Goal: Task Accomplishment & Management: Manage account settings

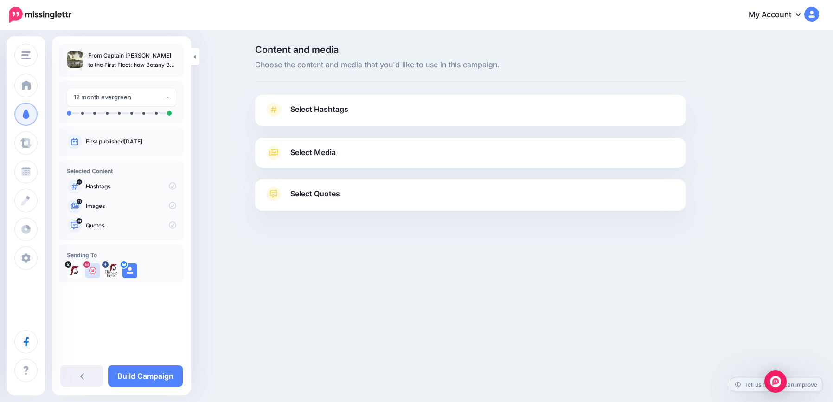
click at [331, 109] on span "Select Hashtags" at bounding box center [319, 109] width 58 height 13
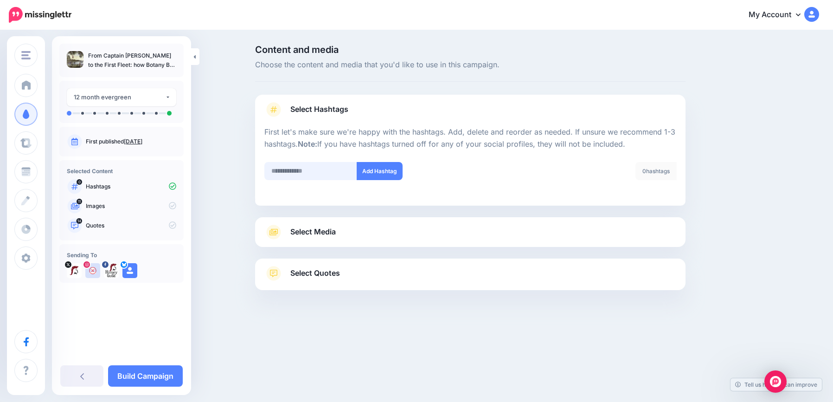
click at [321, 171] on input "text" at bounding box center [310, 171] width 93 height 18
type input "*******"
click at [339, 236] on link "Select Media" at bounding box center [470, 232] width 412 height 15
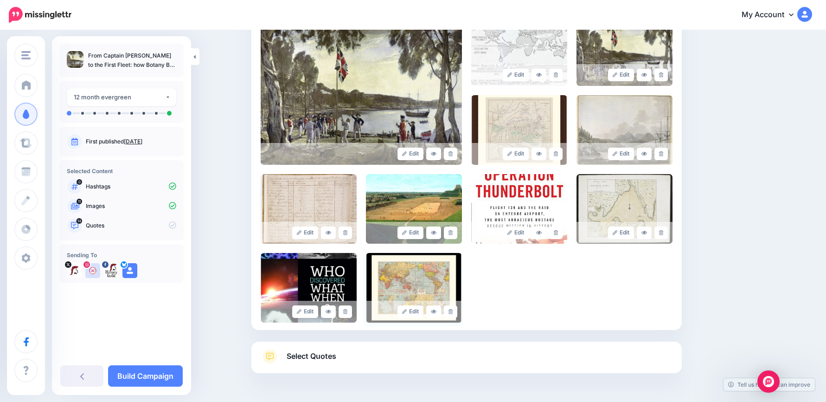
scroll to position [232, 0]
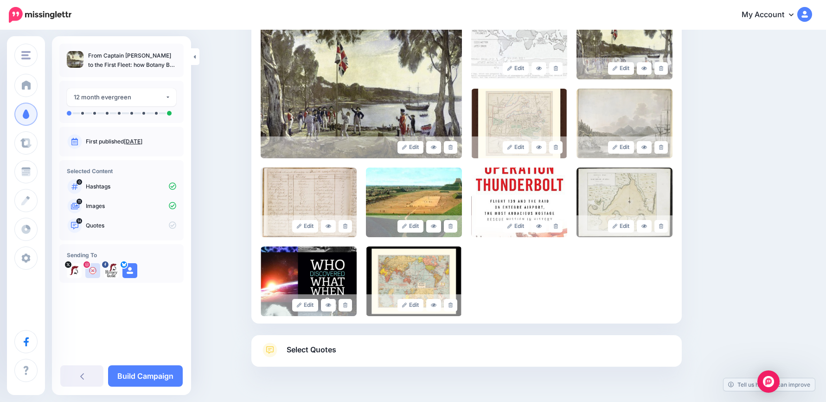
click at [390, 336] on div "Select Quotes Choose your favourite quotes or go with our recommendations. The …" at bounding box center [466, 351] width 430 height 32
click at [425, 348] on link "Select Quotes" at bounding box center [467, 354] width 412 height 24
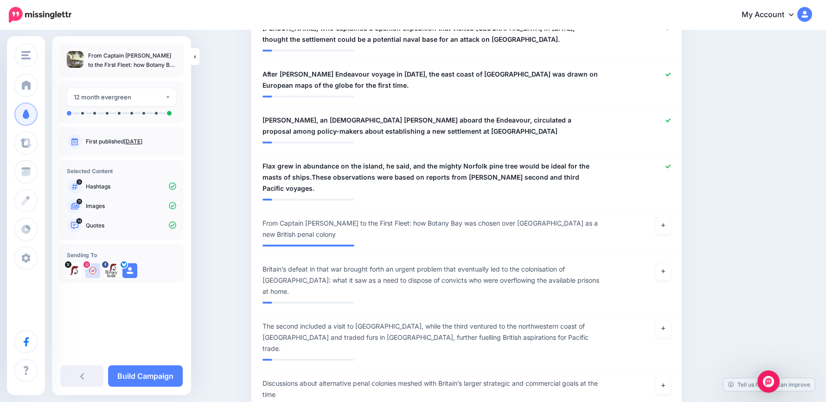
scroll to position [881, 0]
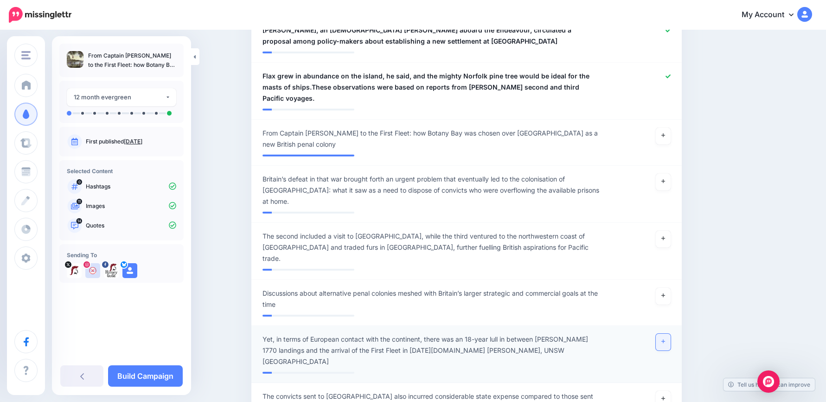
click at [665, 339] on icon at bounding box center [663, 341] width 4 height 5
drag, startPoint x: 668, startPoint y: 376, endPoint x: 365, endPoint y: 365, distance: 303.6
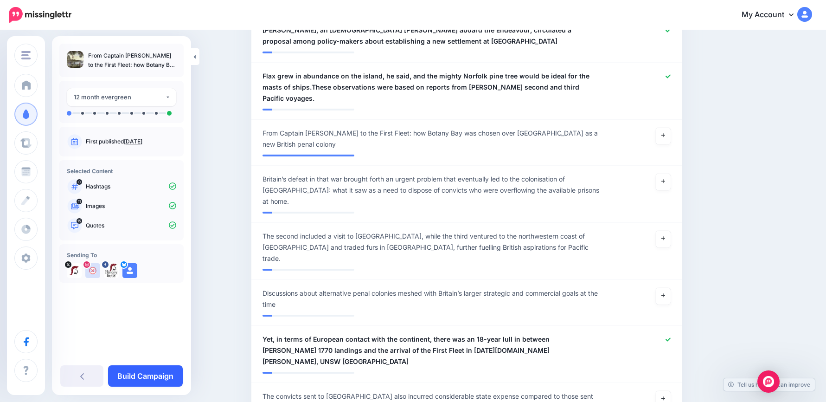
click at [136, 376] on link "Build Campaign" at bounding box center [145, 375] width 75 height 21
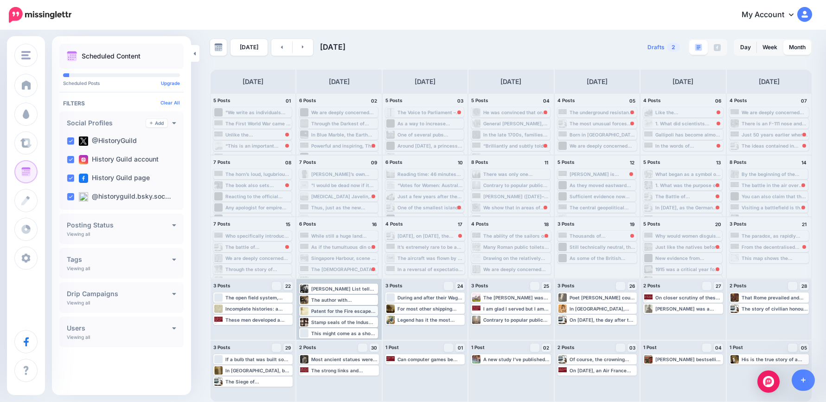
scroll to position [11, 0]
drag, startPoint x: 357, startPoint y: 320, endPoint x: 260, endPoint y: 333, distance: 97.3
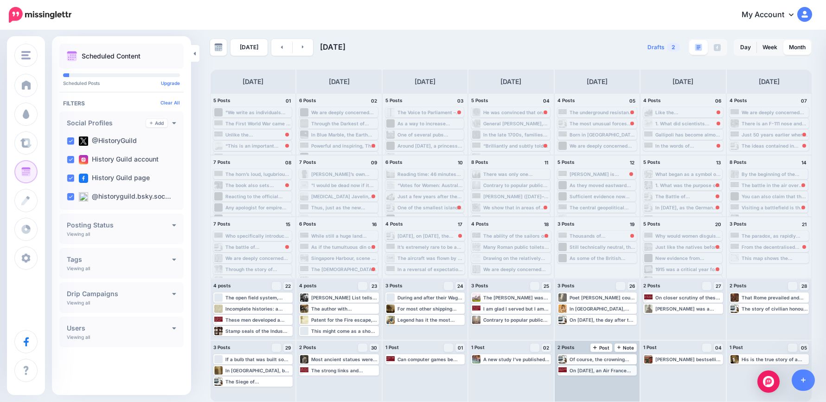
scroll to position [0, 0]
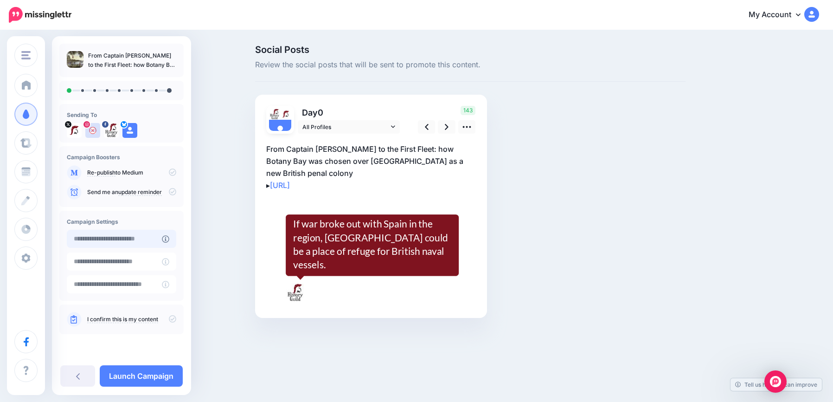
drag, startPoint x: 119, startPoint y: 235, endPoint x: 128, endPoint y: 243, distance: 11.8
click at [120, 235] on input "text" at bounding box center [114, 239] width 95 height 18
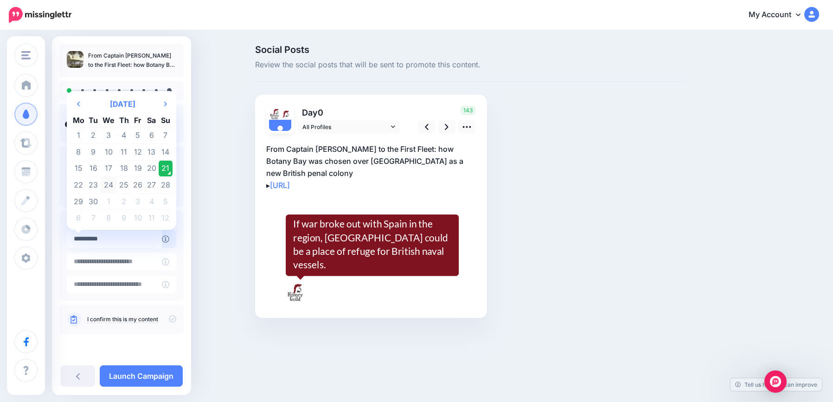
click at [109, 185] on td "24" at bounding box center [108, 185] width 17 height 17
type input "**********"
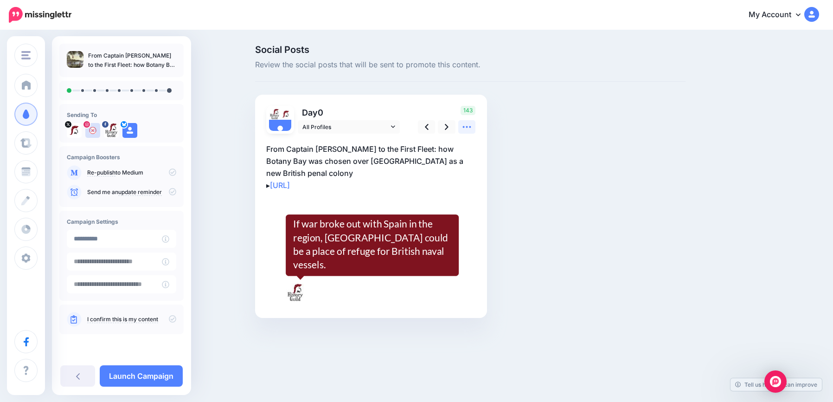
click at [464, 128] on icon at bounding box center [467, 127] width 10 height 10
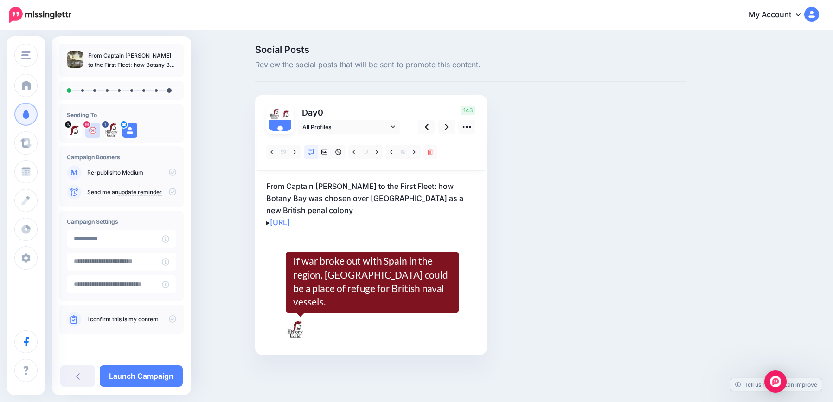
click at [377, 202] on p "From Captain Cook to the First Fleet: how Botany Bay was chosen over Africa as …" at bounding box center [371, 204] width 210 height 48
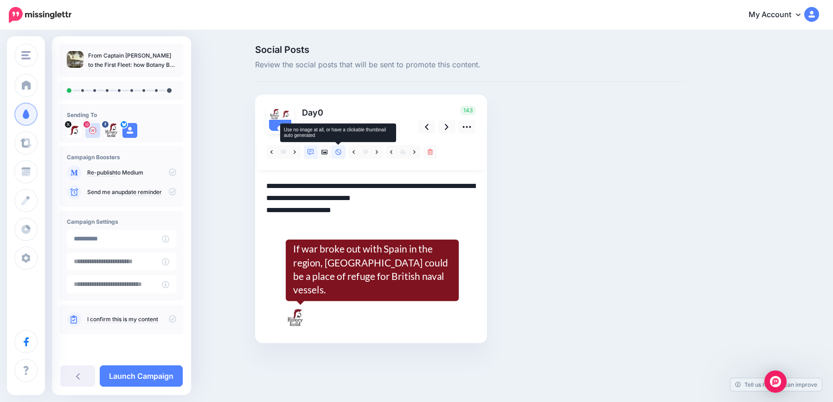
drag, startPoint x: 343, startPoint y: 153, endPoint x: 336, endPoint y: 157, distance: 8.1
click at [342, 153] on link at bounding box center [339, 151] width 14 height 13
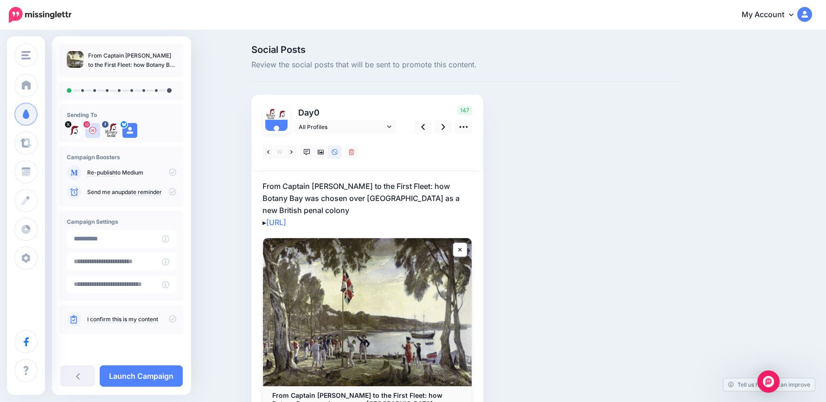
click at [375, 206] on p "From Captain Cook to the First Fleet: how Botany Bay was chosen over Africa as …" at bounding box center [368, 204] width 210 height 48
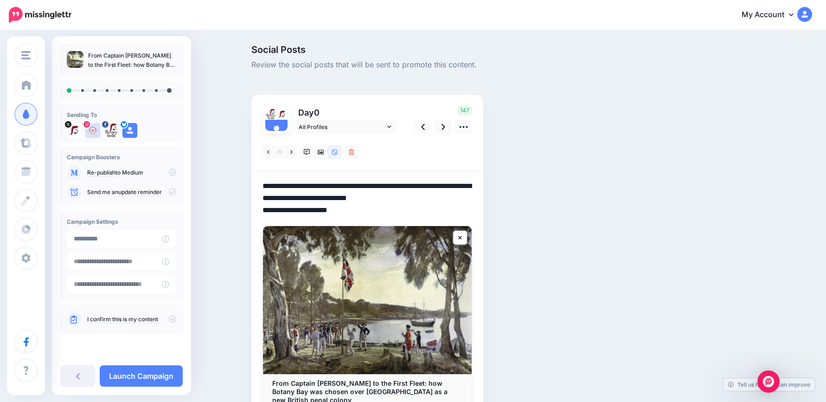
drag, startPoint x: 223, startPoint y: 171, endPoint x: 211, endPoint y: 167, distance: 13.2
click at [210, 167] on div "Social Posts Review the social posts that will be sent to promote this content.…" at bounding box center [413, 250] width 826 height 439
paste textarea "**********"
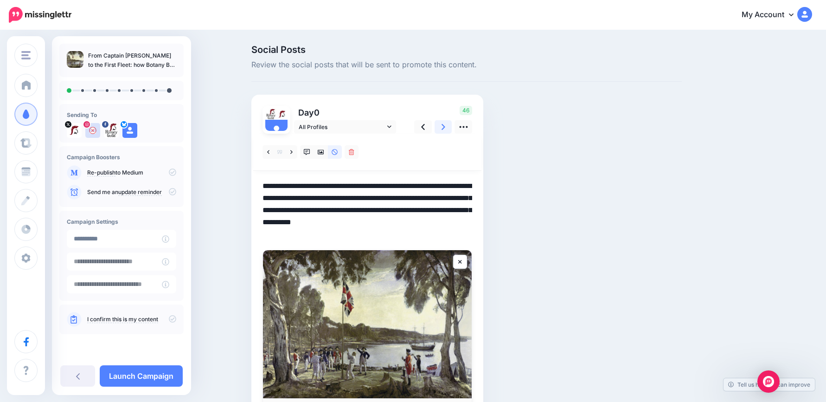
click at [443, 128] on link at bounding box center [444, 126] width 18 height 13
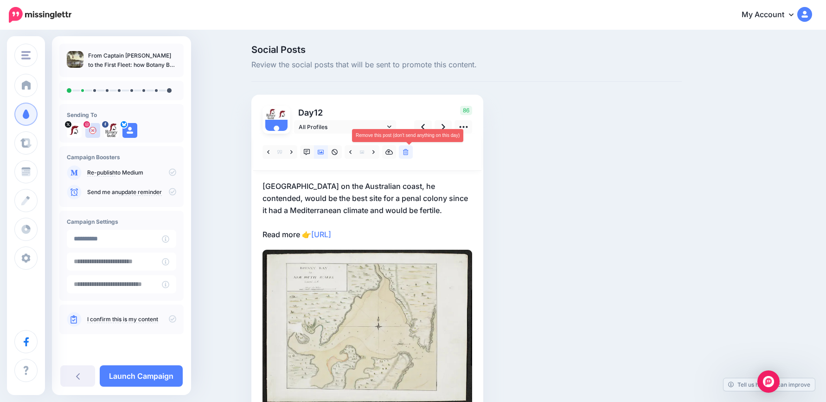
click at [409, 150] on icon at bounding box center [406, 152] width 6 height 6
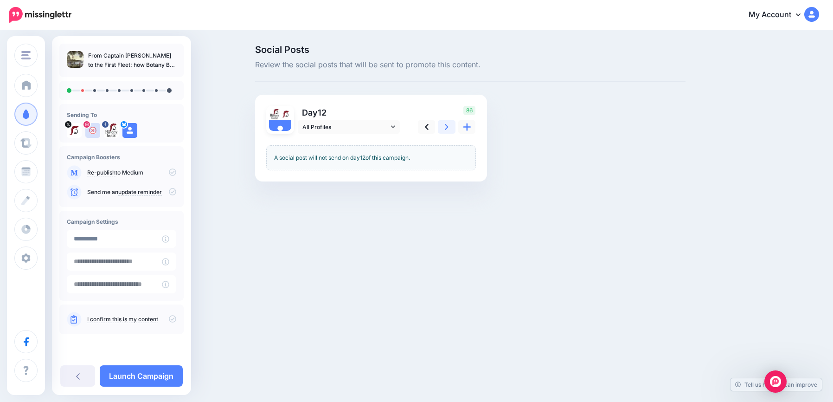
click at [444, 126] on link at bounding box center [447, 126] width 18 height 13
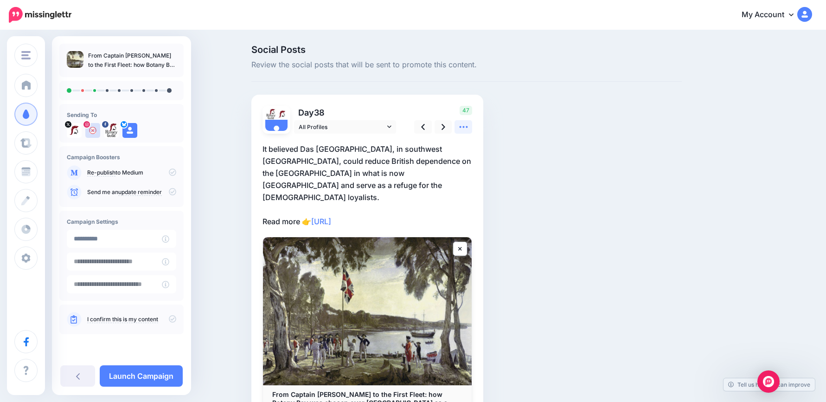
click at [467, 126] on icon at bounding box center [463, 127] width 8 height 2
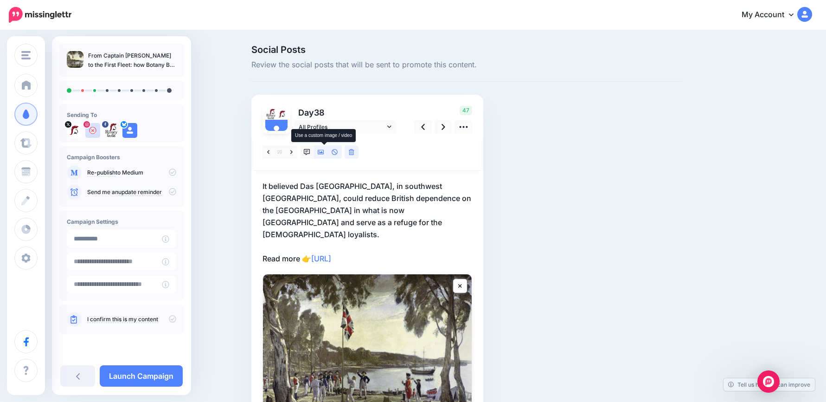
drag, startPoint x: 324, startPoint y: 152, endPoint x: 319, endPoint y: 154, distance: 5.4
click at [324, 151] on icon at bounding box center [321, 152] width 6 height 6
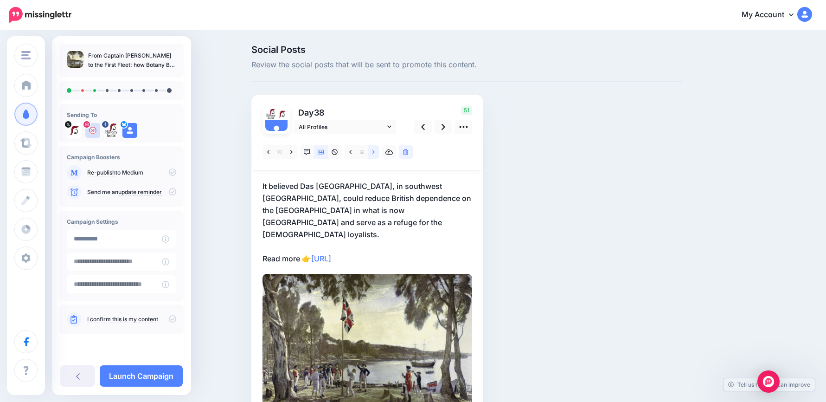
click at [375, 153] on icon at bounding box center [373, 152] width 2 height 6
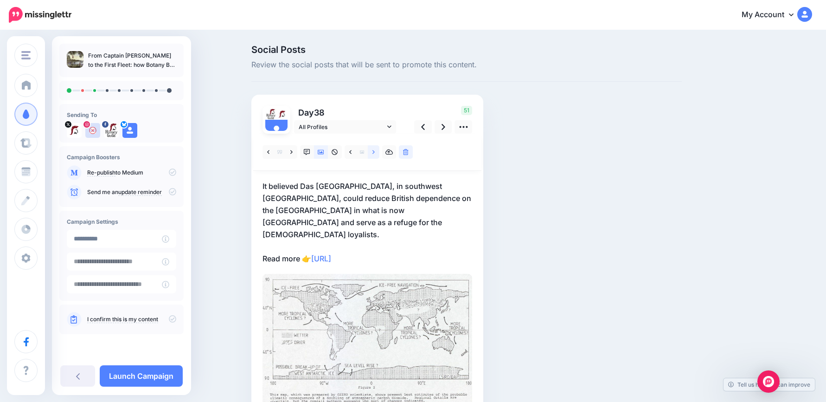
click at [375, 153] on icon at bounding box center [373, 152] width 2 height 6
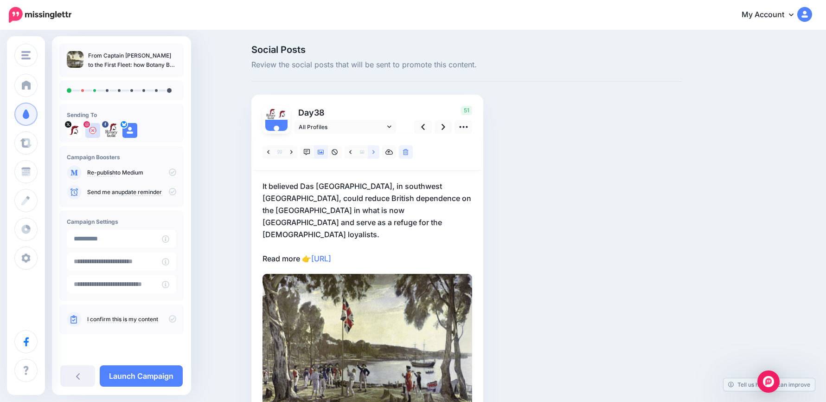
click at [375, 153] on icon at bounding box center [373, 152] width 2 height 6
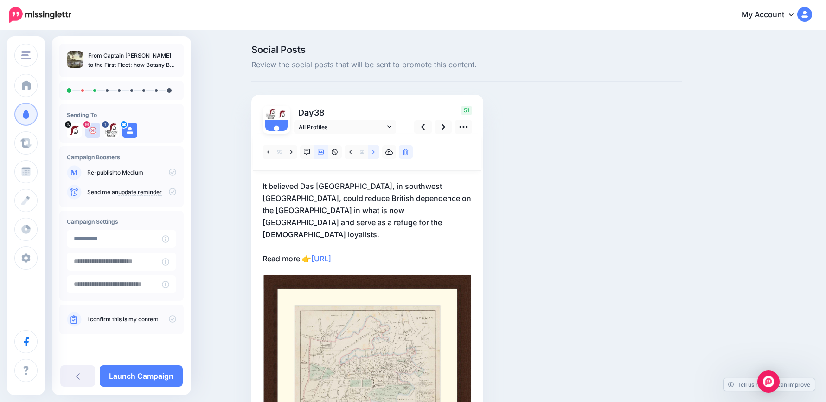
click at [375, 153] on icon at bounding box center [373, 152] width 2 height 6
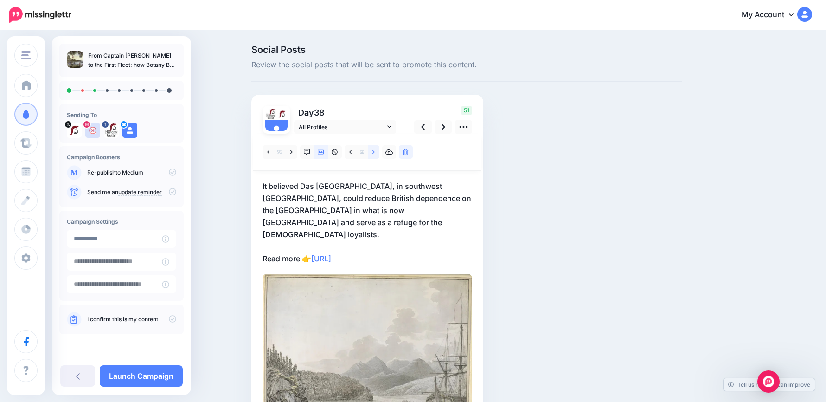
click at [375, 153] on icon at bounding box center [373, 152] width 2 height 6
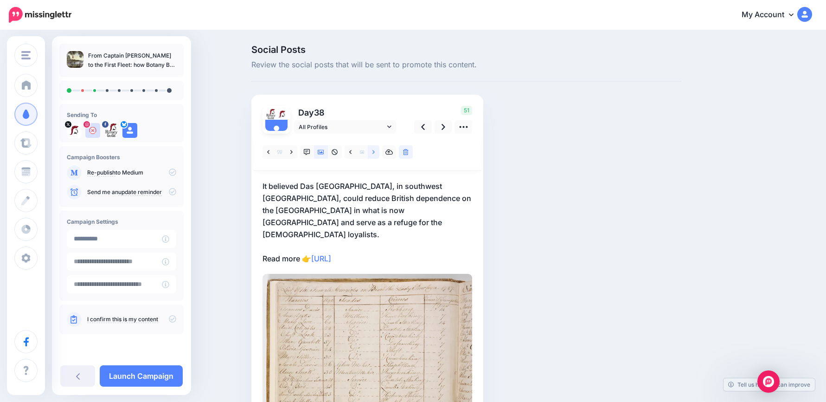
click at [375, 153] on icon at bounding box center [373, 152] width 2 height 6
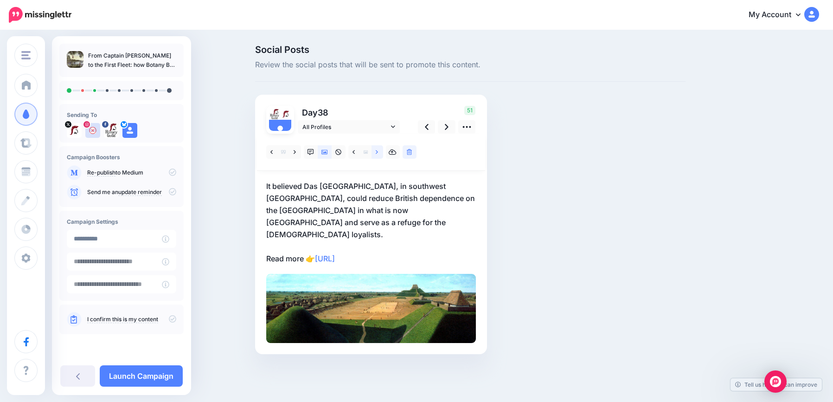
click at [376, 153] on icon at bounding box center [377, 152] width 2 height 6
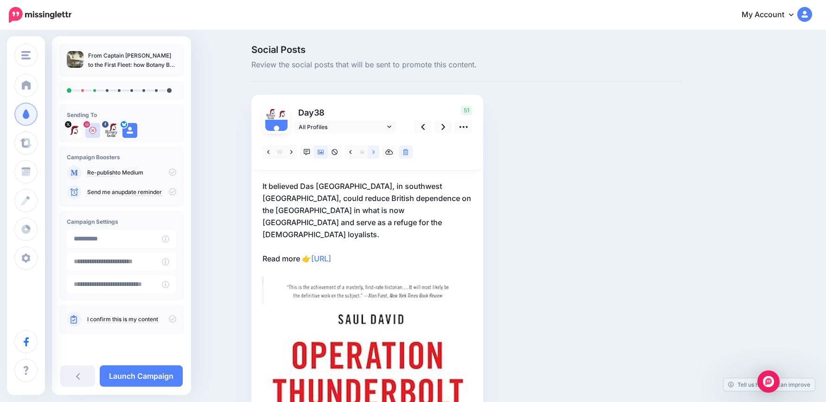
click at [375, 153] on icon at bounding box center [373, 152] width 2 height 6
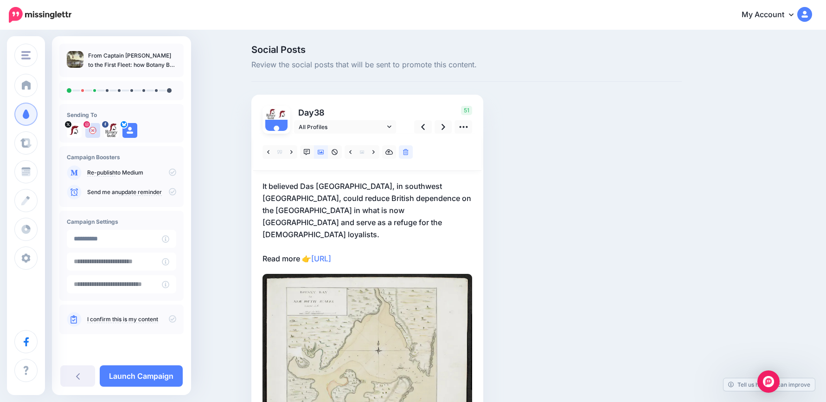
click at [355, 215] on p "It believed Das Voltas Bay, in southwest Africa, could reduce British dependenc…" at bounding box center [368, 222] width 210 height 84
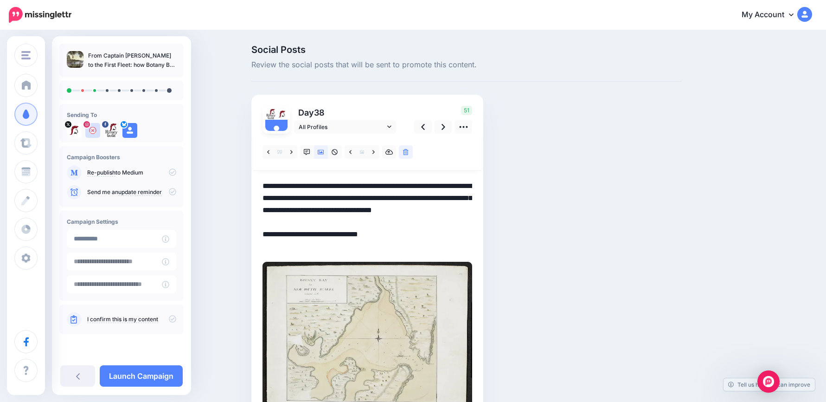
drag, startPoint x: 302, startPoint y: 194, endPoint x: 242, endPoint y: 160, distance: 69.6
click at [242, 160] on div "Social Posts Review the social posts that will be sent to promote this content.…" at bounding box center [413, 250] width 826 height 439
paste textarea
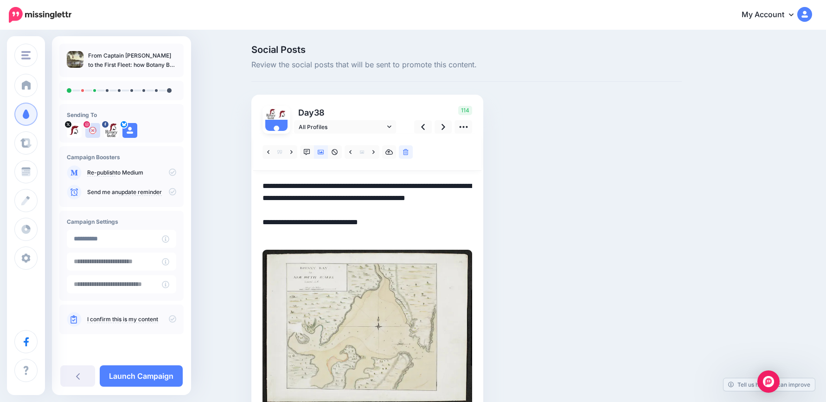
drag, startPoint x: 311, startPoint y: 213, endPoint x: 192, endPoint y: 149, distance: 134.9
click at [193, 148] on div "Social Posts Review the social posts that will be sent to promote this content.…" at bounding box center [413, 244] width 826 height 427
click at [445, 124] on icon at bounding box center [444, 127] width 4 height 10
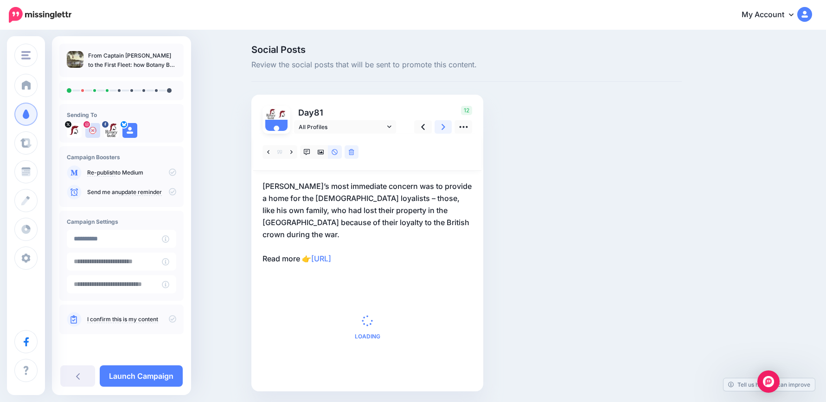
click at [445, 124] on icon at bounding box center [444, 127] width 4 height 6
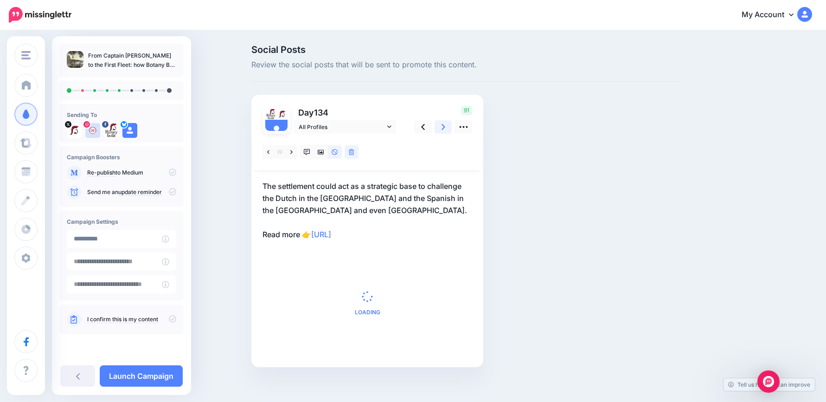
click at [445, 124] on icon at bounding box center [444, 127] width 4 height 6
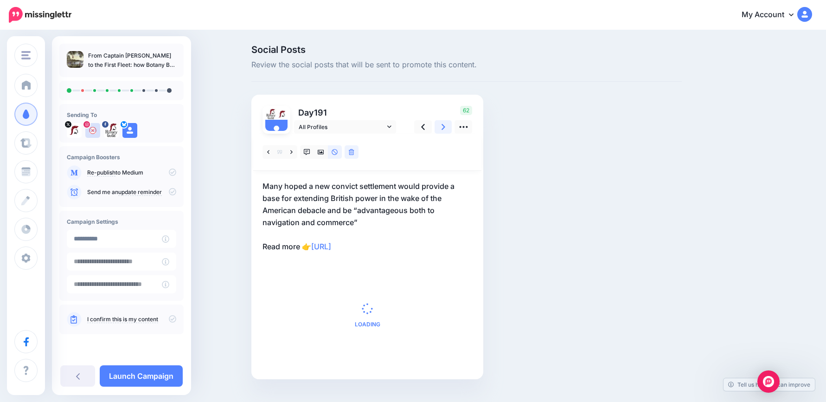
click at [445, 124] on icon at bounding box center [444, 127] width 4 height 6
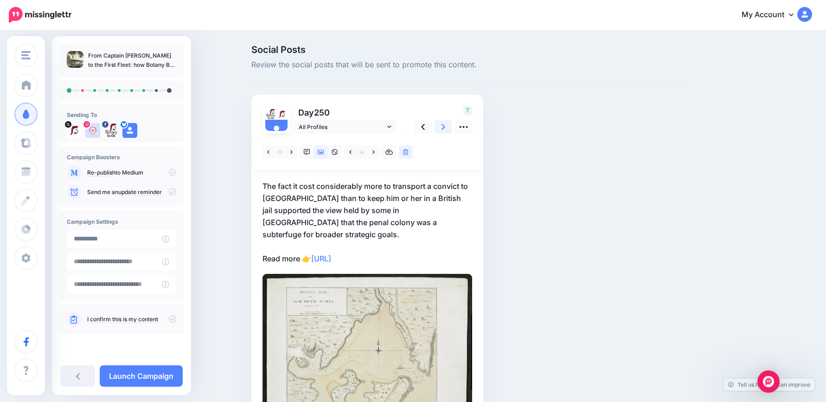
click at [445, 124] on icon at bounding box center [444, 127] width 4 height 6
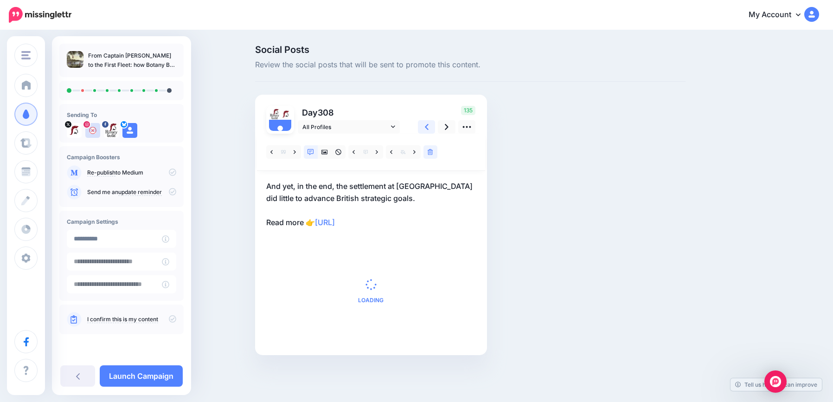
click at [426, 128] on icon at bounding box center [427, 127] width 4 height 6
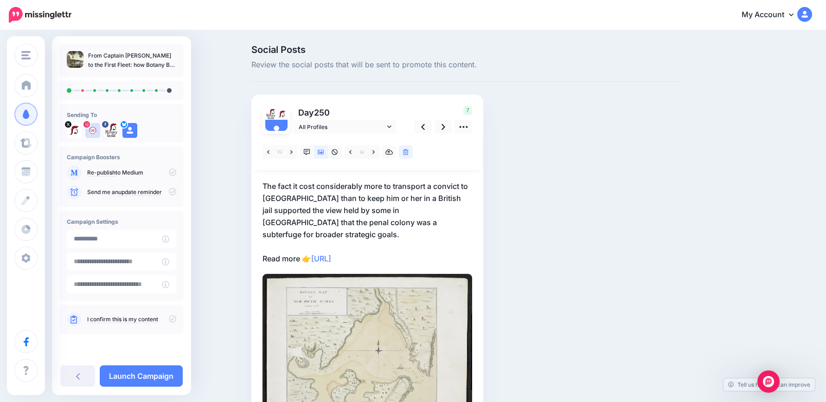
click at [398, 242] on p "The fact it cost considerably more to transport a convict to New South Wales th…" at bounding box center [368, 222] width 210 height 84
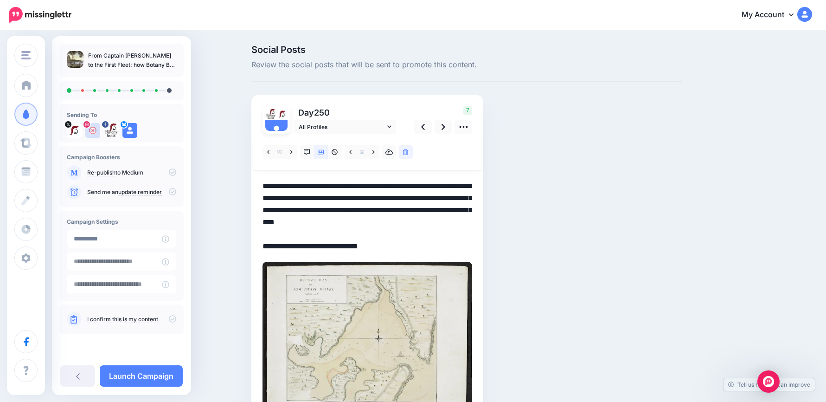
drag, startPoint x: 392, startPoint y: 241, endPoint x: 235, endPoint y: 172, distance: 171.3
click at [235, 172] on div "Social Posts Review the social posts that will be sent to promote this content.…" at bounding box center [413, 250] width 826 height 439
paste textarea
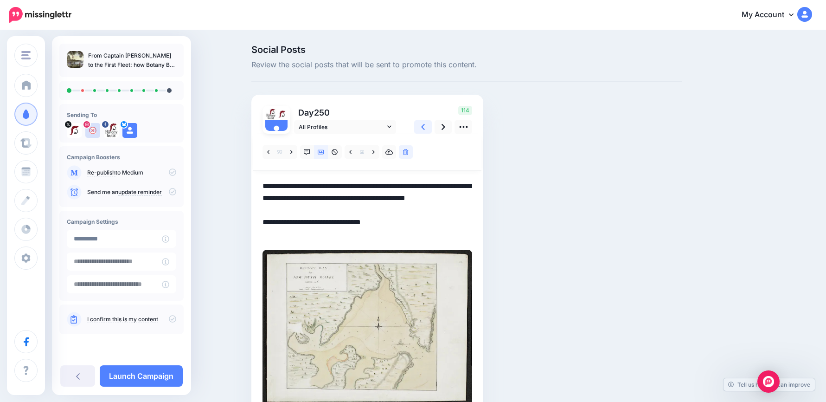
click at [430, 128] on link at bounding box center [423, 126] width 18 height 13
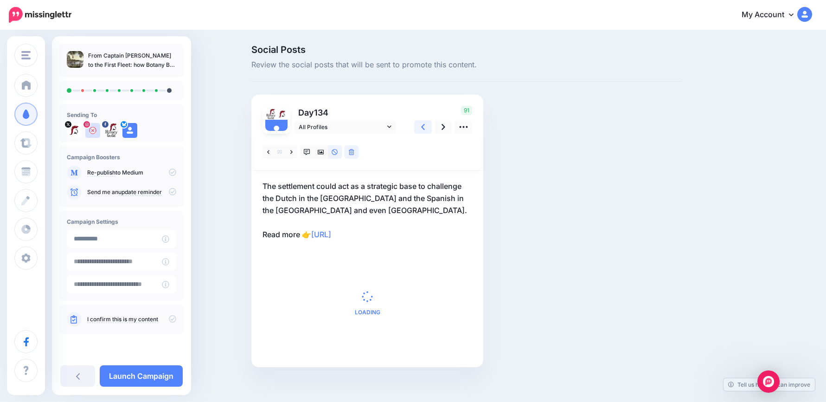
click at [430, 128] on link at bounding box center [423, 126] width 18 height 13
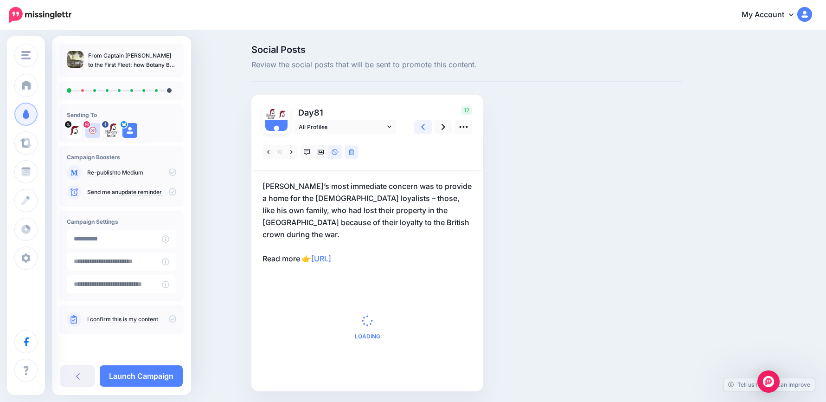
click at [430, 128] on link at bounding box center [423, 126] width 18 height 13
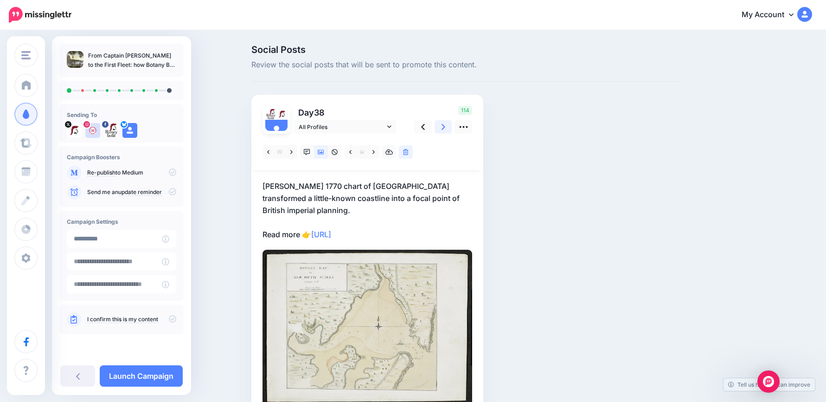
click at [444, 129] on link at bounding box center [444, 126] width 18 height 13
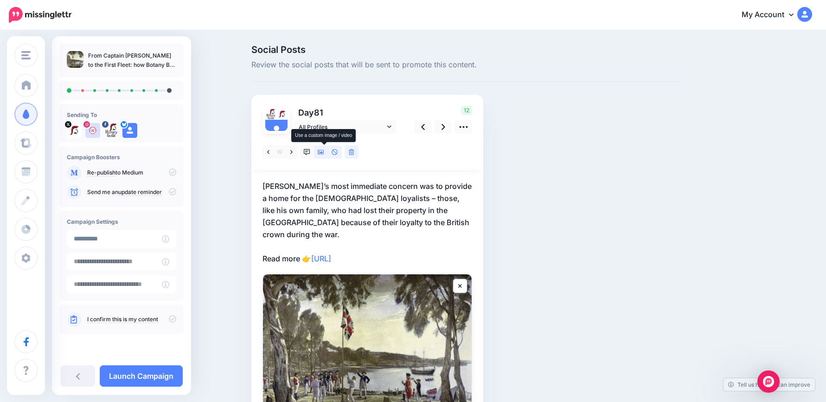
click at [324, 150] on icon at bounding box center [321, 152] width 6 height 6
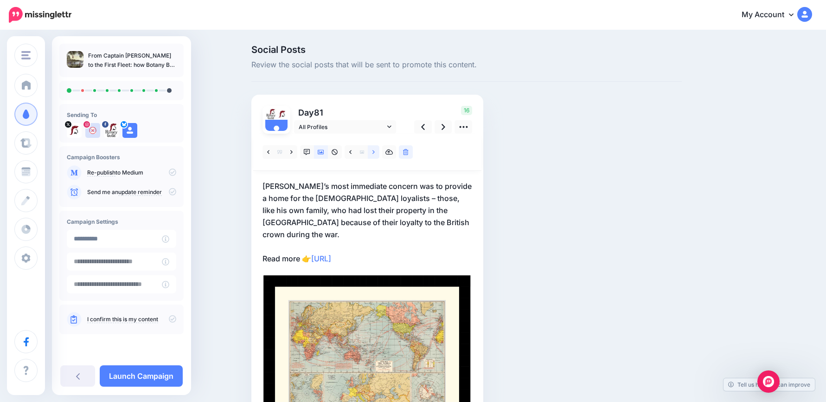
click at [379, 153] on link at bounding box center [374, 151] width 12 height 13
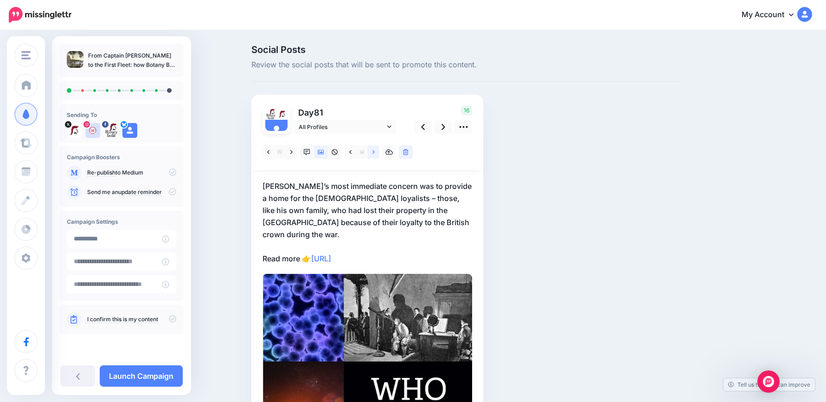
click at [379, 153] on link at bounding box center [374, 151] width 12 height 13
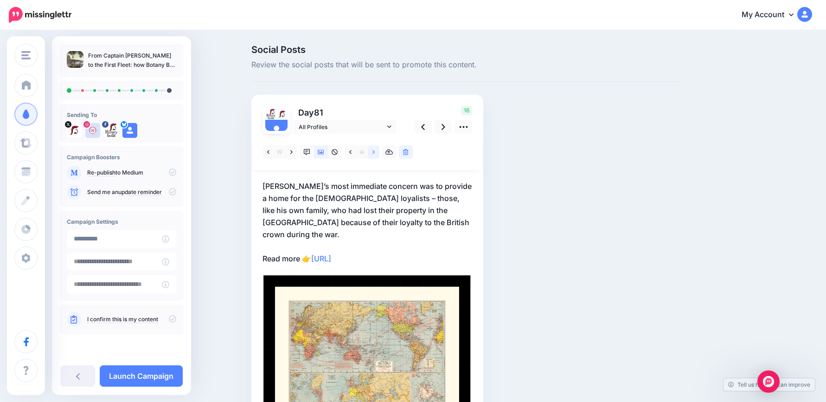
click at [379, 153] on link at bounding box center [374, 151] width 12 height 13
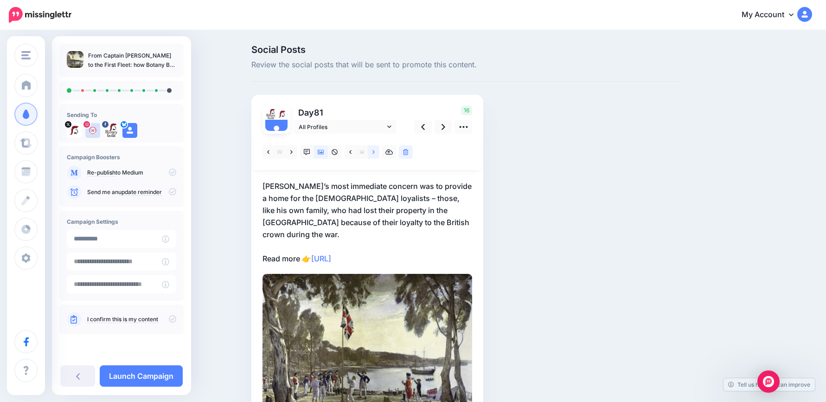
click at [379, 153] on link at bounding box center [374, 151] width 12 height 13
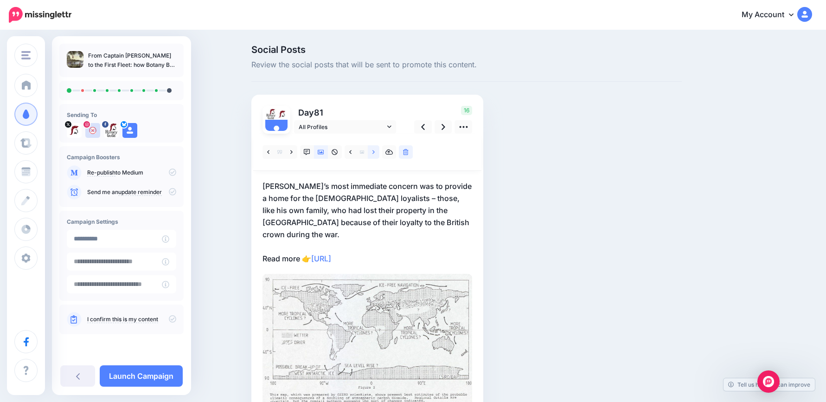
click at [379, 153] on link at bounding box center [374, 151] width 12 height 13
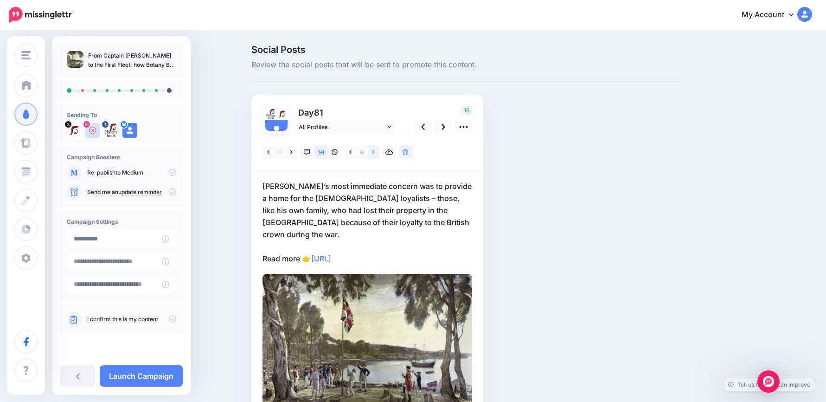
click at [379, 153] on link at bounding box center [374, 151] width 12 height 13
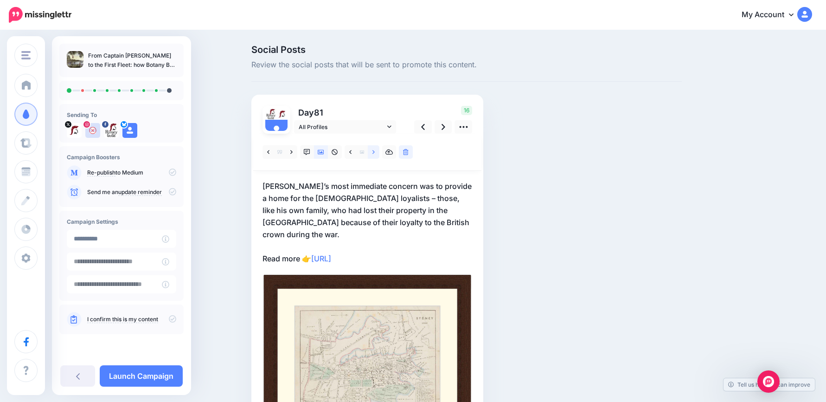
click at [379, 153] on link at bounding box center [374, 151] width 12 height 13
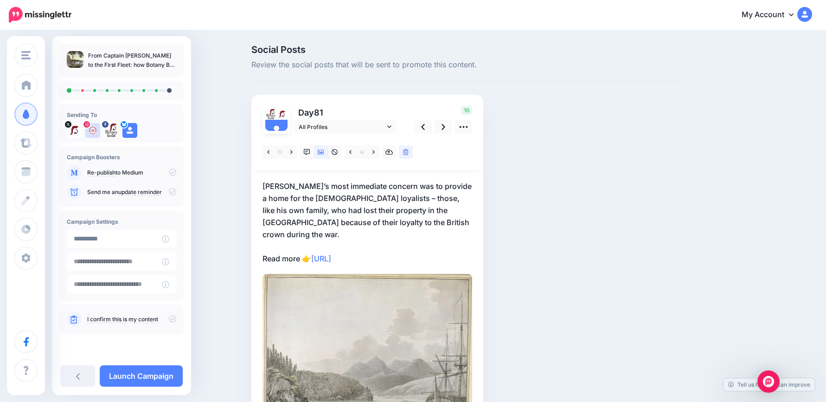
click at [441, 220] on p "Matra’s most immediate concern was to provide a home for the American loyalists…" at bounding box center [368, 222] width 210 height 84
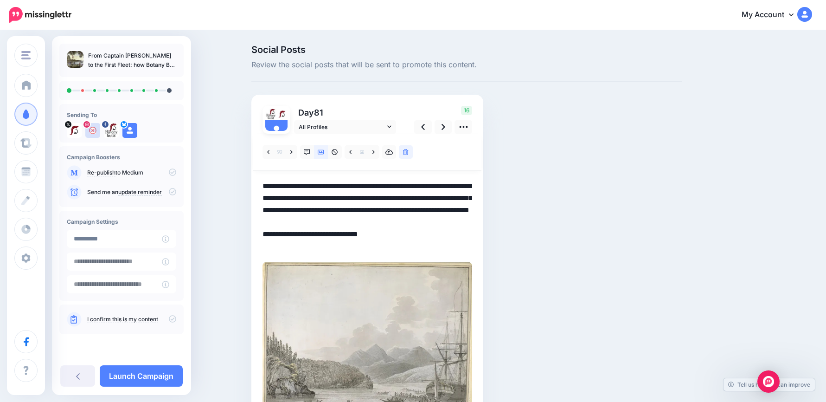
drag, startPoint x: 441, startPoint y: 220, endPoint x: 214, endPoint y: 167, distance: 232.5
click at [214, 167] on div "Social Posts Review the social posts that will be sent to promote this content.…" at bounding box center [413, 251] width 826 height 440
paste textarea
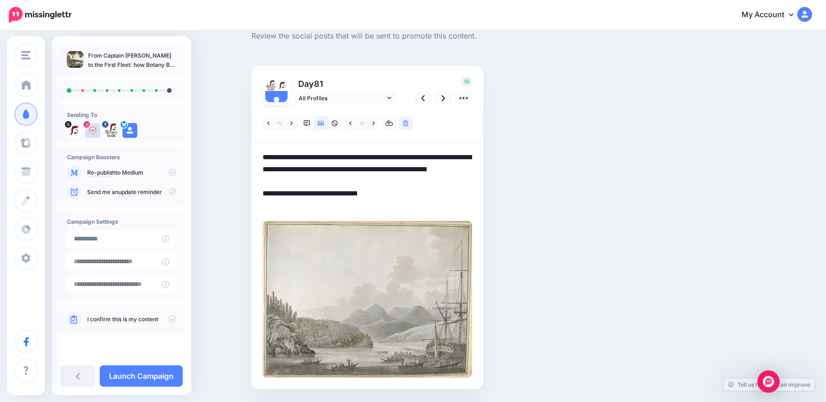
scroll to position [58, 0]
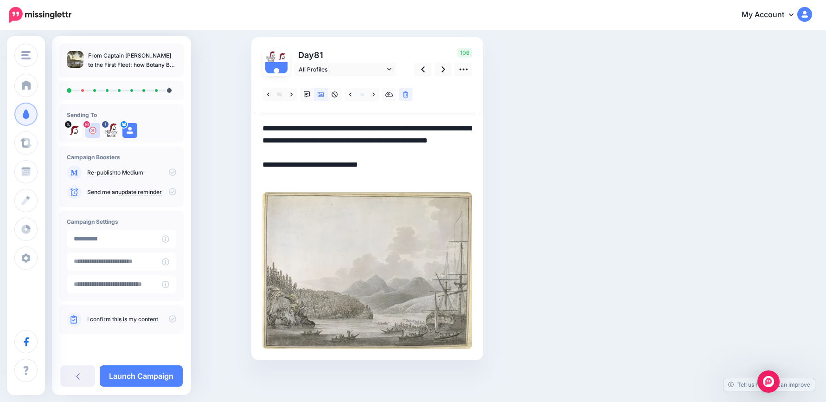
drag, startPoint x: 401, startPoint y: 180, endPoint x: 230, endPoint y: 109, distance: 185.4
click at [221, 107] on div "Social Posts Review the social posts that will be sent to promote this content.…" at bounding box center [413, 188] width 826 height 428
click at [442, 72] on link at bounding box center [444, 69] width 18 height 13
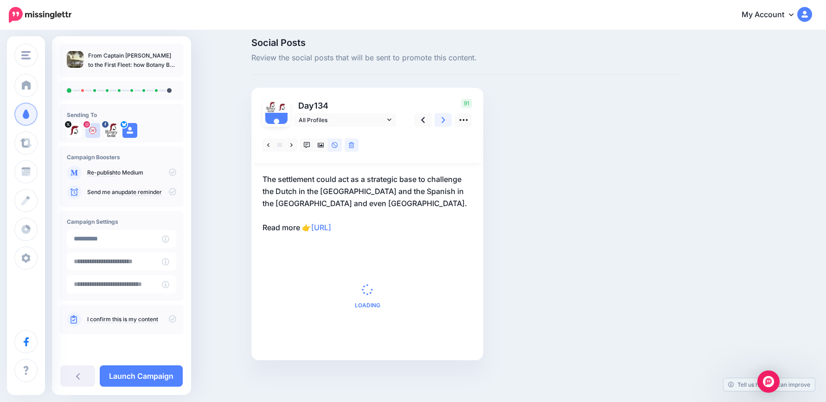
click at [442, 72] on div "Social Posts Review the social posts that will be sent to promote this content." at bounding box center [466, 56] width 430 height 37
drag, startPoint x: 442, startPoint y: 72, endPoint x: 443, endPoint y: 122, distance: 50.1
click at [443, 122] on link at bounding box center [444, 119] width 18 height 13
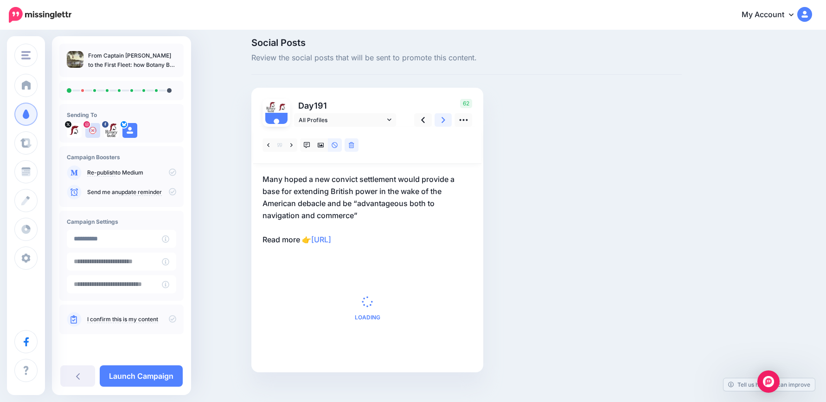
click at [443, 122] on link at bounding box center [444, 119] width 18 height 13
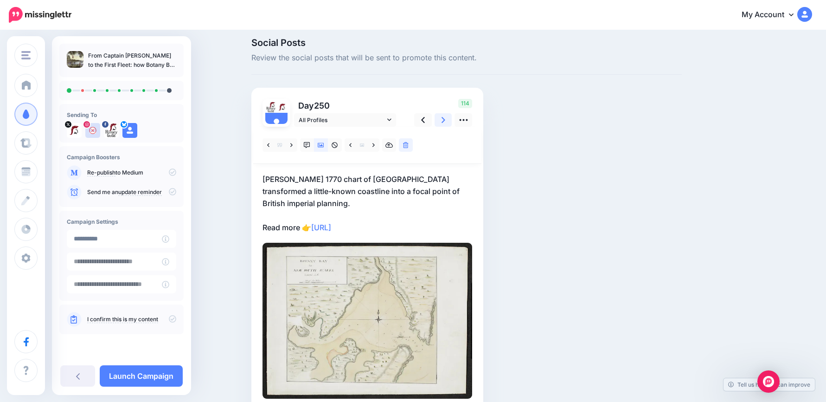
scroll to position [0, 0]
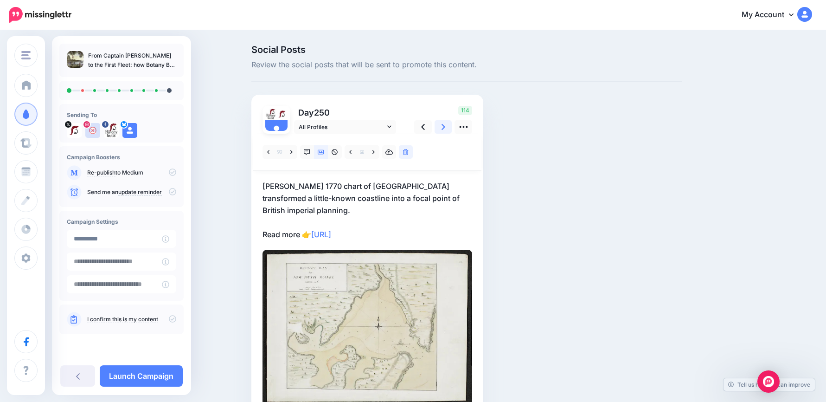
click at [443, 133] on link at bounding box center [444, 126] width 18 height 13
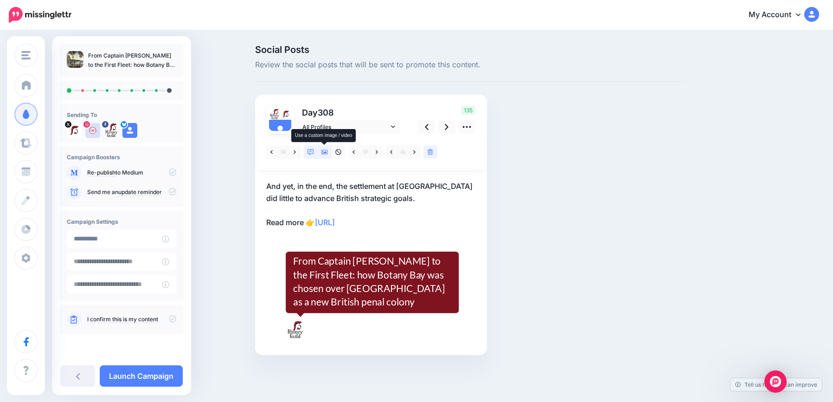
click at [326, 153] on icon at bounding box center [324, 152] width 6 height 5
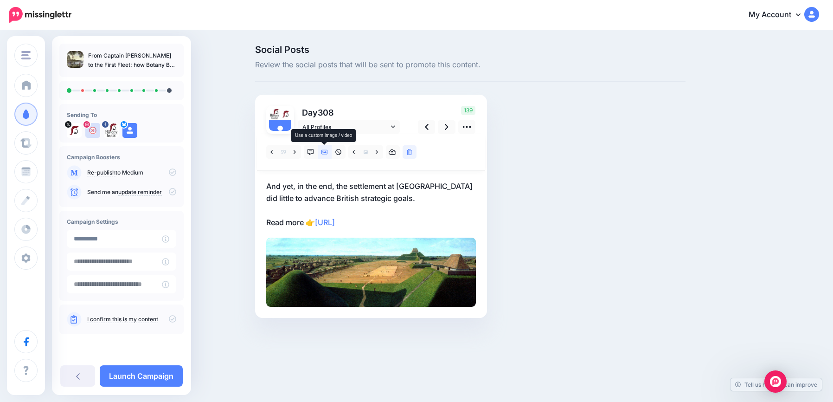
click at [325, 150] on icon at bounding box center [324, 152] width 6 height 6
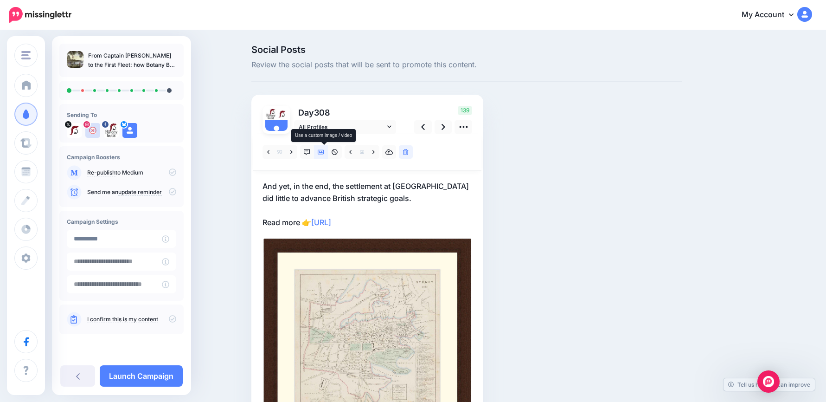
click at [323, 153] on icon at bounding box center [321, 152] width 6 height 5
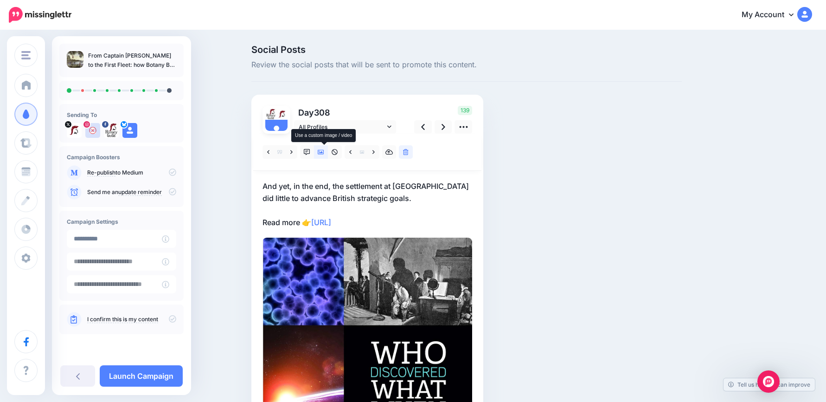
click at [323, 153] on icon at bounding box center [321, 152] width 6 height 5
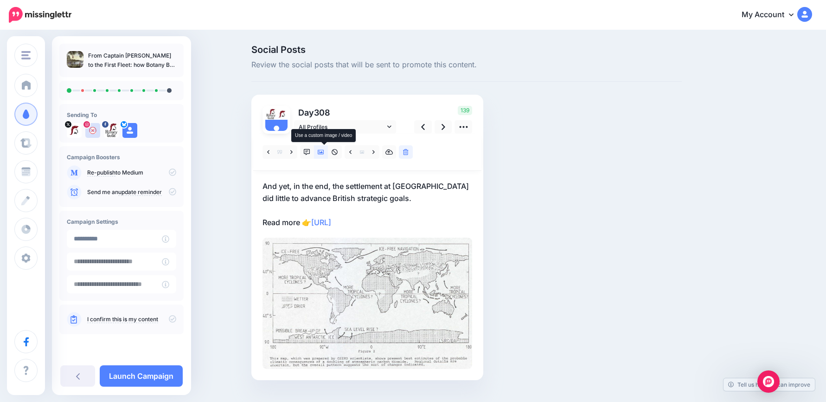
click at [323, 153] on icon at bounding box center [321, 152] width 6 height 5
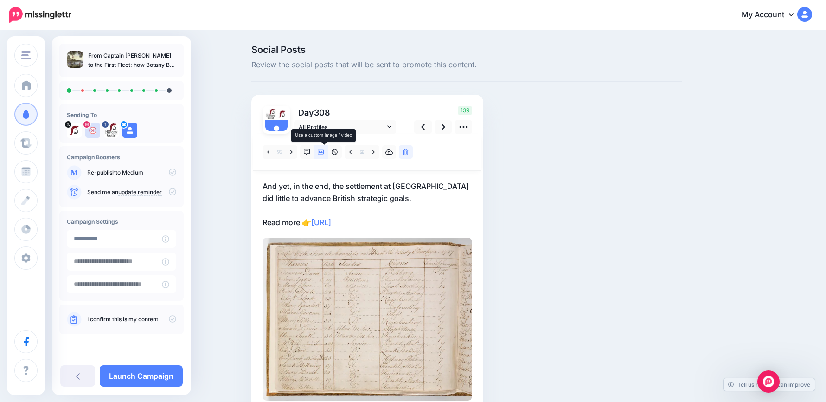
click at [323, 153] on icon at bounding box center [321, 152] width 6 height 5
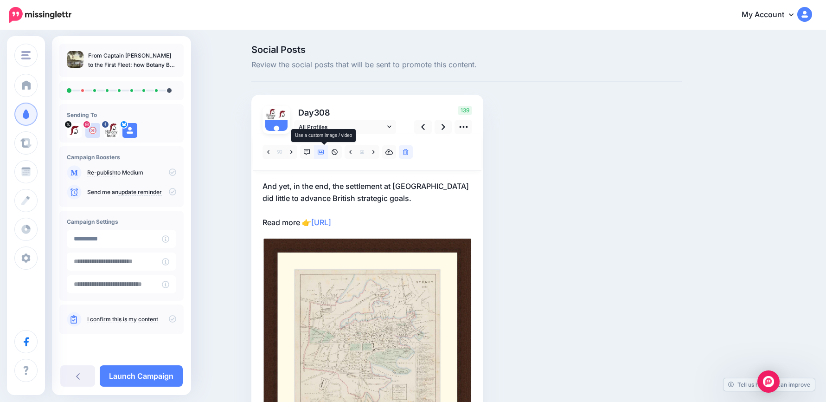
click at [323, 153] on icon at bounding box center [321, 152] width 6 height 5
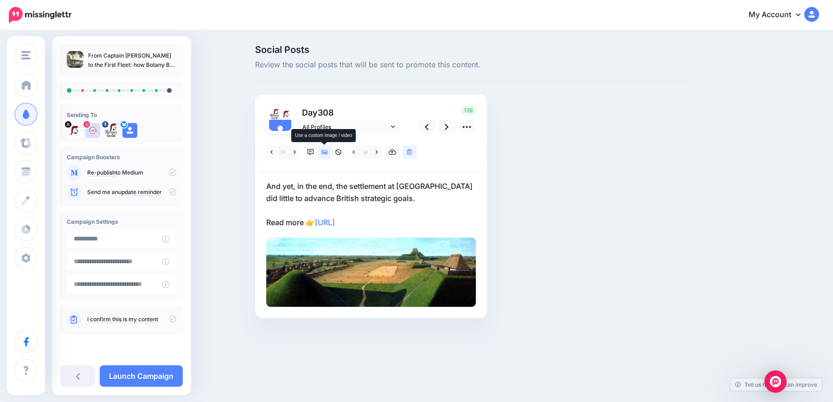
click at [323, 153] on icon at bounding box center [324, 152] width 6 height 5
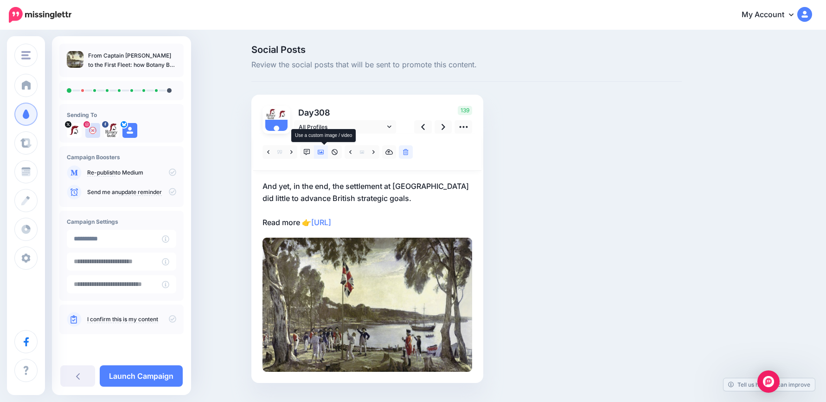
click at [323, 153] on icon at bounding box center [321, 152] width 6 height 5
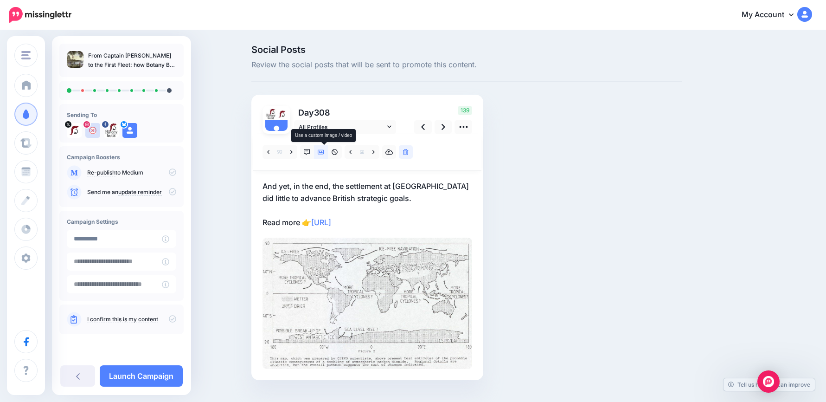
click at [323, 154] on icon at bounding box center [321, 152] width 6 height 6
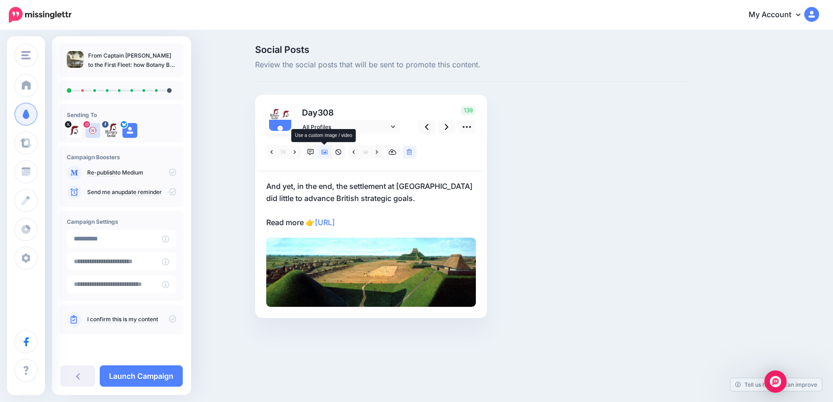
click at [323, 154] on icon at bounding box center [324, 152] width 6 height 6
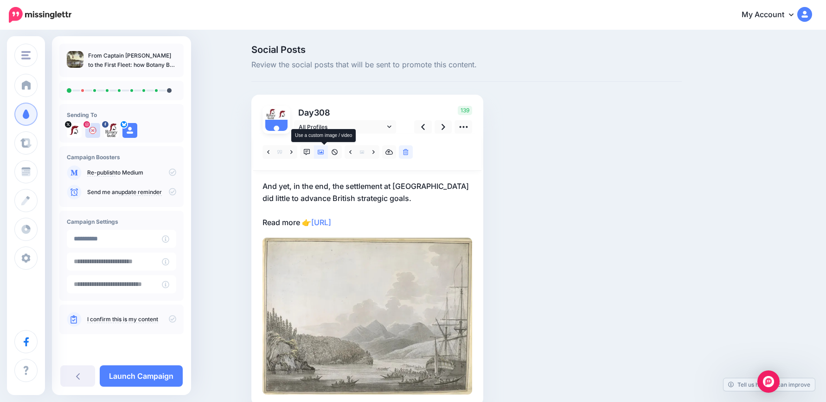
click at [323, 154] on icon at bounding box center [321, 152] width 6 height 6
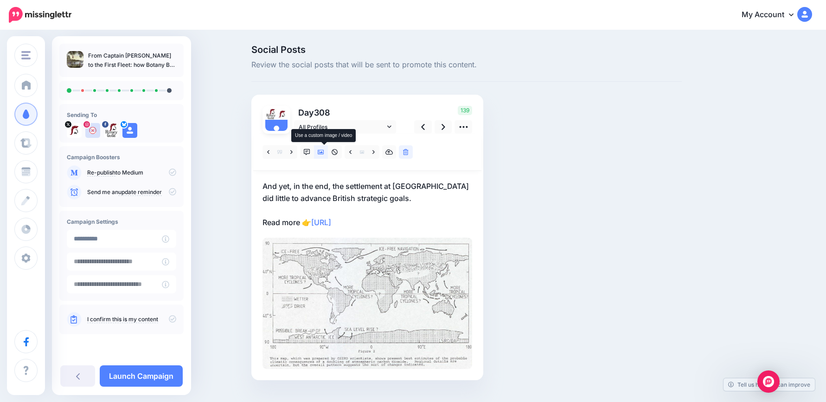
click at [324, 151] on icon at bounding box center [321, 152] width 6 height 6
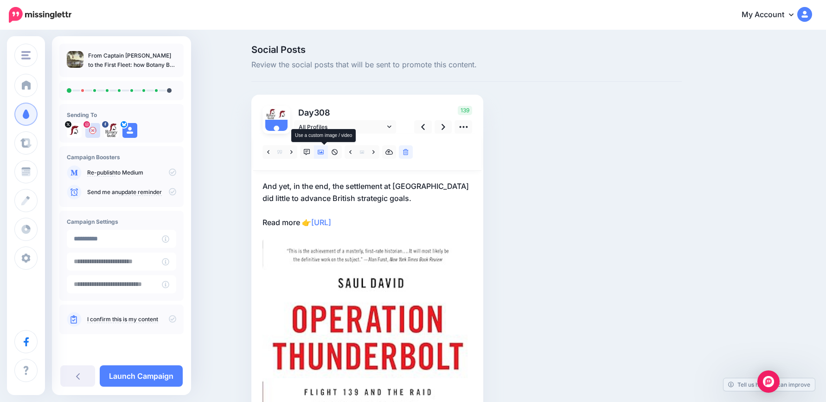
click at [324, 151] on icon at bounding box center [321, 152] width 6 height 6
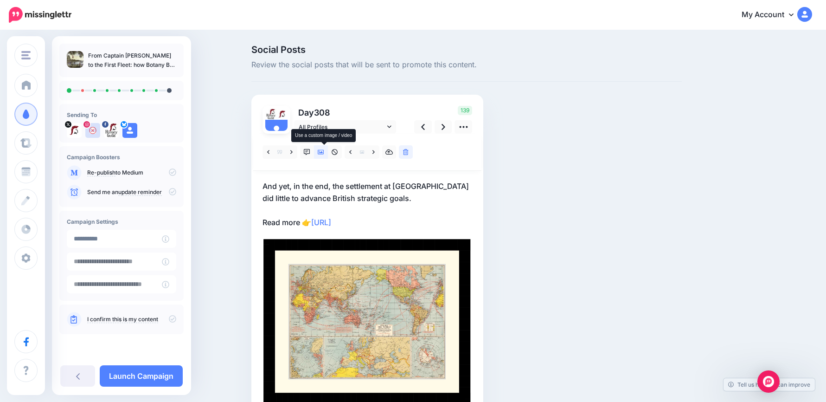
click at [324, 151] on icon at bounding box center [321, 152] width 6 height 6
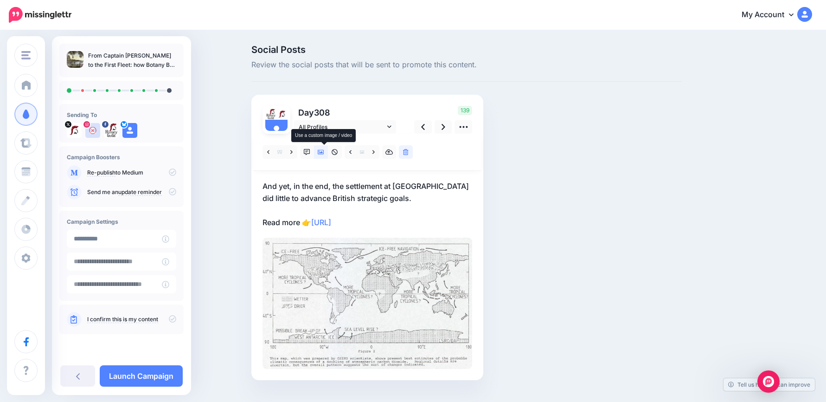
click at [324, 151] on icon at bounding box center [321, 152] width 6 height 6
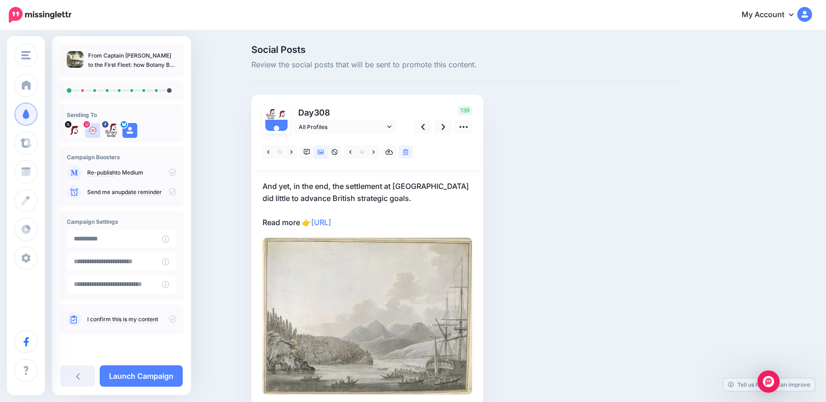
click at [420, 210] on p "And yet, in the end, the settlement at New South Wales did little to advance Br…" at bounding box center [368, 204] width 210 height 48
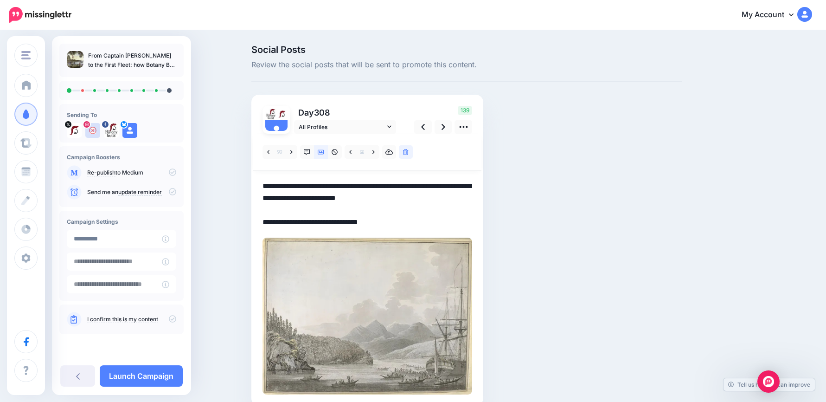
drag, startPoint x: 430, startPoint y: 223, endPoint x: 200, endPoint y: 157, distance: 238.9
click at [193, 150] on div "Social Posts Review the social posts that will be sent to promote this content.…" at bounding box center [413, 239] width 826 height 416
paste textarea "**********"
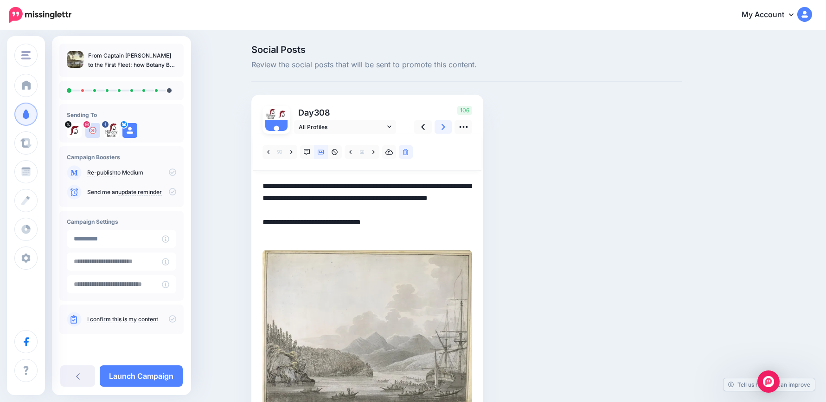
click at [439, 128] on link at bounding box center [444, 126] width 18 height 13
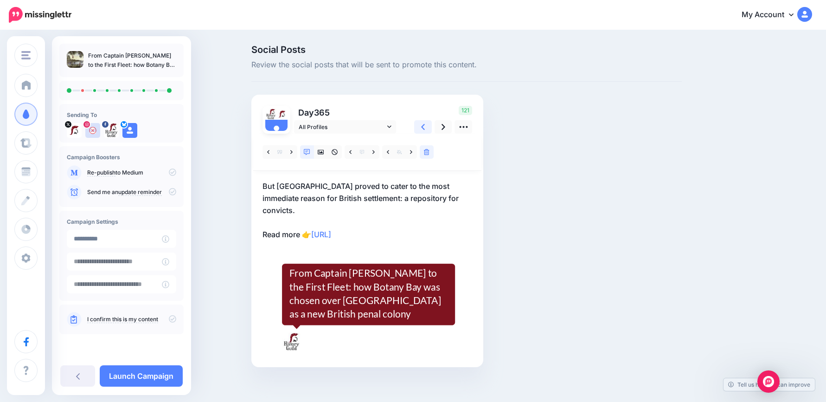
click at [425, 128] on icon at bounding box center [423, 127] width 4 height 10
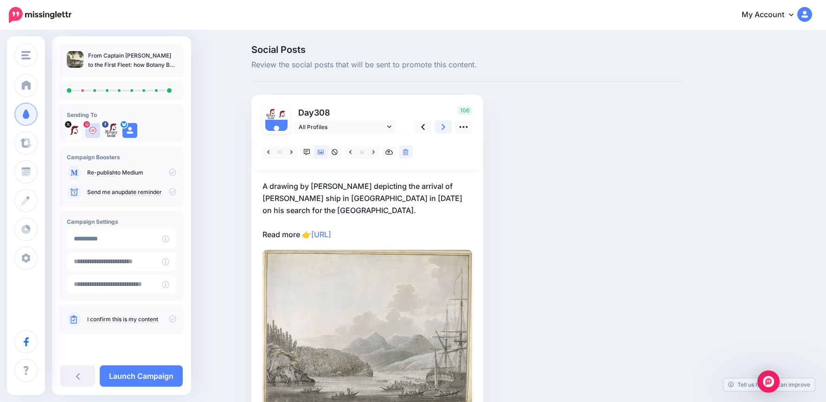
click at [445, 128] on icon at bounding box center [444, 127] width 4 height 10
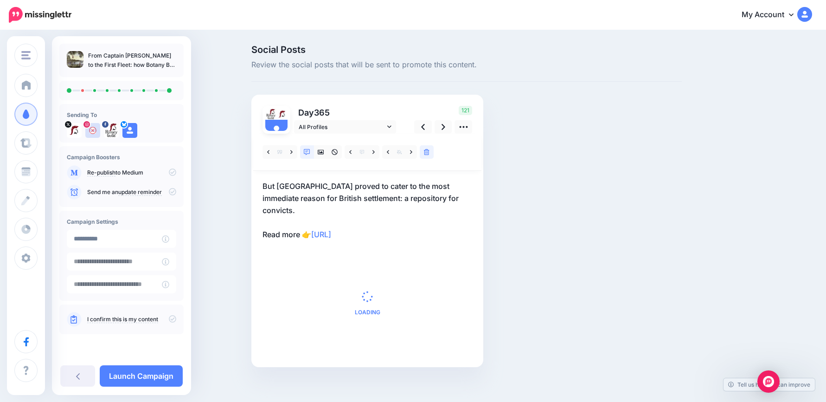
click at [282, 183] on p "But New South Wales proved to cater to the most immediate reason for British se…" at bounding box center [368, 210] width 210 height 60
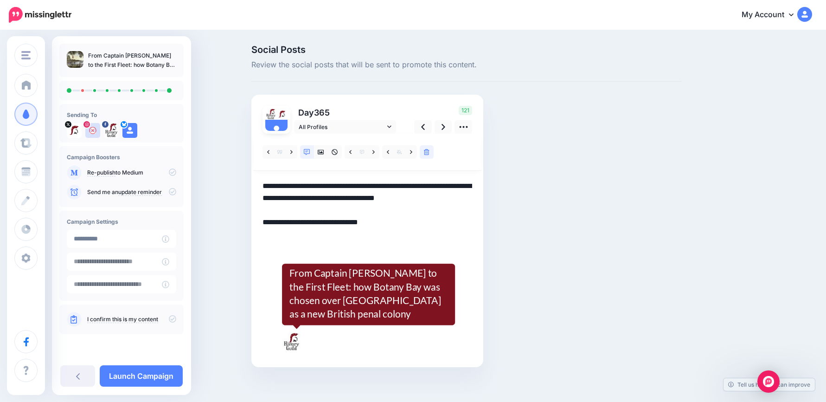
drag, startPoint x: 282, startPoint y: 184, endPoint x: 224, endPoint y: 176, distance: 59.0
click at [224, 176] on div "Social Posts Review the social posts that will be sent to promote this content.…" at bounding box center [413, 220] width 826 height 378
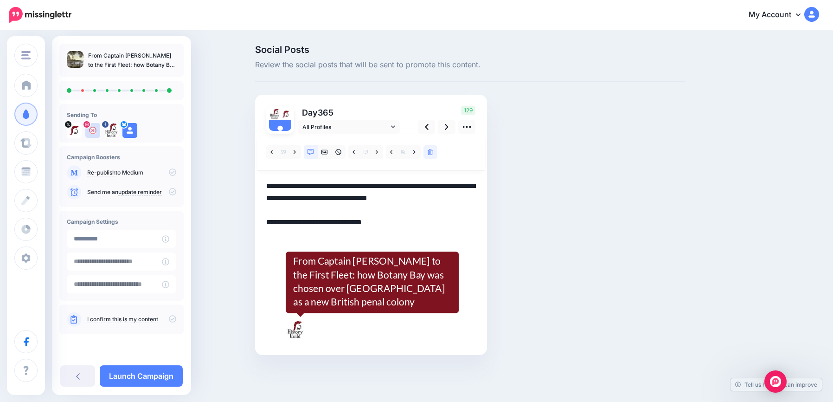
click at [464, 195] on textarea "**********" at bounding box center [371, 204] width 210 height 48
drag, startPoint x: 462, startPoint y: 197, endPoint x: 223, endPoint y: 165, distance: 241.5
click at [207, 159] on div "Social Posts Review the social posts that will be sent to promote this content.…" at bounding box center [416, 214] width 833 height 366
paste textarea "**********"
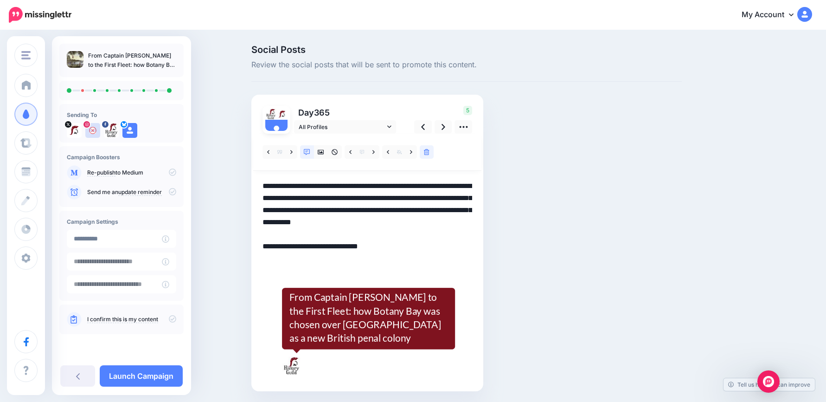
drag, startPoint x: 408, startPoint y: 261, endPoint x: 291, endPoint y: 212, distance: 127.1
click at [182, 173] on div "History Guild History Guild Add Workspace Dashboard Campaigns Curate Schedule C…" at bounding box center [413, 232] width 826 height 402
click at [425, 125] on icon at bounding box center [423, 127] width 4 height 10
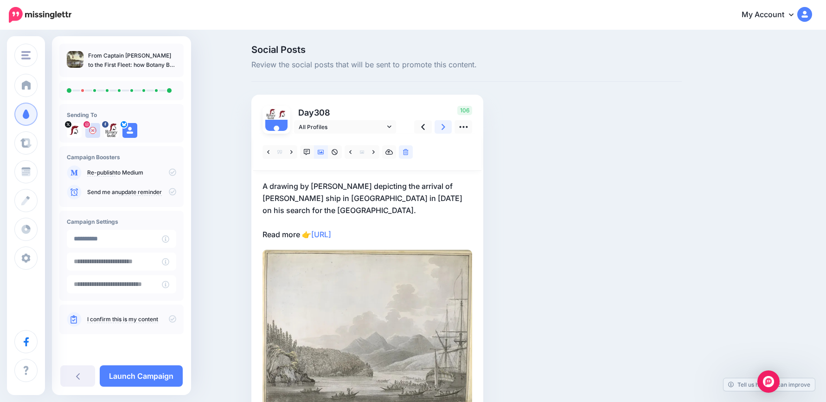
click at [445, 126] on icon at bounding box center [444, 127] width 4 height 10
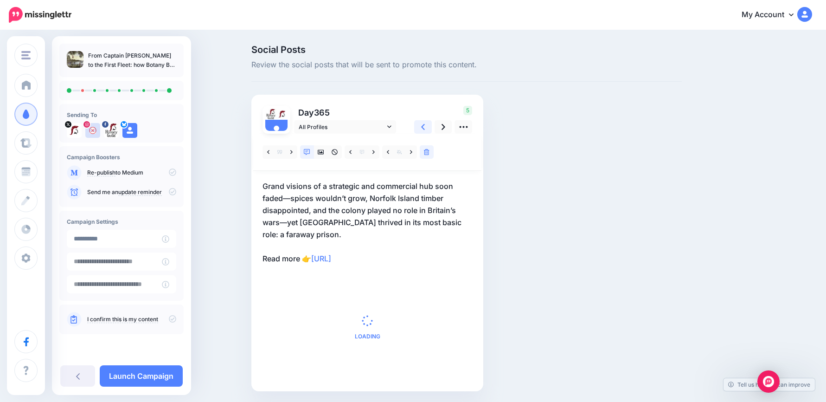
click at [430, 128] on link at bounding box center [423, 126] width 18 height 13
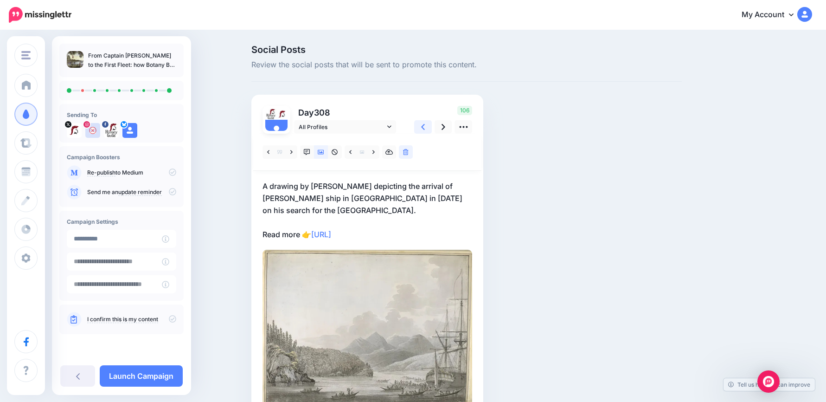
click at [430, 128] on link at bounding box center [423, 126] width 18 height 13
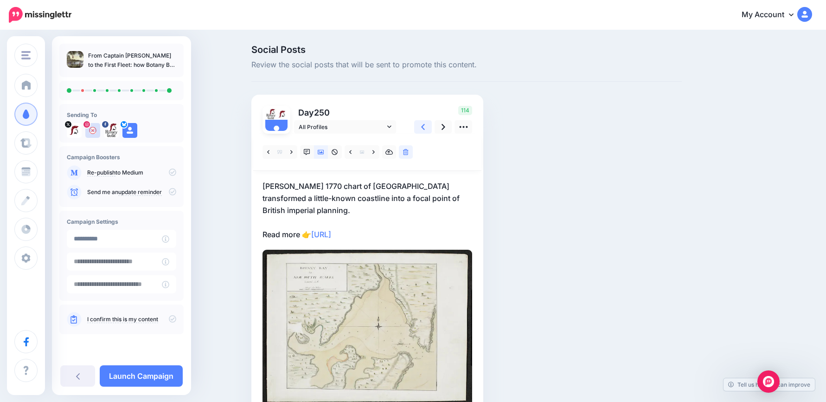
click at [430, 128] on link at bounding box center [423, 126] width 18 height 13
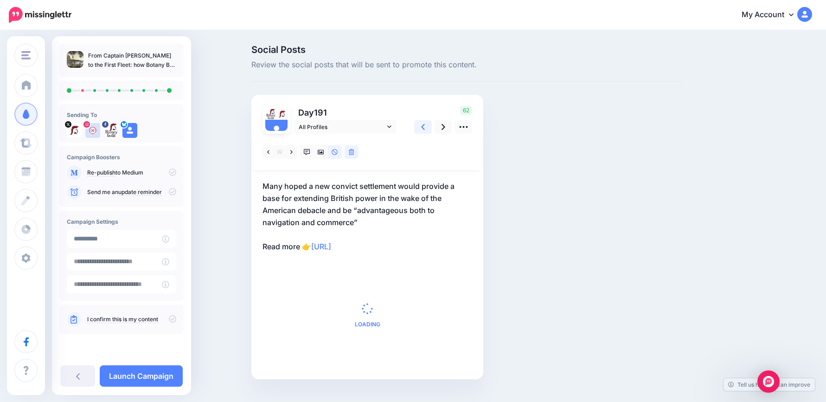
click at [430, 128] on link at bounding box center [423, 126] width 18 height 13
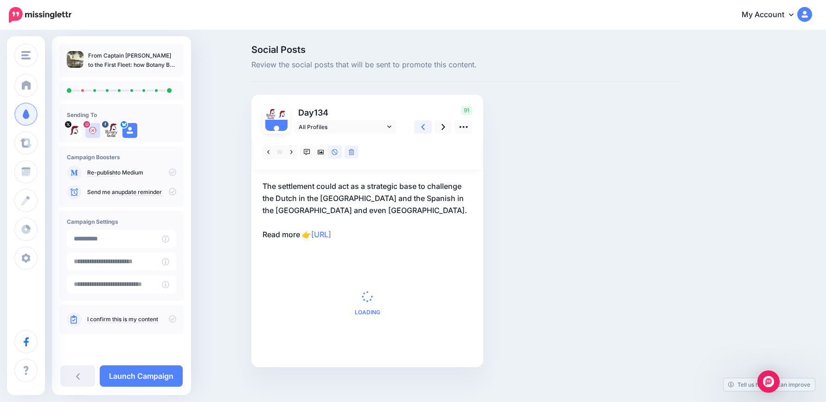
click at [430, 128] on link at bounding box center [423, 126] width 18 height 13
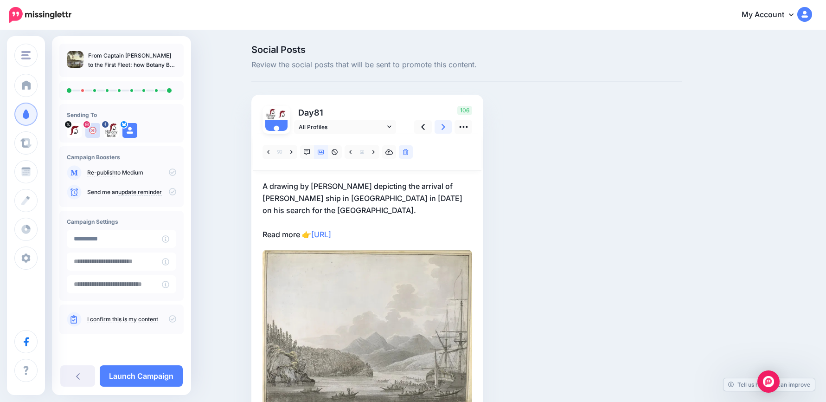
drag, startPoint x: 450, startPoint y: 131, endPoint x: 401, endPoint y: 138, distance: 50.1
click at [450, 131] on link at bounding box center [444, 126] width 18 height 13
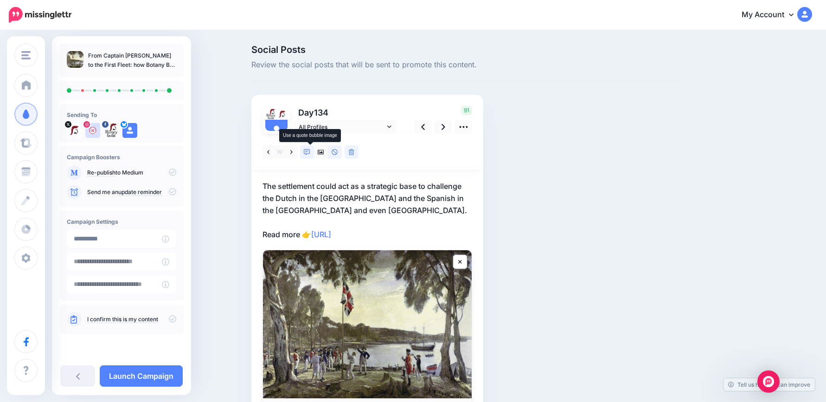
click at [310, 151] on icon at bounding box center [307, 152] width 6 height 6
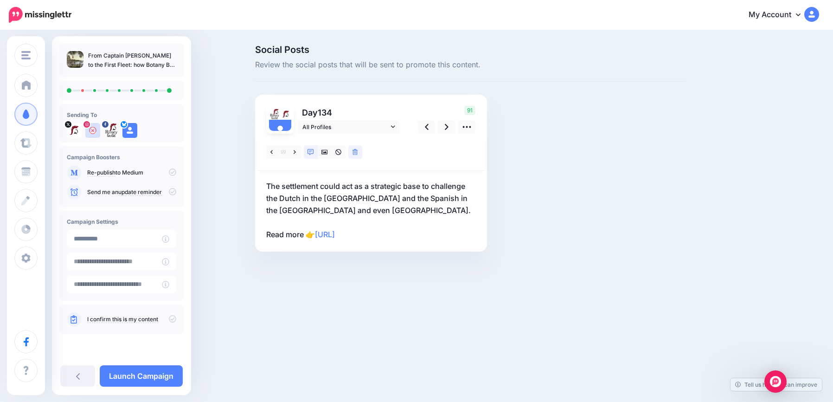
click at [418, 230] on p "The settlement could act as a strategic base to challenge the Dutch in the East…" at bounding box center [371, 210] width 210 height 60
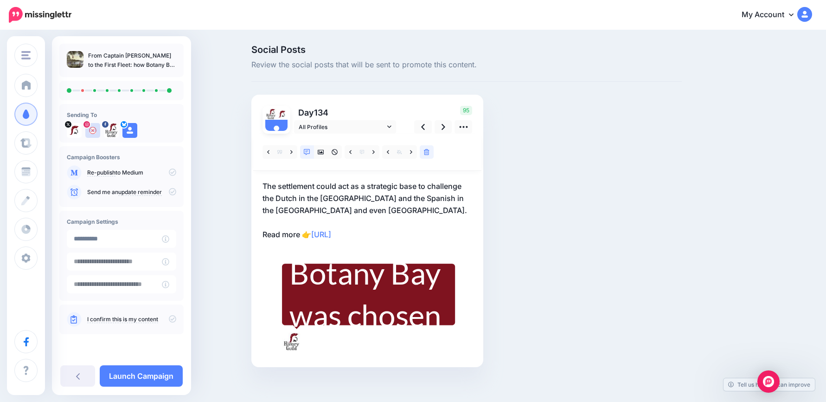
drag, startPoint x: 428, startPoint y: 232, endPoint x: 223, endPoint y: 173, distance: 213.6
click at [223, 173] on div "Social Posts Review the social posts that will be sent to promote this content.…" at bounding box center [413, 220] width 826 height 378
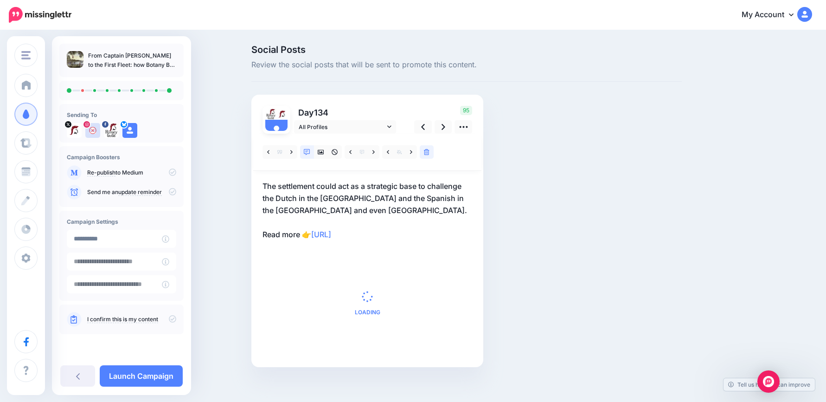
drag, startPoint x: 223, startPoint y: 173, endPoint x: 349, endPoint y: 196, distance: 128.4
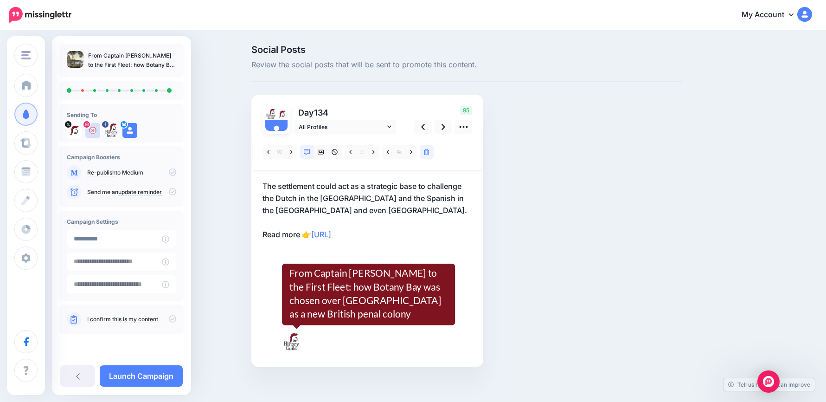
drag, startPoint x: 349, startPoint y: 196, endPoint x: 325, endPoint y: 199, distance: 24.2
click at [314, 192] on p "The settlement could act as a strategic base to challenge the Dutch in the East…" at bounding box center [368, 210] width 210 height 60
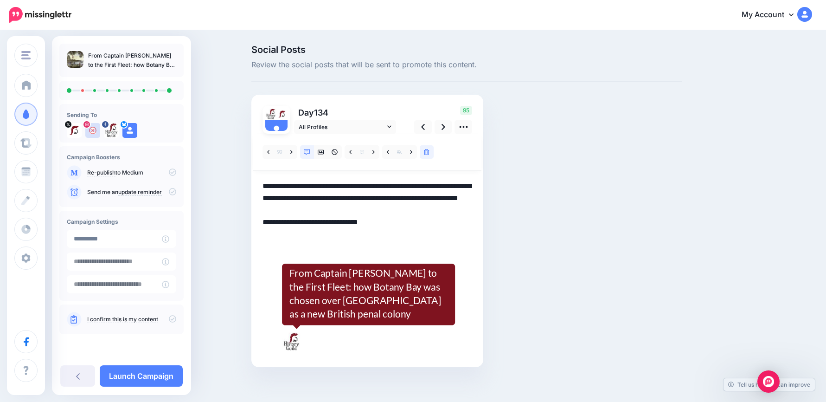
drag, startPoint x: 360, startPoint y: 208, endPoint x: 340, endPoint y: 218, distance: 22.0
click at [317, 213] on textarea "**********" at bounding box center [368, 210] width 210 height 60
drag, startPoint x: 407, startPoint y: 237, endPoint x: 206, endPoint y: 181, distance: 208.2
click at [205, 175] on div "Social Posts Review the social posts that will be sent to promote this content.…" at bounding box center [413, 220] width 826 height 378
paste textarea "**********"
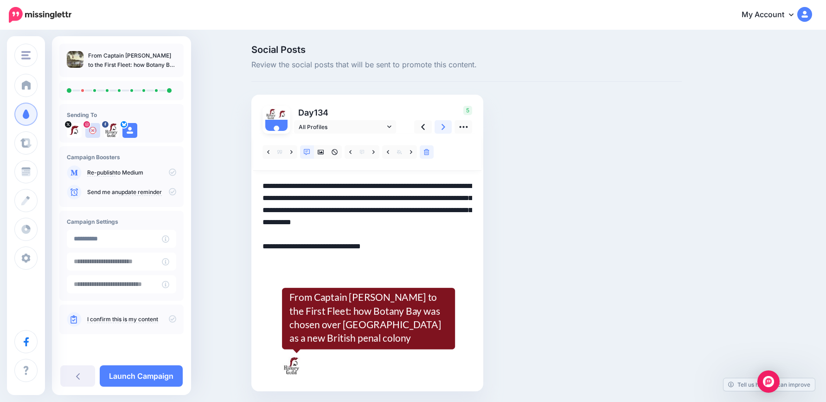
click at [451, 130] on link at bounding box center [444, 126] width 18 height 13
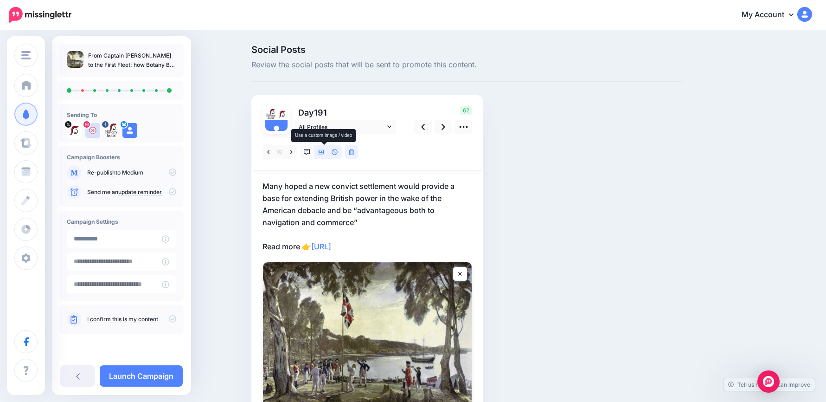
click at [324, 151] on icon at bounding box center [321, 152] width 6 height 6
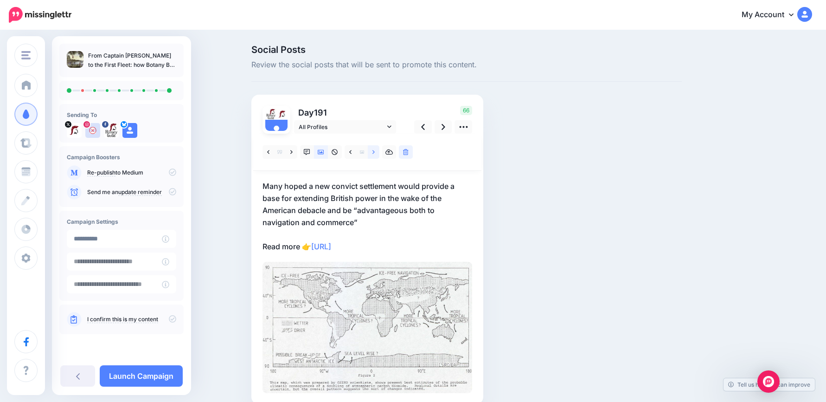
click at [375, 154] on icon at bounding box center [373, 152] width 2 height 6
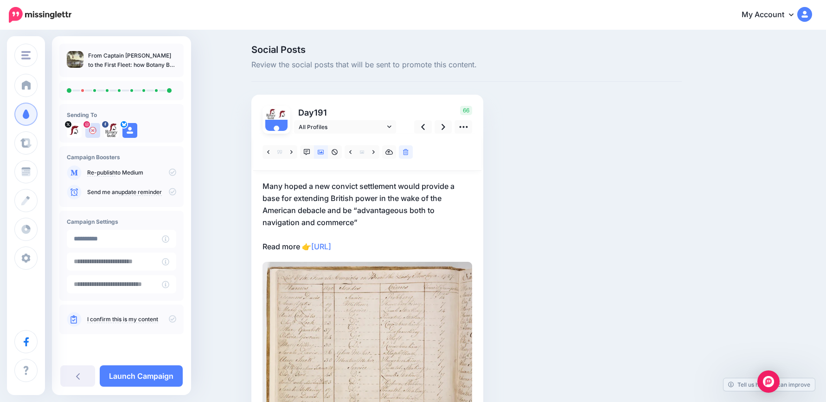
click at [357, 212] on p "Many hoped a new convict settlement would provide a base for extending British …" at bounding box center [368, 216] width 210 height 72
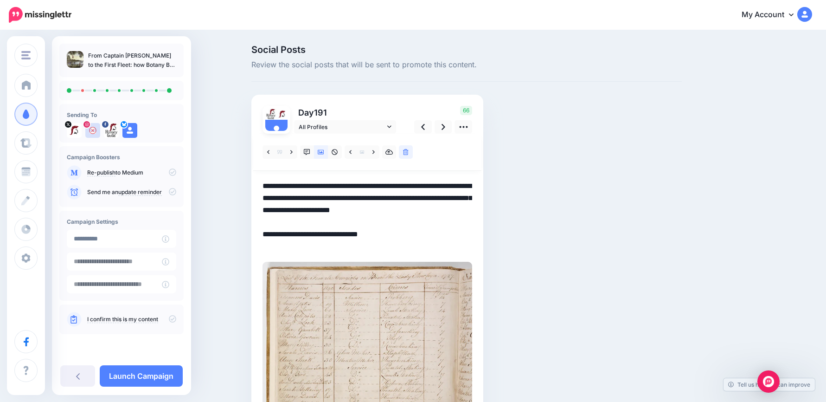
drag, startPoint x: 385, startPoint y: 225, endPoint x: 215, endPoint y: 172, distance: 178.1
click at [209, 170] on div "Social Posts Review the social posts that will be sent to promote this content.…" at bounding box center [413, 254] width 826 height 446
paste textarea
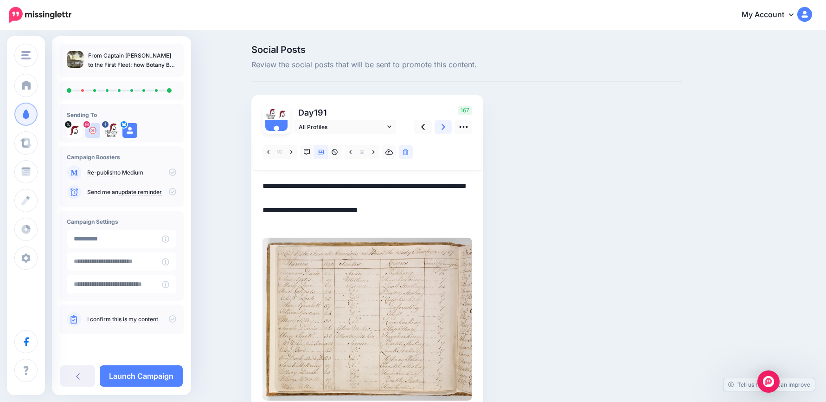
type textarea "**********"
click at [445, 127] on icon at bounding box center [444, 127] width 4 height 6
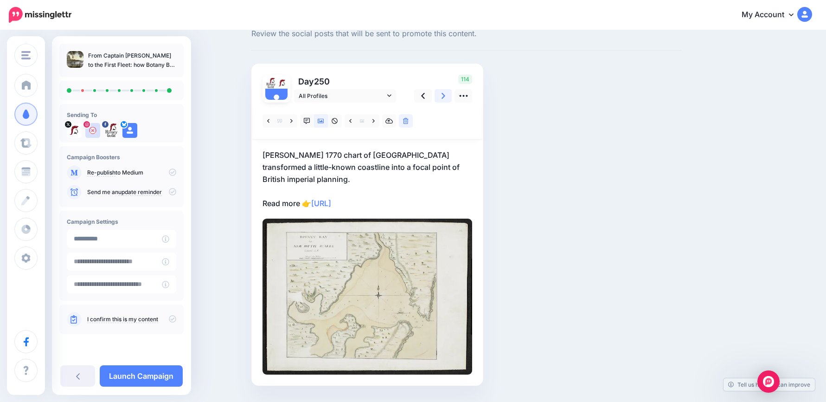
scroll to position [57, 0]
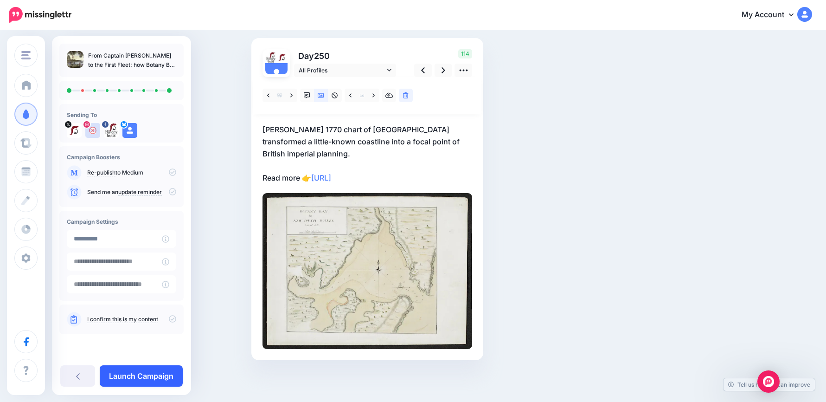
click at [159, 374] on link "Launch Campaign" at bounding box center [141, 375] width 83 height 21
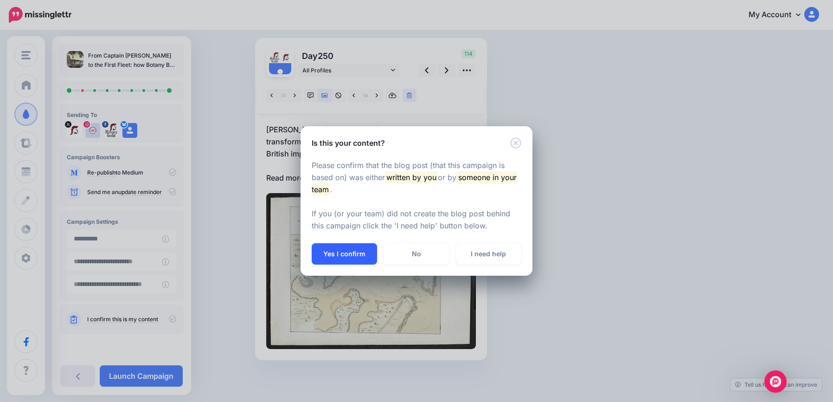
click at [353, 256] on button "Yes I confirm" at bounding box center [344, 253] width 65 height 21
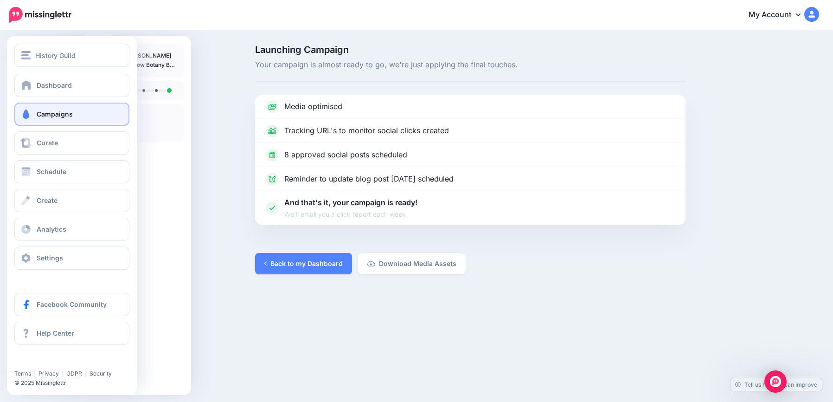
click at [39, 113] on span "Campaigns" at bounding box center [55, 114] width 36 height 8
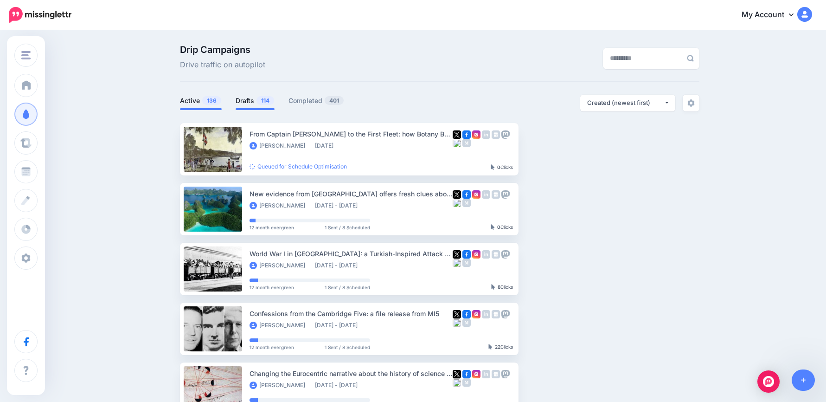
click at [257, 102] on link "Drafts 114" at bounding box center [255, 100] width 39 height 11
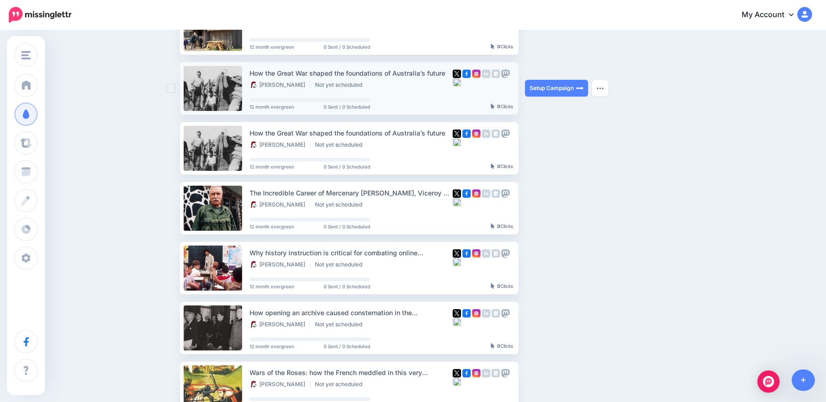
scroll to position [28, 0]
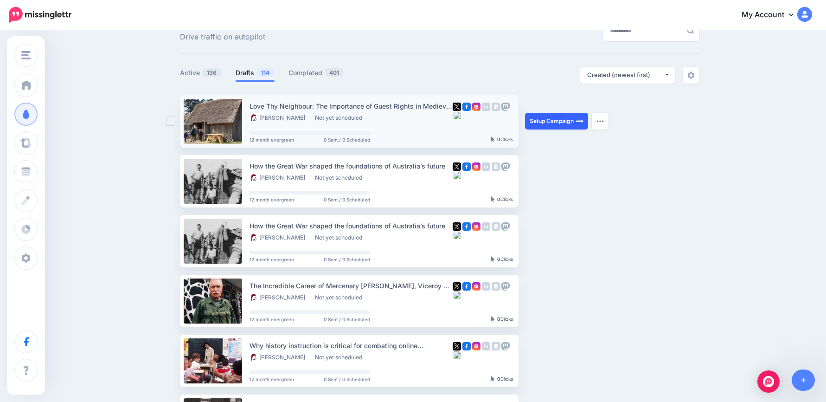
click at [545, 126] on link "Setup Campaign" at bounding box center [556, 121] width 63 height 17
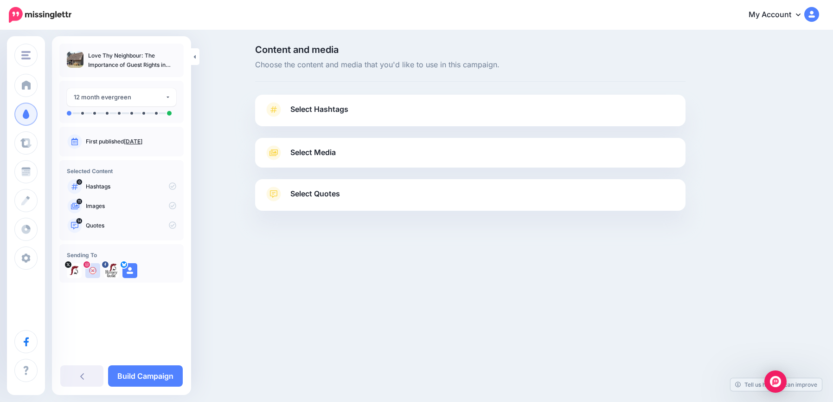
drag, startPoint x: 348, startPoint y: 112, endPoint x: 344, endPoint y: 120, distance: 9.1
click at [348, 112] on span "Select Hashtags" at bounding box center [319, 109] width 58 height 13
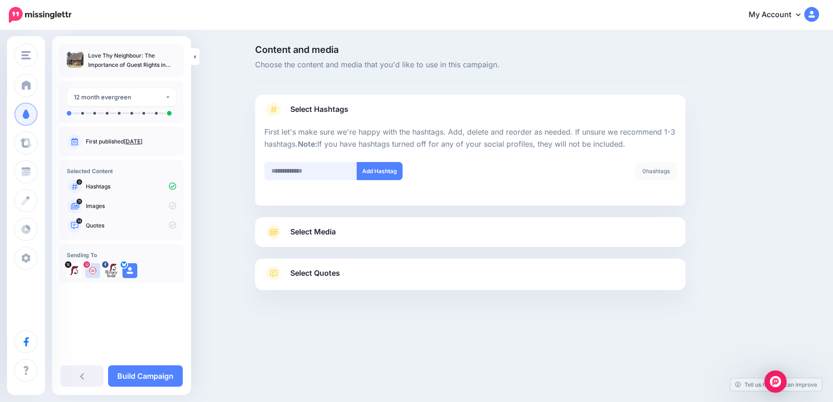
click at [303, 173] on input "text" at bounding box center [310, 171] width 93 height 18
type input "*******"
click at [395, 172] on button "Add Hashtag" at bounding box center [380, 171] width 46 height 18
click at [344, 229] on link "Select Media" at bounding box center [470, 232] width 412 height 15
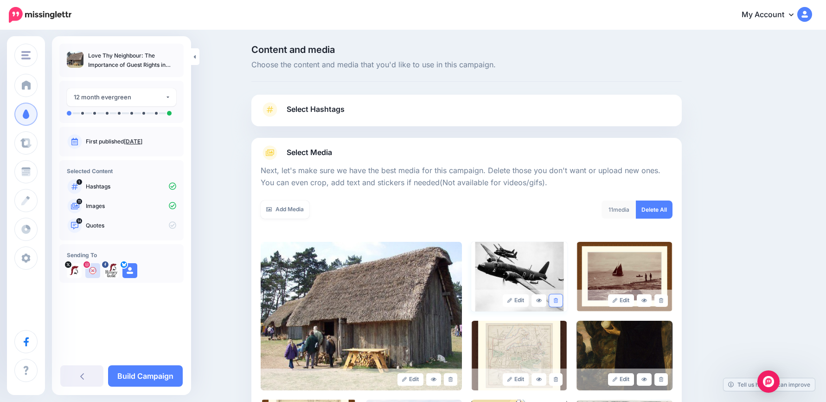
click at [563, 300] on link at bounding box center [555, 300] width 13 height 13
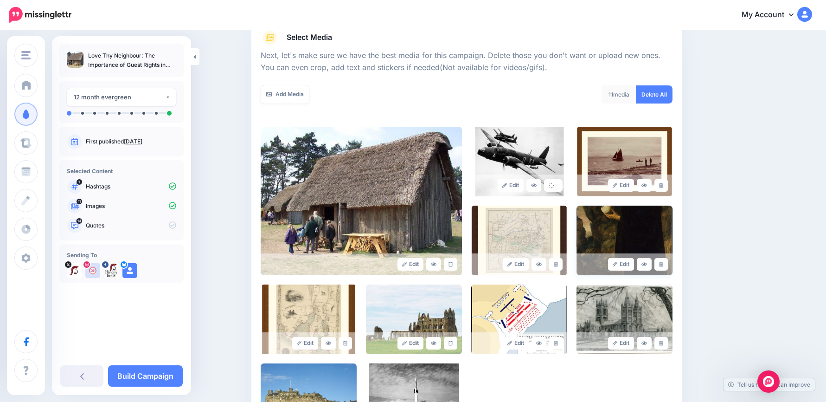
scroll to position [186, 0]
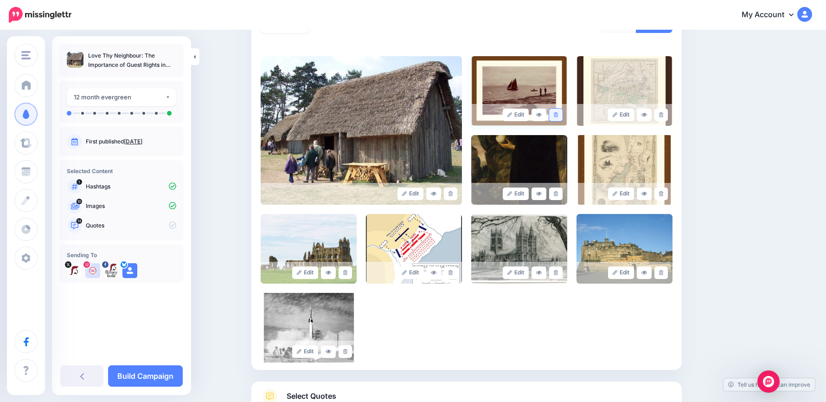
click at [556, 117] on link at bounding box center [555, 115] width 13 height 13
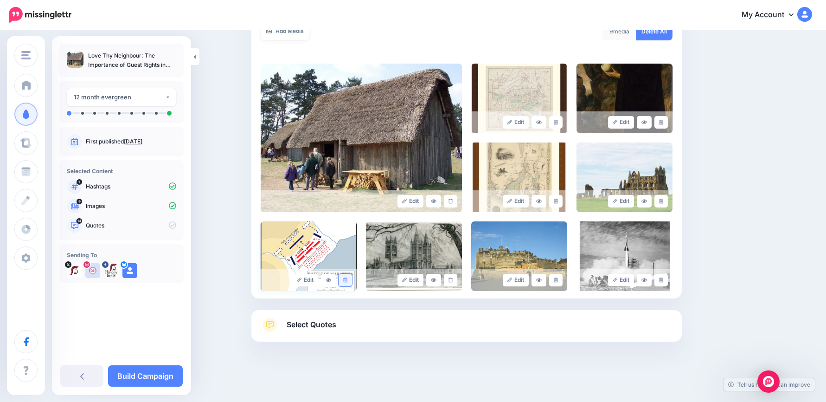
click at [347, 280] on icon at bounding box center [345, 279] width 4 height 5
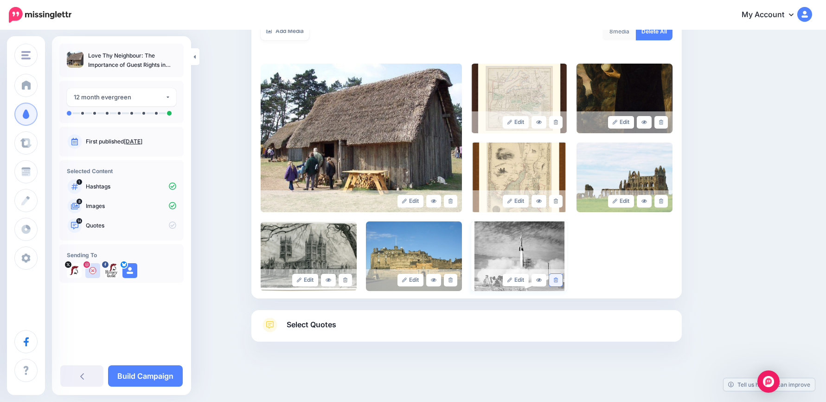
click at [563, 282] on link at bounding box center [555, 280] width 13 height 13
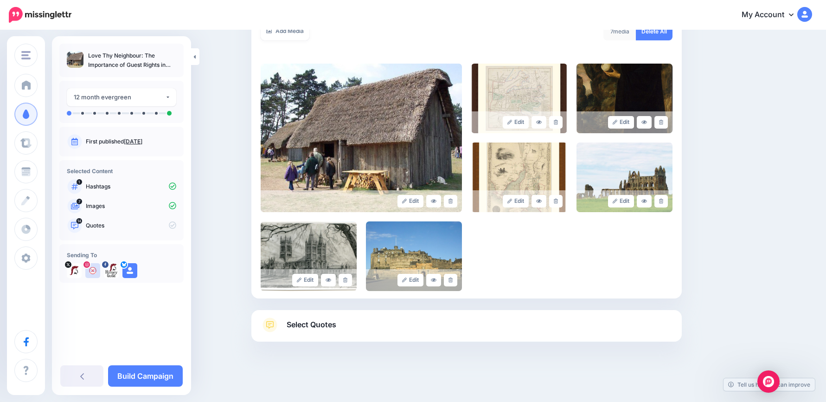
drag, startPoint x: 328, startPoint y: 323, endPoint x: 346, endPoint y: 325, distance: 18.2
click at [327, 323] on span "Select Quotes" at bounding box center [312, 324] width 50 height 13
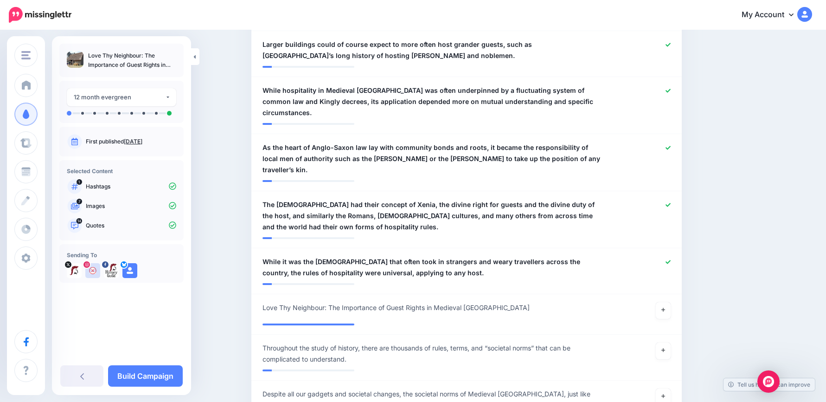
scroll to position [873, 0]
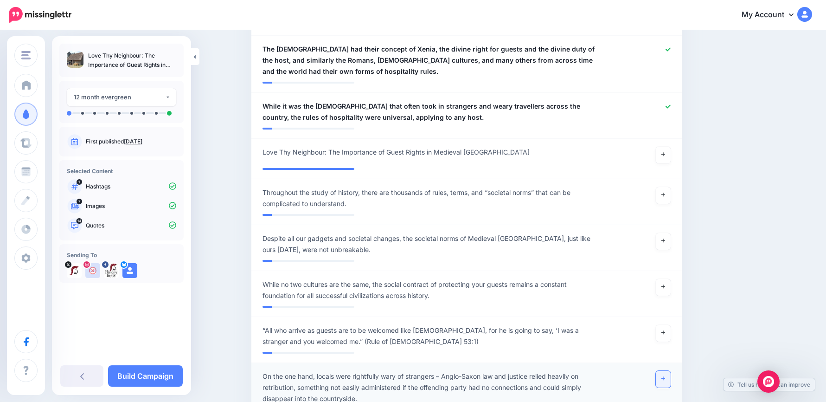
click at [665, 377] on icon at bounding box center [663, 379] width 4 height 4
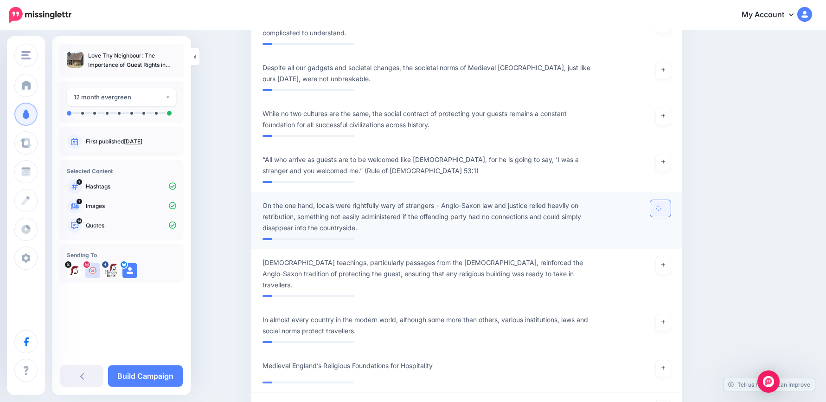
scroll to position [1152, 0]
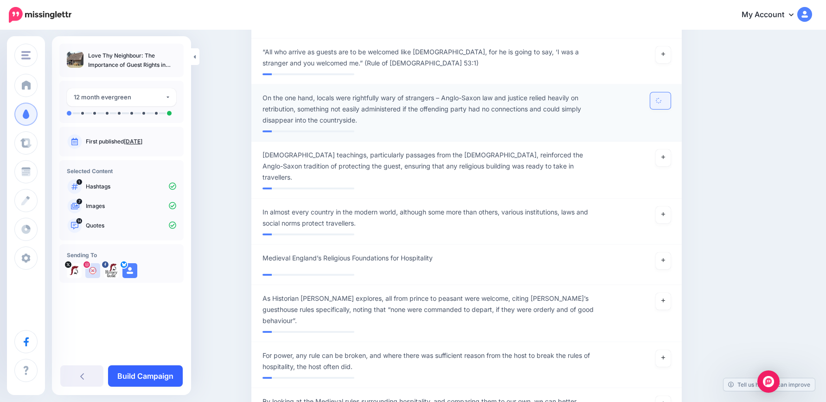
click at [173, 369] on link "Build Campaign" at bounding box center [145, 375] width 75 height 21
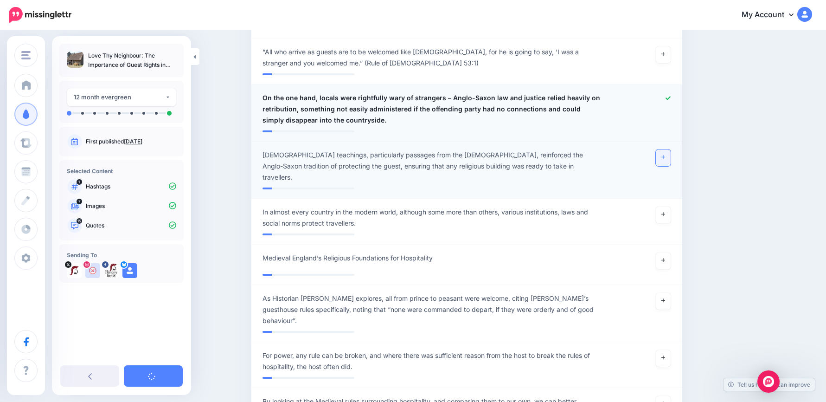
click at [671, 149] on link at bounding box center [663, 157] width 15 height 17
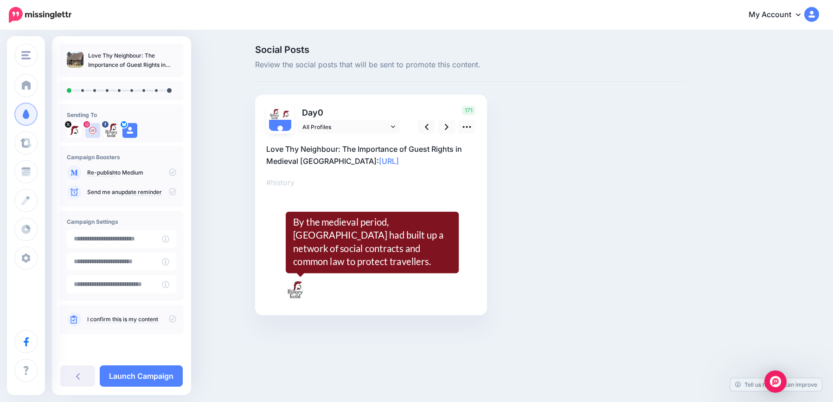
click at [255, 13] on div "My Account Dashboard My Account Billing Facebook Community Help Center Logout" at bounding box center [451, 15] width 736 height 23
click at [467, 127] on icon at bounding box center [467, 127] width 8 height 2
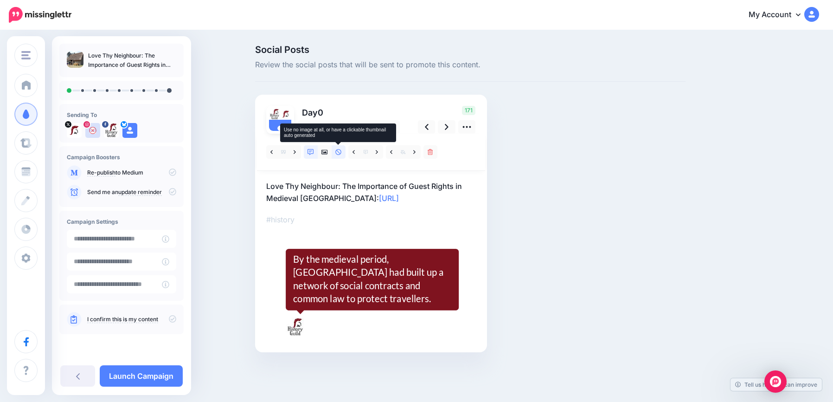
drag, startPoint x: 339, startPoint y: 150, endPoint x: 184, endPoint y: 209, distance: 165.6
click at [338, 150] on icon at bounding box center [338, 152] width 6 height 6
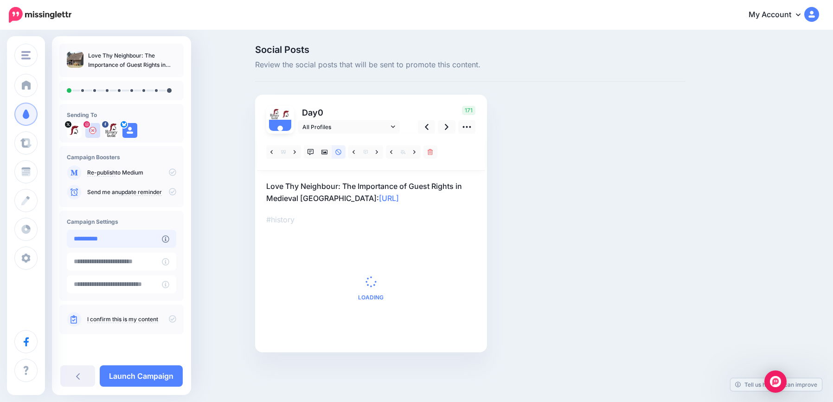
click at [137, 234] on input "**********" at bounding box center [114, 239] width 95 height 18
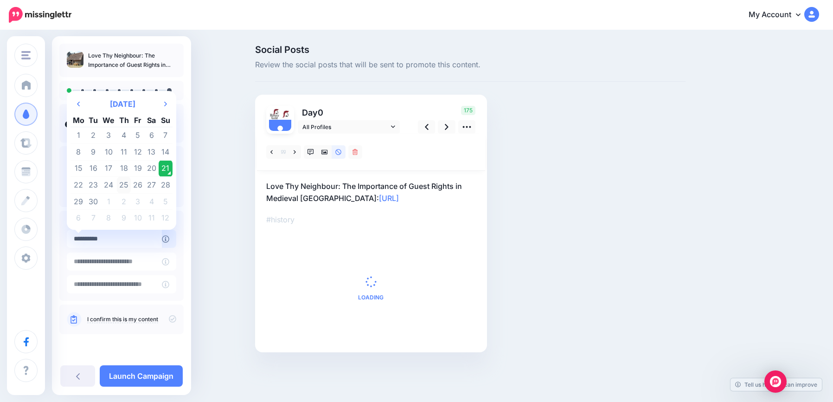
click at [122, 186] on td "25" at bounding box center [124, 185] width 14 height 17
type input "**********"
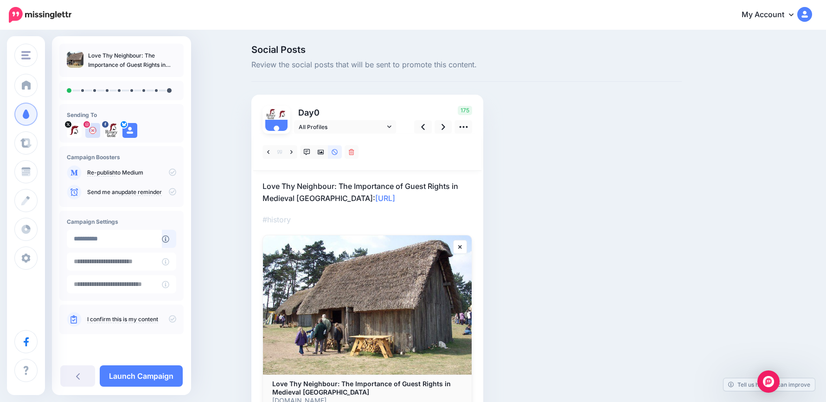
click at [424, 203] on p "Love Thy Neighbour: The Importance of Guest Rights in Medieval England: https:/…" at bounding box center [368, 192] width 210 height 24
drag, startPoint x: 428, startPoint y: 198, endPoint x: 238, endPoint y: 174, distance: 191.1
click at [190, 163] on div "History Guild History Guild Add Workspace Dashboard Campaigns Curate Schedule C…" at bounding box center [413, 246] width 826 height 431
paste textarea "**********"
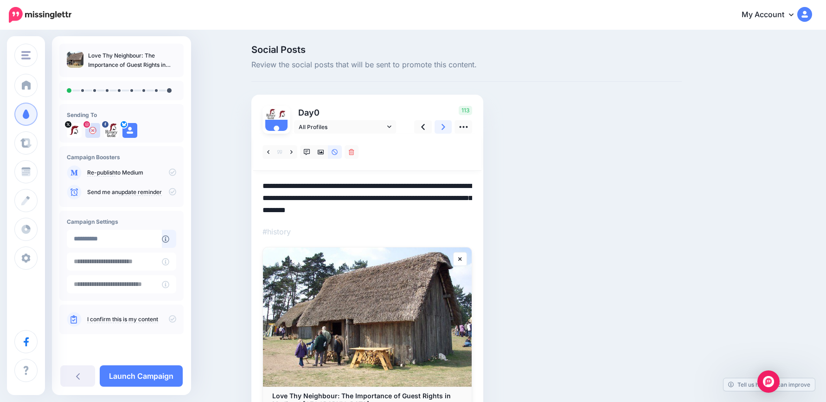
click at [445, 128] on icon at bounding box center [444, 127] width 4 height 6
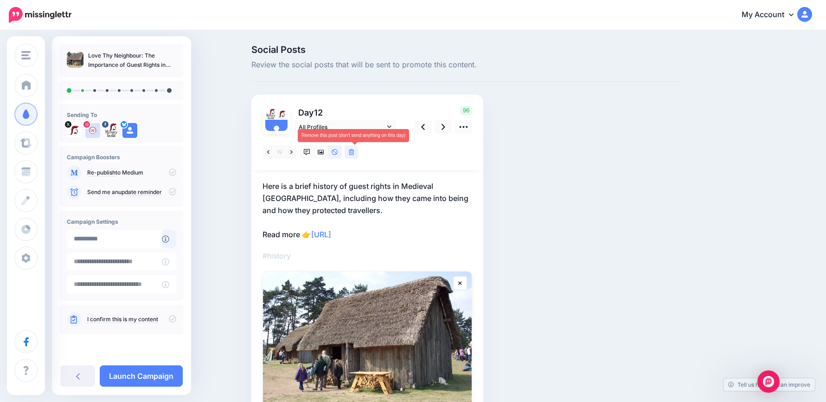
click at [354, 154] on icon at bounding box center [352, 152] width 6 height 6
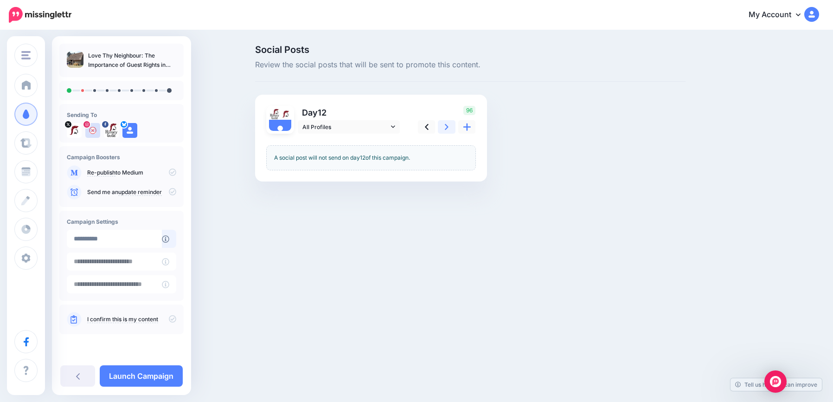
click at [450, 127] on link at bounding box center [447, 126] width 18 height 13
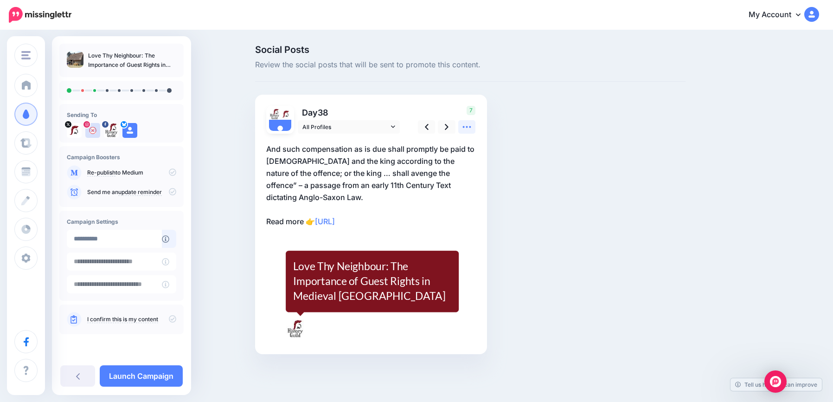
click at [468, 128] on icon at bounding box center [467, 127] width 10 height 10
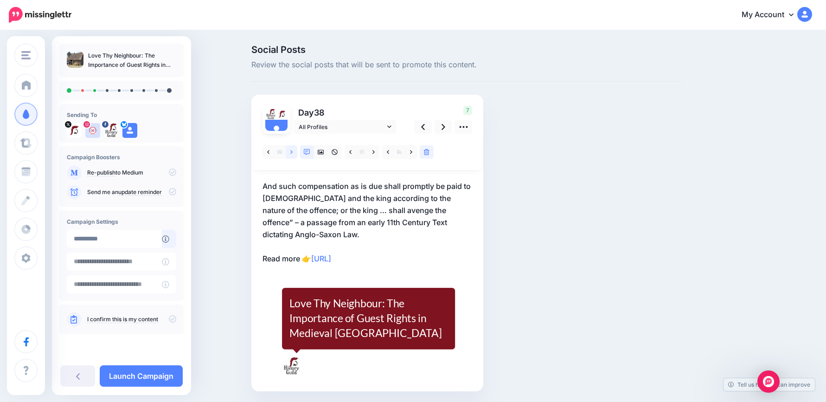
click at [297, 151] on link at bounding box center [292, 151] width 12 height 13
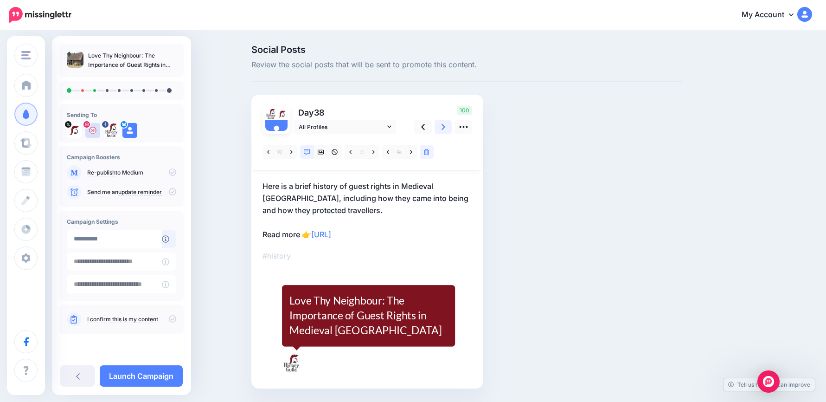
click at [445, 126] on icon at bounding box center [444, 127] width 4 height 10
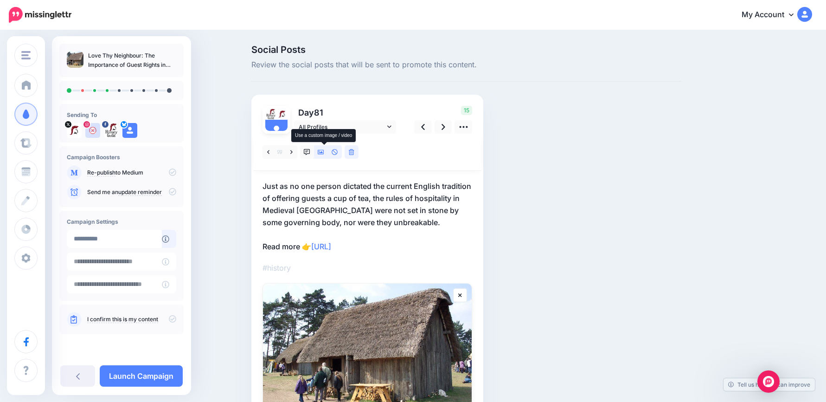
click at [324, 151] on icon at bounding box center [321, 152] width 6 height 6
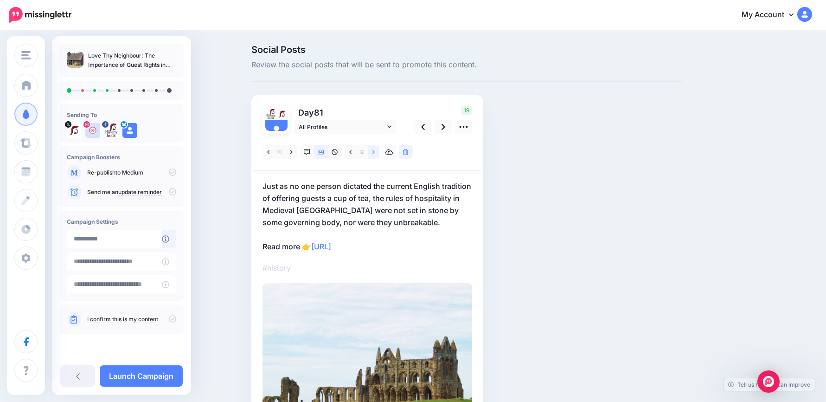
click at [375, 154] on icon at bounding box center [373, 152] width 2 height 6
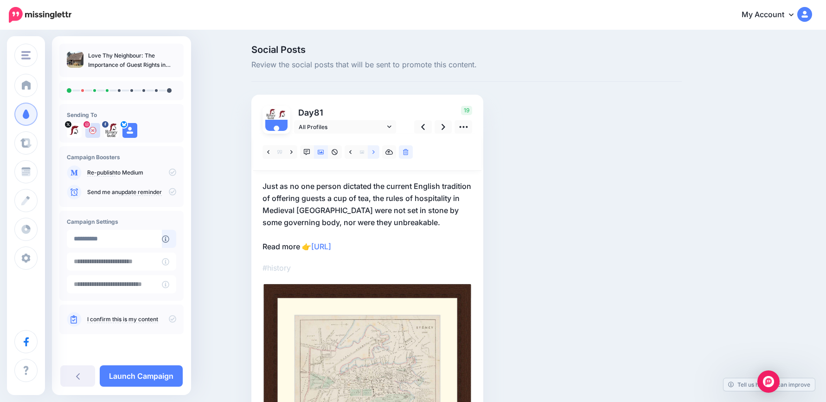
click at [375, 154] on icon at bounding box center [373, 152] width 2 height 6
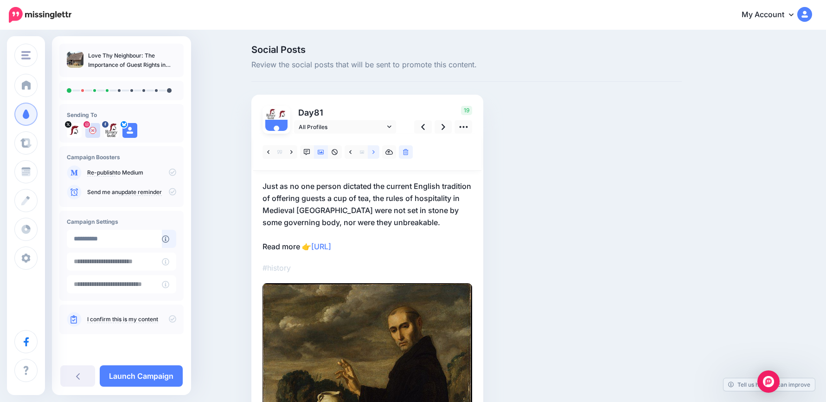
click at [375, 154] on icon at bounding box center [373, 152] width 2 height 6
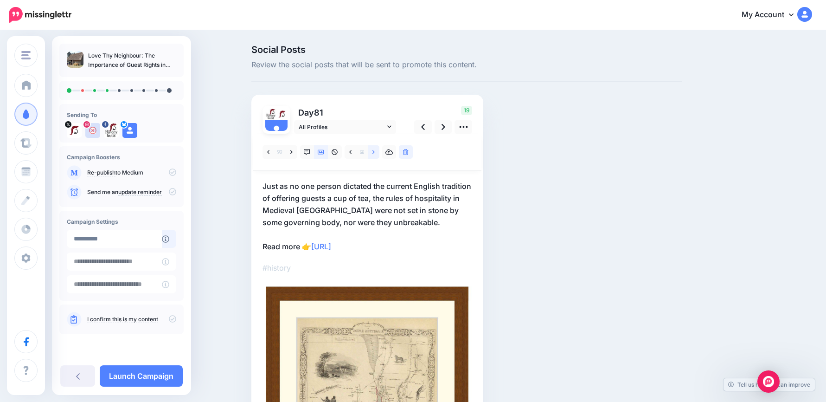
click at [375, 154] on icon at bounding box center [373, 152] width 2 height 6
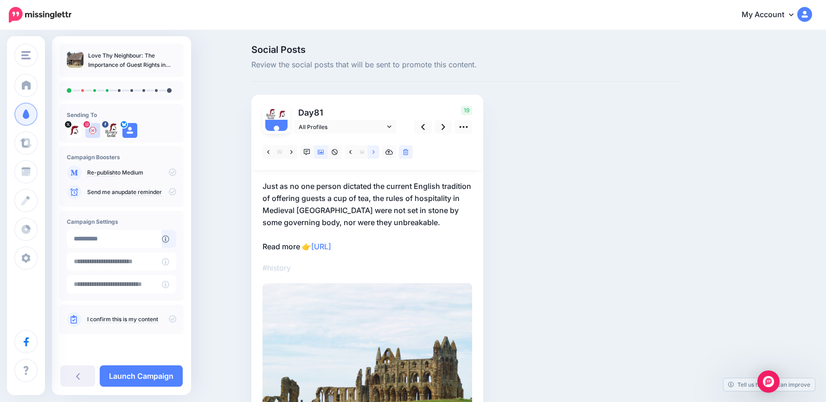
click at [375, 154] on icon at bounding box center [373, 152] width 2 height 6
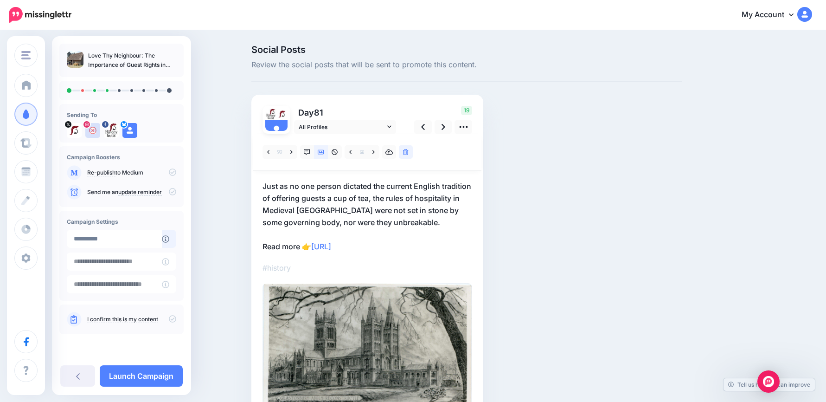
click at [397, 217] on p "Just as no one person dictated the current English tradition of offering guests…" at bounding box center [368, 216] width 210 height 72
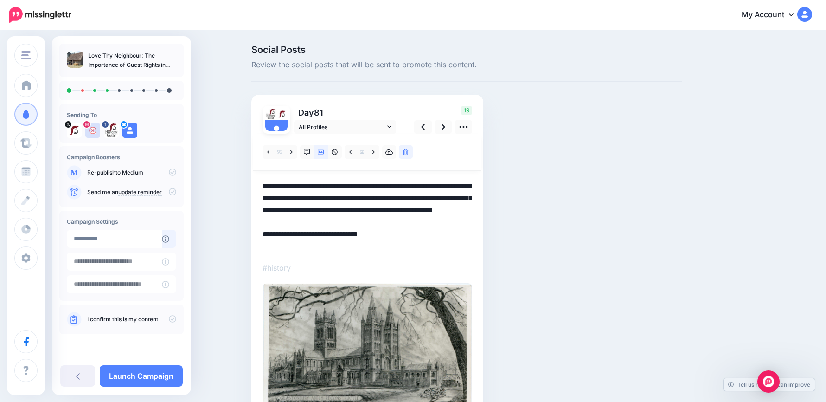
drag, startPoint x: 393, startPoint y: 218, endPoint x: 248, endPoint y: 165, distance: 154.2
click at [250, 164] on div "Social Posts Review the social posts that will be sent to promote this content.…" at bounding box center [466, 247] width 444 height 405
paste textarea "**********"
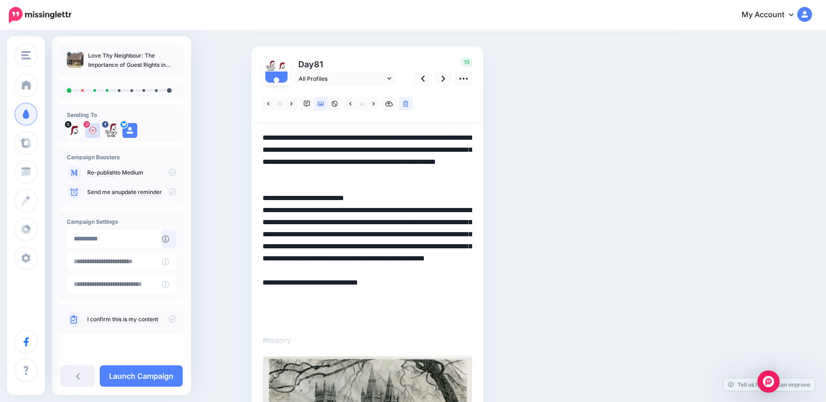
scroll to position [93, 0]
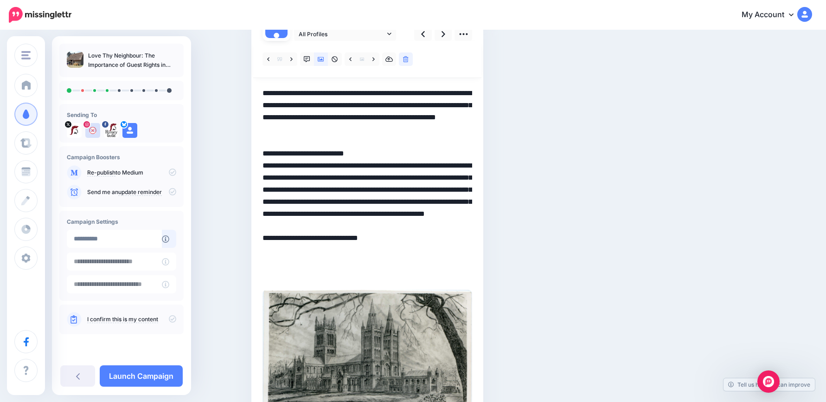
drag, startPoint x: 390, startPoint y: 167, endPoint x: 223, endPoint y: 161, distance: 167.1
click at [223, 160] on div "Social Posts Review the social posts that will be sent to promote this content.…" at bounding box center [413, 204] width 826 height 533
drag, startPoint x: 396, startPoint y: 200, endPoint x: 266, endPoint y: 172, distance: 132.4
click at [266, 172] on textarea "**********" at bounding box center [368, 183] width 210 height 193
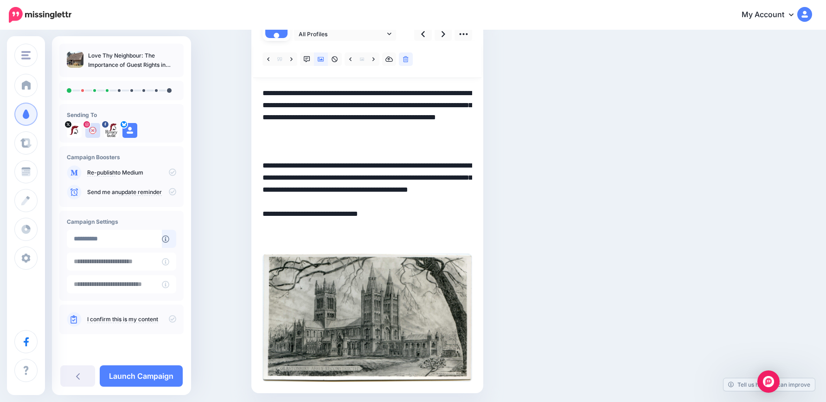
drag, startPoint x: 436, startPoint y: 214, endPoint x: 259, endPoint y: 142, distance: 190.4
click at [259, 142] on div "Day 81 All Profiles" at bounding box center [367, 197] width 232 height 391
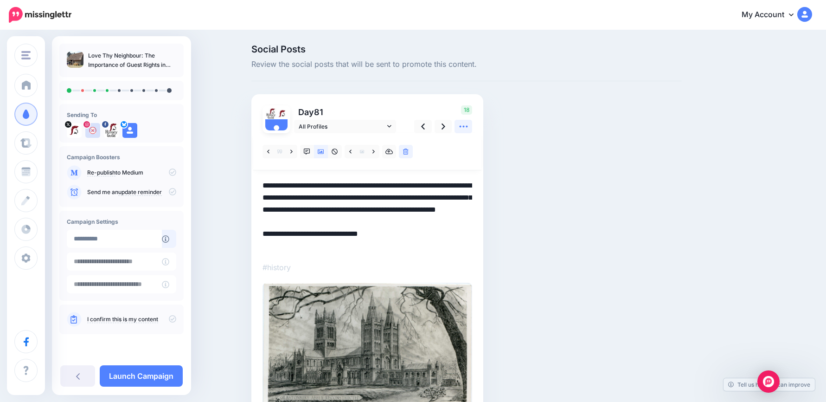
scroll to position [0, 0]
click at [444, 127] on link at bounding box center [444, 126] width 18 height 13
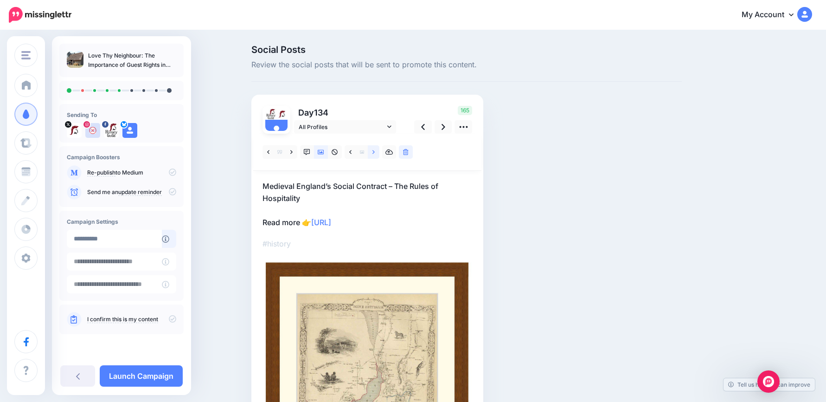
click at [379, 154] on link at bounding box center [374, 151] width 12 height 13
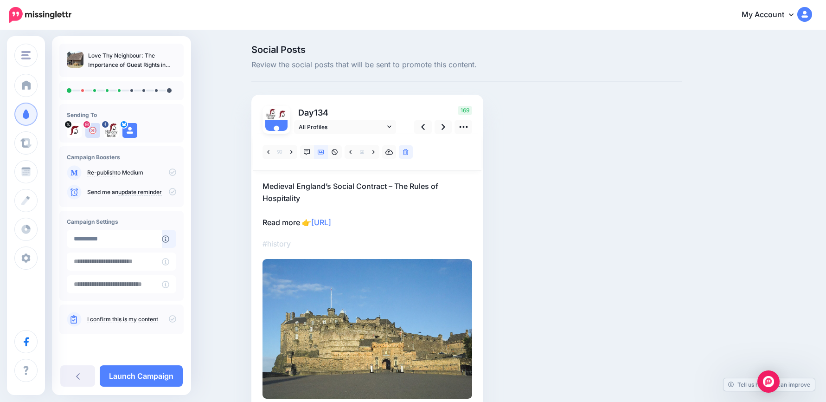
click at [330, 196] on p "Medieval England’s Social Contract – The Rules of Hospitality Read more 👉 https…" at bounding box center [368, 204] width 210 height 48
drag, startPoint x: 323, startPoint y: 196, endPoint x: 233, endPoint y: 174, distance: 92.6
click at [233, 174] on div "Social Posts Review the social posts that will be sent to promote this content.…" at bounding box center [413, 241] width 826 height 420
paste textarea "**********"
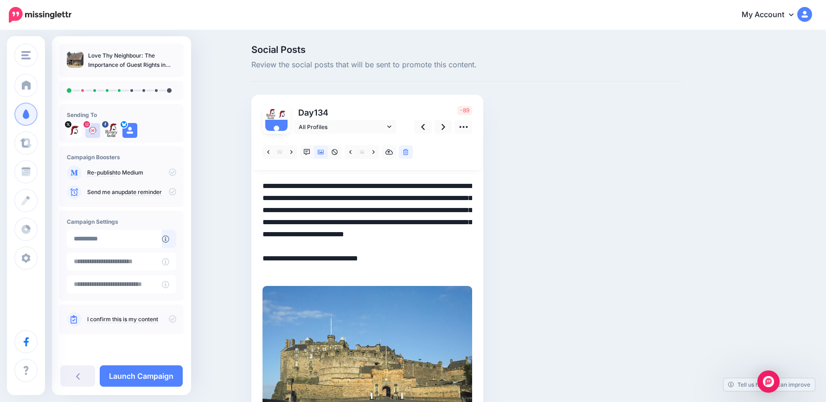
click at [439, 184] on textarea "**********" at bounding box center [368, 228] width 210 height 96
click at [419, 188] on textarea "**********" at bounding box center [368, 228] width 210 height 96
drag, startPoint x: 418, startPoint y: 189, endPoint x: 135, endPoint y: 188, distance: 283.4
click at [140, 188] on div "History Guild History Guild Add Workspace Dashboard Campaigns Curate Schedule C…" at bounding box center [413, 254] width 826 height 447
drag, startPoint x: 346, startPoint y: 184, endPoint x: 452, endPoint y: 201, distance: 107.5
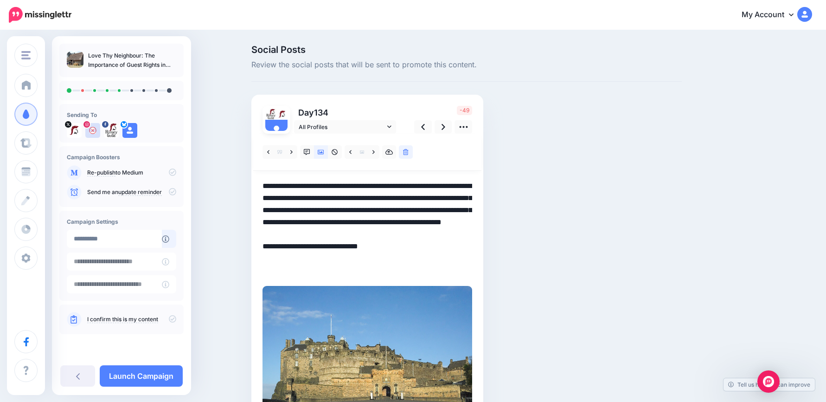
click at [452, 201] on textarea "**********" at bounding box center [368, 228] width 210 height 96
click at [369, 203] on textarea "**********" at bounding box center [368, 228] width 210 height 96
drag, startPoint x: 414, startPoint y: 186, endPoint x: 199, endPoint y: 188, distance: 214.8
click at [199, 188] on div "Social Posts Review the social posts that will be sent to promote this content.…" at bounding box center [413, 254] width 826 height 447
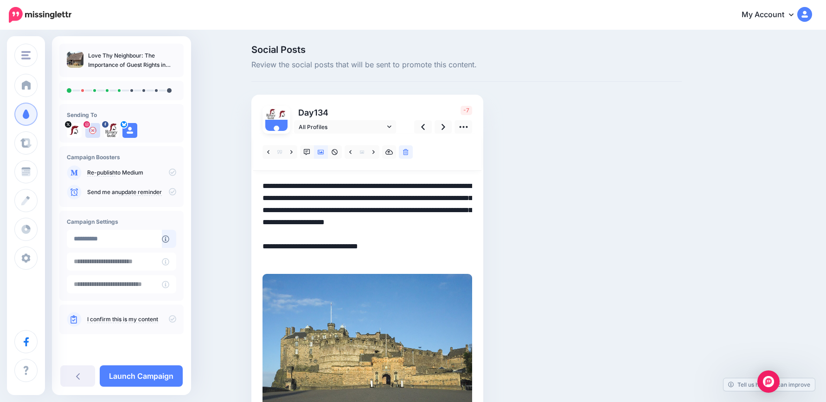
drag, startPoint x: 363, startPoint y: 186, endPoint x: 446, endPoint y: 220, distance: 89.7
click at [446, 220] on textarea "**********" at bounding box center [368, 222] width 210 height 84
click at [343, 228] on textarea "**********" at bounding box center [368, 222] width 210 height 84
drag, startPoint x: 318, startPoint y: 234, endPoint x: 427, endPoint y: 220, distance: 109.4
click at [427, 220] on textarea "**********" at bounding box center [368, 222] width 210 height 84
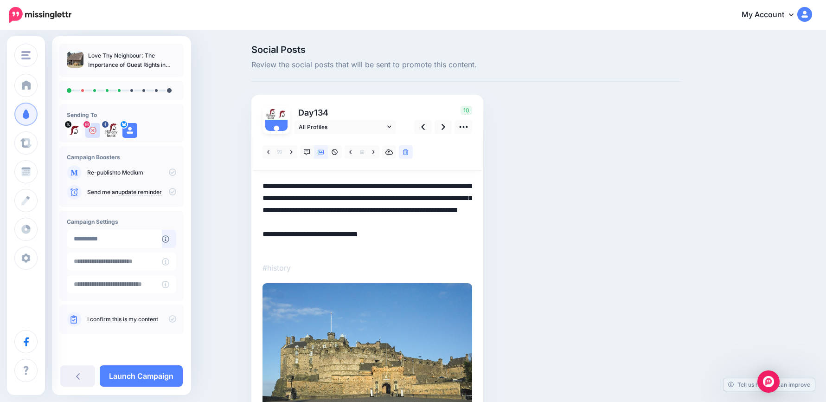
drag, startPoint x: 401, startPoint y: 249, endPoint x: 240, endPoint y: 174, distance: 177.4
click at [240, 174] on div "Social Posts Review the social posts that will be sent to promote this content.…" at bounding box center [413, 253] width 826 height 444
click at [445, 126] on icon at bounding box center [444, 127] width 4 height 10
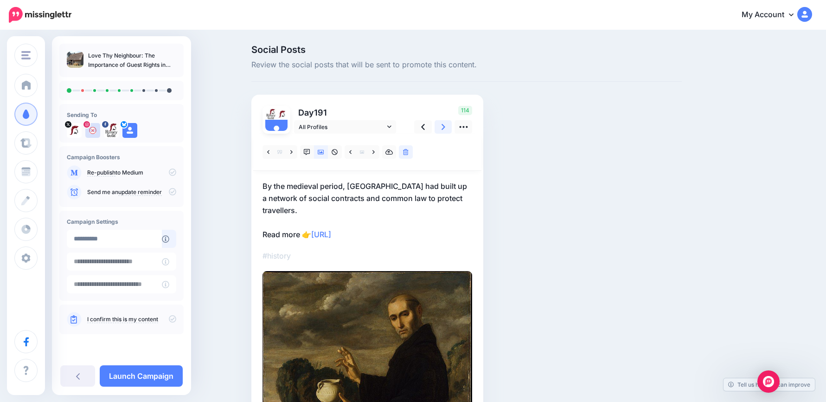
click at [445, 126] on icon at bounding box center [444, 127] width 4 height 10
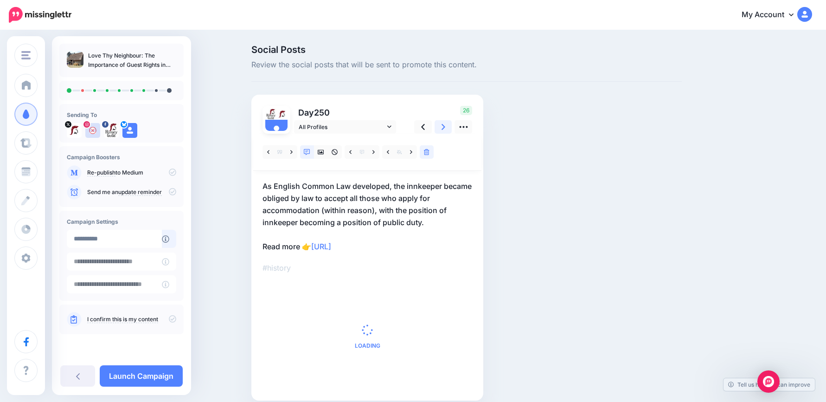
click at [445, 126] on icon at bounding box center [444, 127] width 4 height 10
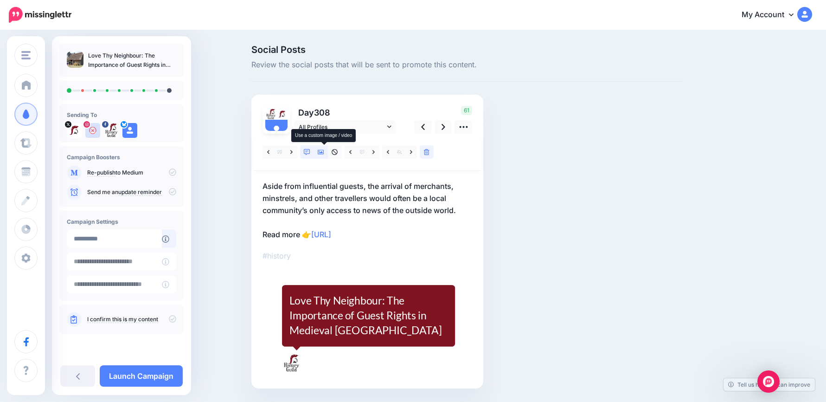
click at [324, 152] on icon at bounding box center [321, 152] width 6 height 5
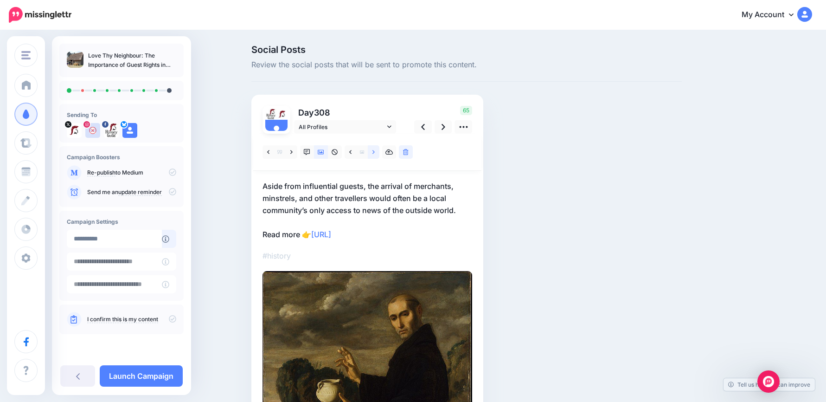
click at [378, 151] on link at bounding box center [374, 151] width 12 height 13
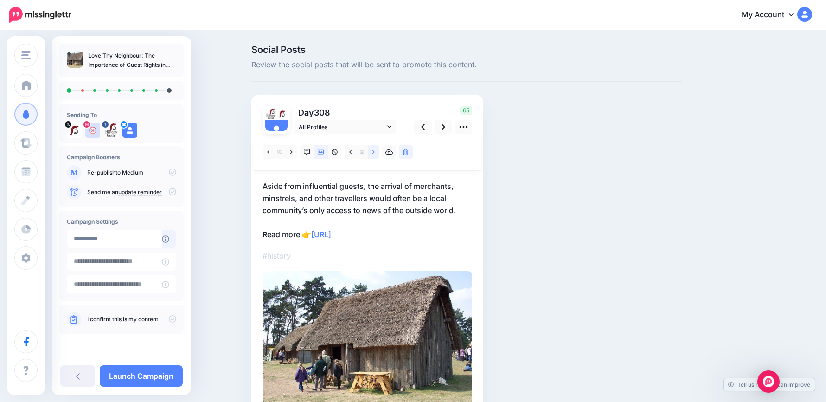
click at [375, 151] on icon at bounding box center [373, 152] width 2 height 6
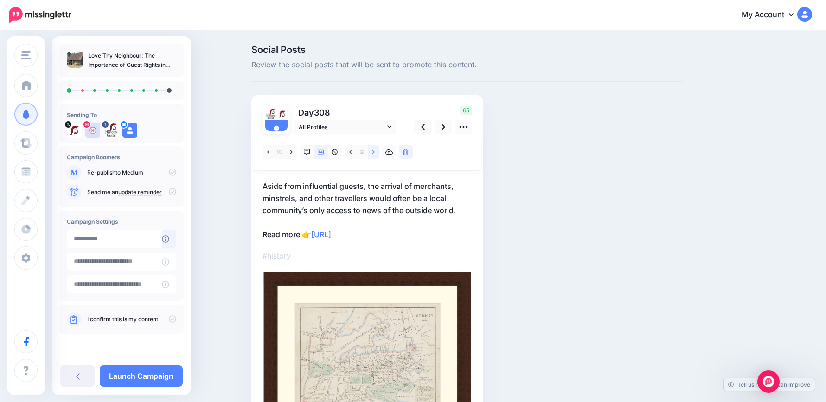
click at [375, 151] on icon at bounding box center [373, 152] width 2 height 6
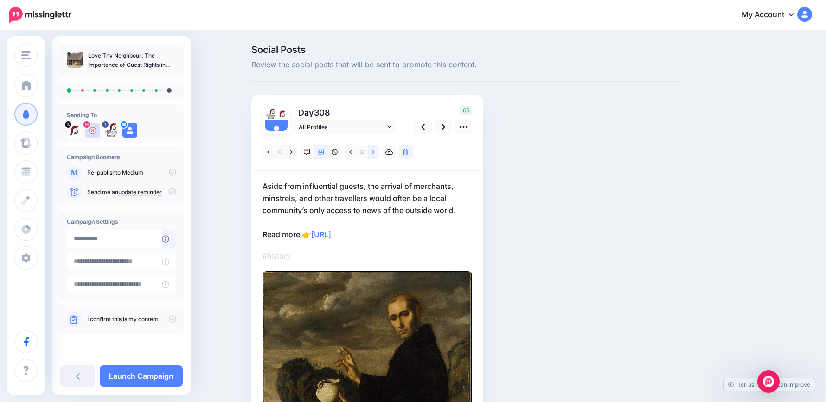
click at [375, 151] on icon at bounding box center [373, 152] width 2 height 6
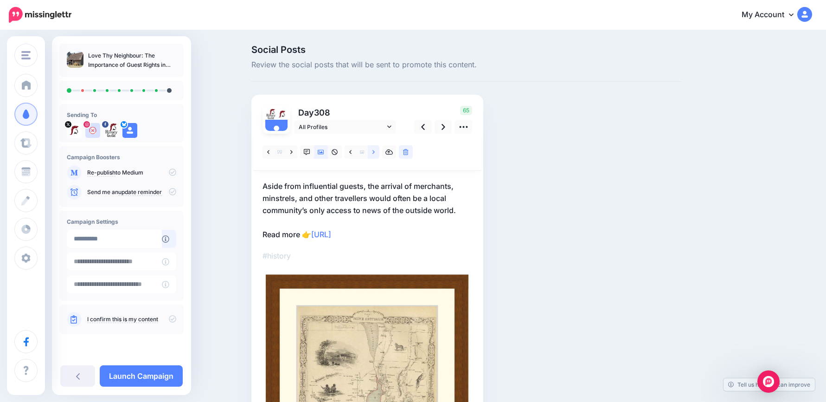
click at [375, 151] on icon at bounding box center [373, 152] width 2 height 6
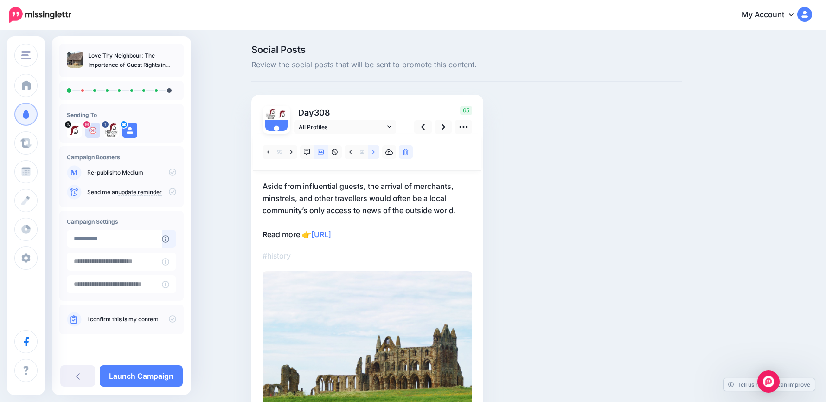
click at [375, 151] on icon at bounding box center [373, 152] width 2 height 6
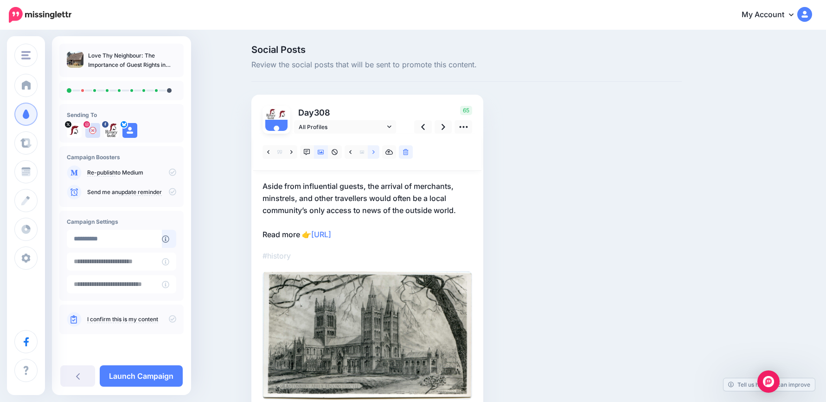
click at [375, 151] on icon at bounding box center [373, 152] width 2 height 6
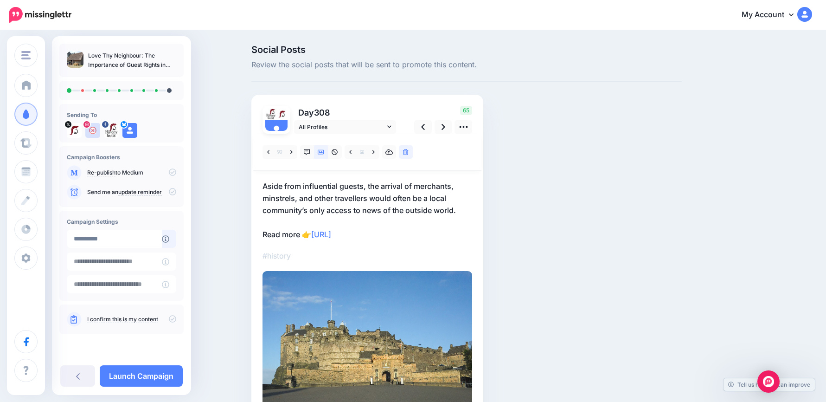
click at [402, 236] on p "Aside from influential guests, the arrival of merchants, minstrels, and other t…" at bounding box center [368, 210] width 210 height 60
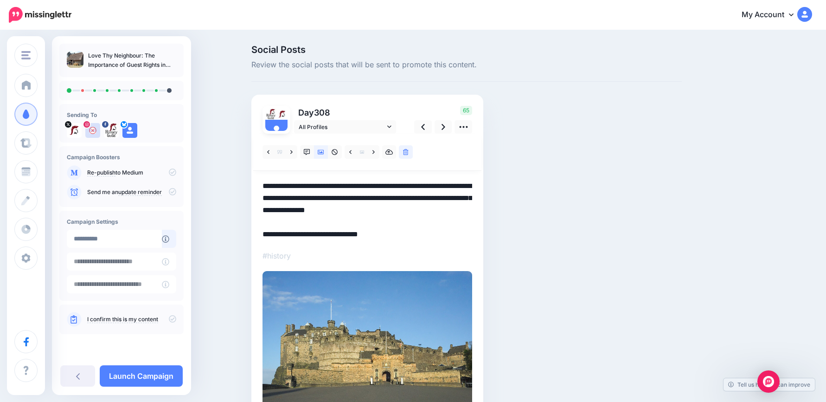
drag, startPoint x: 402, startPoint y: 236, endPoint x: 109, endPoint y: 150, distance: 305.3
click at [109, 148] on div "History Guild History Guild Add Workspace Dashboard Campaigns Curate Schedule C…" at bounding box center [413, 247] width 826 height 432
paste textarea "**********"
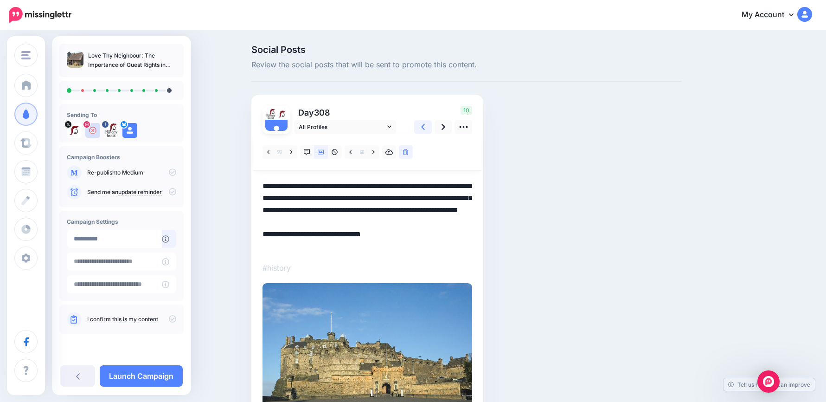
click at [420, 128] on link at bounding box center [423, 126] width 18 height 13
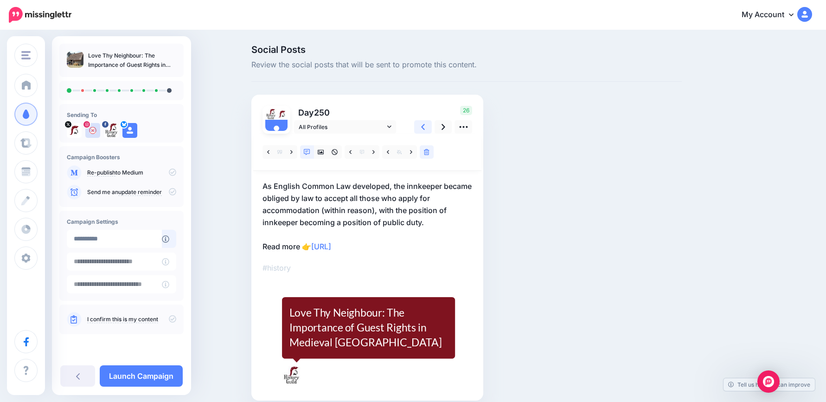
click at [420, 128] on link at bounding box center [423, 126] width 18 height 13
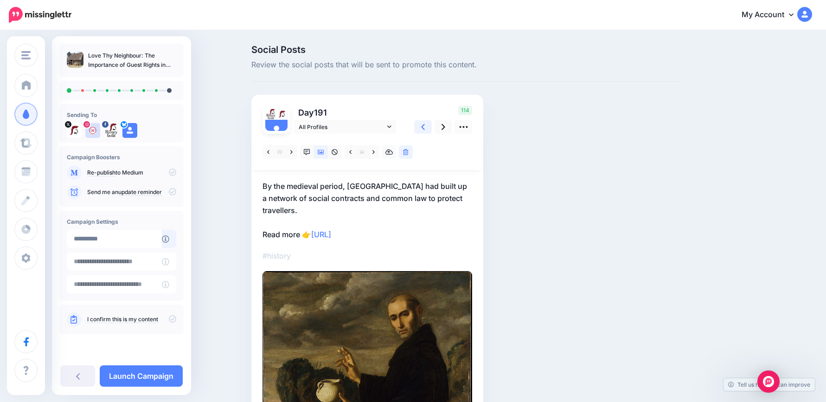
click at [420, 128] on link at bounding box center [423, 126] width 18 height 13
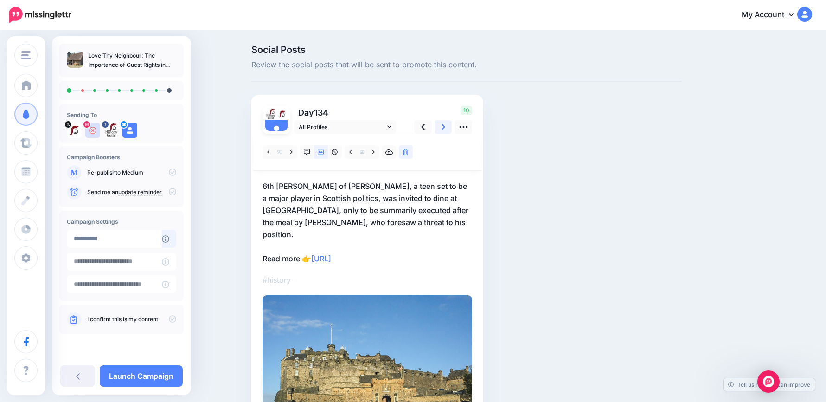
click at [445, 127] on icon at bounding box center [444, 127] width 4 height 10
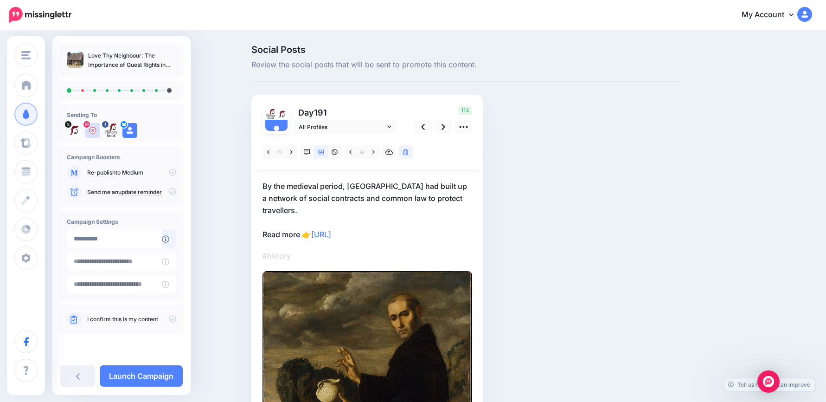
click at [462, 192] on p "By the medieval period, England had built up a network of social contracts and …" at bounding box center [368, 210] width 210 height 60
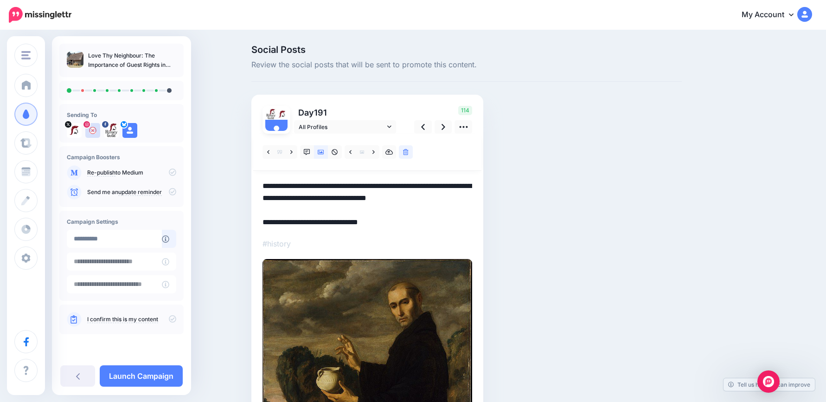
drag, startPoint x: 466, startPoint y: 197, endPoint x: 161, endPoint y: 153, distance: 308.4
click at [156, 150] on div "History Guild History Guild Add Workspace Dashboard Campaigns Curate Schedule C…" at bounding box center [413, 362] width 826 height 662
paste textarea "**********"
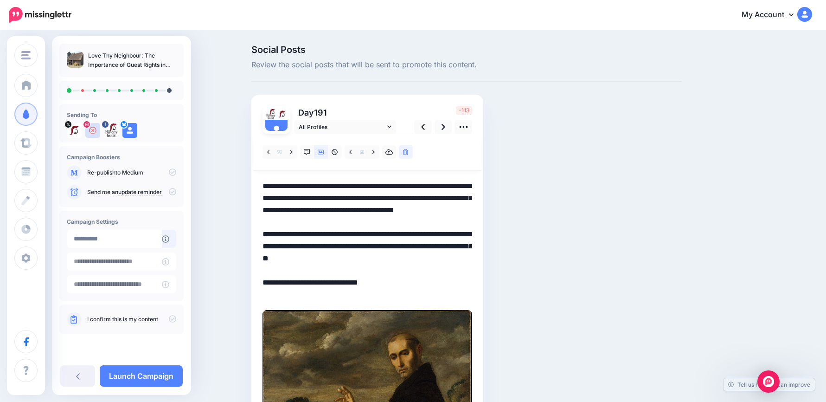
drag, startPoint x: 306, startPoint y: 199, endPoint x: 328, endPoint y: 187, distance: 26.0
click at [328, 187] on textarea "**********" at bounding box center [368, 240] width 210 height 121
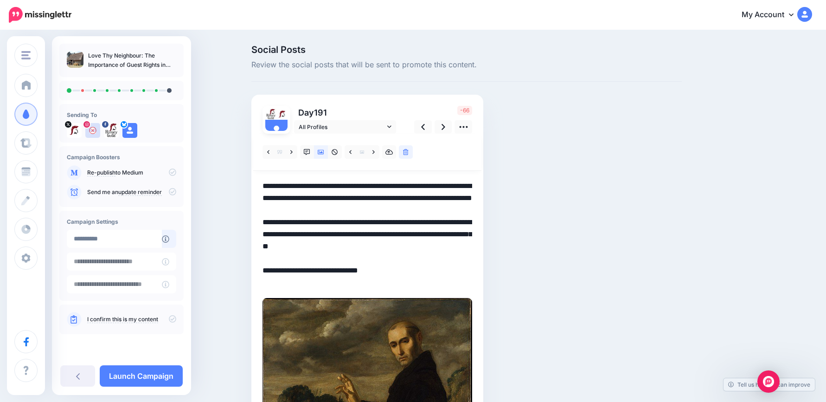
drag, startPoint x: 267, startPoint y: 233, endPoint x: 274, endPoint y: 234, distance: 7.1
click at [269, 233] on textarea "**********" at bounding box center [368, 234] width 210 height 109
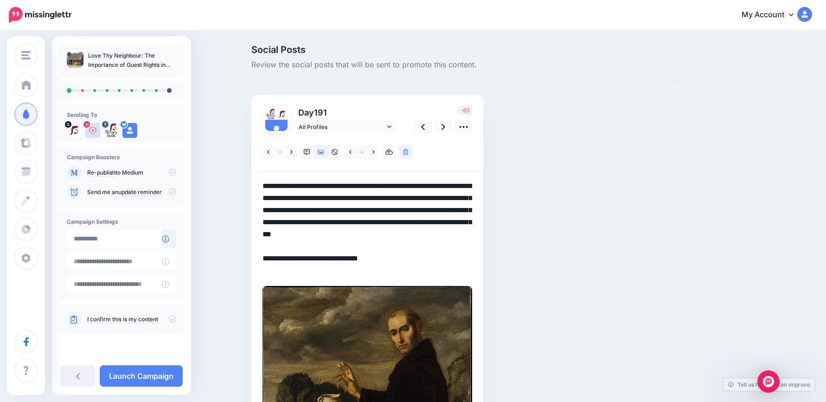
drag, startPoint x: 342, startPoint y: 198, endPoint x: 373, endPoint y: 211, distance: 34.1
click at [373, 211] on textarea "**********" at bounding box center [368, 228] width 210 height 96
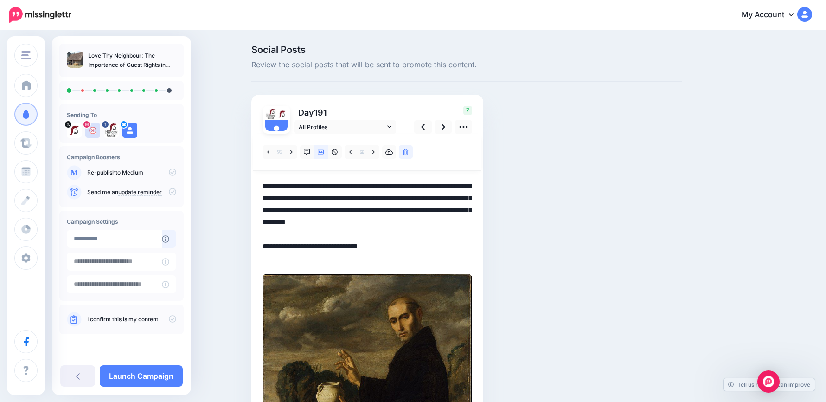
drag, startPoint x: 342, startPoint y: 185, endPoint x: 426, endPoint y: 217, distance: 90.3
click at [430, 205] on textarea "**********" at bounding box center [368, 222] width 210 height 84
click at [427, 231] on textarea "**********" at bounding box center [368, 222] width 210 height 84
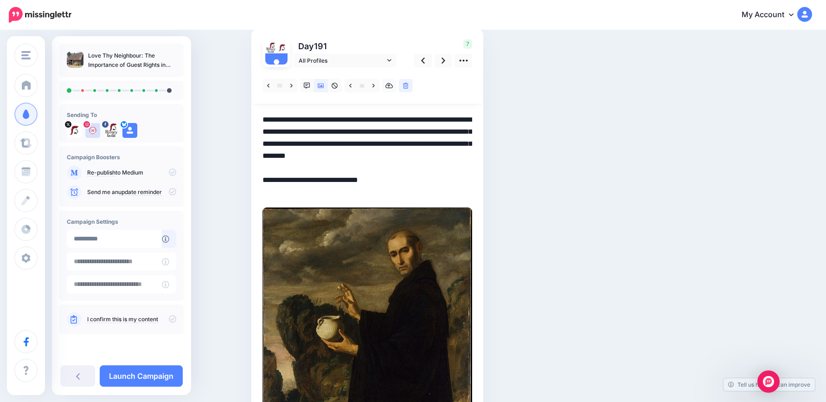
scroll to position [139, 0]
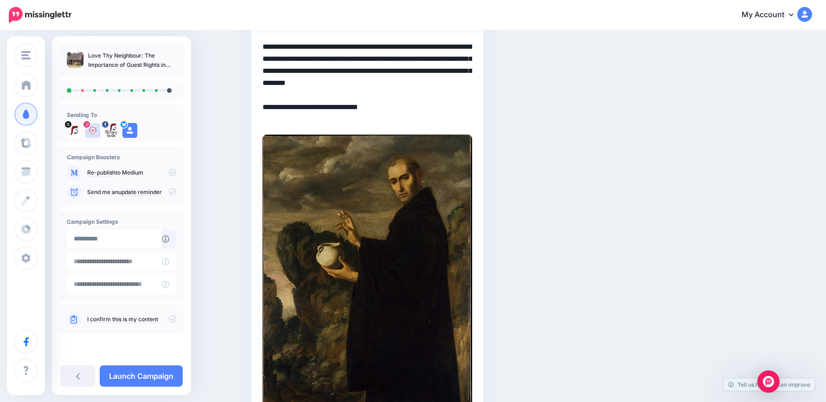
drag, startPoint x: 399, startPoint y: 122, endPoint x: 248, endPoint y: 42, distance: 171.6
click at [248, 42] on div "Social Posts Review the social posts that will be sent to promote this content.…" at bounding box center [466, 230] width 444 height 649
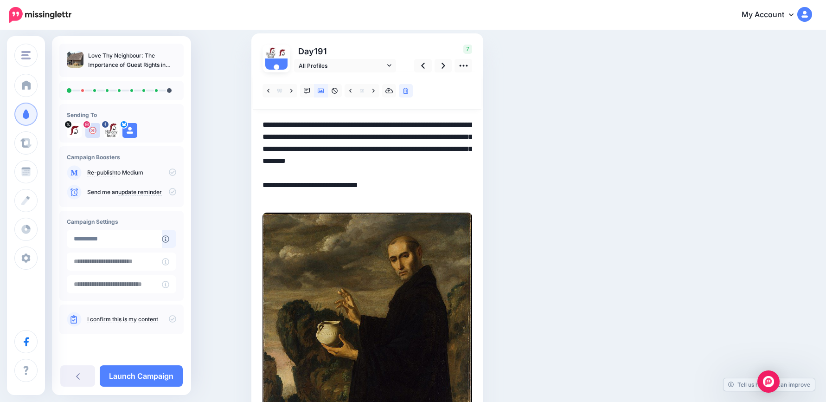
scroll to position [0, 0]
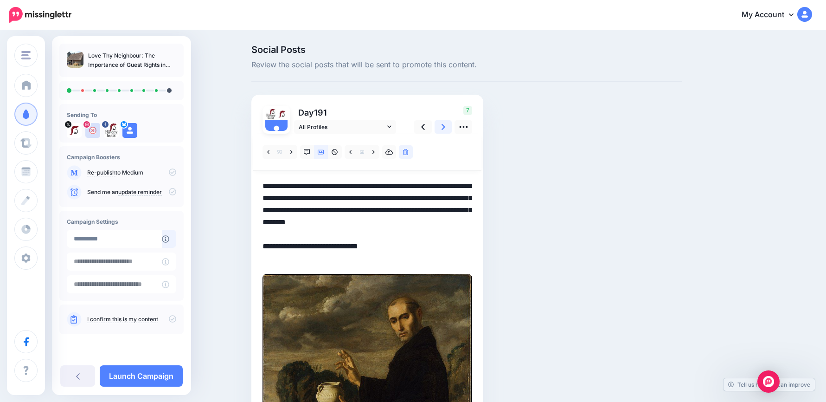
click at [452, 123] on link at bounding box center [444, 126] width 18 height 13
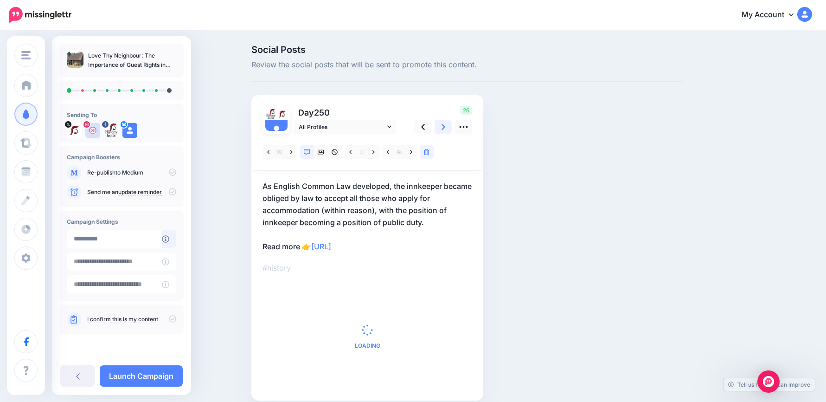
click at [452, 123] on link at bounding box center [444, 126] width 18 height 13
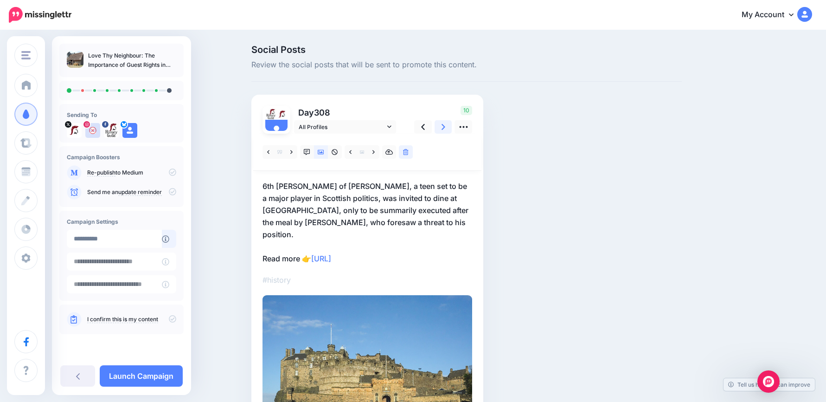
click at [452, 123] on link at bounding box center [444, 126] width 18 height 13
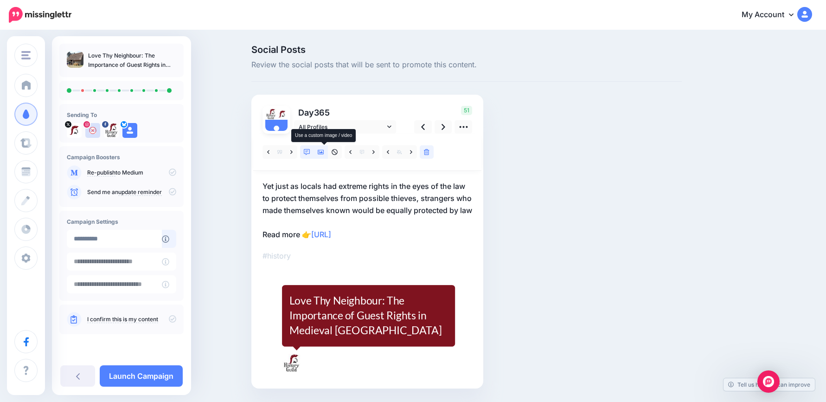
click at [321, 151] on icon at bounding box center [321, 152] width 6 height 5
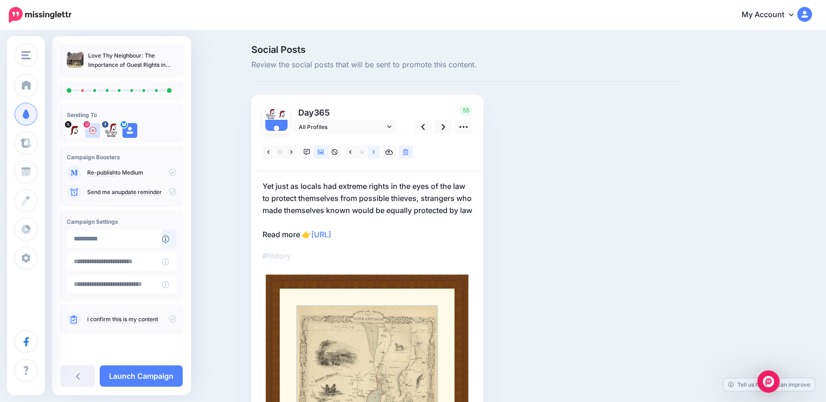
click at [373, 152] on link at bounding box center [374, 151] width 12 height 13
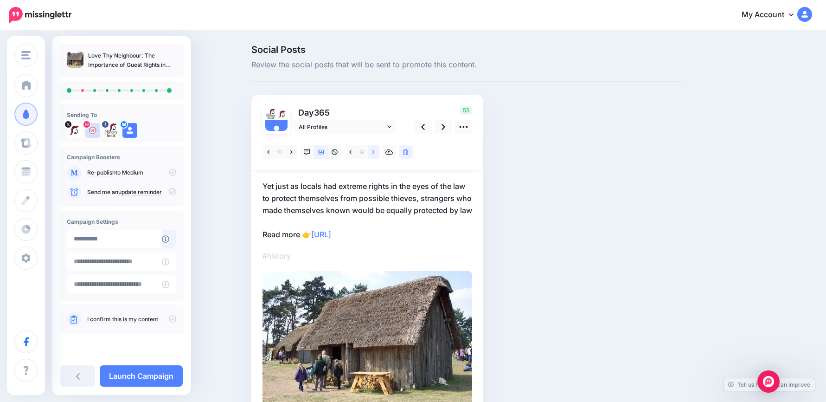
click at [373, 152] on link at bounding box center [374, 151] width 12 height 13
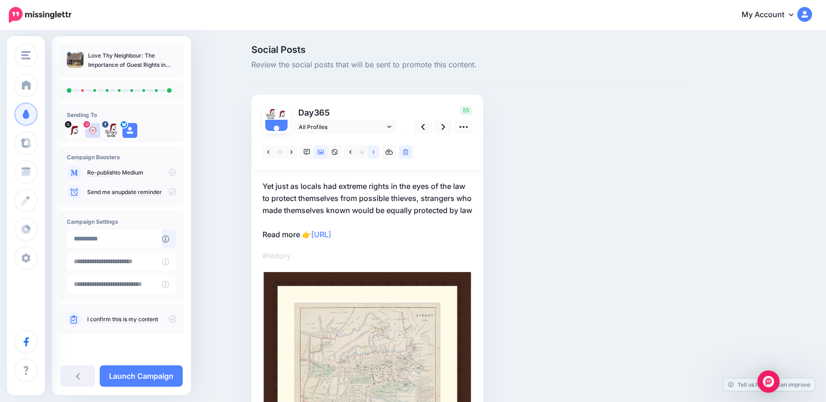
click at [373, 152] on link at bounding box center [374, 151] width 12 height 13
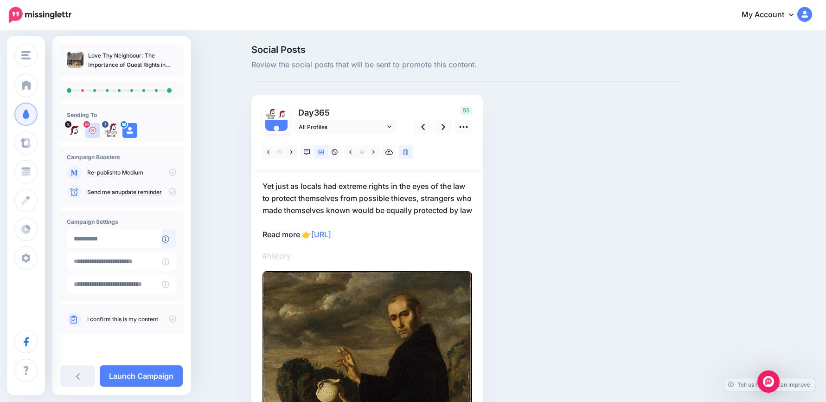
click at [422, 240] on p "Yet just as locals had extreme rights in the eyes of the law to protect themsel…" at bounding box center [368, 210] width 210 height 60
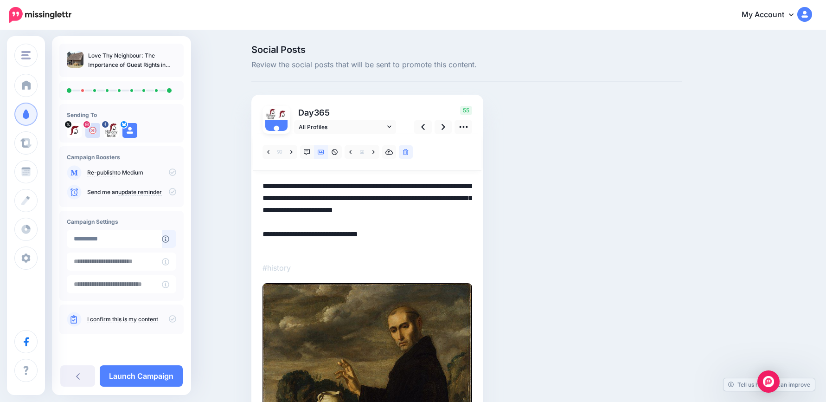
drag, startPoint x: 422, startPoint y: 243, endPoint x: 167, endPoint y: 149, distance: 271.3
click at [167, 149] on div "History Guild History Guild Add Workspace Dashboard Campaigns Curate Schedule C…" at bounding box center [413, 374] width 826 height 686
paste textarea "**********"
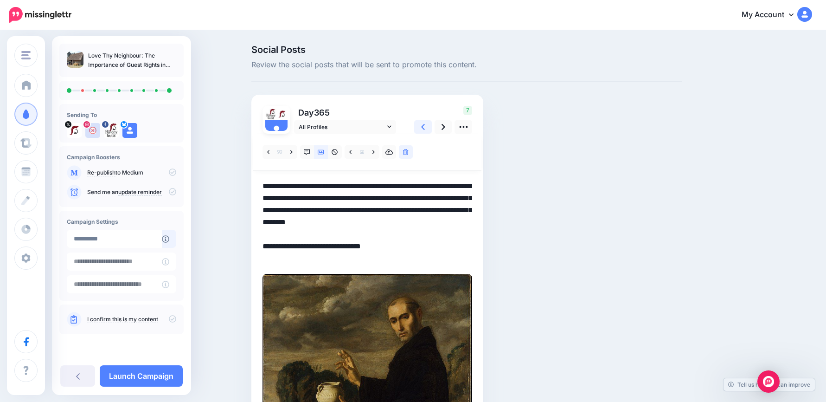
type textarea "**********"
click at [422, 130] on link at bounding box center [423, 126] width 18 height 13
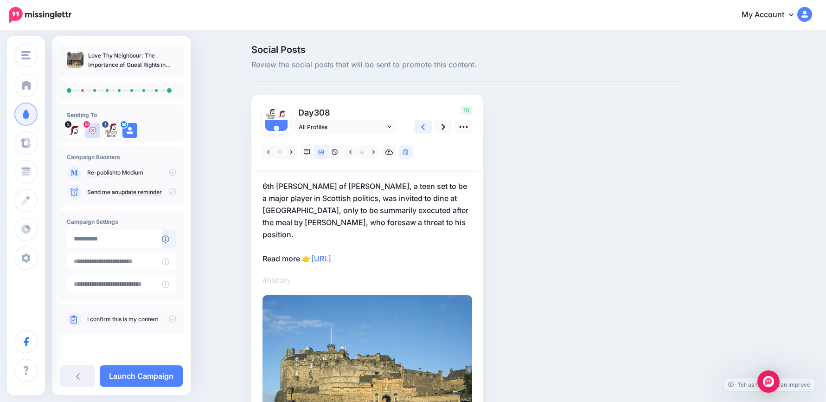
click at [422, 130] on link at bounding box center [423, 126] width 18 height 13
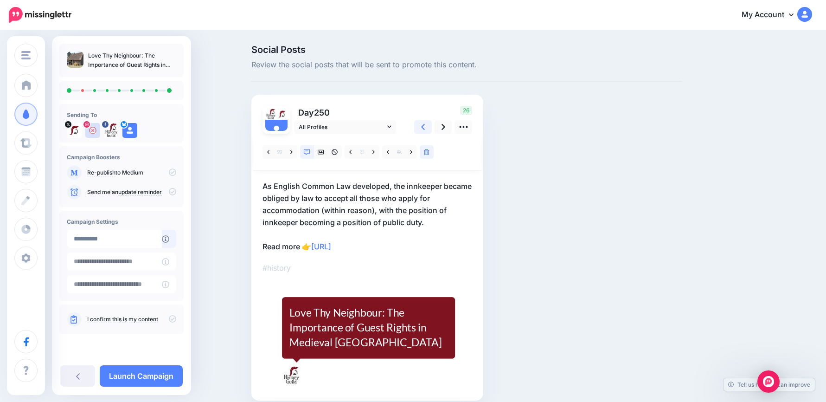
click at [421, 130] on link at bounding box center [423, 126] width 18 height 13
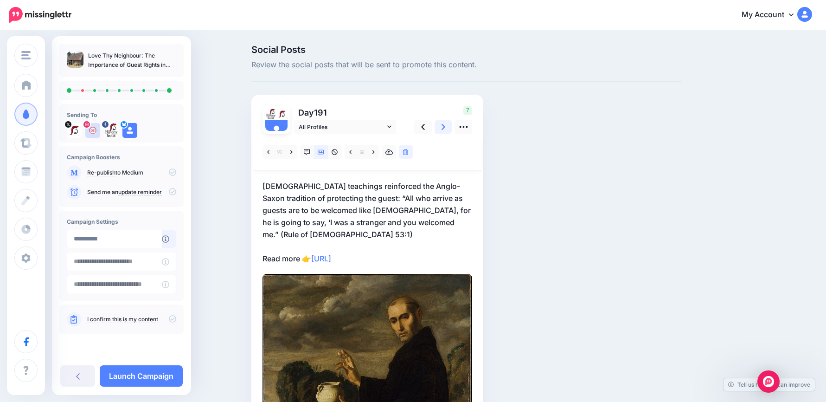
click at [445, 128] on icon at bounding box center [444, 127] width 4 height 10
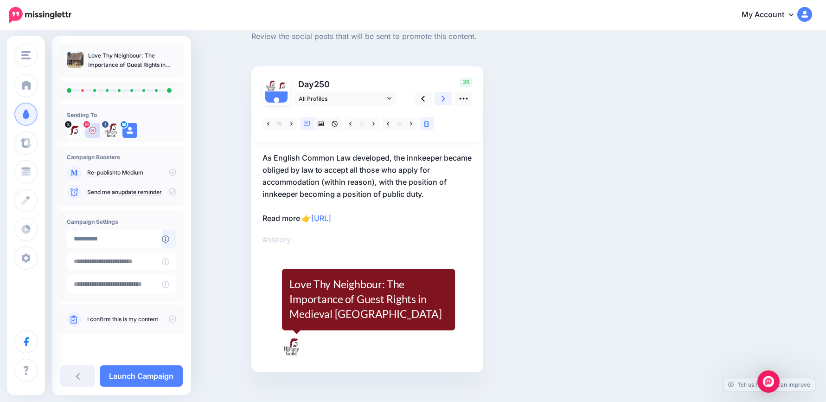
scroll to position [40, 0]
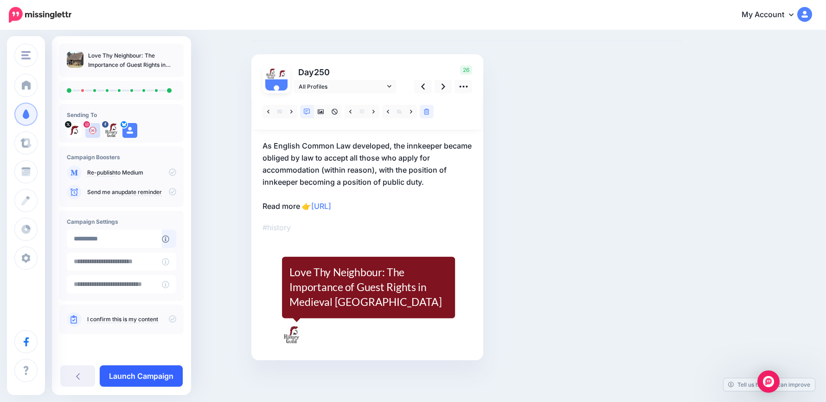
click at [160, 376] on link "Launch Campaign" at bounding box center [141, 375] width 83 height 21
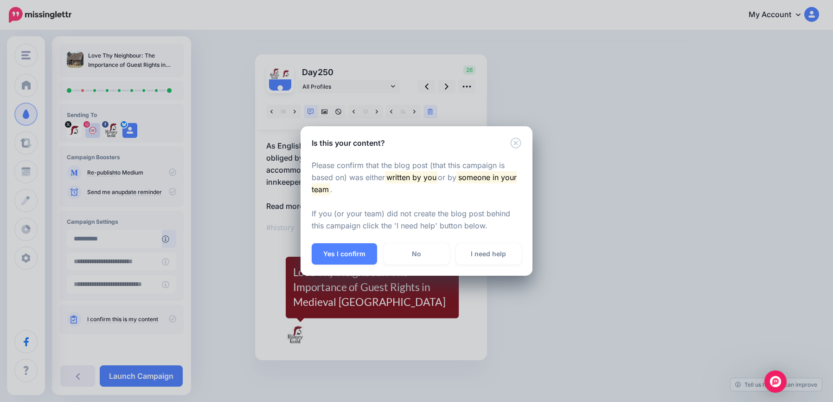
click at [349, 251] on button "Yes I confirm" at bounding box center [344, 253] width 65 height 21
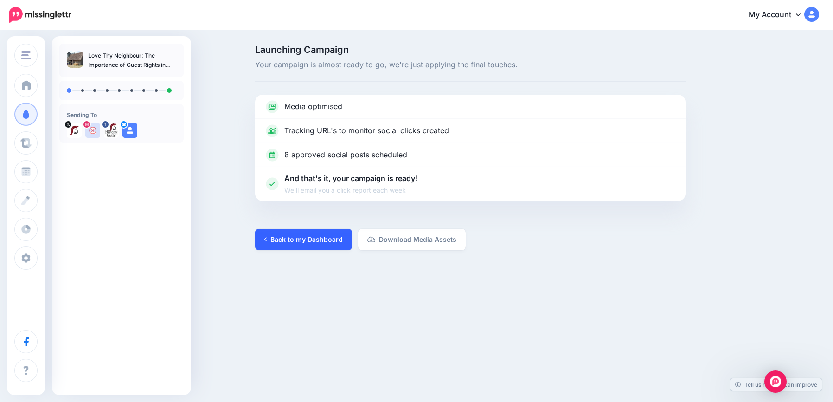
click at [301, 243] on link "Back to my Dashboard" at bounding box center [303, 239] width 97 height 21
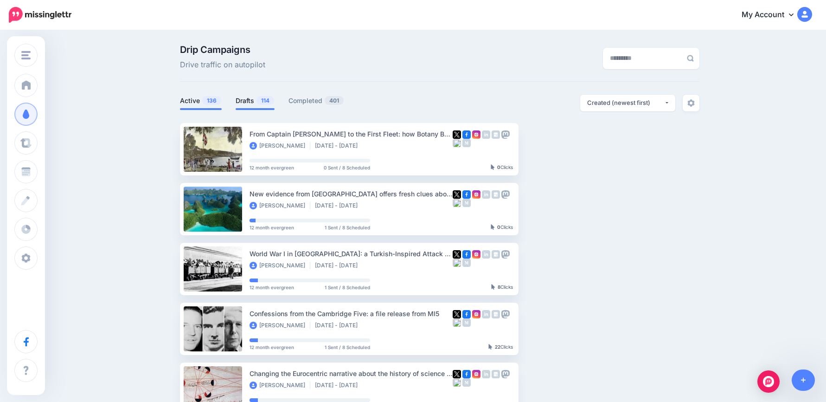
click at [253, 103] on link "Drafts 114" at bounding box center [255, 100] width 39 height 11
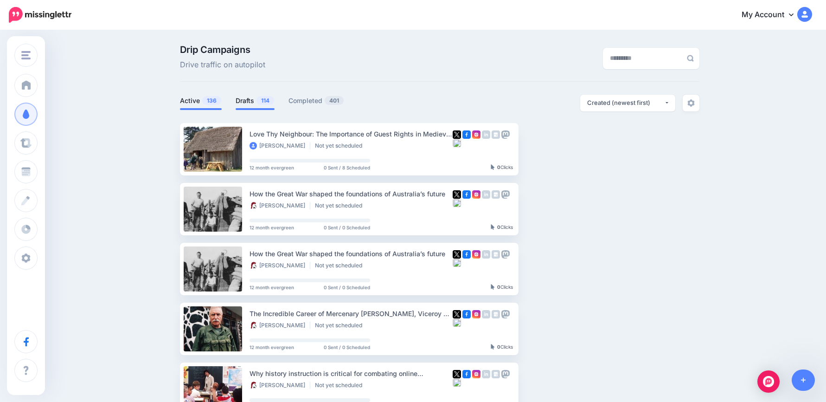
click at [199, 99] on link "Active 136" at bounding box center [201, 100] width 42 height 11
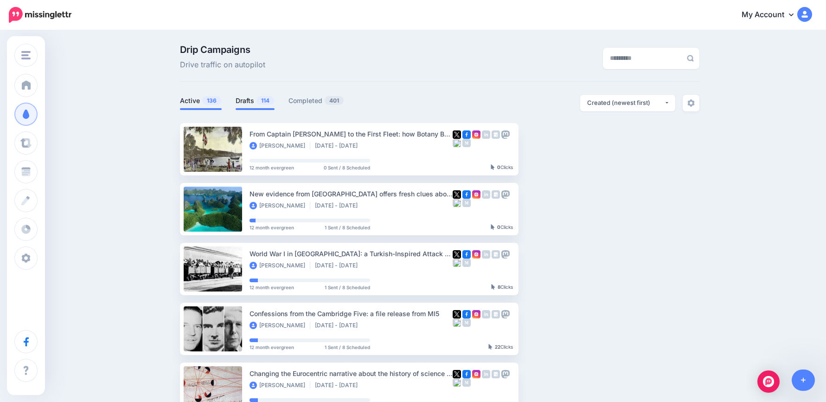
click at [256, 99] on link "Drafts 114" at bounding box center [255, 100] width 39 height 11
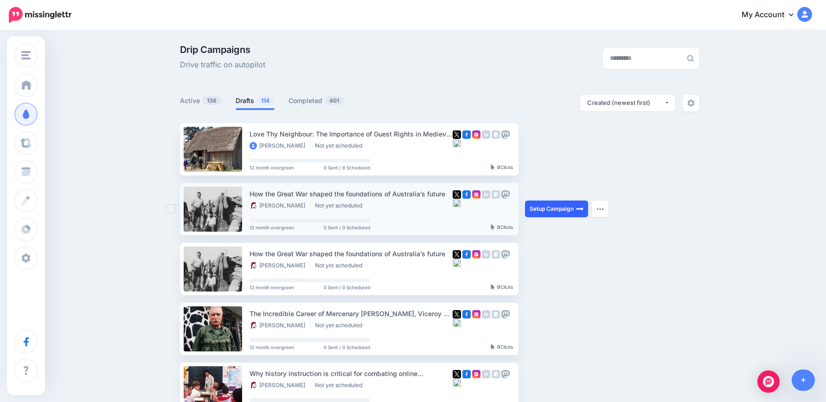
click at [576, 209] on link "Setup Campaign" at bounding box center [556, 208] width 63 height 17
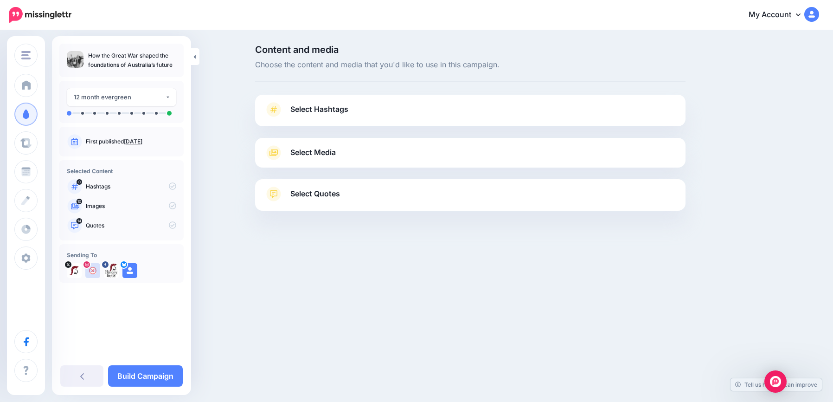
click at [342, 118] on link "Select Hashtags" at bounding box center [470, 114] width 412 height 24
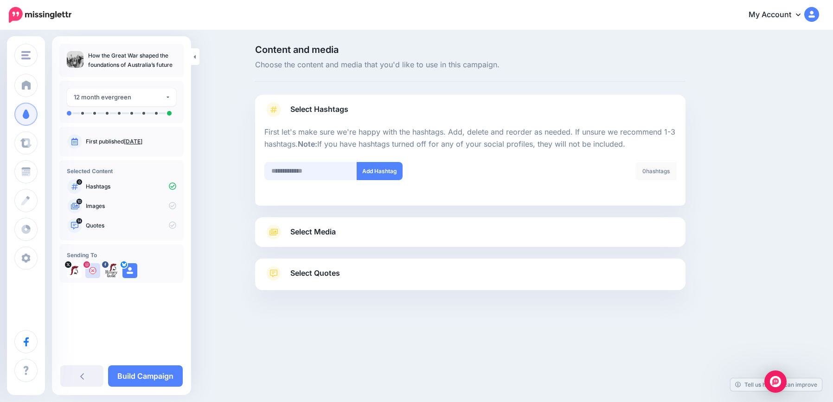
click at [321, 178] on input "text" at bounding box center [310, 171] width 93 height 18
type input "*******"
click at [396, 160] on div at bounding box center [470, 156] width 412 height 12
drag, startPoint x: 390, startPoint y: 171, endPoint x: 381, endPoint y: 199, distance: 28.8
click at [389, 171] on button "Add Hashtag" at bounding box center [380, 171] width 46 height 18
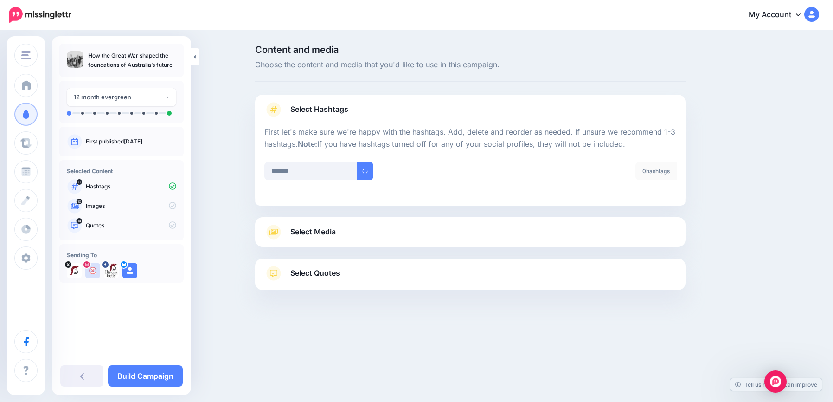
click at [364, 231] on link "Select Media" at bounding box center [470, 232] width 412 height 15
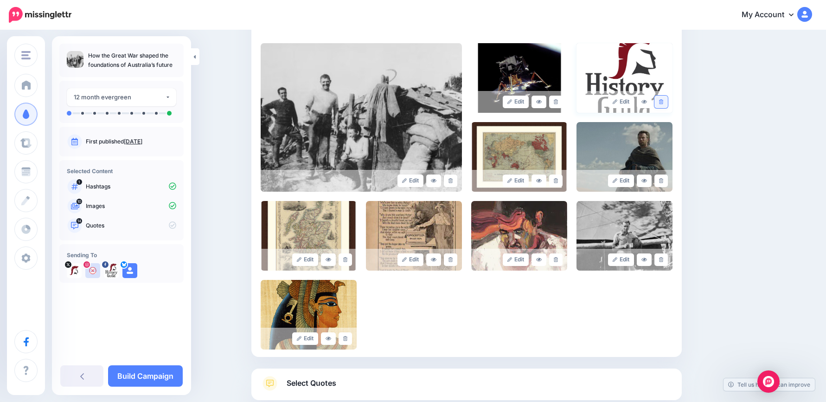
scroll to position [118, 0]
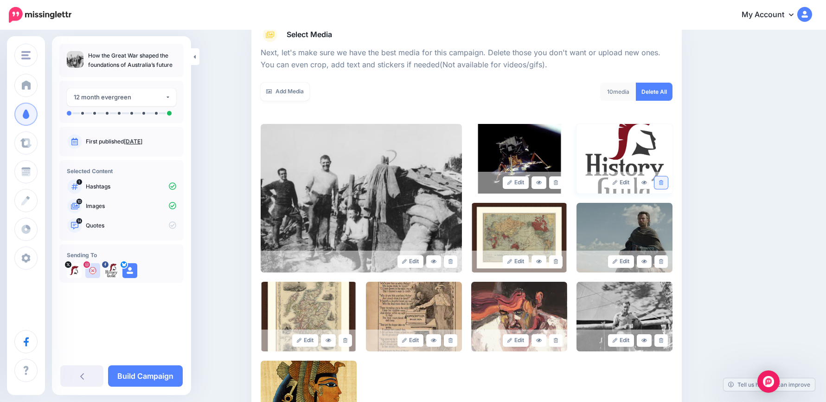
click at [665, 186] on link at bounding box center [660, 182] width 13 height 13
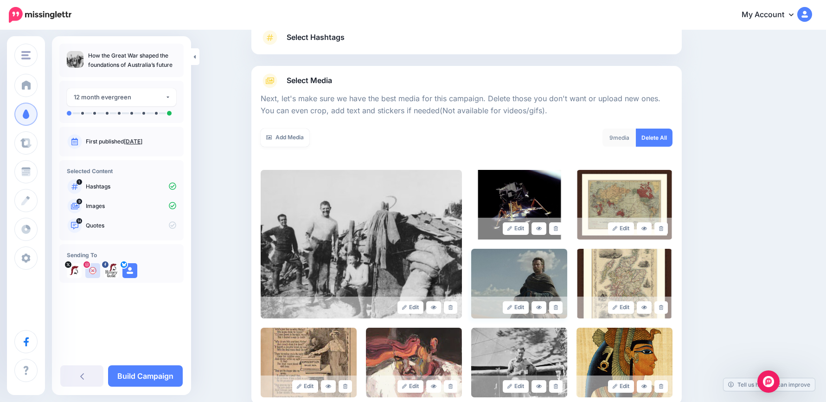
scroll to position [178, 0]
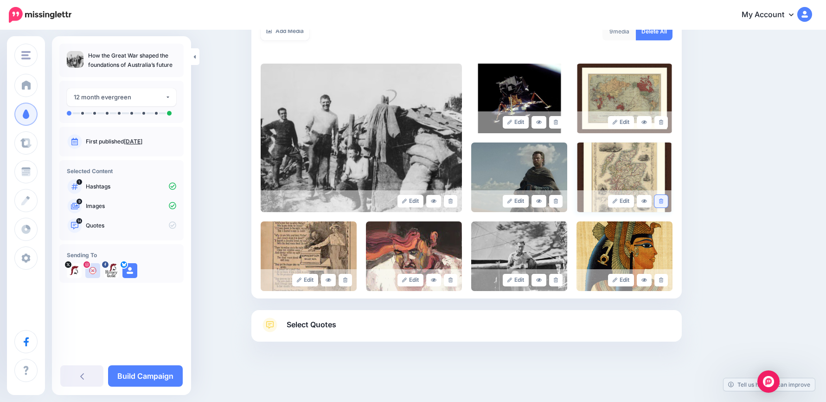
click at [668, 201] on link at bounding box center [660, 201] width 13 height 13
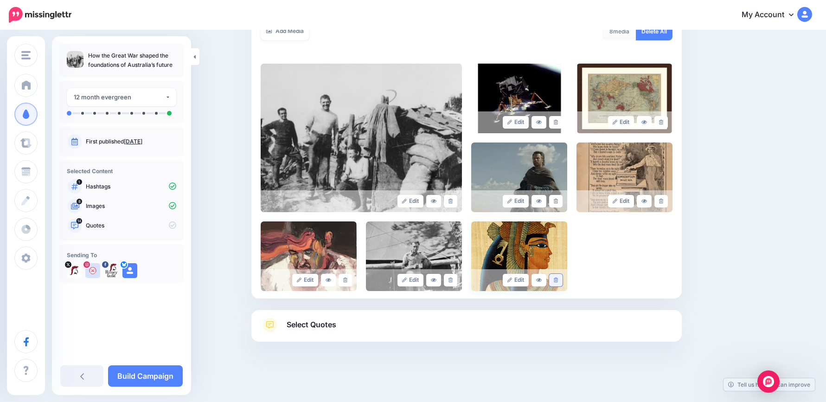
click at [558, 280] on icon at bounding box center [556, 279] width 4 height 5
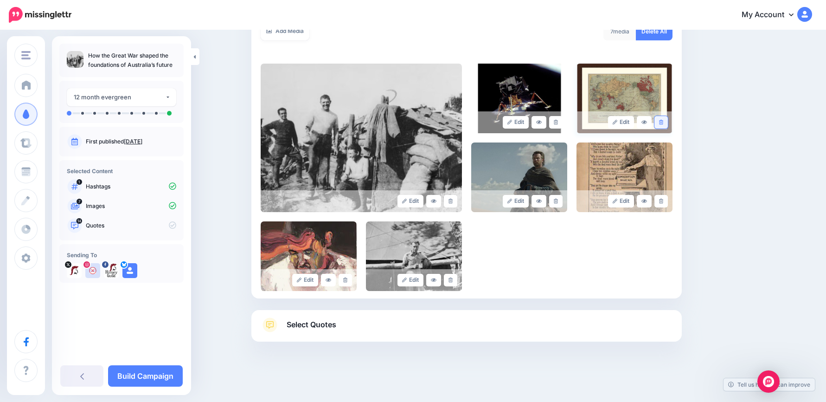
click at [663, 122] on icon at bounding box center [661, 122] width 4 height 5
click at [390, 328] on link "Select Quotes" at bounding box center [467, 329] width 412 height 24
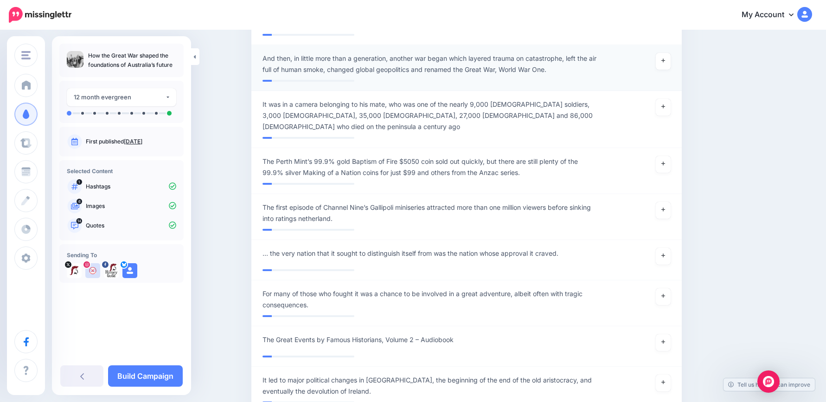
scroll to position [1105, 0]
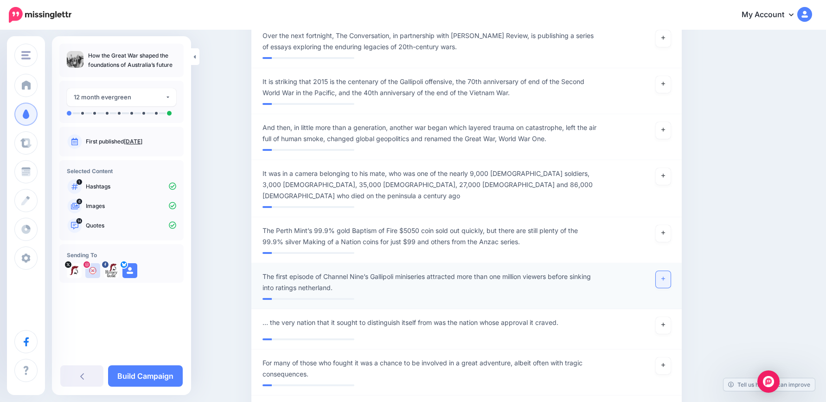
click at [666, 271] on link at bounding box center [663, 279] width 15 height 17
click at [665, 230] on icon at bounding box center [663, 232] width 4 height 5
click at [669, 168] on link at bounding box center [663, 176] width 15 height 17
click at [671, 122] on link at bounding box center [663, 130] width 15 height 17
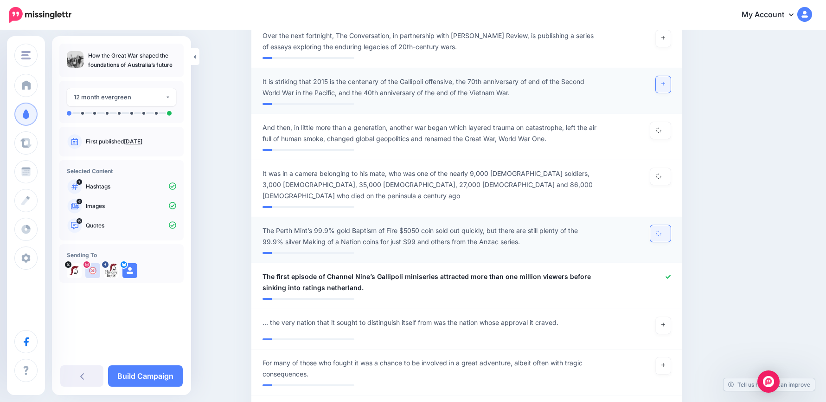
click at [664, 76] on link at bounding box center [663, 84] width 15 height 17
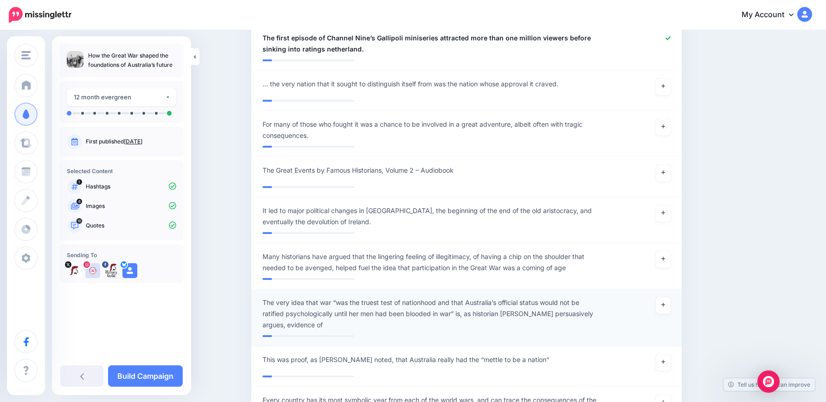
scroll to position [1384, 0]
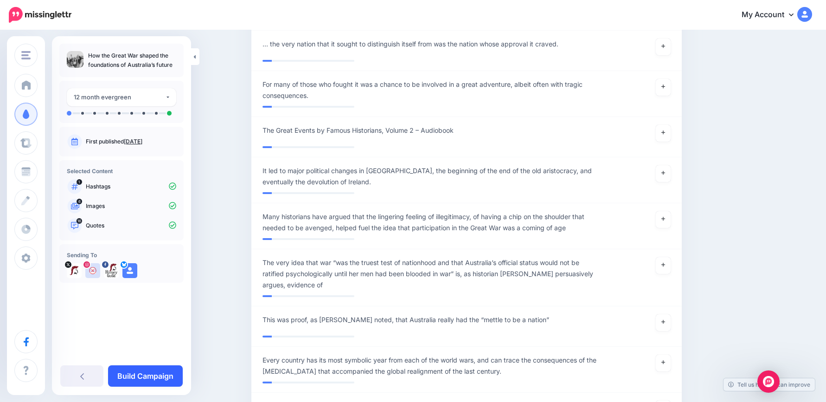
click at [151, 376] on link "Build Campaign" at bounding box center [145, 375] width 75 height 21
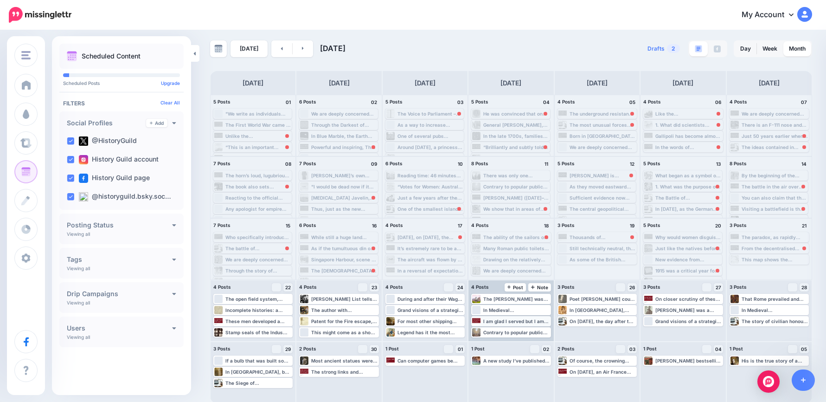
scroll to position [6, 0]
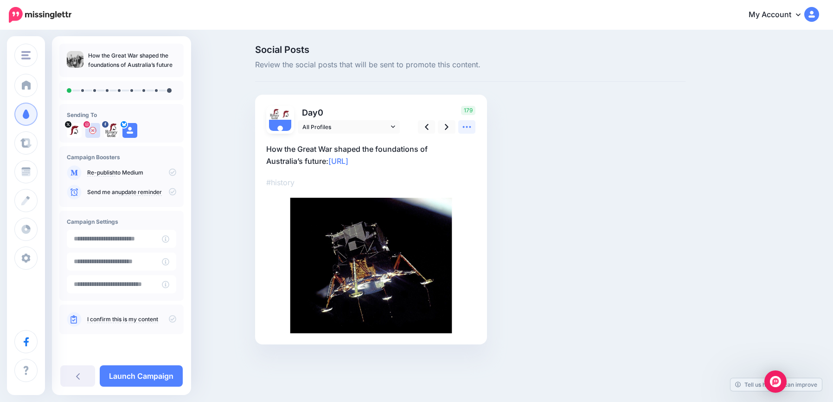
click at [470, 127] on icon at bounding box center [467, 127] width 8 height 2
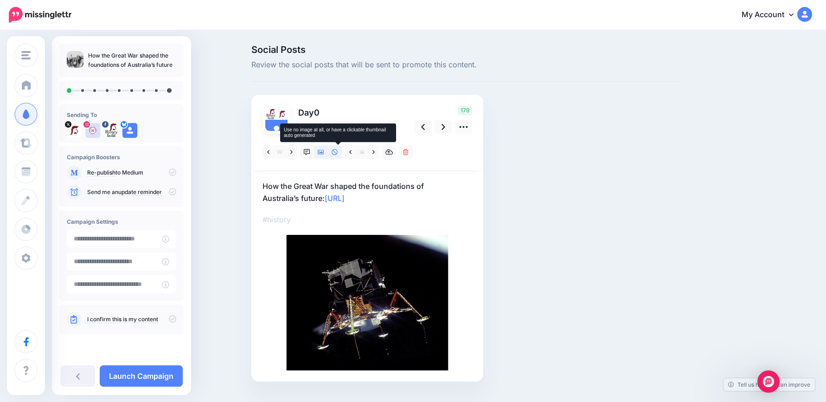
click at [337, 150] on icon at bounding box center [335, 152] width 6 height 6
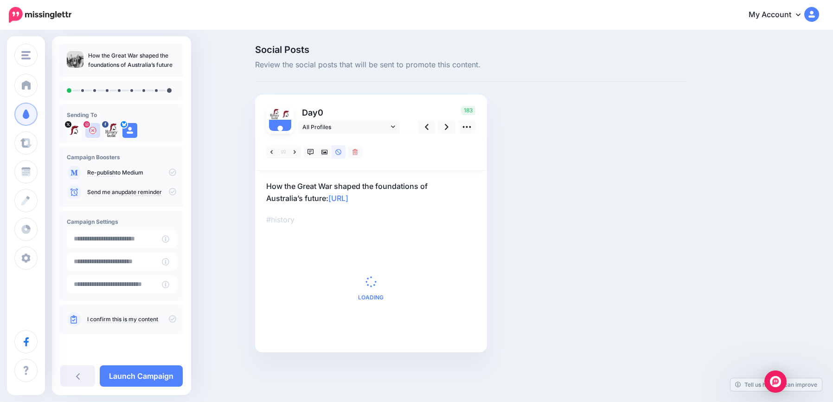
click at [425, 197] on p "How the Great War shaped the foundations of Australia’s future: [URL]" at bounding box center [371, 192] width 210 height 24
drag, startPoint x: 440, startPoint y: 199, endPoint x: 189, endPoint y: 164, distance: 253.0
click at [190, 164] on div "History Guild History Guild Add Workspace Dashboard Campaigns Curate Schedule C…" at bounding box center [416, 212] width 833 height 363
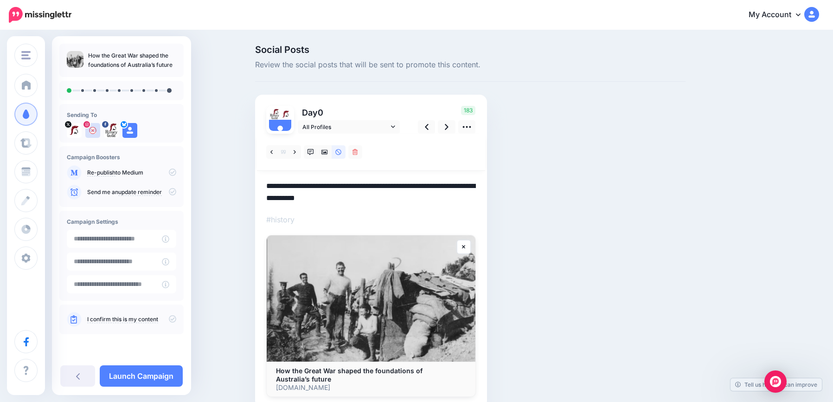
paste textarea "**********"
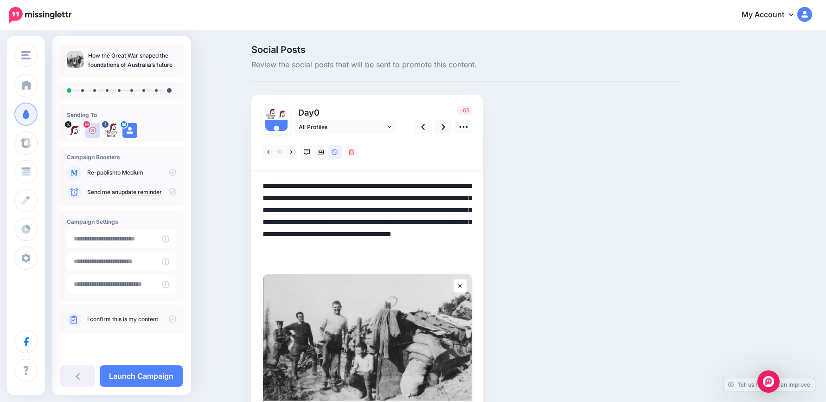
drag, startPoint x: 360, startPoint y: 233, endPoint x: 389, endPoint y: 251, distance: 33.7
click at [397, 255] on textarea "**********" at bounding box center [368, 222] width 210 height 84
drag, startPoint x: 358, startPoint y: 235, endPoint x: 391, endPoint y: 257, distance: 39.8
click at [391, 257] on textarea "**********" at bounding box center [368, 222] width 210 height 84
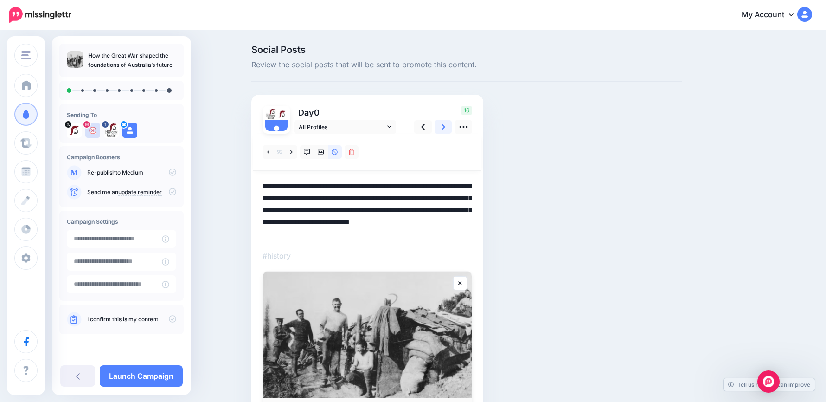
click at [450, 128] on link at bounding box center [444, 126] width 18 height 13
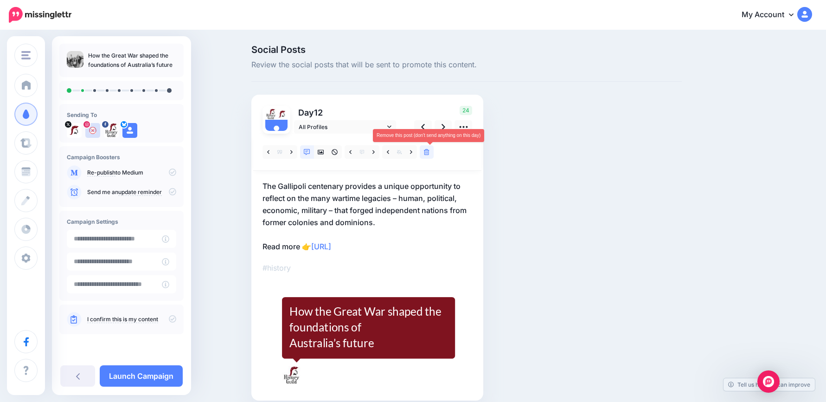
click at [430, 151] on icon at bounding box center [427, 152] width 6 height 6
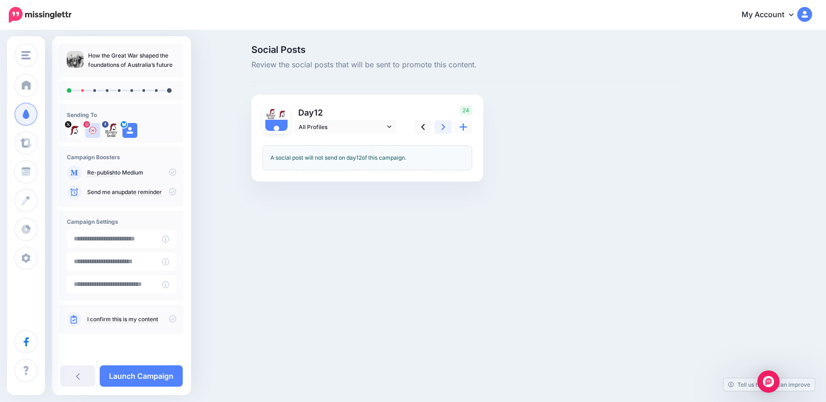
click at [444, 125] on link at bounding box center [444, 126] width 18 height 13
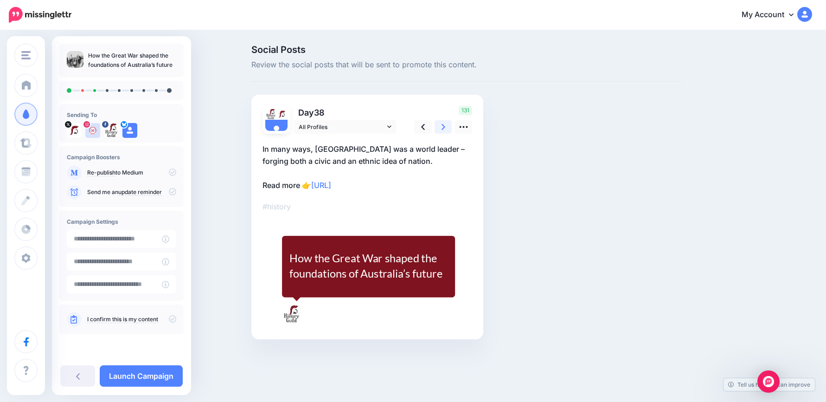
click at [450, 126] on link at bounding box center [444, 126] width 18 height 13
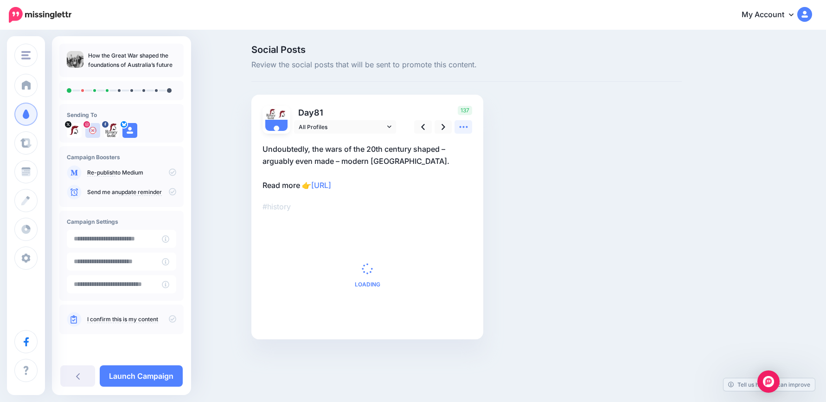
click at [466, 128] on icon at bounding box center [464, 127] width 10 height 10
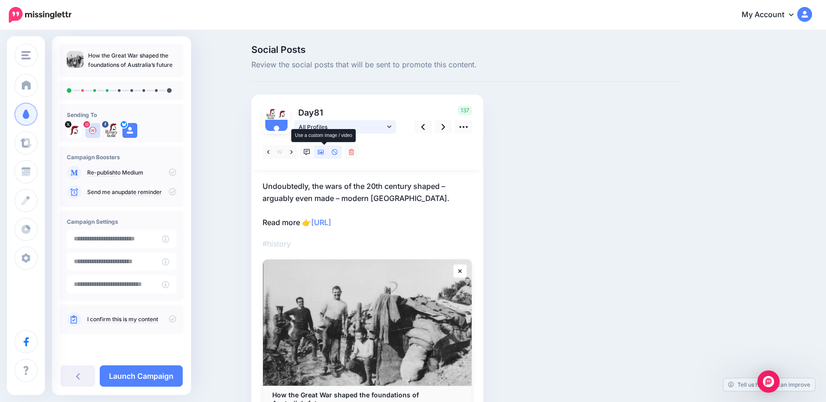
drag, startPoint x: 324, startPoint y: 154, endPoint x: 357, endPoint y: 129, distance: 40.8
click at [324, 153] on icon at bounding box center [321, 152] width 6 height 6
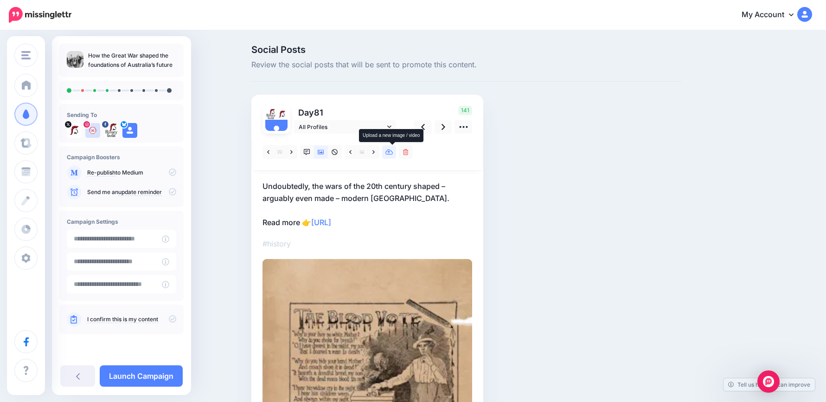
click at [393, 154] on icon at bounding box center [389, 152] width 8 height 6
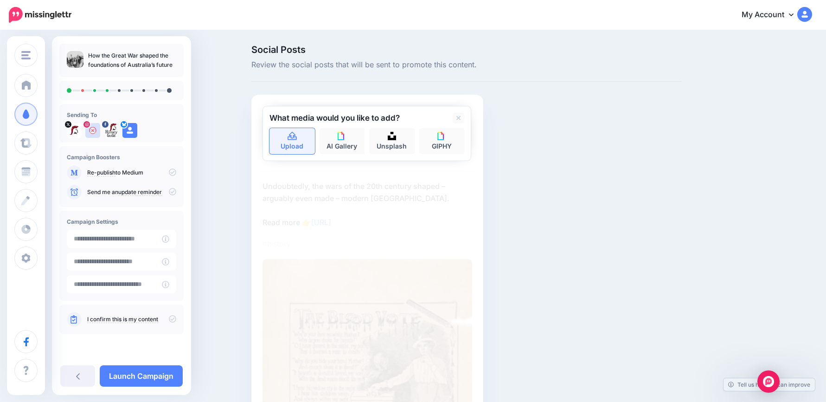
click at [283, 143] on link "Upload" at bounding box center [291, 141] width 45 height 26
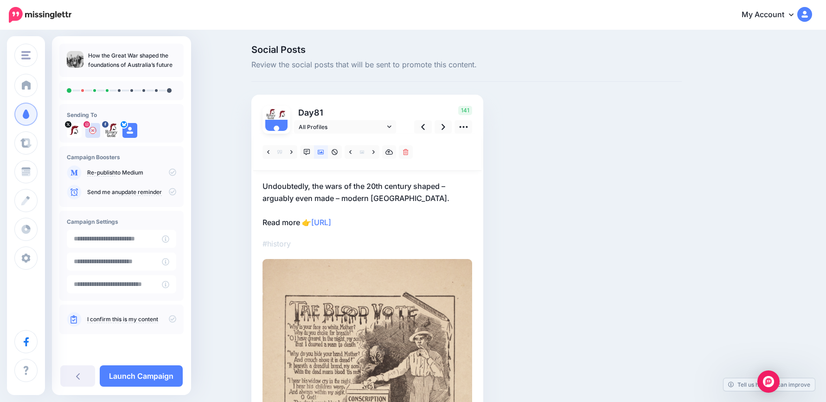
click at [401, 192] on p "Undoubtedly, the wars of the 20th century shaped – arguably even made – modern …" at bounding box center [368, 204] width 210 height 48
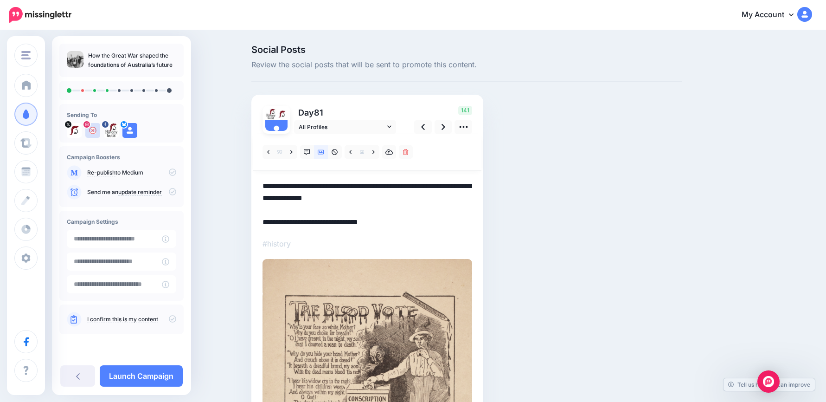
drag, startPoint x: 440, startPoint y: 200, endPoint x: 205, endPoint y: 169, distance: 237.2
click at [205, 169] on div "Social Posts Review the social posts that will be sent to promote this content.…" at bounding box center [413, 316] width 826 height 570
paste textarea
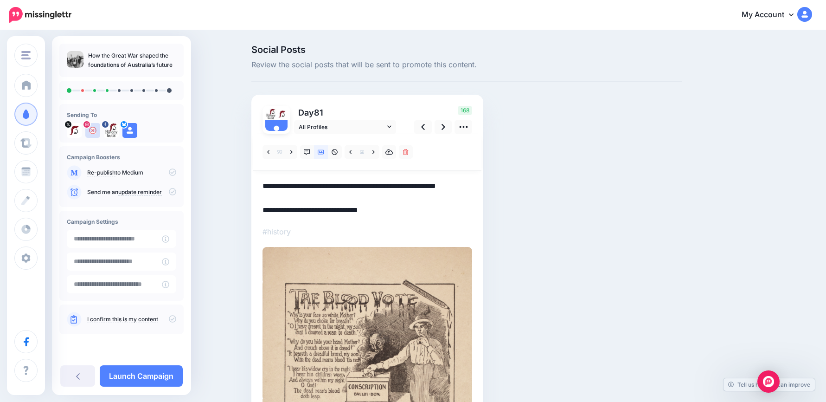
drag, startPoint x: 303, startPoint y: 180, endPoint x: 250, endPoint y: 170, distance: 54.8
click at [243, 162] on div "Social Posts Review the social posts that will be sent to promote this content.…" at bounding box center [413, 310] width 826 height 558
click at [445, 128] on icon at bounding box center [444, 127] width 4 height 6
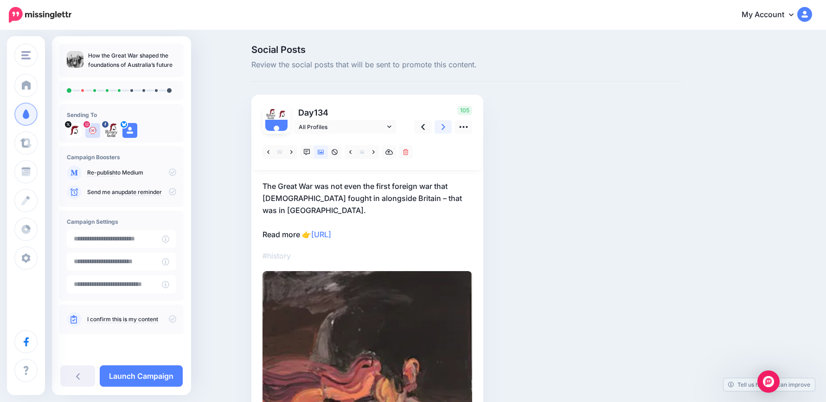
click at [445, 128] on icon at bounding box center [444, 127] width 4 height 6
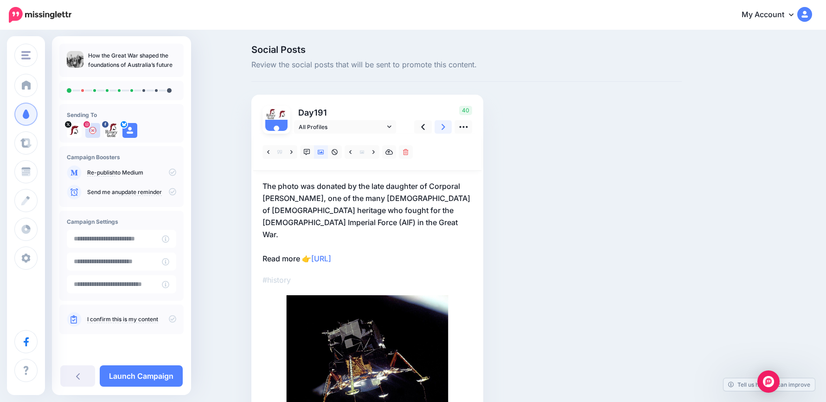
click at [445, 128] on icon at bounding box center [444, 127] width 4 height 6
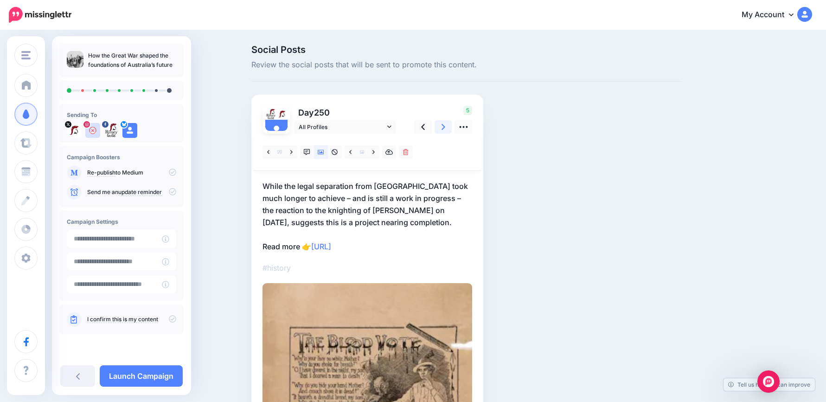
click at [445, 128] on icon at bounding box center [444, 127] width 4 height 6
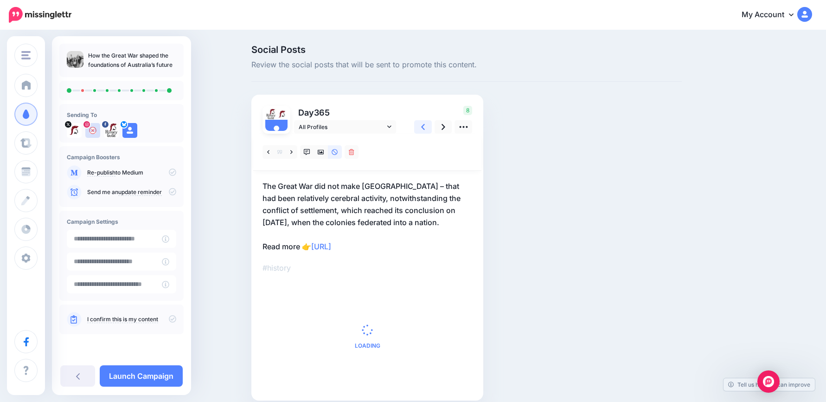
click at [425, 130] on icon at bounding box center [423, 127] width 4 height 10
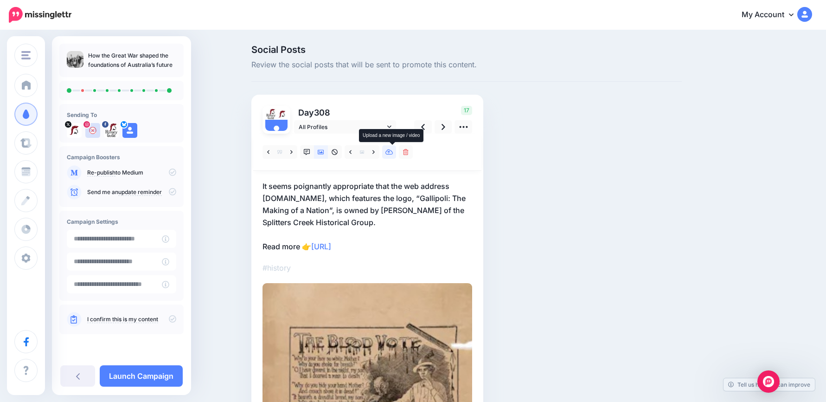
click at [392, 154] on icon at bounding box center [389, 152] width 8 height 6
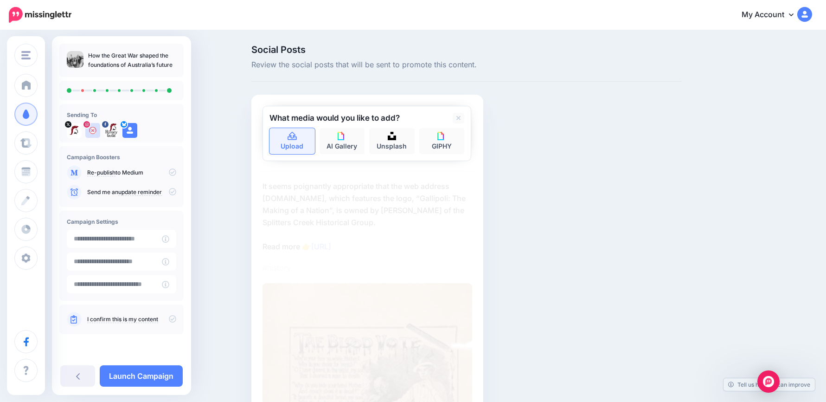
click at [293, 142] on link "Upload" at bounding box center [291, 141] width 45 height 26
click at [384, 174] on div "#history" at bounding box center [368, 356] width 210 height 445
click at [461, 117] on icon at bounding box center [458, 118] width 5 height 7
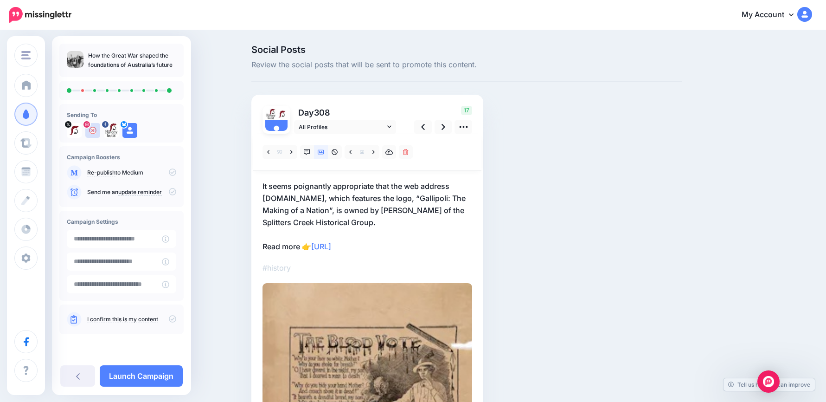
click at [394, 216] on p "It seems poignantly appropriate that the web address gallipoli.net.au, which fe…" at bounding box center [368, 216] width 210 height 72
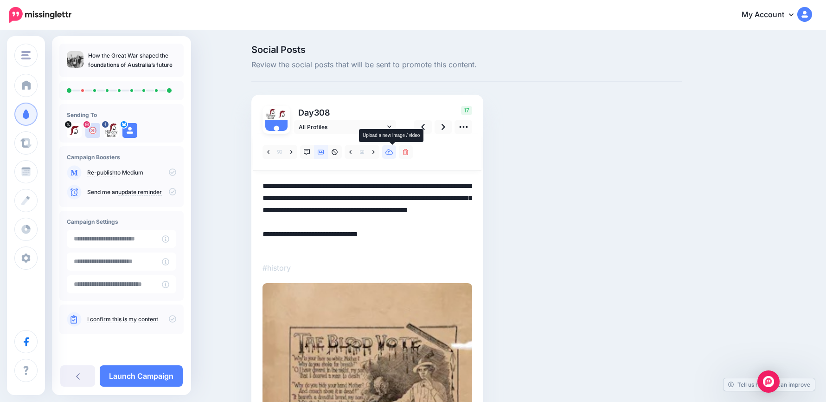
click at [393, 154] on icon at bounding box center [389, 152] width 8 height 6
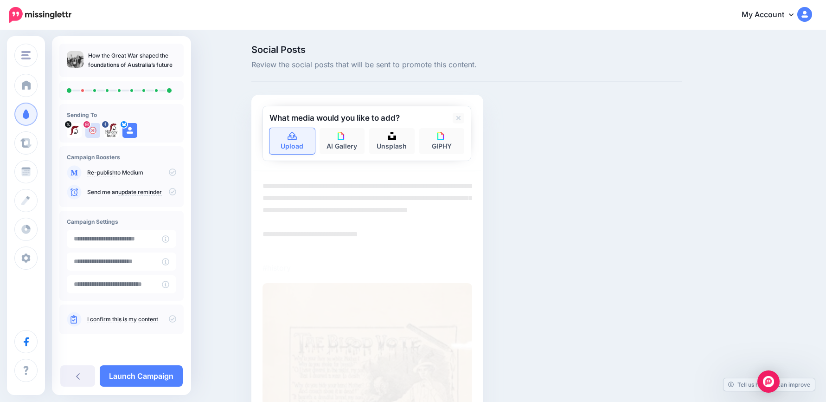
click at [288, 146] on link "Upload" at bounding box center [291, 141] width 45 height 26
click at [464, 117] on link at bounding box center [459, 118] width 12 height 11
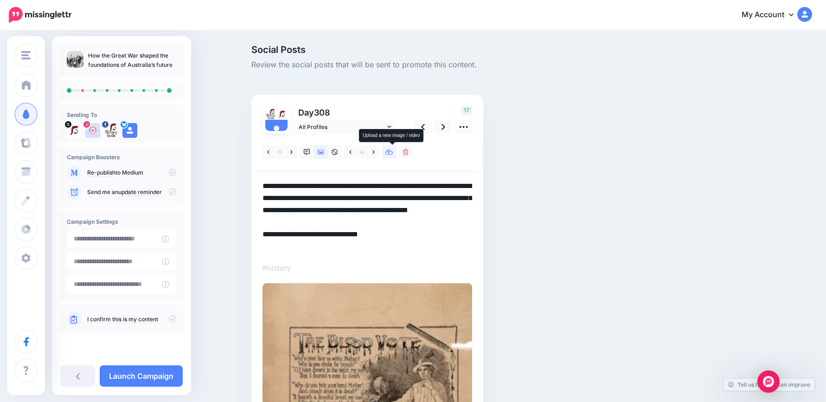
click at [388, 152] on link at bounding box center [389, 151] width 14 height 13
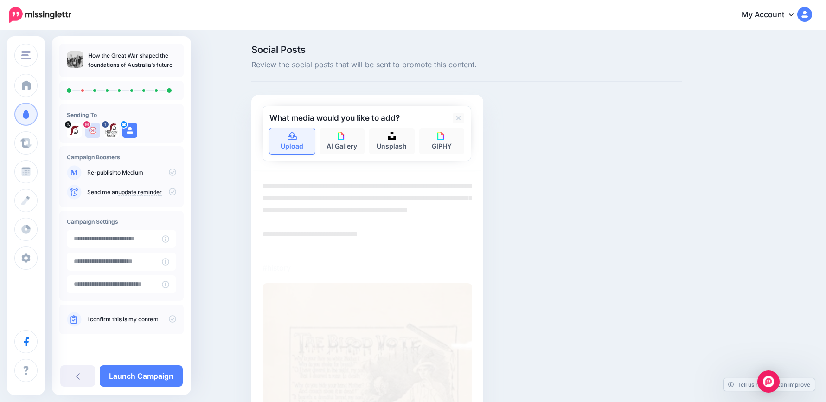
click at [292, 141] on link "Upload" at bounding box center [291, 141] width 45 height 26
click at [464, 115] on link at bounding box center [459, 118] width 12 height 11
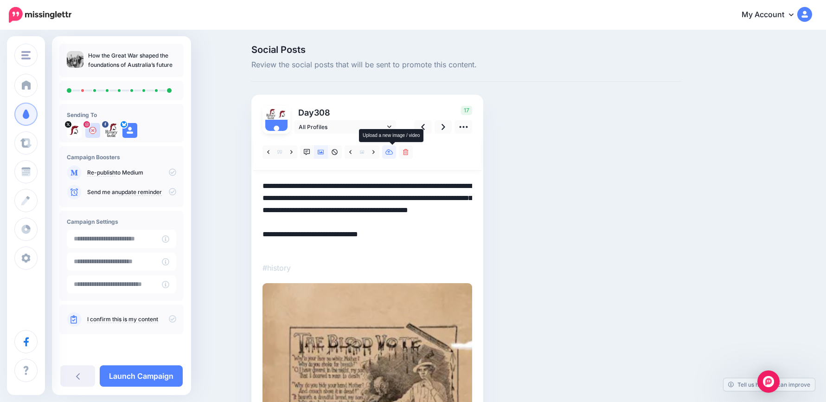
click at [392, 151] on icon at bounding box center [389, 152] width 8 height 6
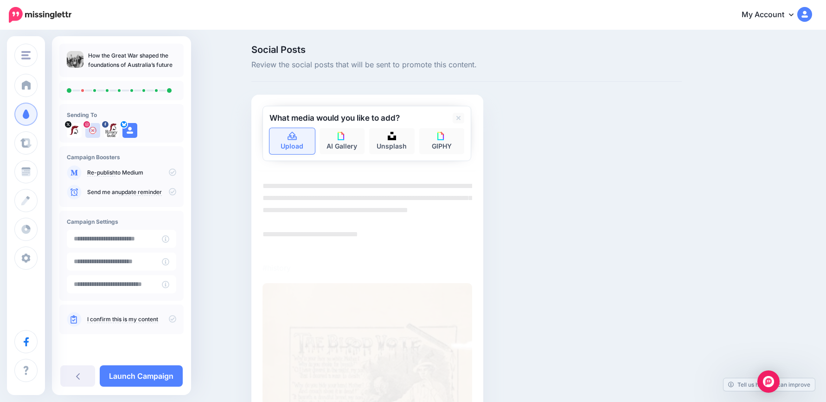
click at [299, 143] on link "Upload" at bounding box center [291, 141] width 45 height 26
click at [300, 151] on link "Upload" at bounding box center [291, 141] width 45 height 26
click at [464, 116] on link at bounding box center [459, 118] width 12 height 11
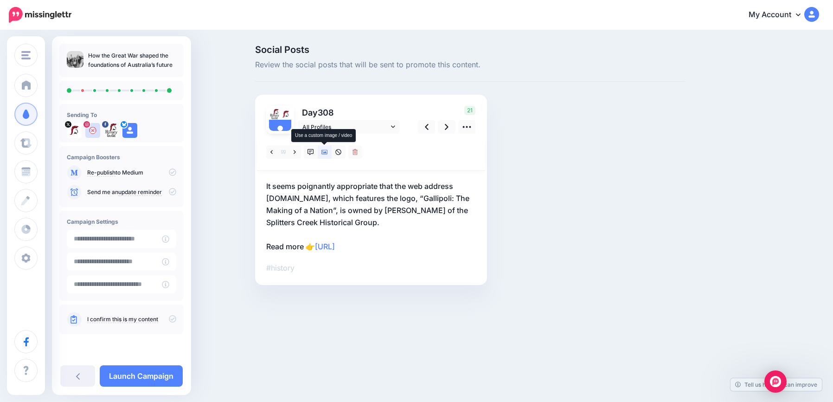
click at [327, 151] on icon at bounding box center [324, 152] width 6 height 5
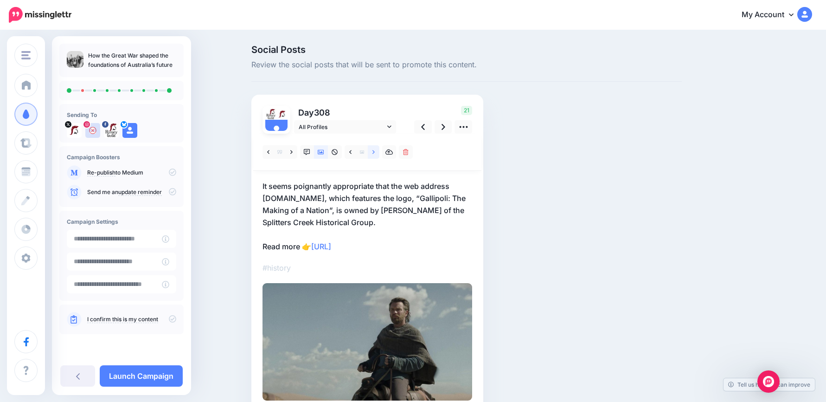
click at [379, 151] on link at bounding box center [374, 151] width 12 height 13
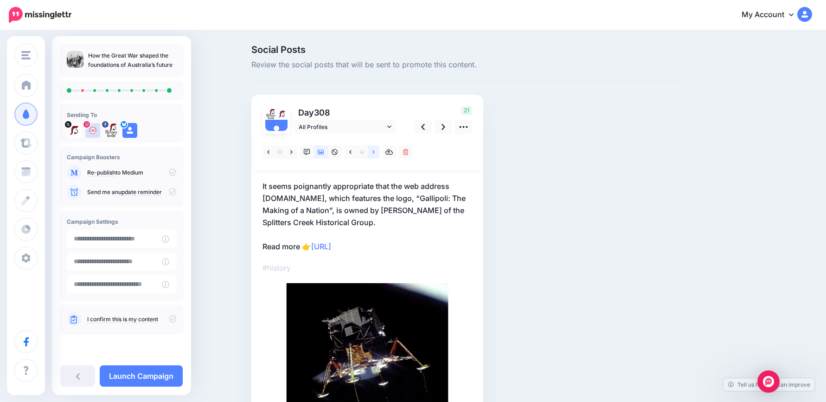
click at [379, 151] on link at bounding box center [374, 151] width 12 height 13
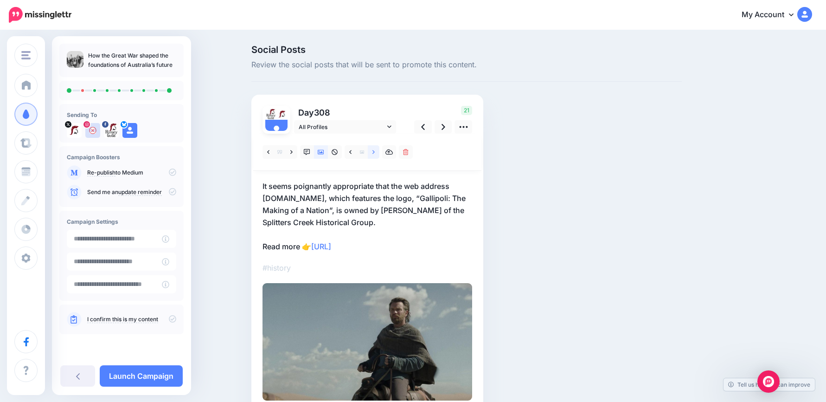
click at [379, 151] on link at bounding box center [374, 151] width 12 height 13
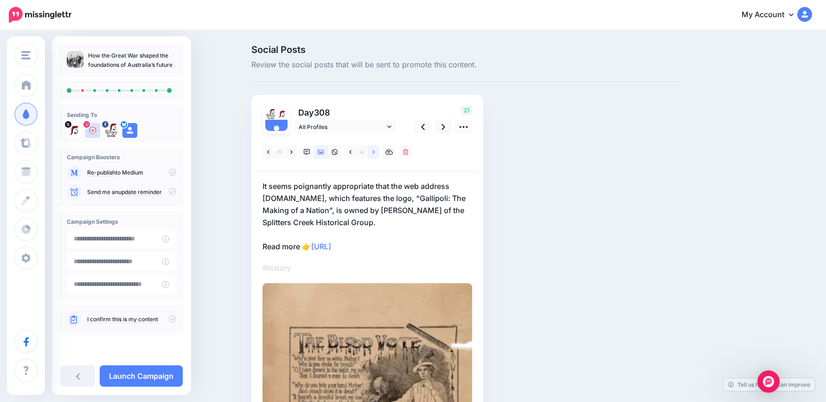
click at [379, 151] on link at bounding box center [374, 151] width 12 height 13
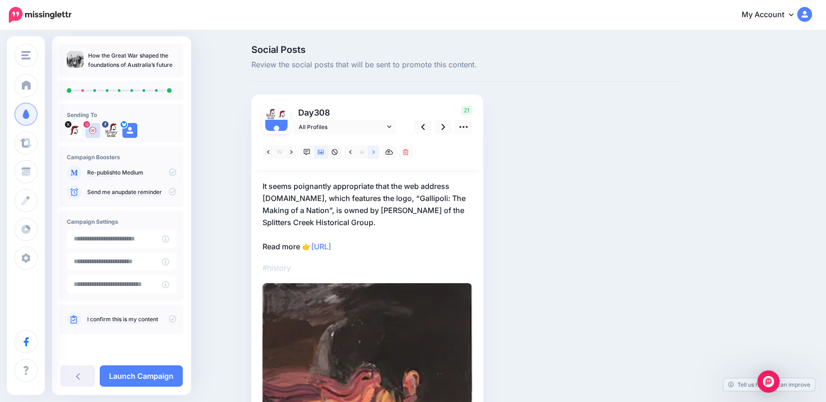
click at [379, 151] on link at bounding box center [374, 151] width 12 height 13
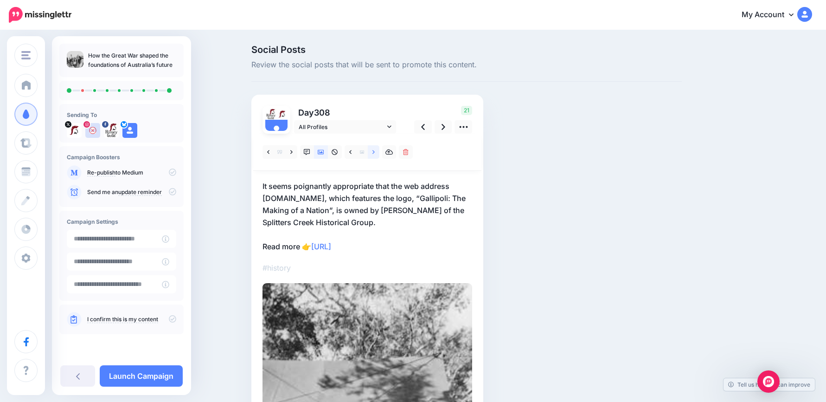
click at [379, 151] on link at bounding box center [374, 151] width 12 height 13
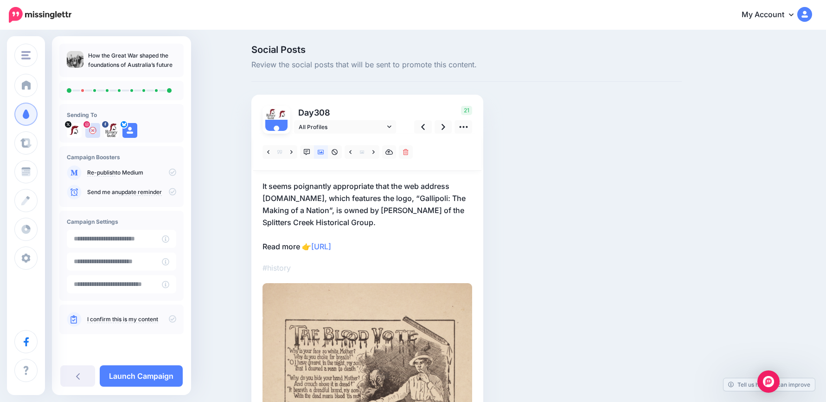
drag, startPoint x: 399, startPoint y: 216, endPoint x: 391, endPoint y: 216, distance: 7.4
click at [398, 216] on p "It seems poignantly appropriate that the web address gallipoli.net.au, which fe…" at bounding box center [368, 216] width 210 height 72
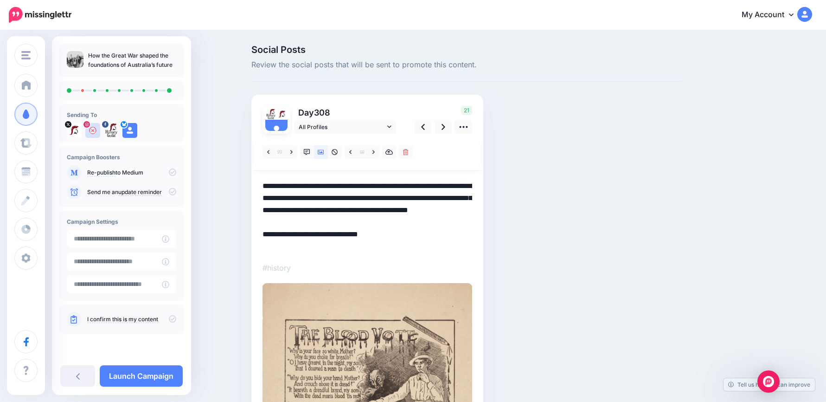
drag, startPoint x: 390, startPoint y: 218, endPoint x: 204, endPoint y: 158, distance: 195.3
click at [187, 151] on div "History Guild History Guild Add Workspace Dashboard Campaigns Curate Schedule C…" at bounding box center [413, 328] width 826 height 594
paste textarea
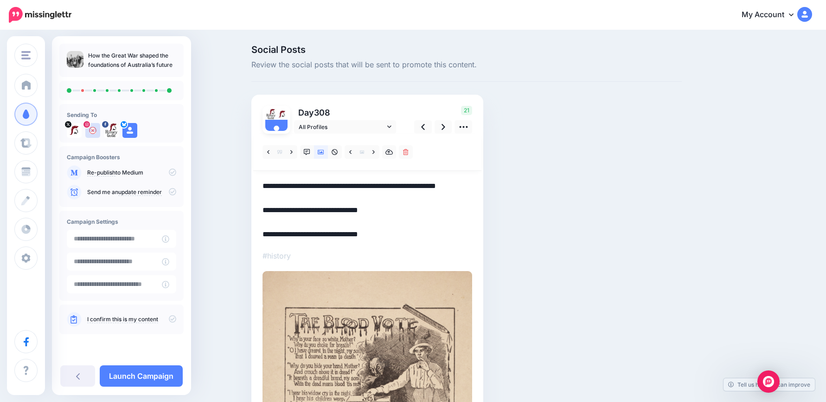
drag, startPoint x: 396, startPoint y: 238, endPoint x: 255, endPoint y: 225, distance: 141.2
click at [255, 225] on div "Day 308 All Profiles" at bounding box center [367, 333] width 232 height 476
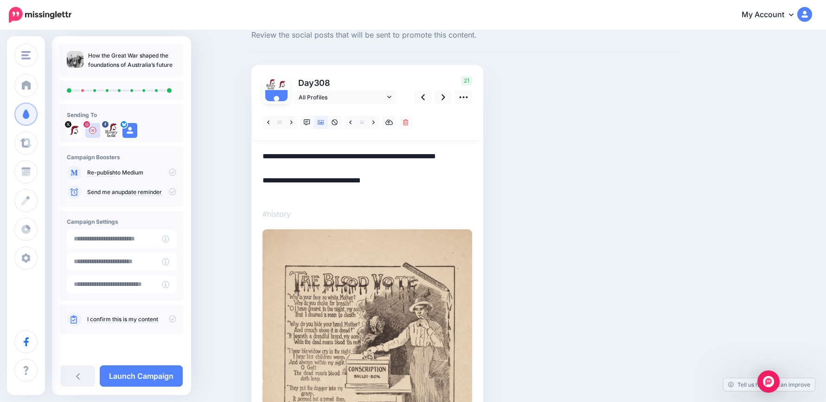
scroll to position [46, 0]
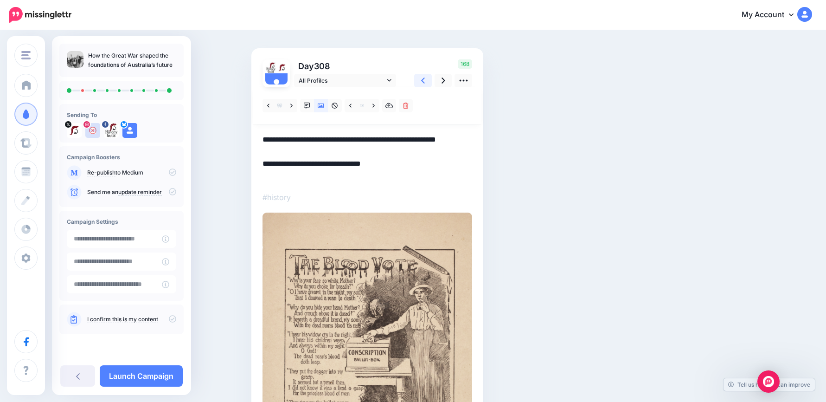
click at [425, 79] on icon at bounding box center [423, 80] width 4 height 6
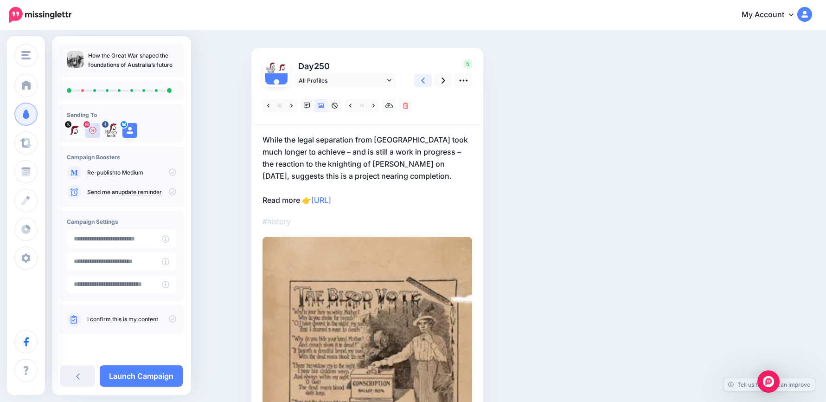
click at [425, 79] on icon at bounding box center [423, 80] width 4 height 6
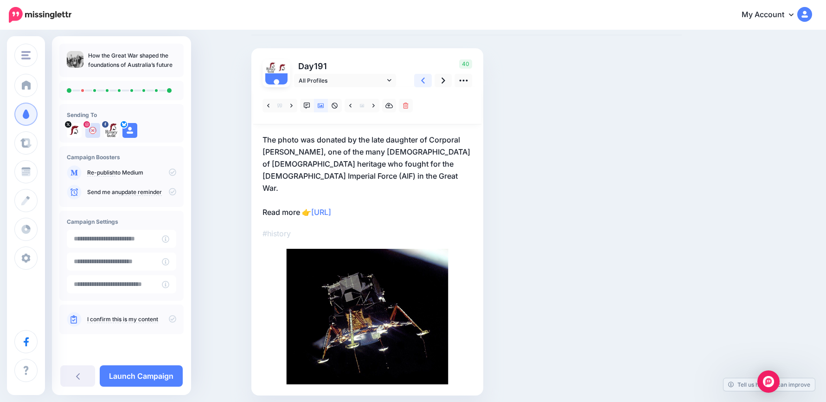
click at [425, 78] on icon at bounding box center [423, 81] width 4 height 10
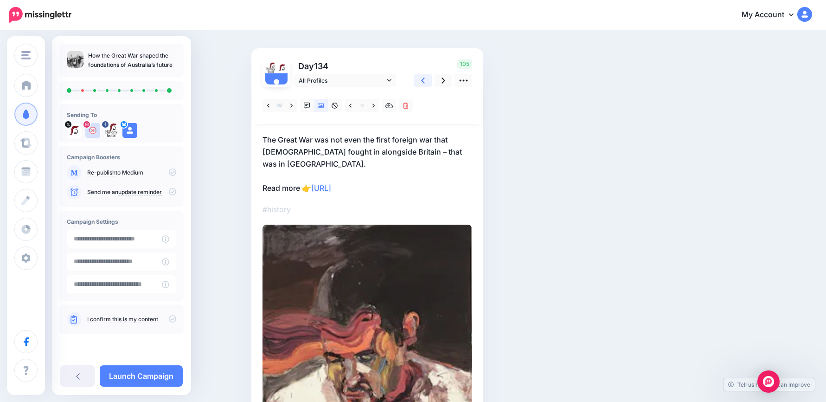
click at [425, 78] on icon at bounding box center [423, 81] width 4 height 10
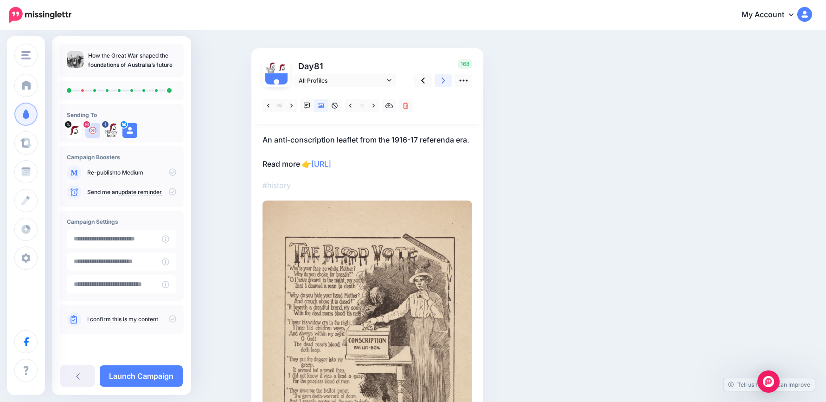
click at [445, 81] on icon at bounding box center [444, 81] width 4 height 10
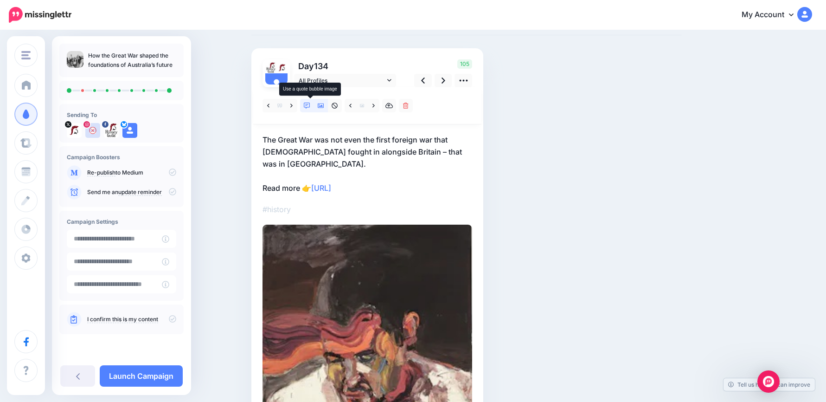
click at [309, 107] on icon at bounding box center [307, 106] width 6 height 6
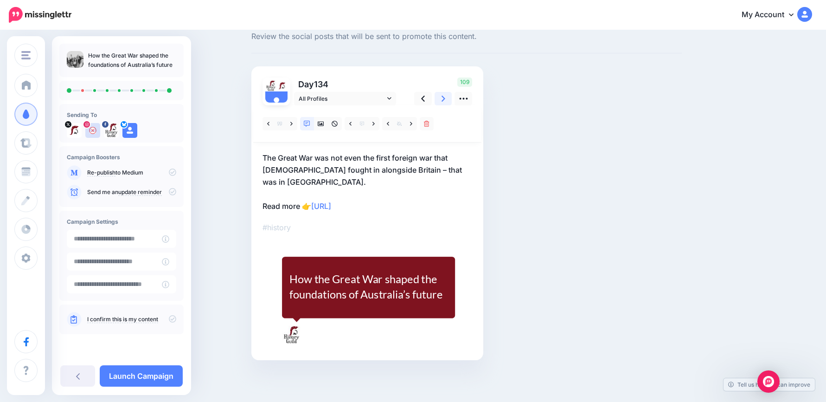
click at [445, 100] on icon at bounding box center [444, 99] width 4 height 10
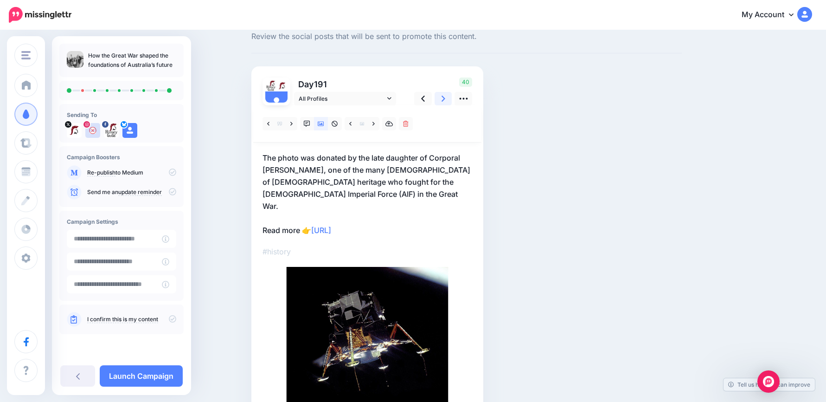
scroll to position [0, 0]
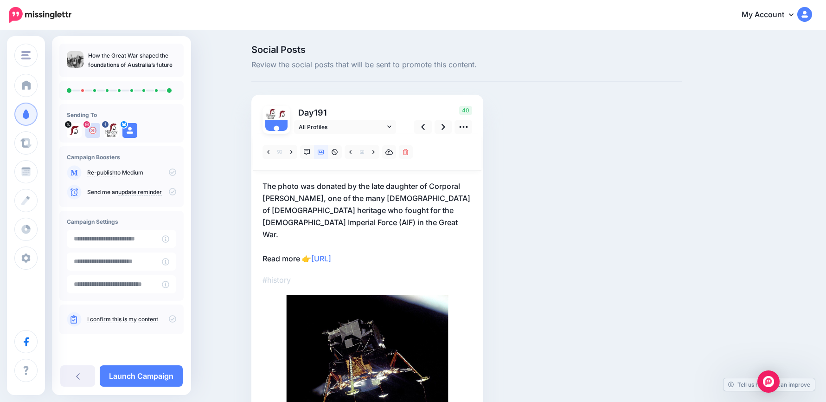
click at [334, 211] on p "The photo was donated by the late daughter of Corporal Herbert Bensch, one of t…" at bounding box center [368, 222] width 210 height 84
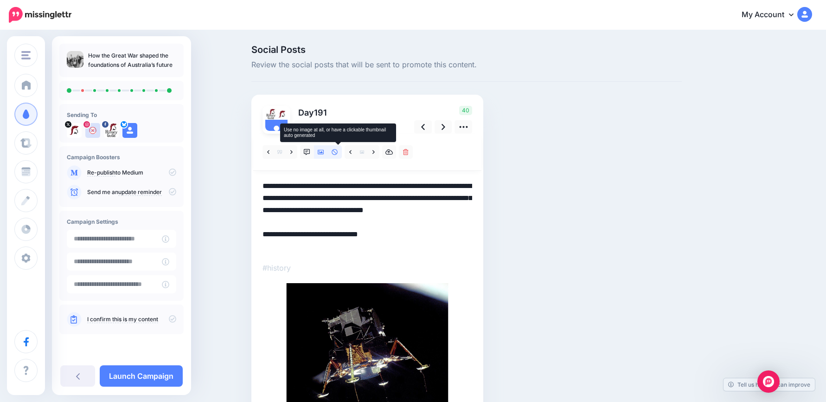
click at [338, 151] on icon at bounding box center [335, 152] width 6 height 6
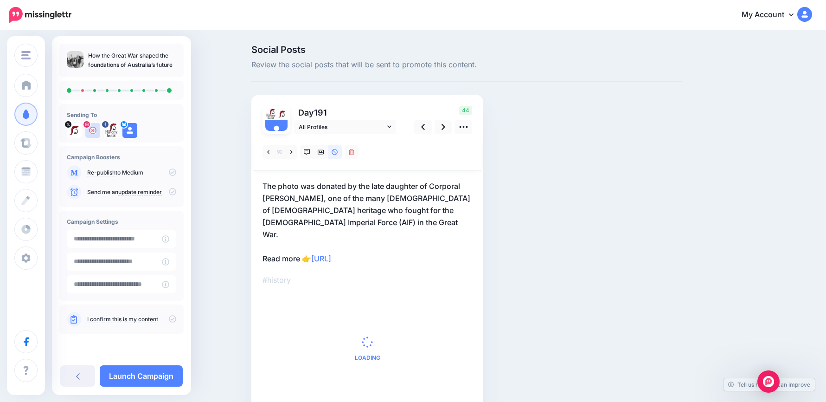
drag, startPoint x: 408, startPoint y: 245, endPoint x: 258, endPoint y: 172, distance: 166.6
click at [236, 161] on div "Social Posts Review the social posts that will be sent to promote this content.…" at bounding box center [413, 242] width 826 height 423
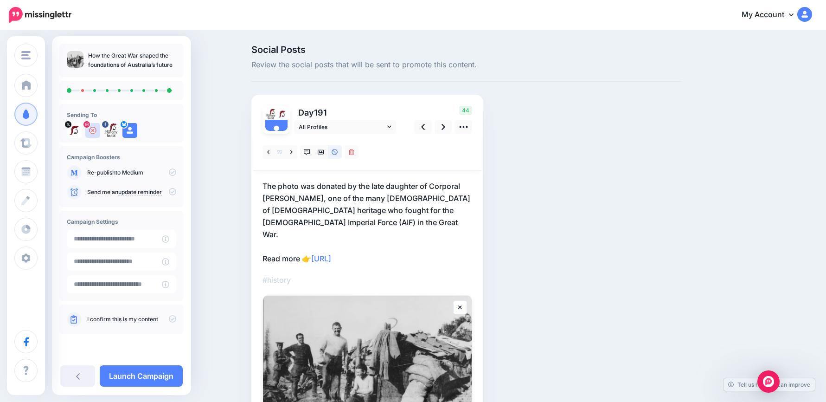
click at [408, 242] on p "The photo was donated by the late daughter of Corporal Herbert Bensch, one of t…" at bounding box center [368, 222] width 210 height 84
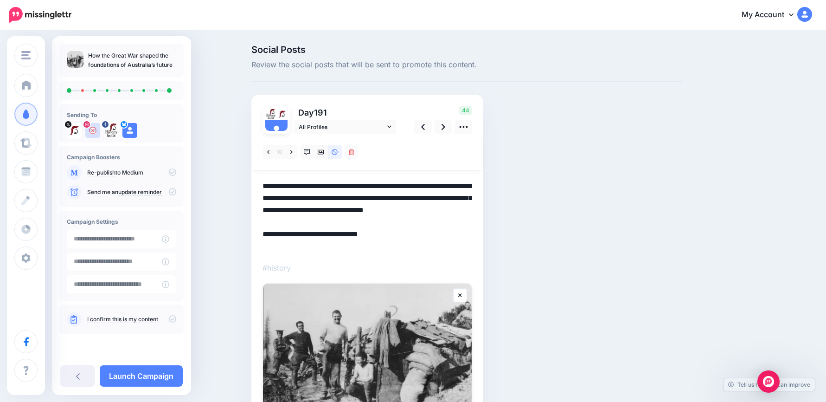
click at [411, 244] on textarea "**********" at bounding box center [368, 216] width 210 height 72
click at [402, 233] on textarea "**********" at bounding box center [368, 216] width 210 height 72
drag, startPoint x: 411, startPoint y: 249, endPoint x: 225, endPoint y: 174, distance: 200.4
click at [225, 174] on div "Social Posts Review the social posts that will be sent to promote this content.…" at bounding box center [413, 264] width 826 height 467
paste textarea
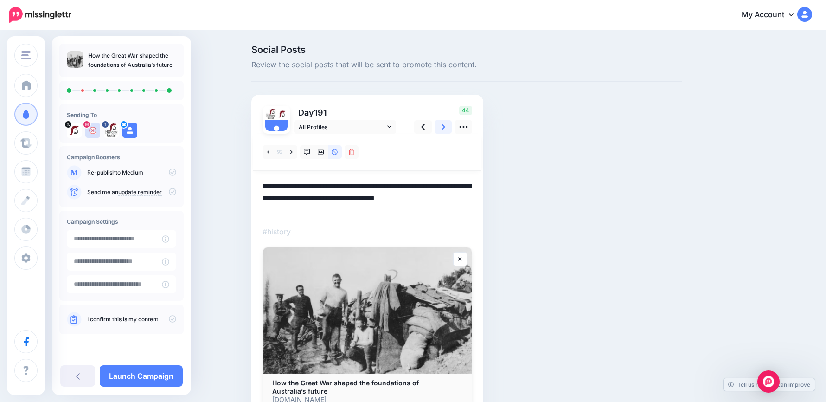
type textarea "**********"
click at [449, 127] on link at bounding box center [444, 126] width 18 height 13
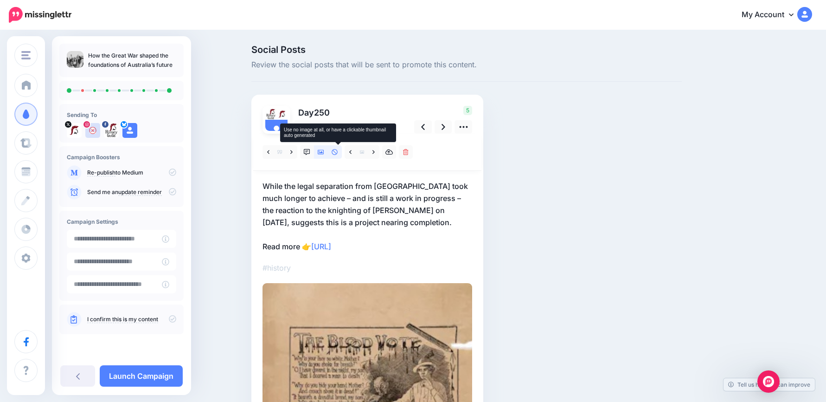
click at [338, 150] on icon at bounding box center [335, 152] width 6 height 6
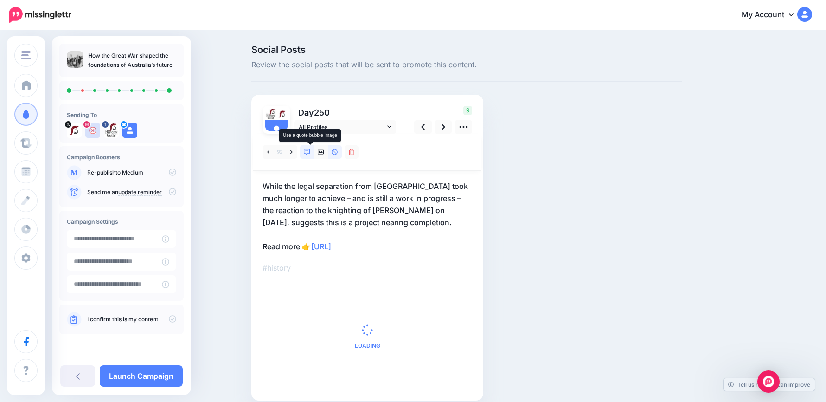
click at [310, 150] on icon at bounding box center [307, 152] width 6 height 6
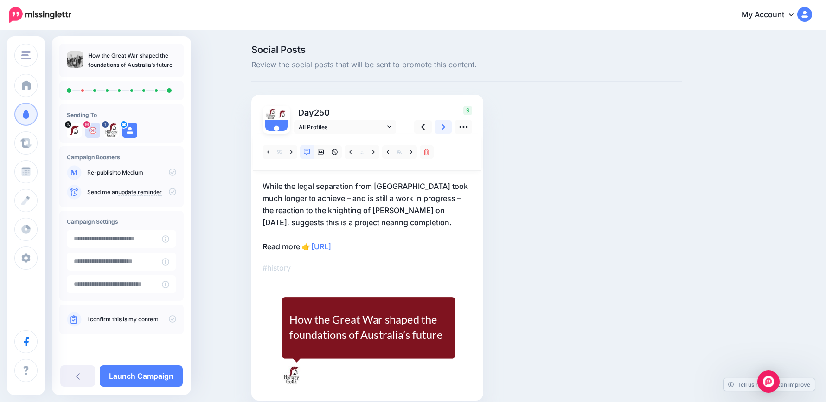
click at [445, 128] on icon at bounding box center [444, 127] width 4 height 6
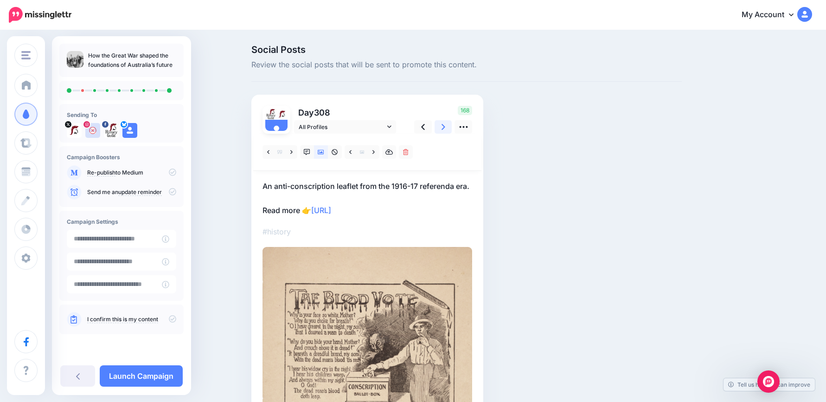
click at [442, 128] on link at bounding box center [444, 126] width 18 height 13
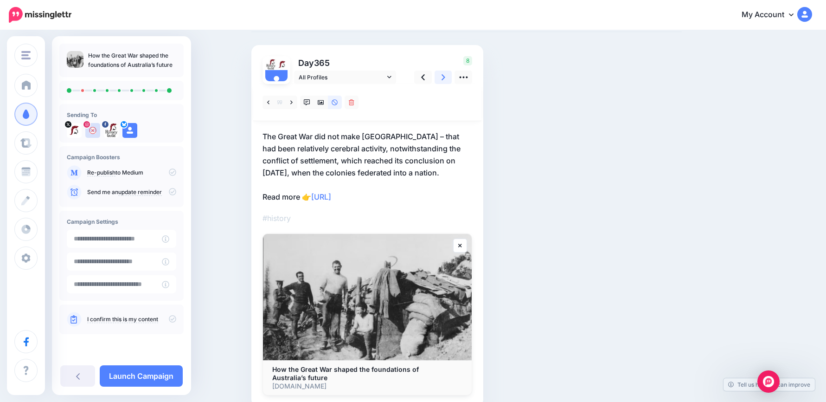
scroll to position [96, 0]
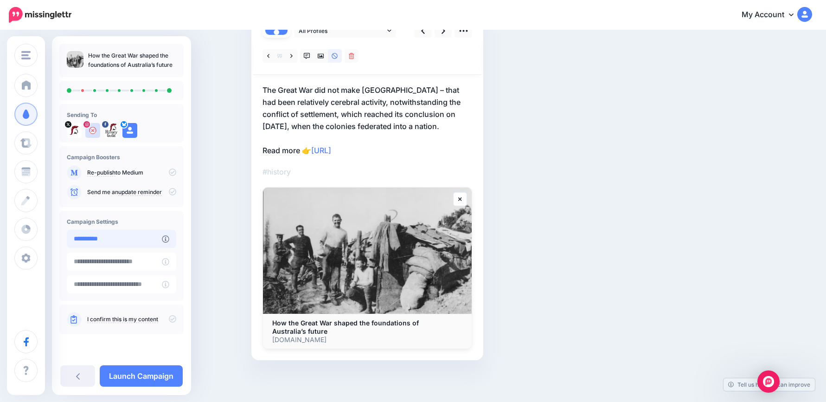
click at [114, 235] on input "**********" at bounding box center [114, 239] width 95 height 18
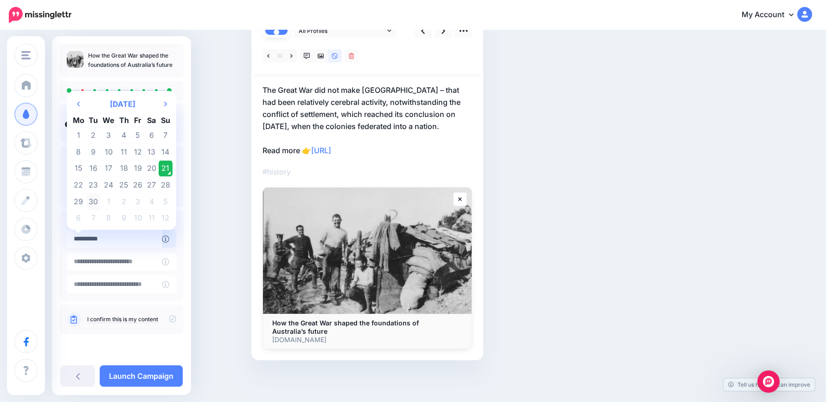
click at [93, 200] on td "30" at bounding box center [94, 201] width 14 height 17
type input "**********"
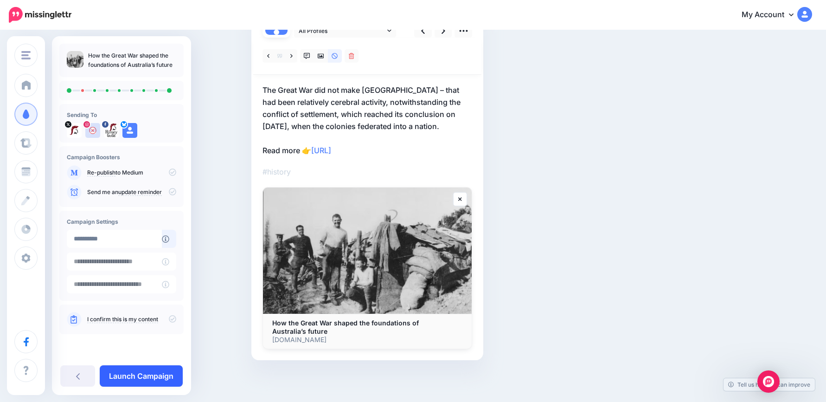
click at [144, 376] on link "Launch Campaign" at bounding box center [141, 375] width 83 height 21
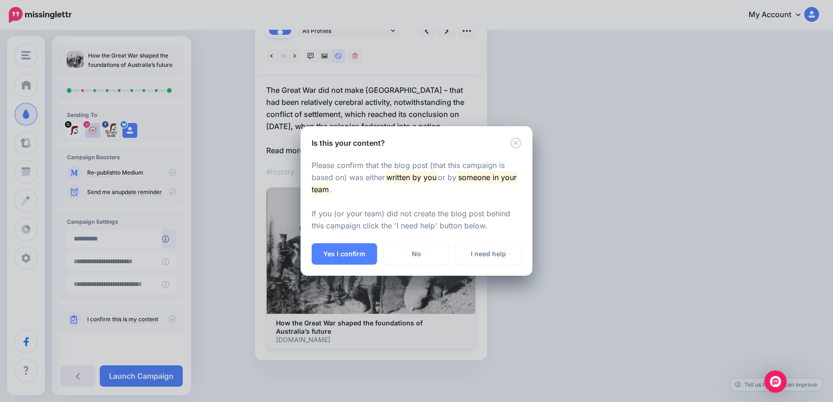
drag, startPoint x: 355, startPoint y: 250, endPoint x: 347, endPoint y: 253, distance: 8.2
click at [355, 251] on button "Yes I confirm" at bounding box center [344, 253] width 65 height 21
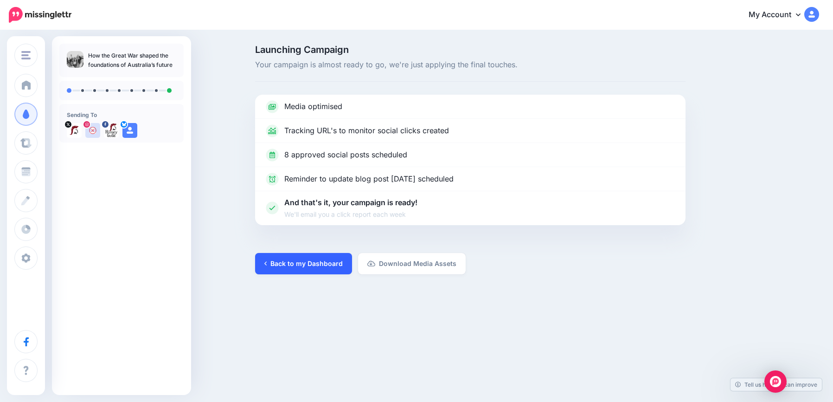
click at [303, 259] on link "Back to my Dashboard" at bounding box center [303, 263] width 97 height 21
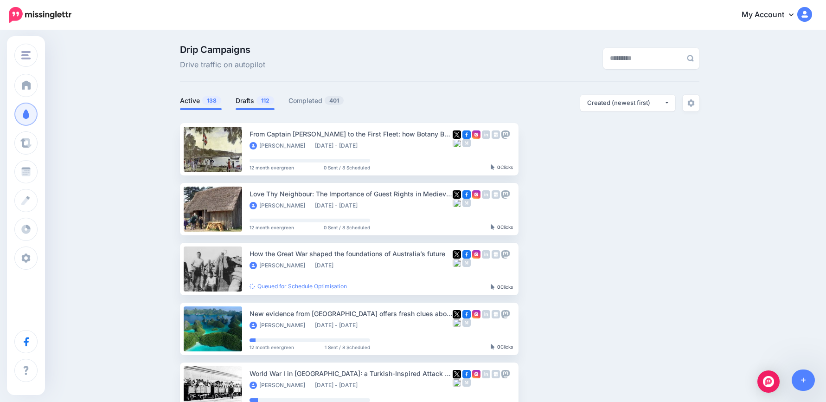
click at [251, 100] on link "Drafts 112" at bounding box center [255, 100] width 39 height 11
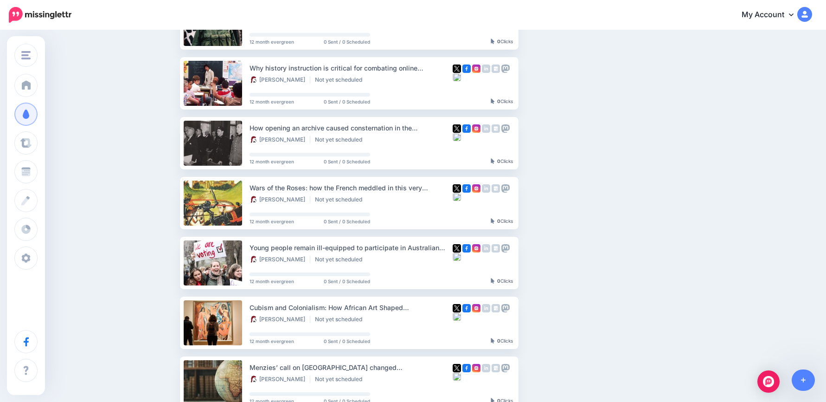
scroll to position [46, 0]
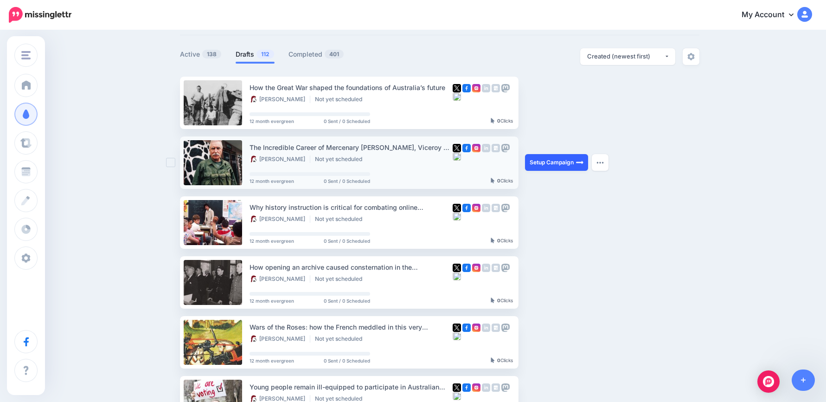
click at [565, 165] on link "Setup Campaign" at bounding box center [556, 162] width 63 height 17
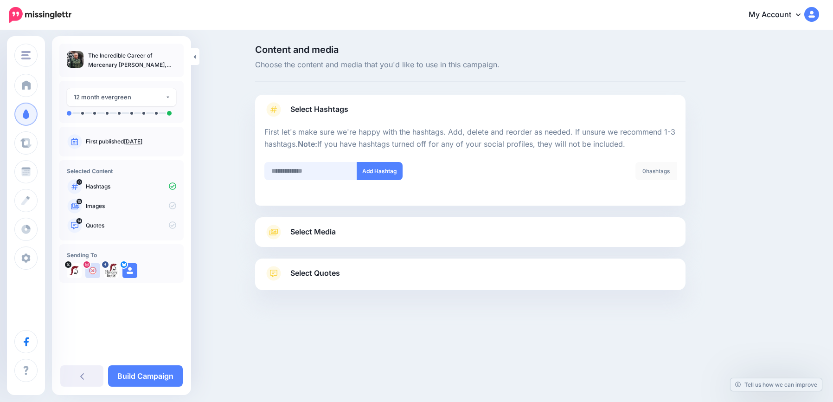
click at [309, 172] on input "text" at bounding box center [310, 171] width 93 height 18
type input "*******"
click at [372, 231] on link "Select Media" at bounding box center [470, 232] width 412 height 15
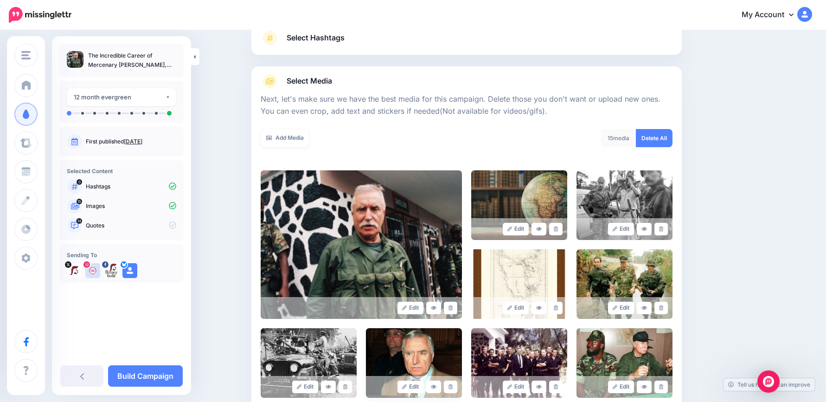
scroll to position [186, 0]
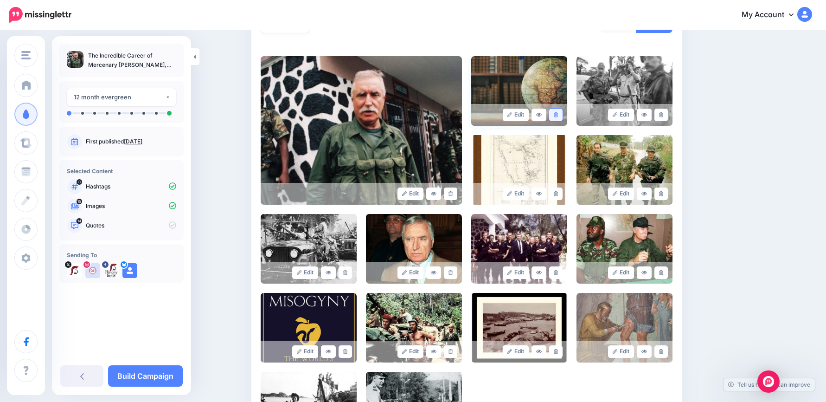
click at [558, 115] on icon at bounding box center [556, 114] width 4 height 5
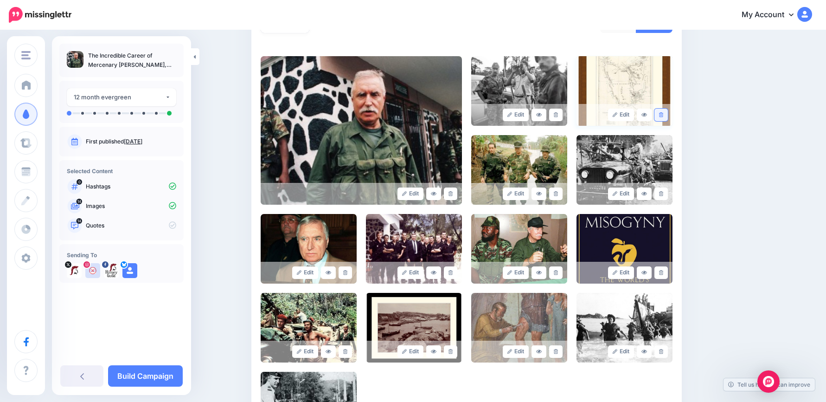
click at [667, 115] on link at bounding box center [660, 115] width 13 height 13
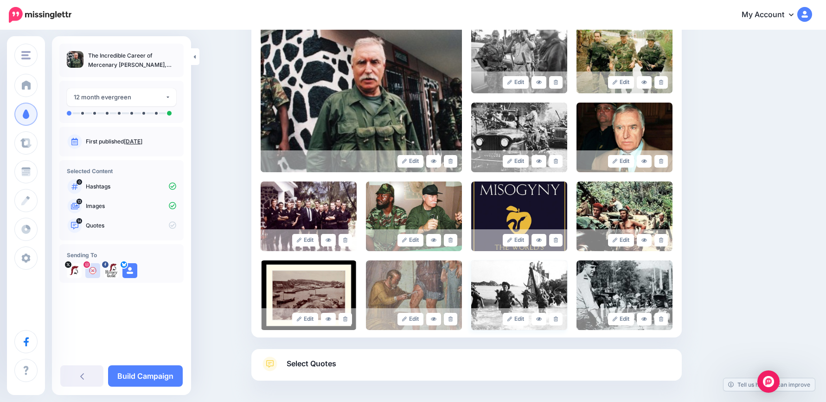
scroll to position [257, 0]
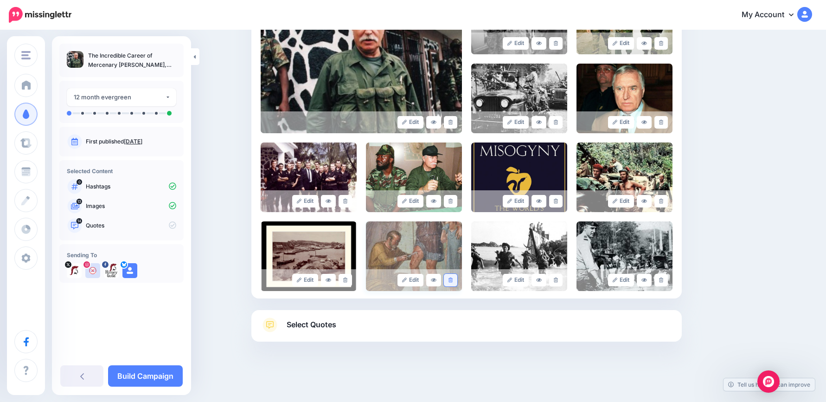
click at [453, 280] on icon at bounding box center [451, 279] width 4 height 5
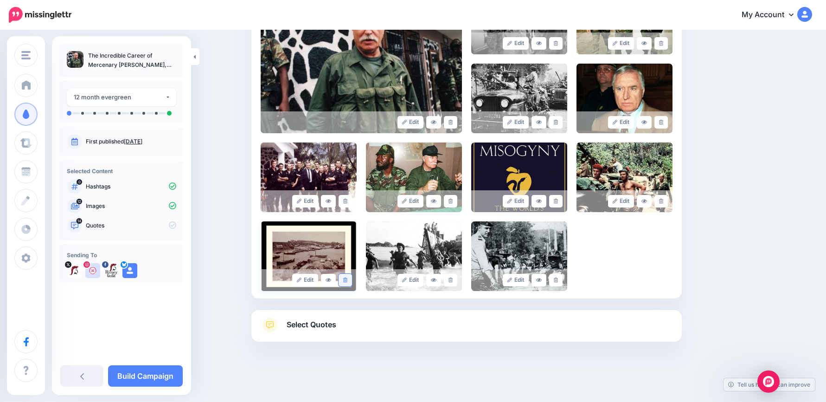
click at [347, 280] on icon at bounding box center [345, 279] width 4 height 5
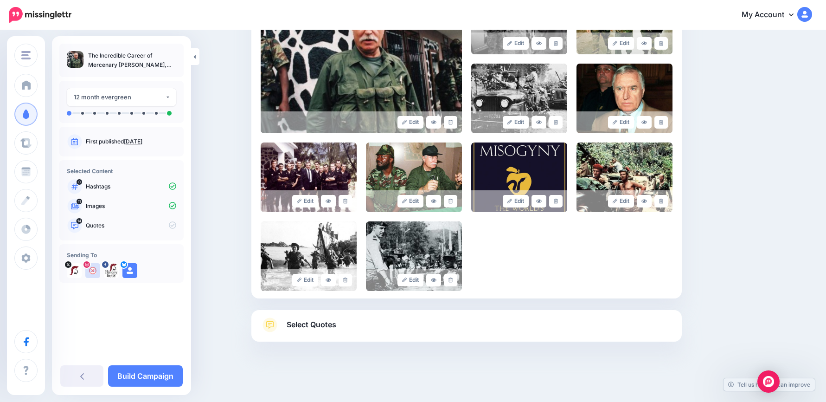
click at [361, 321] on link "Select Quotes" at bounding box center [467, 329] width 412 height 24
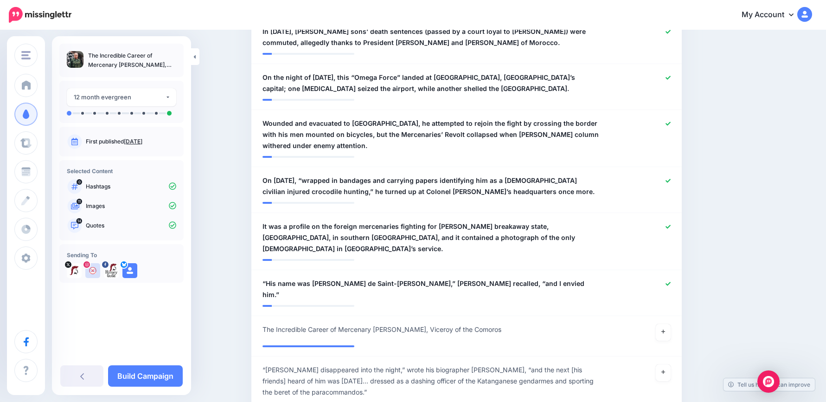
scroll to position [999, 0]
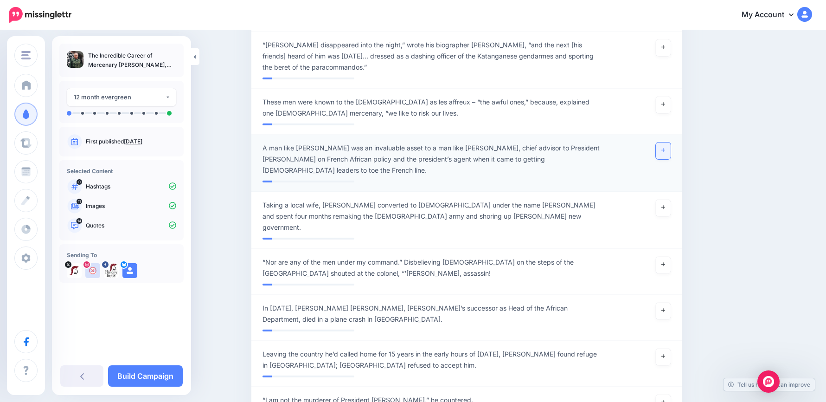
click at [662, 142] on link at bounding box center [663, 150] width 15 height 17
click at [661, 199] on link at bounding box center [663, 207] width 15 height 17
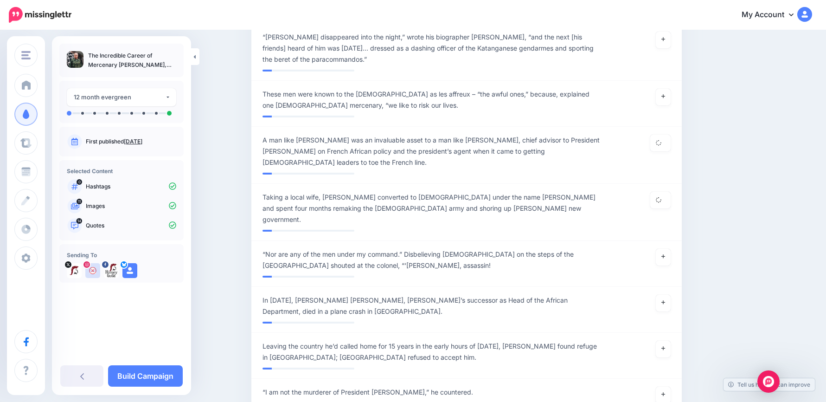
scroll to position [1231, 0]
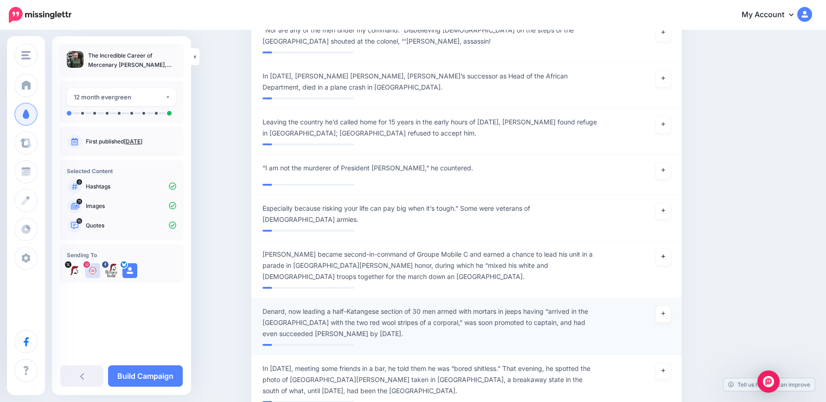
drag, startPoint x: 667, startPoint y: 207, endPoint x: 674, endPoint y: 283, distance: 76.4
click at [665, 254] on icon at bounding box center [663, 256] width 4 height 5
click at [669, 363] on link at bounding box center [663, 371] width 15 height 17
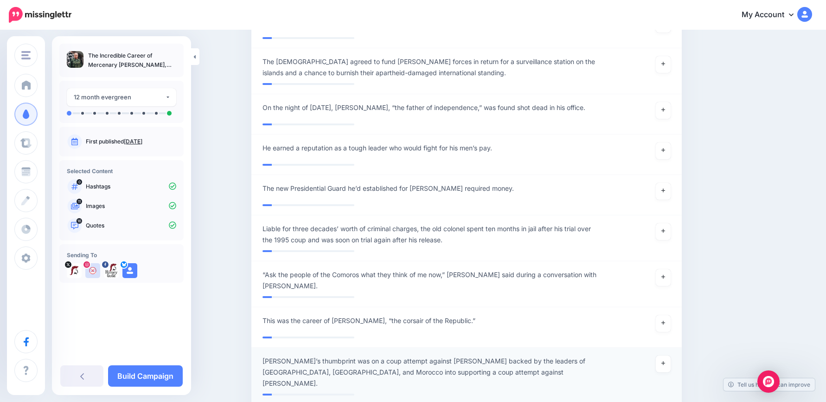
scroll to position [1788, 0]
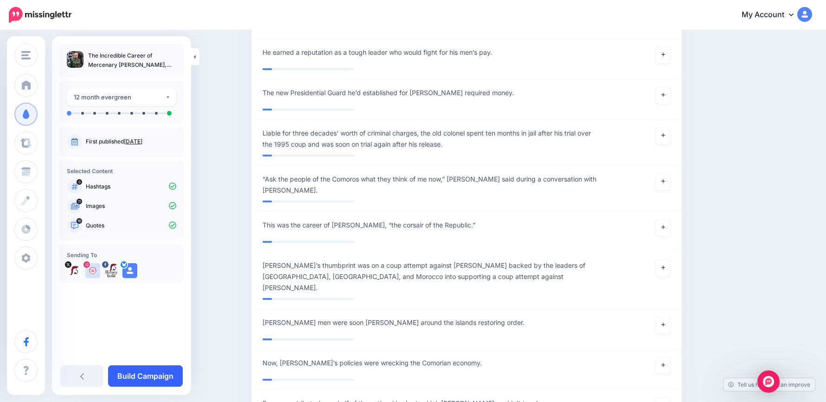
click at [165, 371] on link "Build Campaign" at bounding box center [145, 375] width 75 height 21
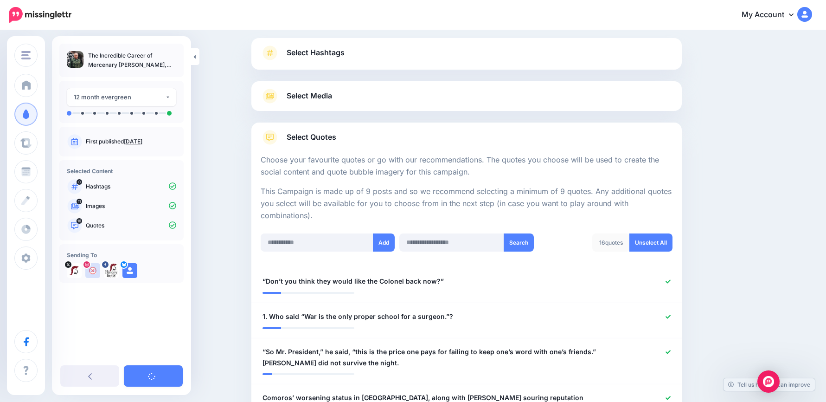
scroll to position [0, 0]
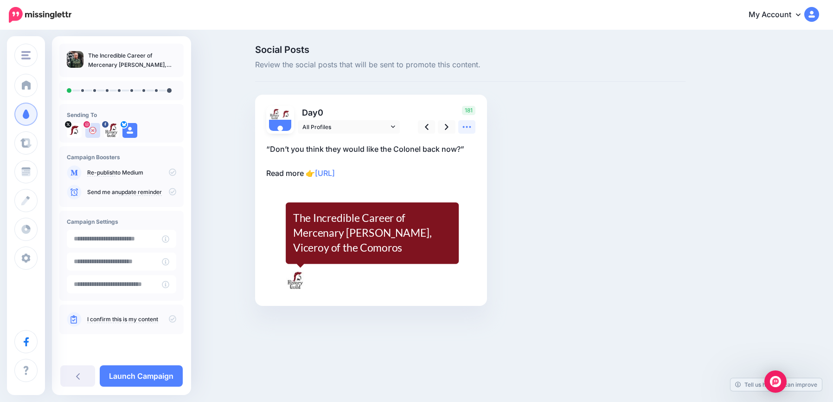
click at [468, 128] on icon at bounding box center [467, 127] width 10 height 10
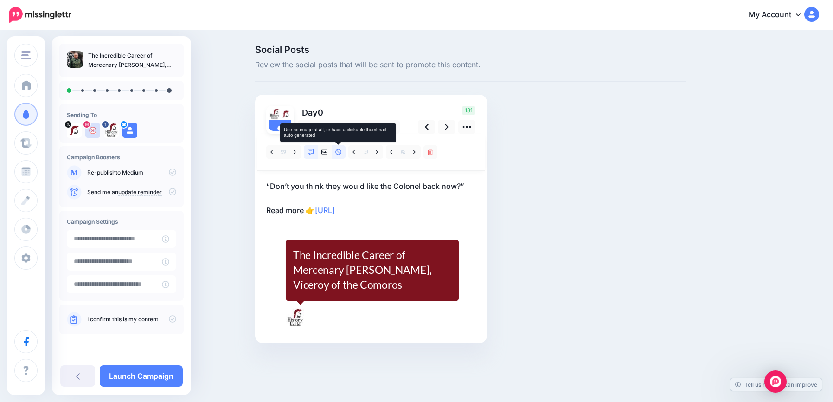
click at [338, 153] on icon at bounding box center [338, 152] width 6 height 6
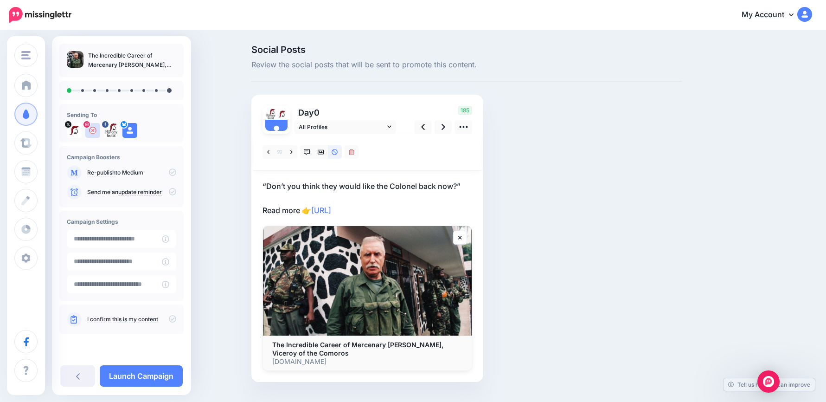
click at [403, 203] on p "“Don’t you think they would like the Colonel back now?” Read more 👉 https://ltt…" at bounding box center [368, 198] width 210 height 36
drag, startPoint x: 391, startPoint y: 204, endPoint x: 217, endPoint y: 146, distance: 182.9
click at [217, 146] on div "Social Posts Review the social posts that will be sent to promote this content.…" at bounding box center [413, 227] width 826 height 392
paste textarea "**********"
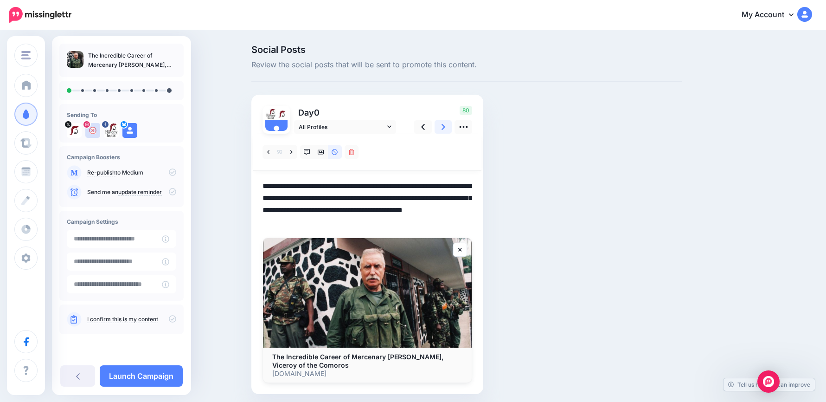
drag, startPoint x: 447, startPoint y: 128, endPoint x: 431, endPoint y: 137, distance: 18.3
click at [445, 128] on icon at bounding box center [444, 127] width 4 height 10
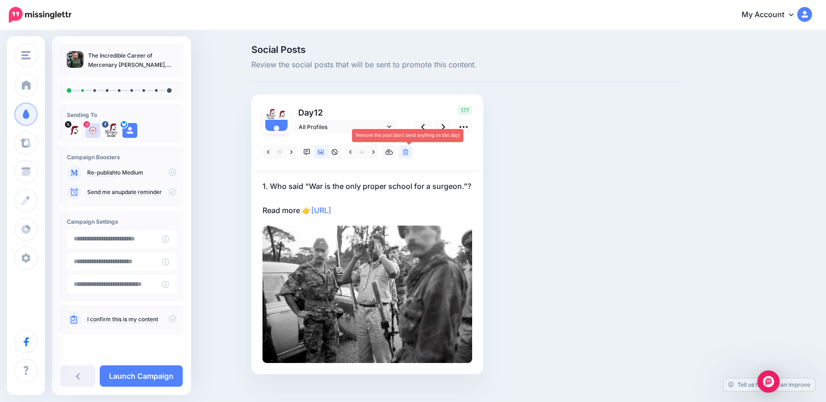
click at [407, 153] on icon at bounding box center [406, 152] width 6 height 6
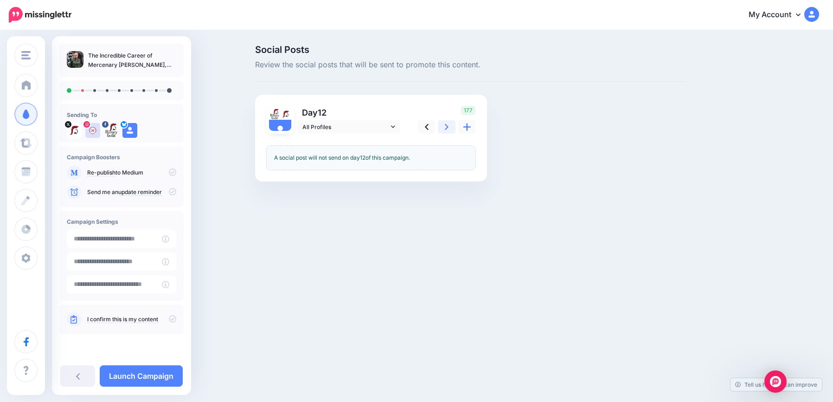
click at [443, 128] on link at bounding box center [447, 126] width 18 height 13
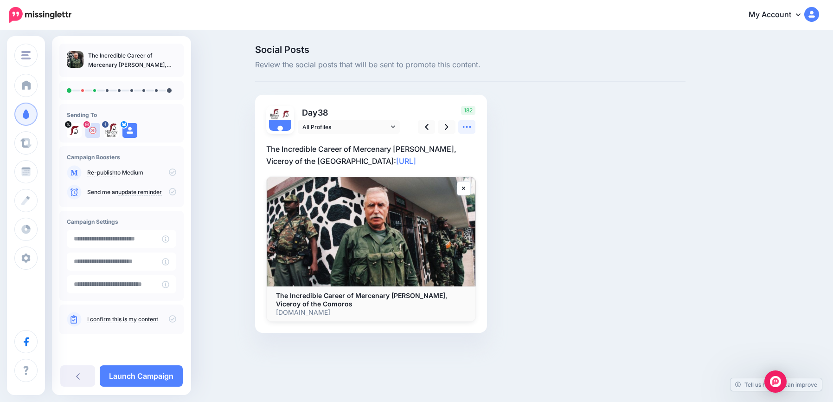
click at [469, 127] on icon at bounding box center [467, 127] width 10 height 10
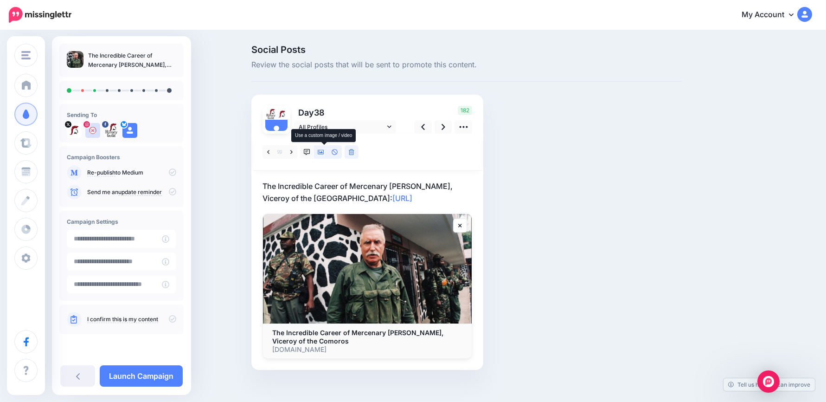
click at [322, 154] on icon at bounding box center [321, 152] width 6 height 5
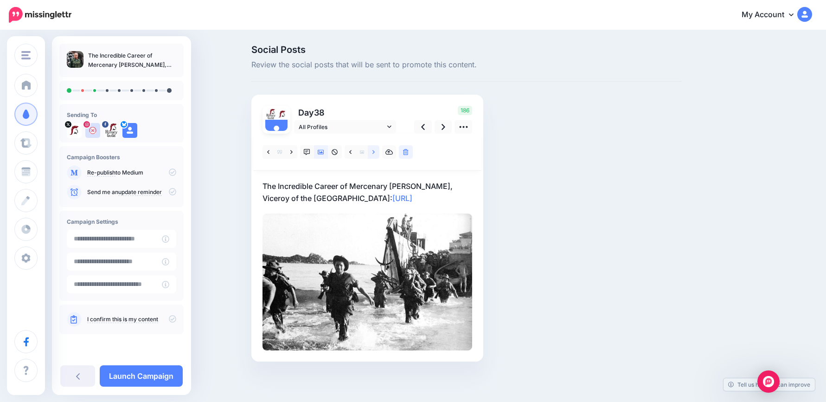
click at [375, 150] on link at bounding box center [374, 151] width 12 height 13
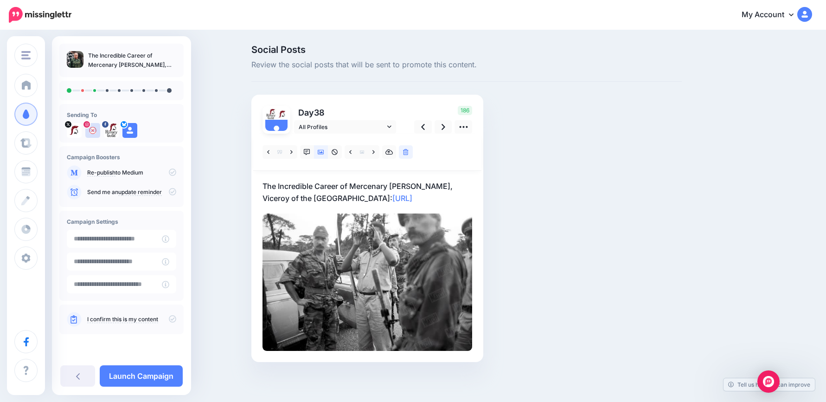
click at [414, 189] on p "The Incredible Career of Mercenary Bob Denard, Viceroy of the Comoros: https://…" at bounding box center [368, 192] width 210 height 24
click at [297, 150] on link at bounding box center [292, 151] width 12 height 13
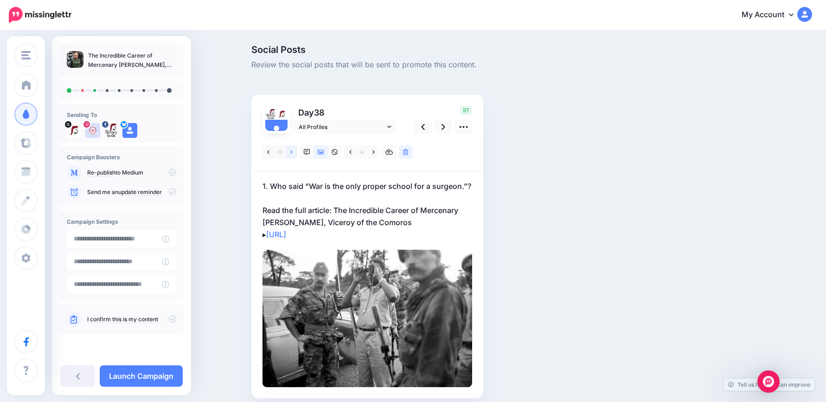
click at [297, 150] on link at bounding box center [292, 151] width 12 height 13
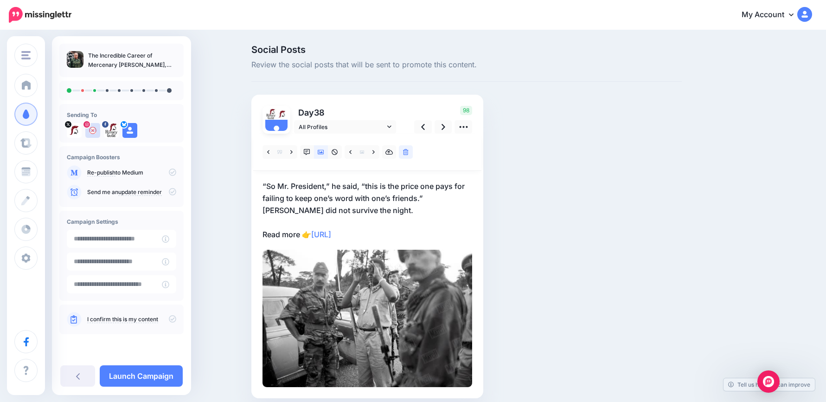
click at [340, 212] on p "“So Mr. President,” he said, “this is the price one pays for failing to keep on…" at bounding box center [368, 210] width 210 height 60
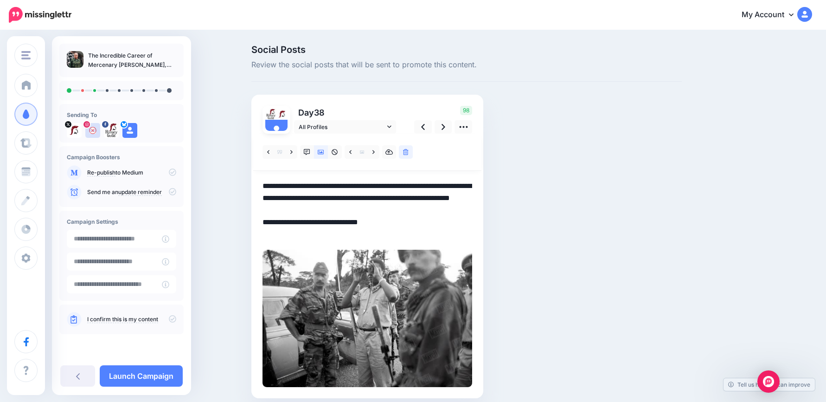
drag, startPoint x: 344, startPoint y: 209, endPoint x: 226, endPoint y: 167, distance: 125.3
click at [226, 167] on div "Social Posts Review the social posts that will be sent to promote this content.…" at bounding box center [413, 235] width 826 height 409
paste textarea "**********"
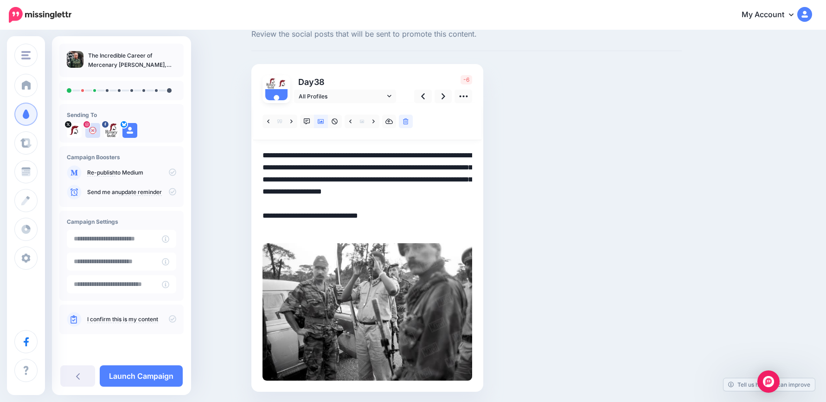
scroll to position [16, 0]
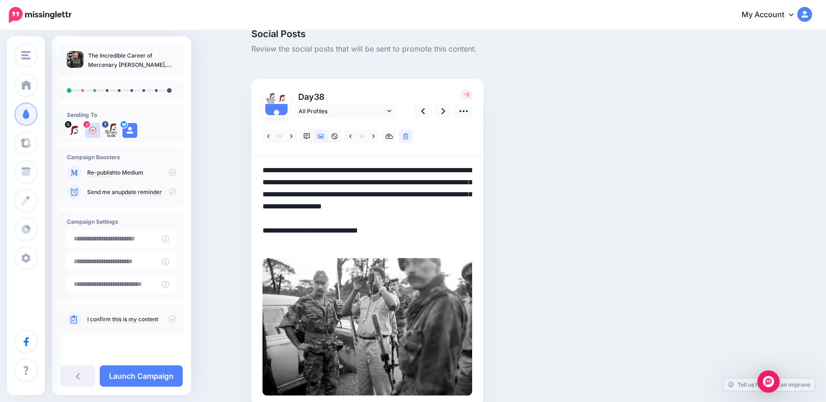
drag, startPoint x: 344, startPoint y: 169, endPoint x: 391, endPoint y: 214, distance: 64.3
click at [411, 210] on textarea "**********" at bounding box center [368, 206] width 210 height 84
click at [381, 219] on textarea "**********" at bounding box center [368, 206] width 210 height 84
drag, startPoint x: 355, startPoint y: 184, endPoint x: 291, endPoint y: 183, distance: 63.6
click at [291, 183] on textarea "**********" at bounding box center [368, 206] width 210 height 84
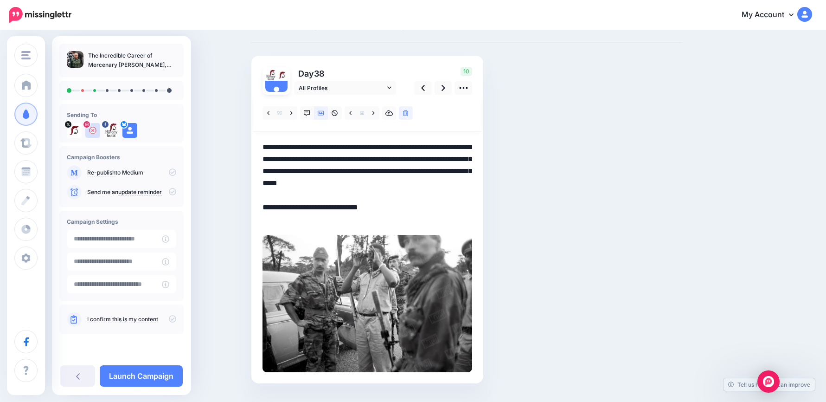
scroll to position [62, 0]
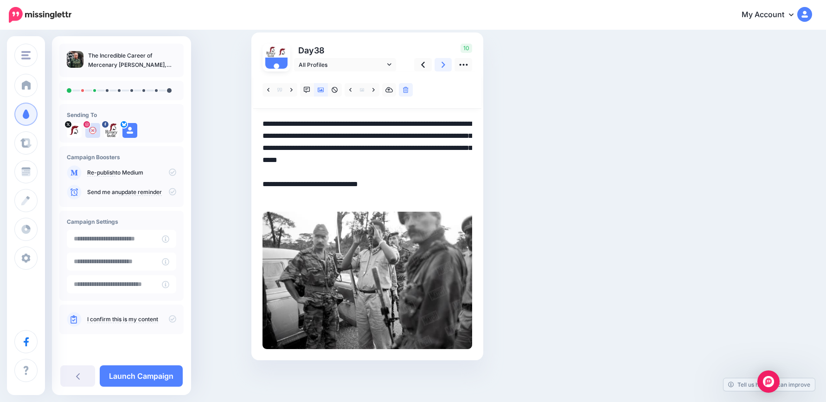
click at [450, 64] on link at bounding box center [444, 64] width 18 height 13
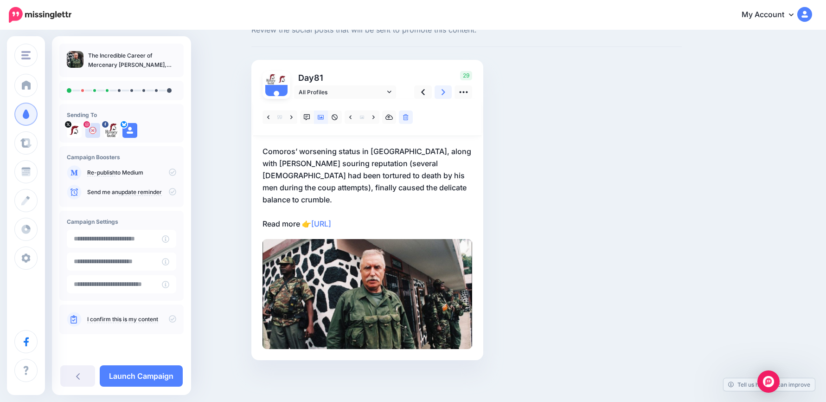
scroll to position [23, 0]
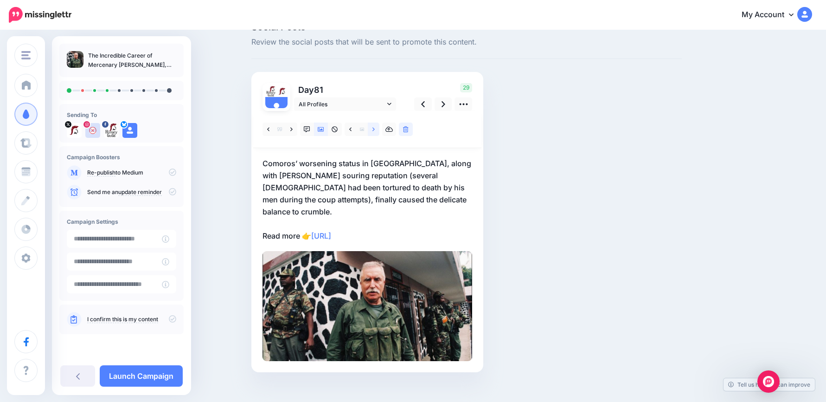
click at [375, 130] on link at bounding box center [374, 128] width 12 height 13
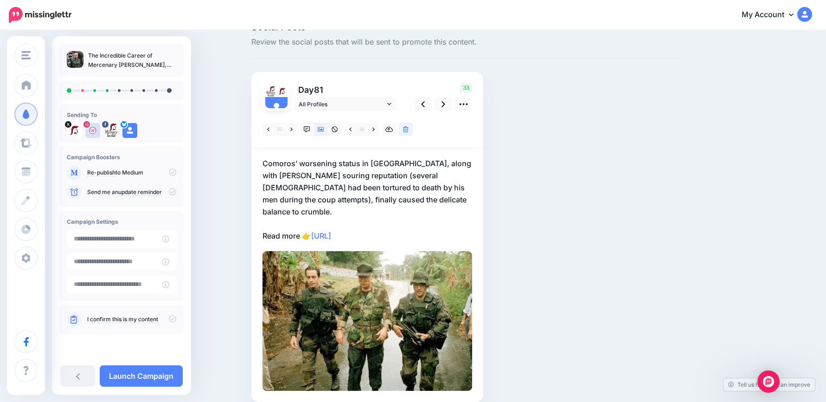
click at [417, 198] on p "Comoros’ worsening status in Africa, along with Denard’s souring reputation (se…" at bounding box center [368, 199] width 210 height 84
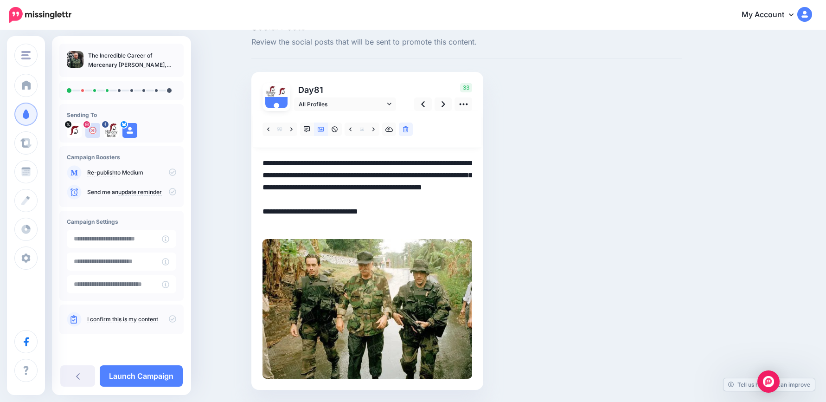
drag, startPoint x: 385, startPoint y: 186, endPoint x: 180, endPoint y: 142, distance: 208.9
click at [180, 142] on div "History Guild History Guild Add Workspace Dashboard Campaigns Curate Schedule C…" at bounding box center [413, 219] width 826 height 423
paste textarea "**********"
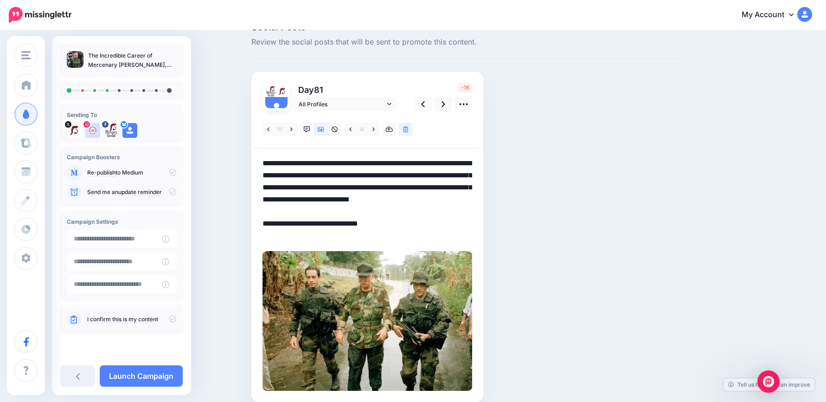
drag, startPoint x: 309, startPoint y: 159, endPoint x: 424, endPoint y: 201, distance: 121.9
click at [431, 198] on textarea "**********" at bounding box center [368, 199] width 210 height 84
click at [385, 206] on textarea "**********" at bounding box center [368, 199] width 210 height 84
drag, startPoint x: 370, startPoint y: 211, endPoint x: 426, endPoint y: 203, distance: 57.2
click at [426, 203] on textarea "**********" at bounding box center [368, 199] width 210 height 84
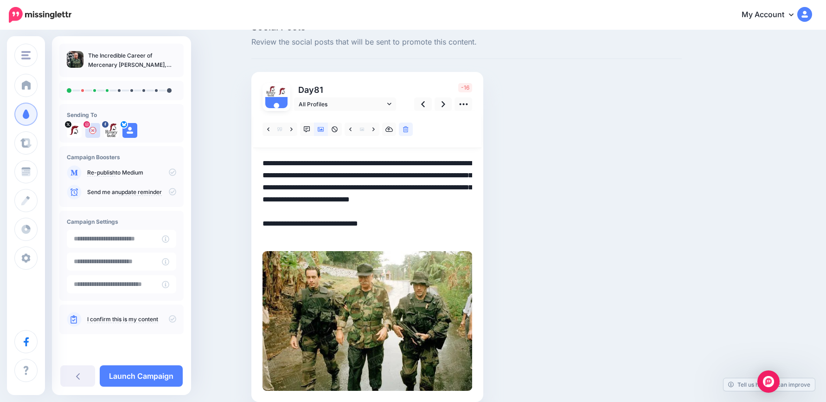
click at [371, 203] on textarea "**********" at bounding box center [368, 199] width 210 height 84
drag, startPoint x: 425, startPoint y: 199, endPoint x: 300, endPoint y: 199, distance: 124.8
click at [300, 199] on textarea "**********" at bounding box center [368, 199] width 210 height 84
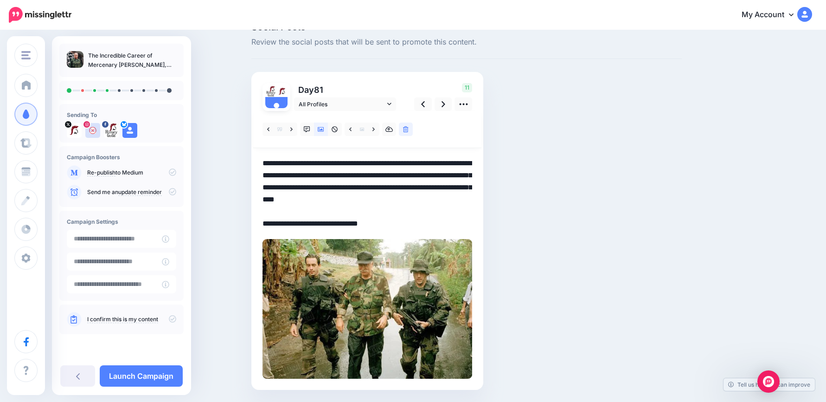
click at [470, 198] on textarea "**********" at bounding box center [368, 193] width 210 height 72
click at [444, 104] on link at bounding box center [444, 103] width 18 height 13
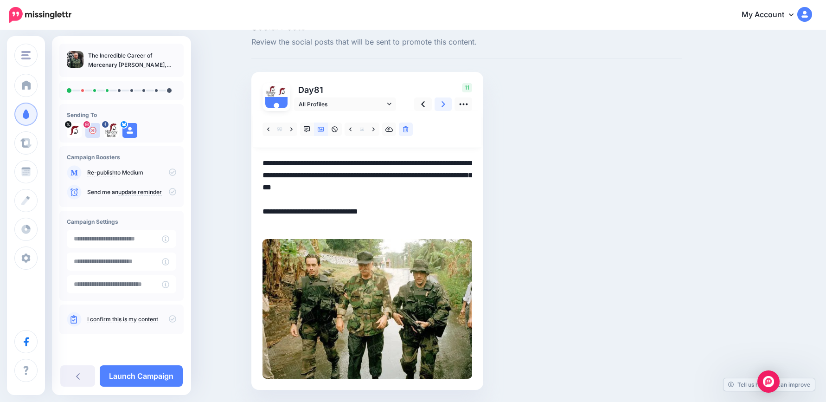
scroll to position [7, 0]
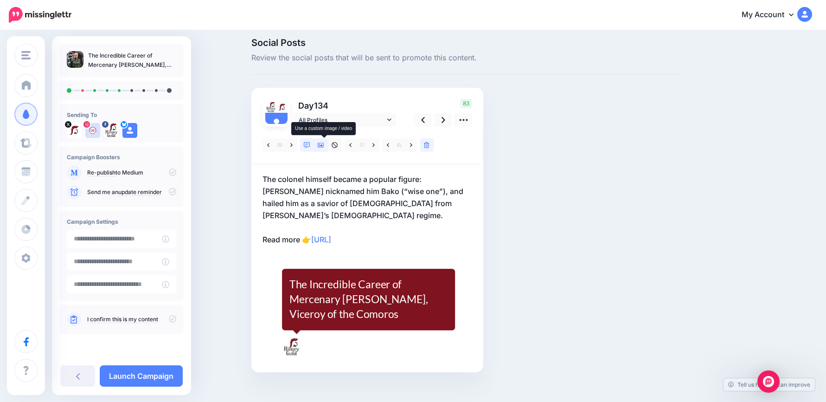
click at [324, 142] on icon at bounding box center [321, 145] width 6 height 6
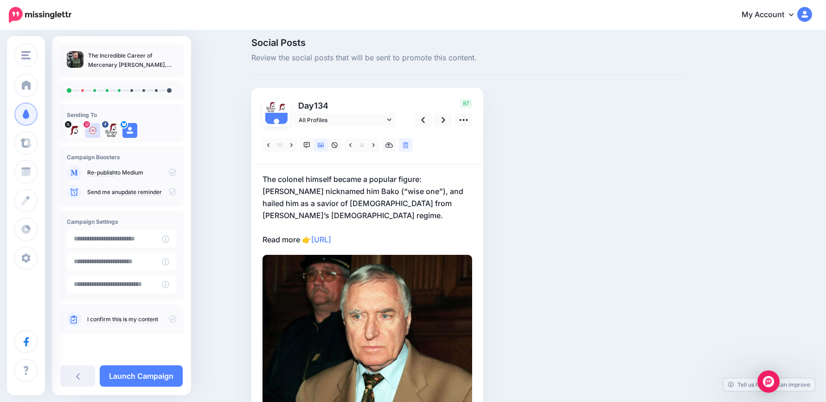
scroll to position [0, 0]
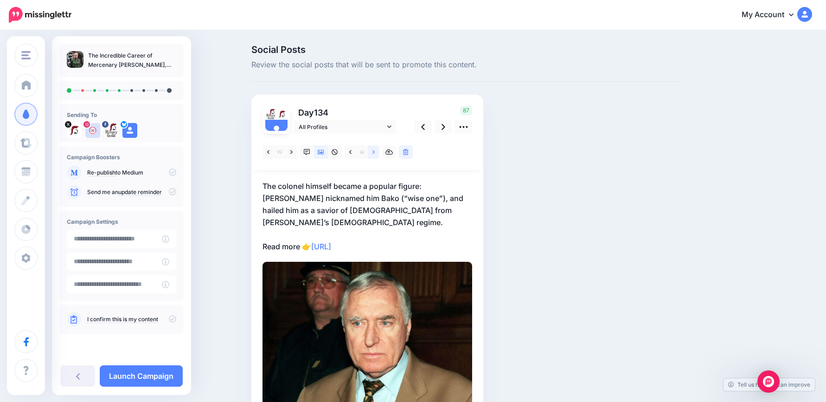
click at [379, 154] on link at bounding box center [374, 151] width 12 height 13
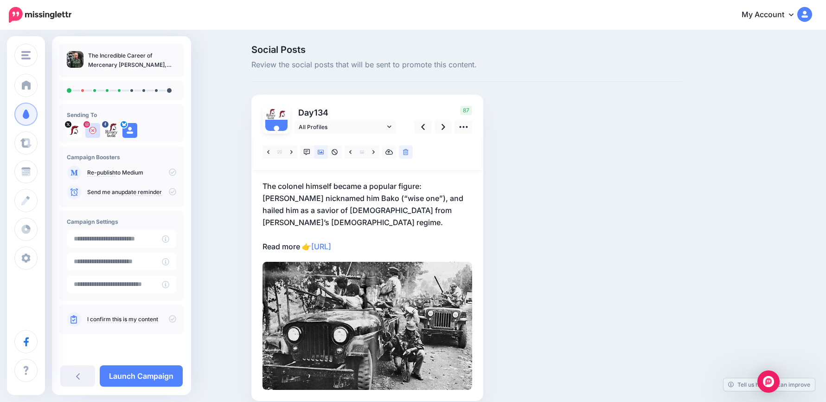
click at [403, 200] on p "The colonel himself became a popular figure: Comorians nicknamed him Bako (“wis…" at bounding box center [368, 216] width 210 height 72
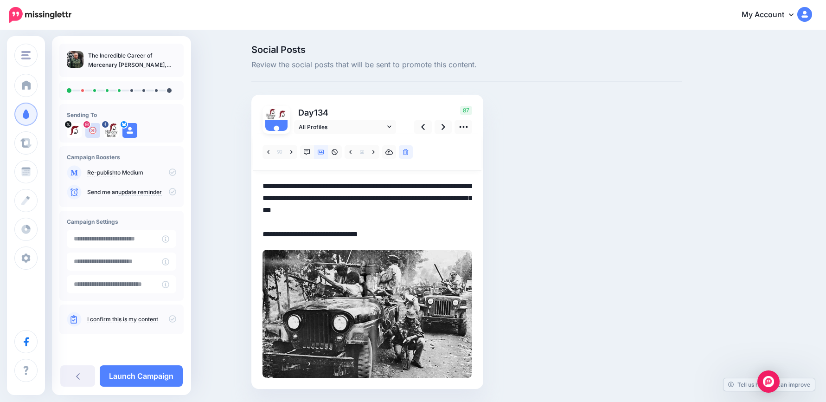
drag, startPoint x: 436, startPoint y: 209, endPoint x: 268, endPoint y: 175, distance: 171.4
click at [176, 149] on div "History Guild History Guild Add Workspace Dashboard Campaigns Curate Schedule C…" at bounding box center [413, 230] width 826 height 399
paste textarea
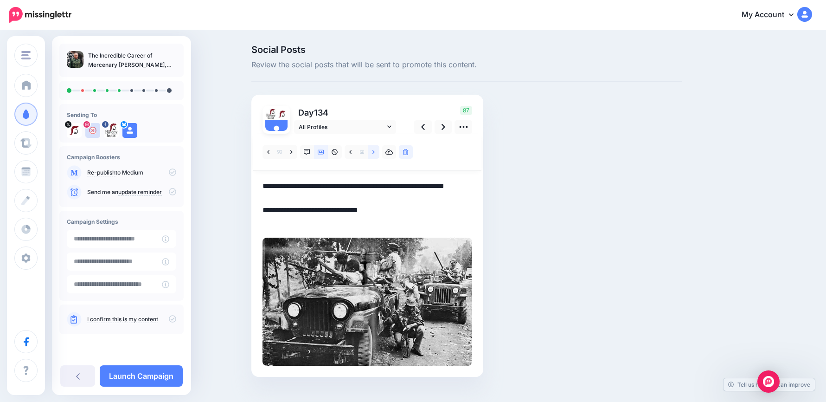
click at [379, 149] on link at bounding box center [374, 151] width 12 height 13
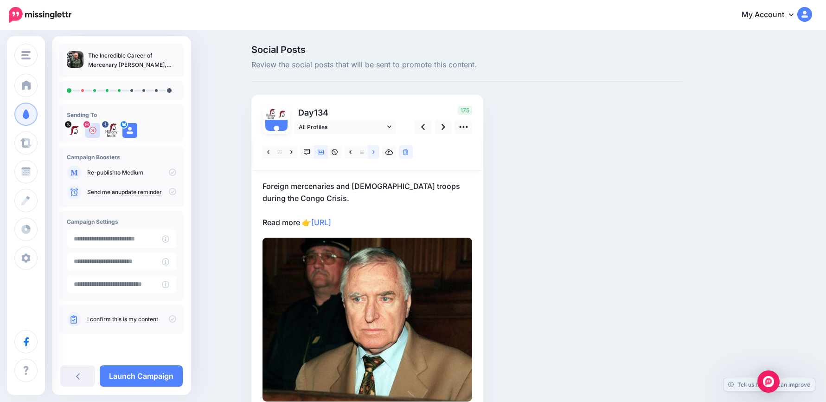
click at [379, 149] on link at bounding box center [374, 151] width 12 height 13
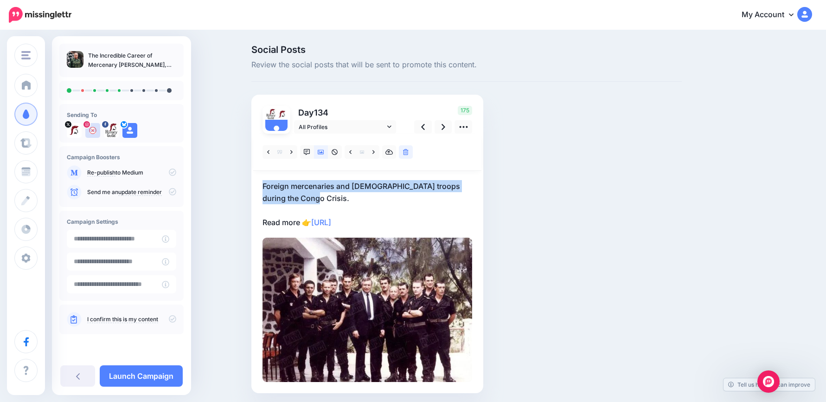
drag, startPoint x: 326, startPoint y: 197, endPoint x: 219, endPoint y: 166, distance: 111.0
click at [219, 166] on div "Social Posts Review the social posts that will be sent to promote this content.…" at bounding box center [413, 233] width 826 height 404
click at [328, 199] on p "Foreign mercenaries and Congolese troops during the Congo Crisis. Read more 👉 h…" at bounding box center [368, 204] width 210 height 48
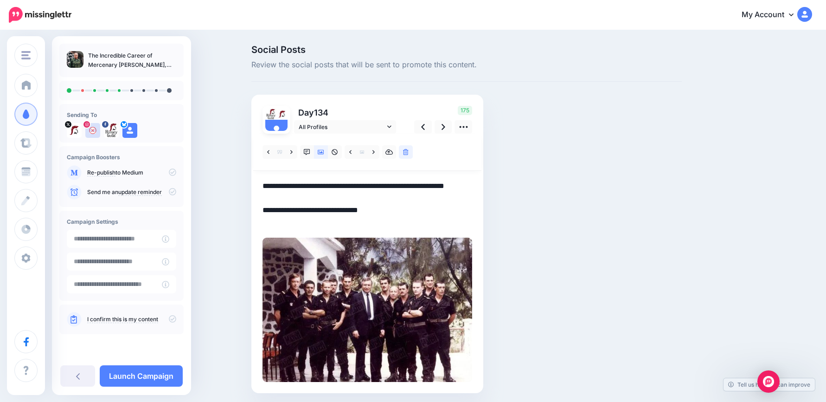
drag, startPoint x: 230, startPoint y: 176, endPoint x: 211, endPoint y: 171, distance: 19.2
click at [212, 171] on div "Social Posts Review the social posts that will be sent to promote this content.…" at bounding box center [413, 233] width 826 height 404
paste textarea "**********"
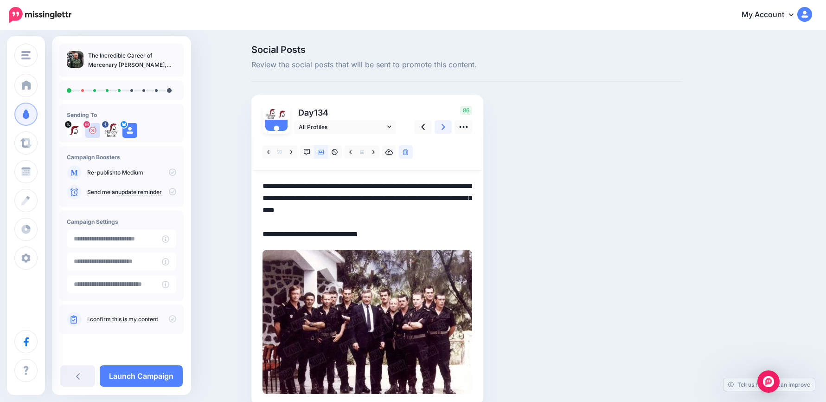
click at [445, 127] on icon at bounding box center [444, 127] width 4 height 10
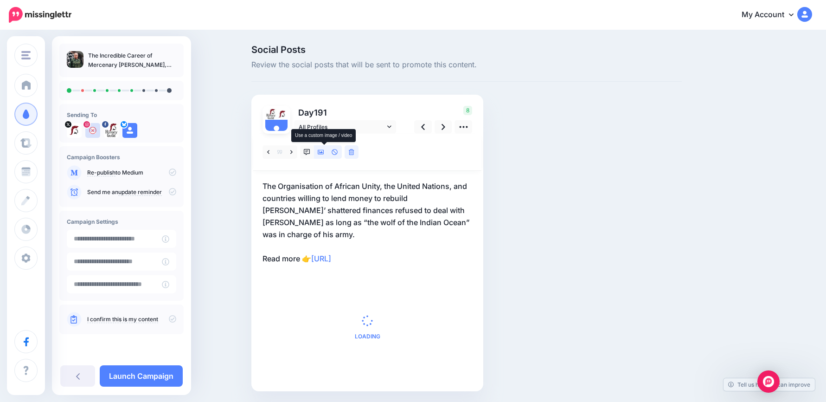
click at [319, 150] on link at bounding box center [321, 151] width 14 height 13
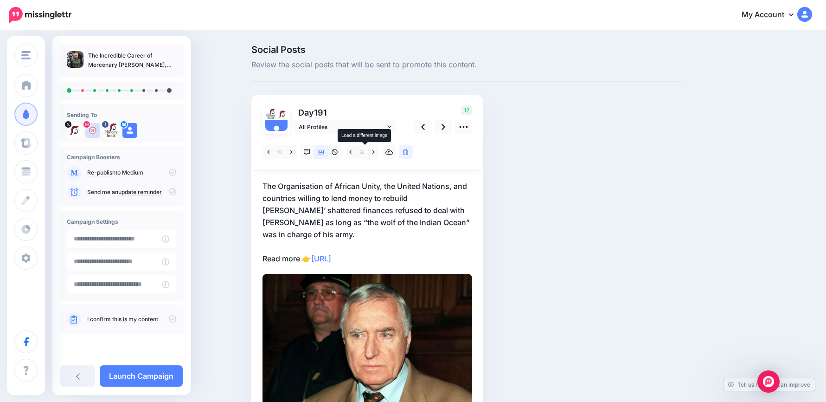
click at [368, 152] on span at bounding box center [362, 151] width 12 height 13
click at [373, 152] on link at bounding box center [374, 151] width 12 height 13
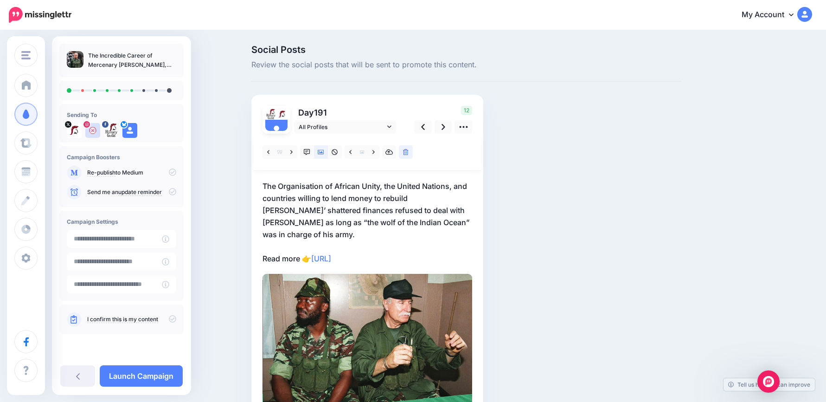
drag, startPoint x: 340, startPoint y: 195, endPoint x: 348, endPoint y: 196, distance: 7.9
click at [340, 195] on p "The Organisation of African Unity, the United Nations, and countries willing to…" at bounding box center [368, 222] width 210 height 84
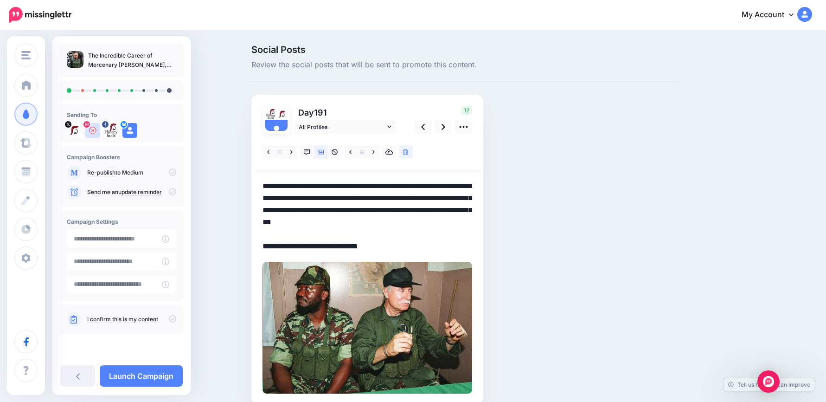
drag, startPoint x: 468, startPoint y: 222, endPoint x: 238, endPoint y: 177, distance: 234.0
click at [238, 177] on div "Social Posts Review the social posts that will be sent to promote this content.…" at bounding box center [413, 238] width 826 height 415
paste textarea
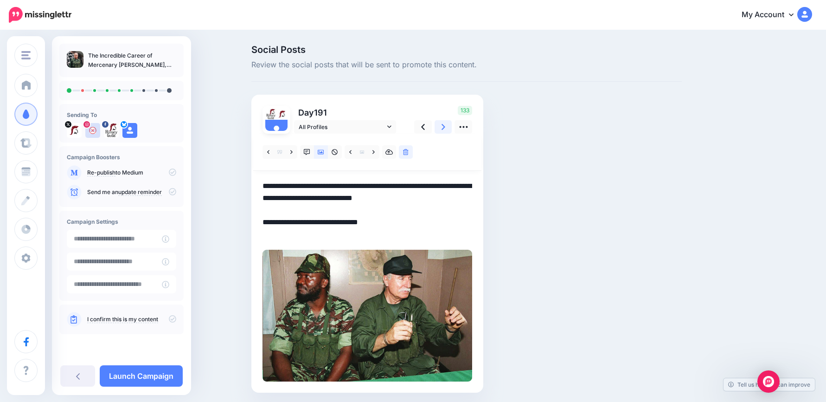
click at [445, 127] on icon at bounding box center [444, 127] width 4 height 6
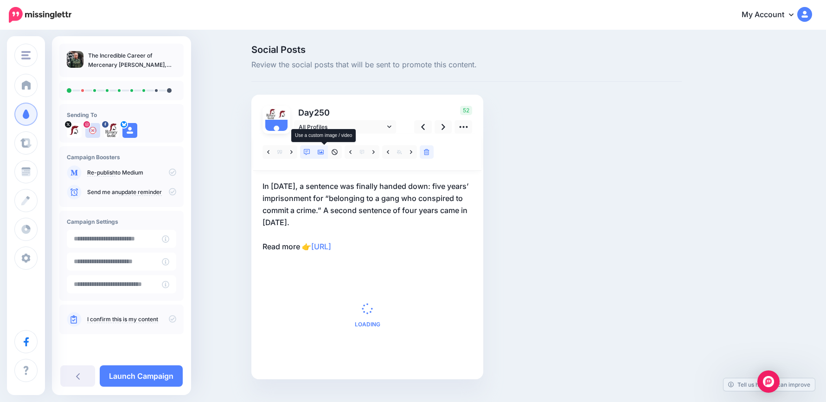
click at [320, 152] on link at bounding box center [321, 151] width 14 height 13
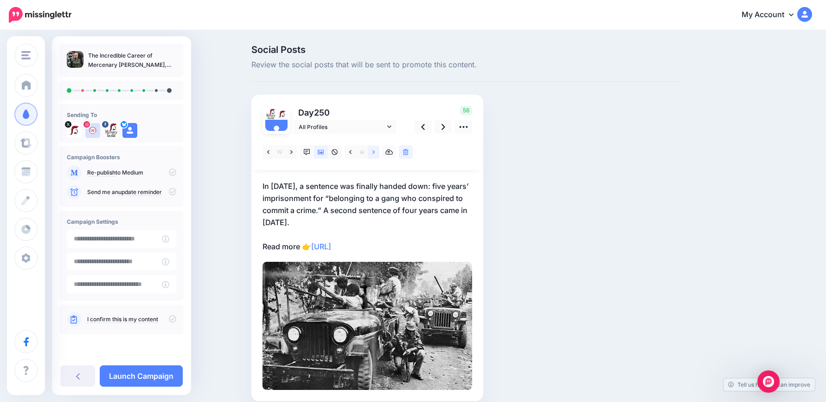
click at [379, 152] on link at bounding box center [374, 151] width 12 height 13
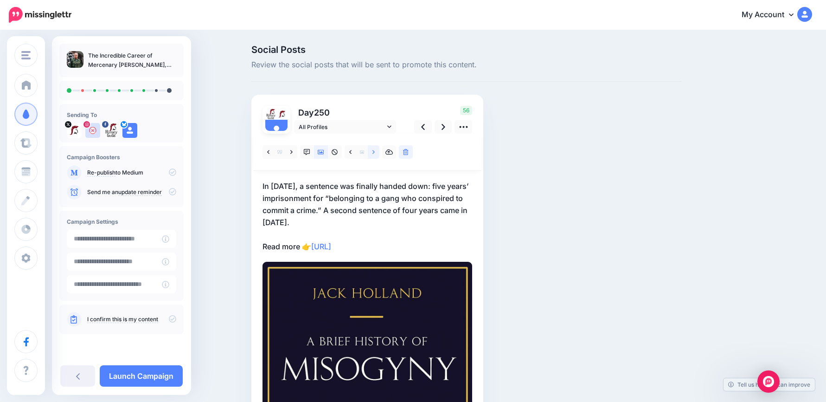
click at [375, 152] on icon at bounding box center [373, 152] width 2 height 4
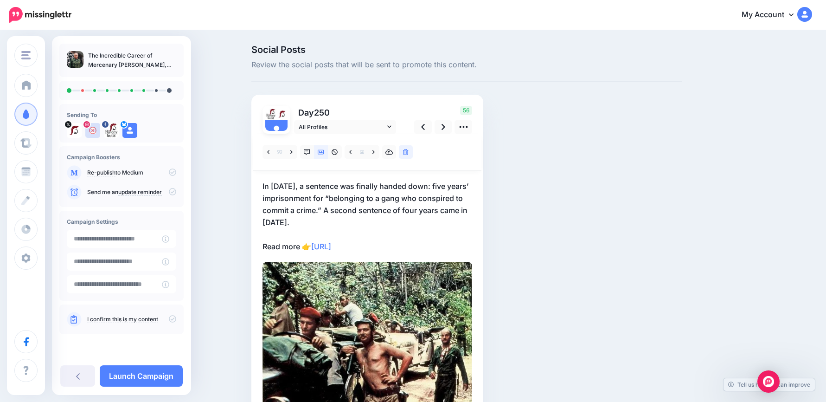
click at [369, 212] on p "In June 2006, a sentence was finally handed down: five years’ imprisonment for …" at bounding box center [368, 216] width 210 height 72
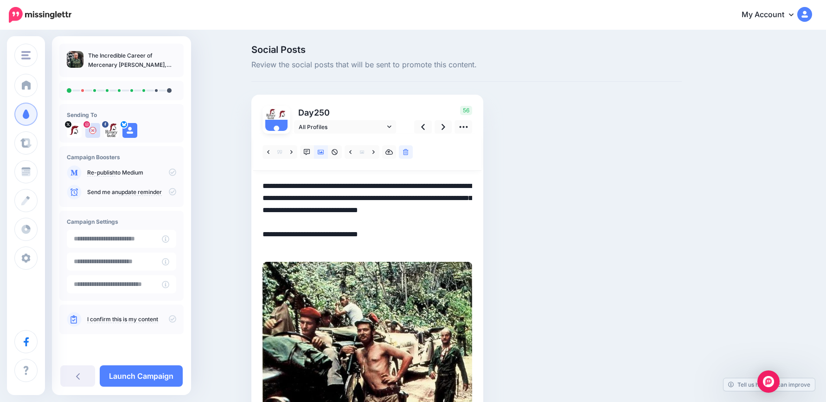
drag, startPoint x: 374, startPoint y: 222, endPoint x: 226, endPoint y: 172, distance: 156.2
click at [209, 160] on div "Social Posts Review the social posts that will be sent to promote this content.…" at bounding box center [413, 246] width 826 height 431
paste textarea "**********"
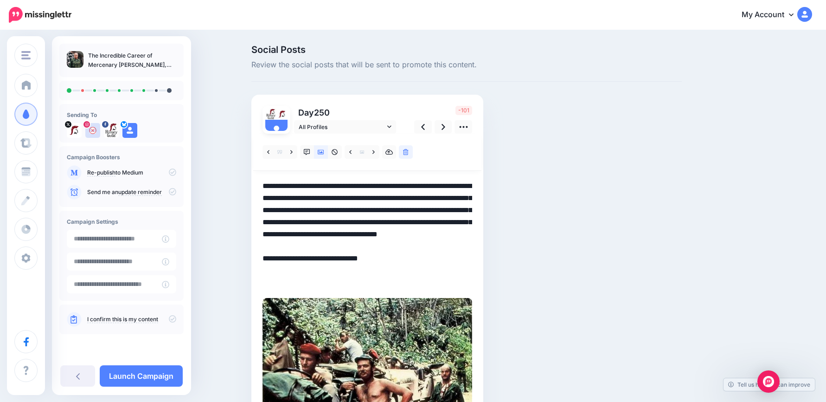
drag, startPoint x: 413, startPoint y: 236, endPoint x: 442, endPoint y: 269, distance: 44.1
click at [443, 270] on textarea "**********" at bounding box center [368, 234] width 210 height 109
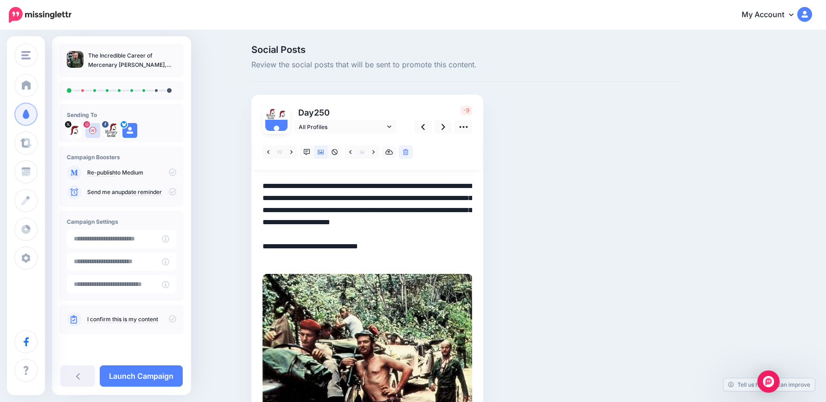
click at [289, 199] on textarea "**********" at bounding box center [368, 222] width 210 height 84
click at [443, 205] on textarea "**********" at bounding box center [368, 222] width 210 height 84
drag, startPoint x: 305, startPoint y: 257, endPoint x: 195, endPoint y: 244, distance: 110.2
click at [189, 244] on div "History Guild History Guild Add Workspace Dashboard Campaigns Curate Schedule C…" at bounding box center [413, 252] width 826 height 443
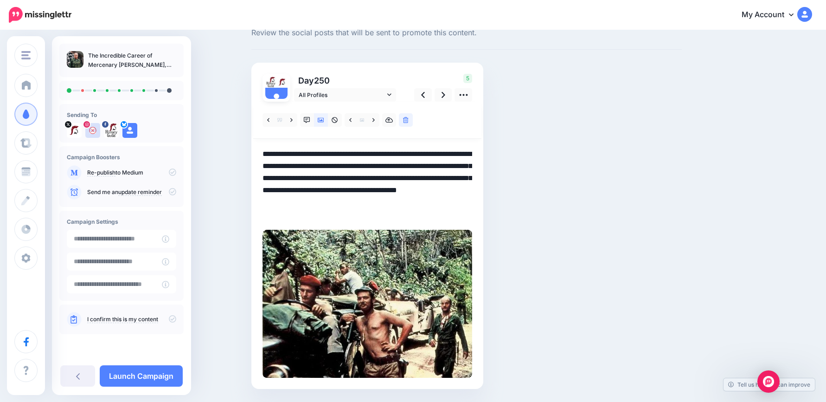
scroll to position [61, 0]
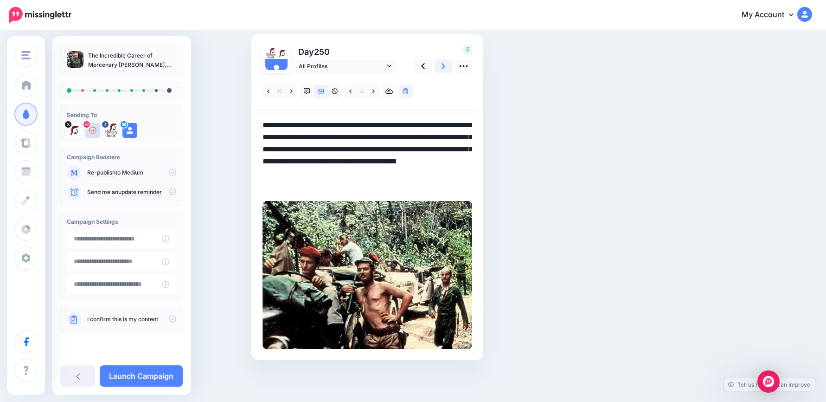
click at [443, 66] on link at bounding box center [444, 65] width 18 height 13
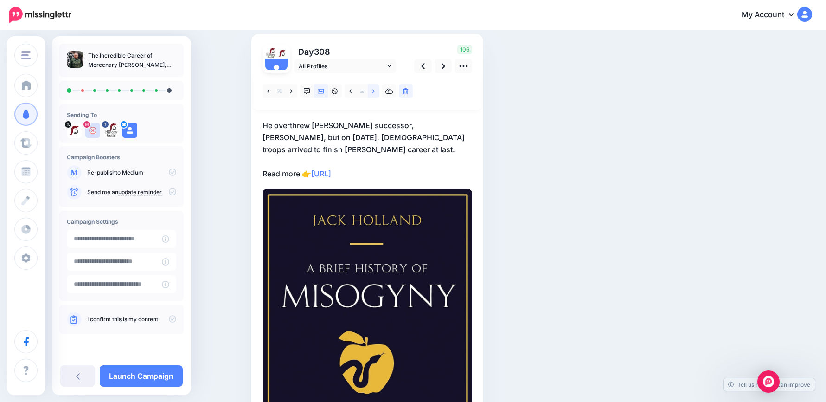
click at [375, 91] on link at bounding box center [374, 90] width 12 height 13
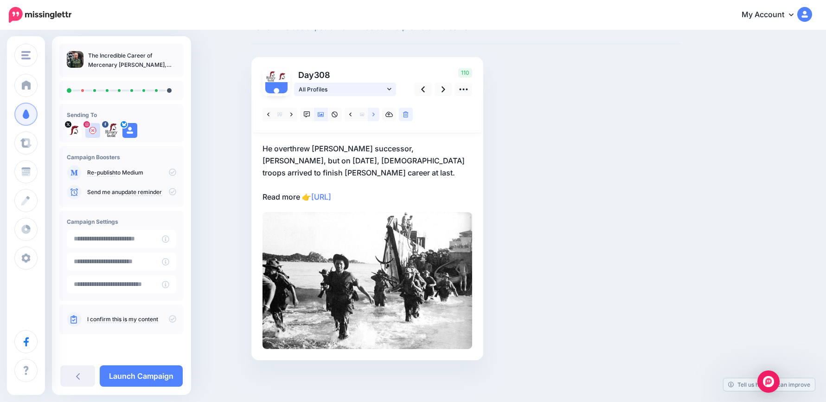
click at [375, 91] on span "All Profiles" at bounding box center [342, 89] width 86 height 10
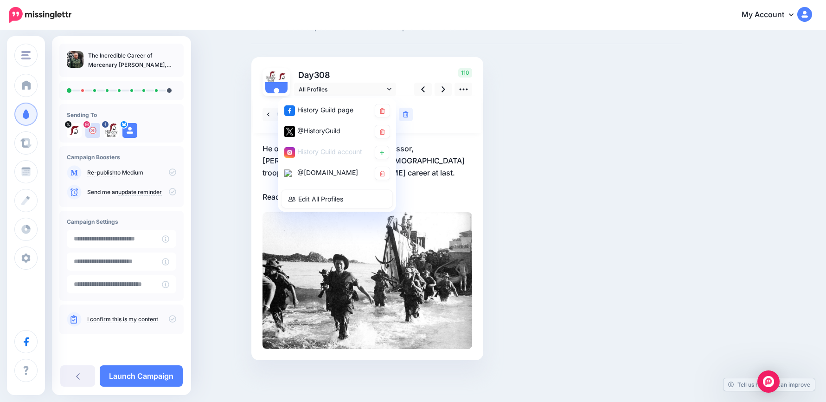
click at [412, 72] on div "110" at bounding box center [441, 82] width 75 height 28
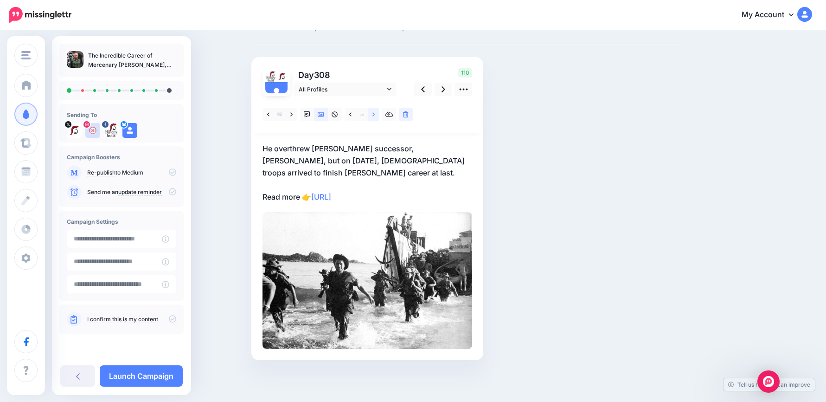
click at [378, 114] on link at bounding box center [374, 114] width 12 height 13
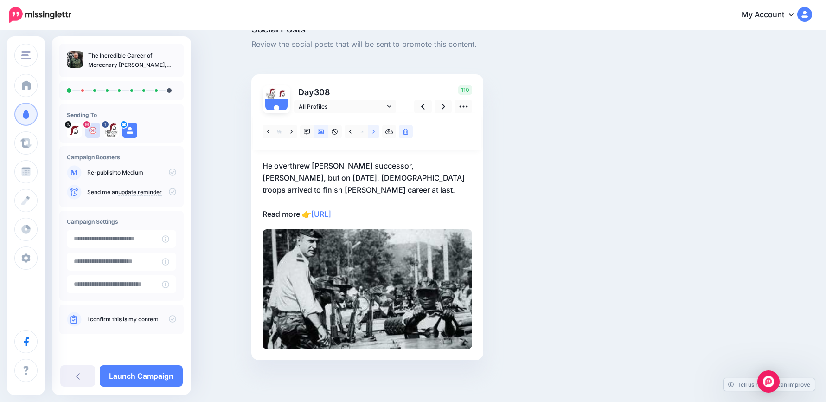
scroll to position [20, 0]
click at [321, 187] on p "He overthrew Abdallah’s successor, Said Mohamed Djohar, but on 3 October, Frenc…" at bounding box center [368, 190] width 210 height 60
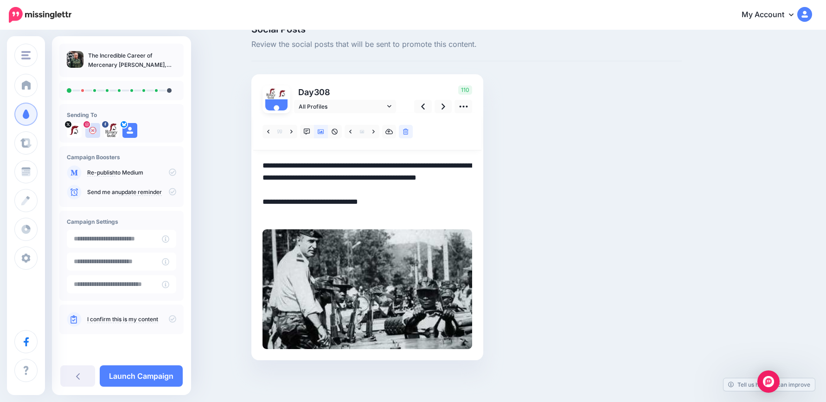
drag, startPoint x: 337, startPoint y: 188, endPoint x: 222, endPoint y: 147, distance: 122.2
click at [218, 145] on div "Social Posts Review the social posts that will be sent to promote this content.…" at bounding box center [413, 206] width 826 height 391
paste textarea
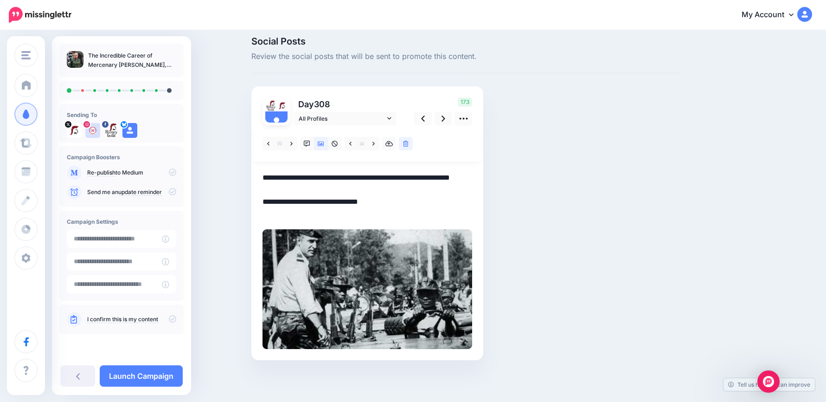
paste textarea "**********"
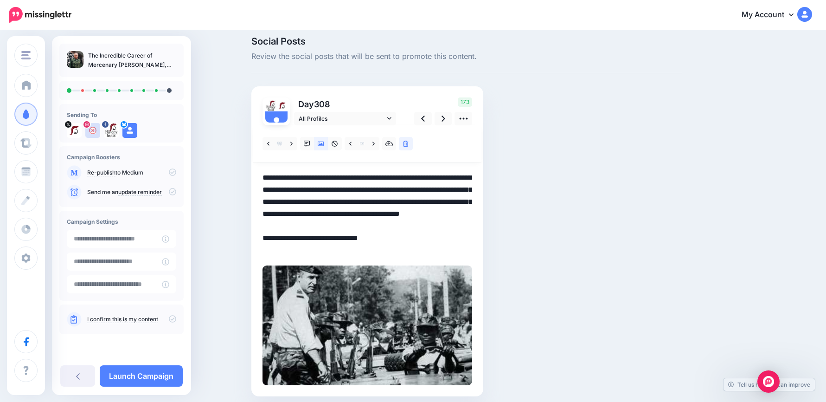
drag, startPoint x: 382, startPoint y: 202, endPoint x: 301, endPoint y: 224, distance: 84.5
click at [301, 224] on textarea "**********" at bounding box center [368, 214] width 210 height 84
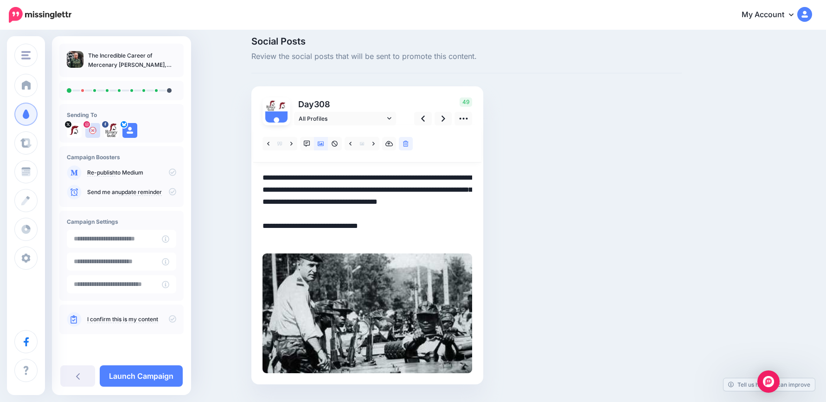
click at [450, 216] on textarea "**********" at bounding box center [368, 208] width 210 height 72
click at [445, 119] on icon at bounding box center [444, 118] width 4 height 6
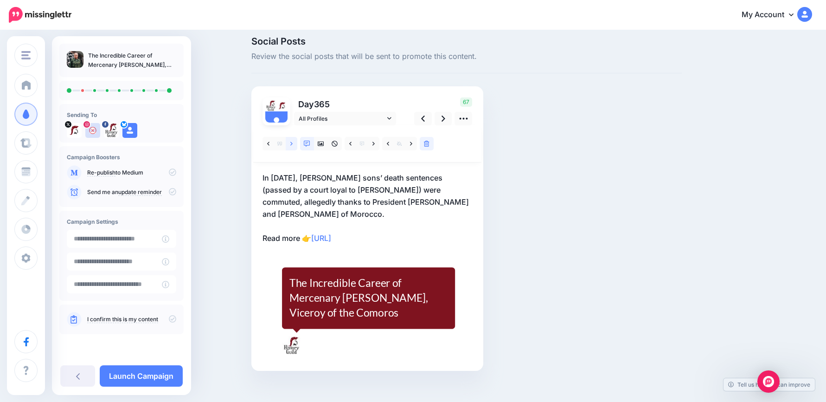
click at [293, 142] on icon at bounding box center [291, 144] width 2 height 6
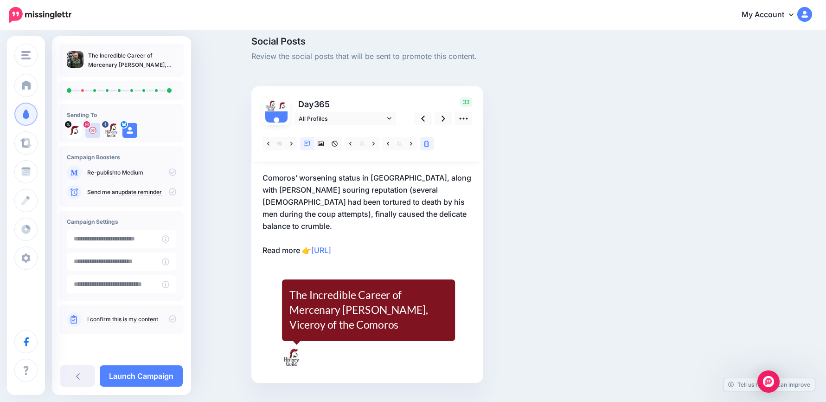
click at [391, 202] on p "Comoros’ worsening status in Africa, along with Denard’s souring reputation (se…" at bounding box center [368, 214] width 210 height 84
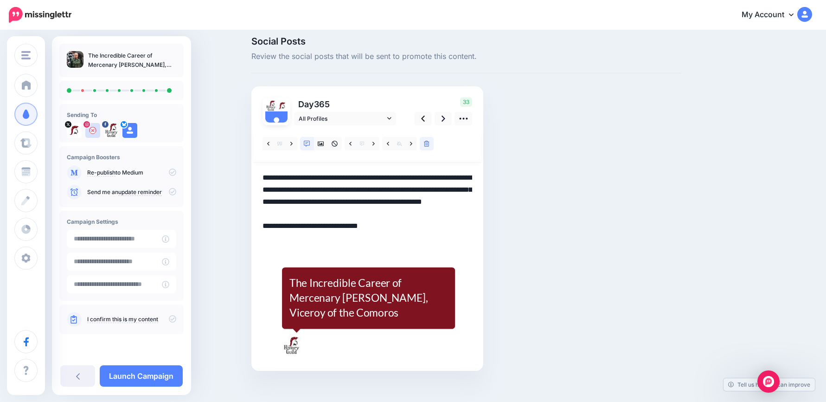
drag, startPoint x: 315, startPoint y: 183, endPoint x: 143, endPoint y: 140, distance: 178.0
click at [143, 140] on div "History Guild History Guild Add Workspace Dashboard Campaigns Curate Schedule C…" at bounding box center [413, 218] width 826 height 390
paste textarea
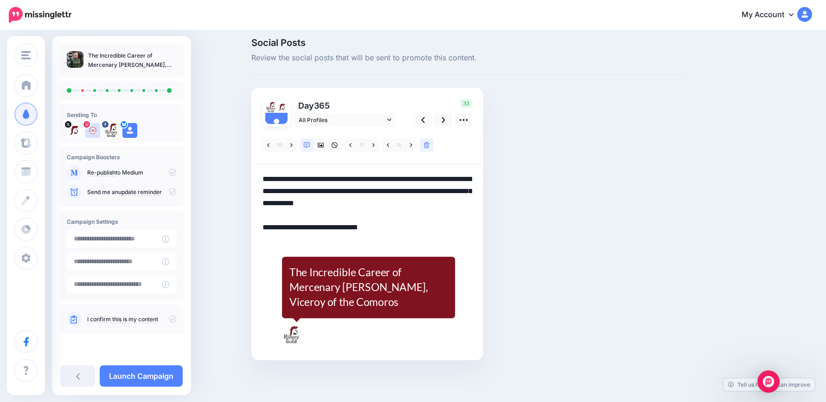
scroll to position [7, 0]
type textarea "**********"
click at [120, 236] on input "text" at bounding box center [114, 239] width 95 height 18
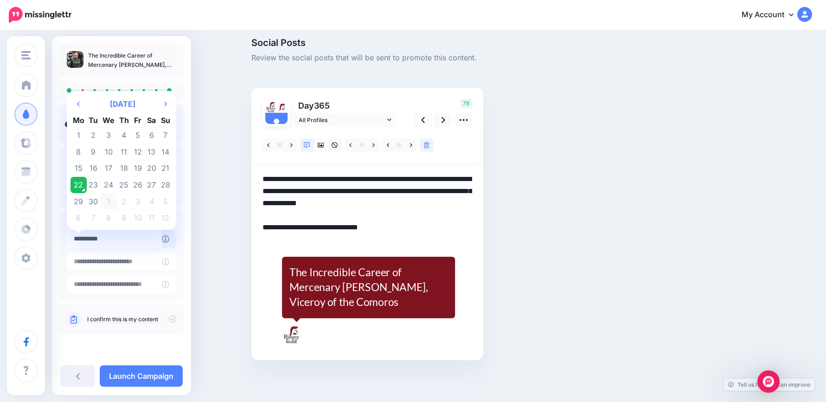
click at [110, 199] on td "1" at bounding box center [108, 201] width 17 height 17
type input "**********"
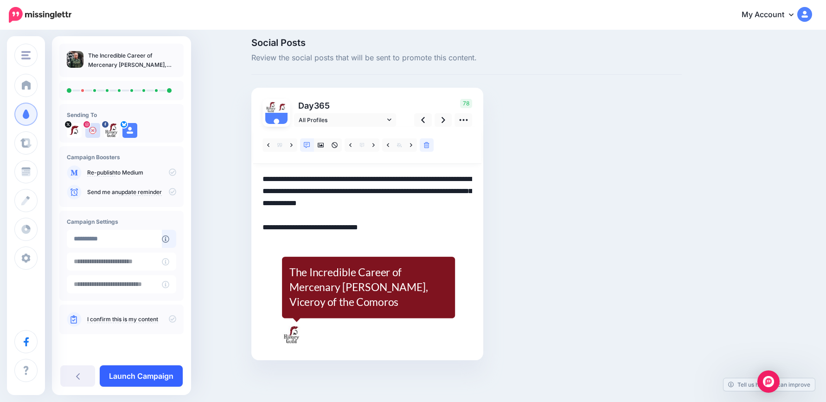
click at [144, 377] on link "Launch Campaign" at bounding box center [141, 375] width 83 height 21
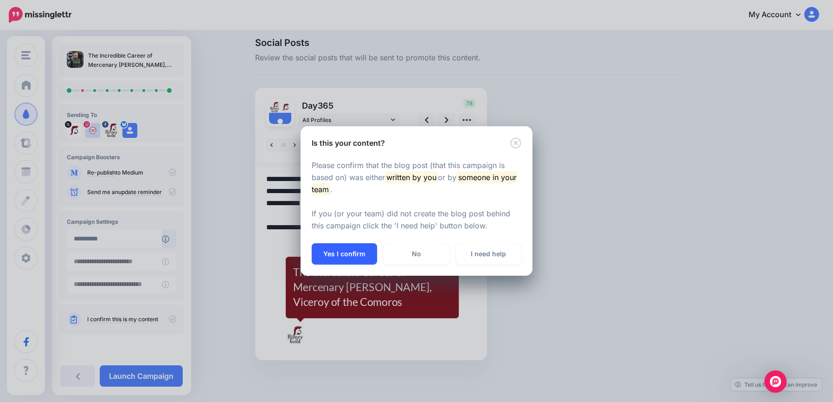
click at [357, 247] on button "Yes I confirm" at bounding box center [344, 253] width 65 height 21
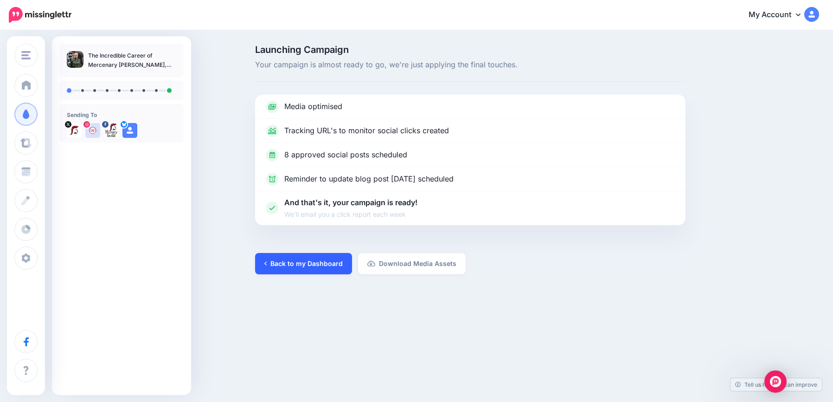
click at [301, 263] on link "Back to my Dashboard" at bounding box center [303, 263] width 97 height 21
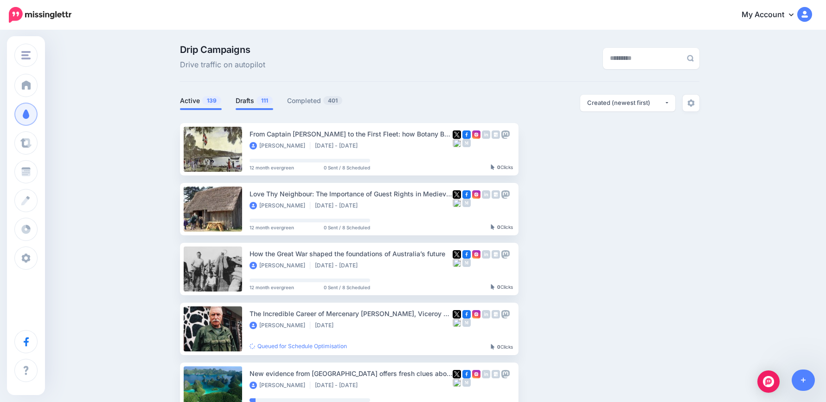
click at [263, 104] on span "111" at bounding box center [265, 100] width 16 height 9
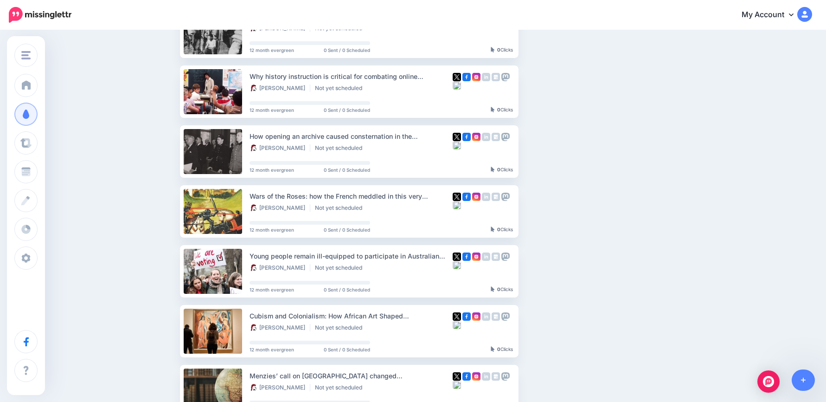
scroll to position [46, 0]
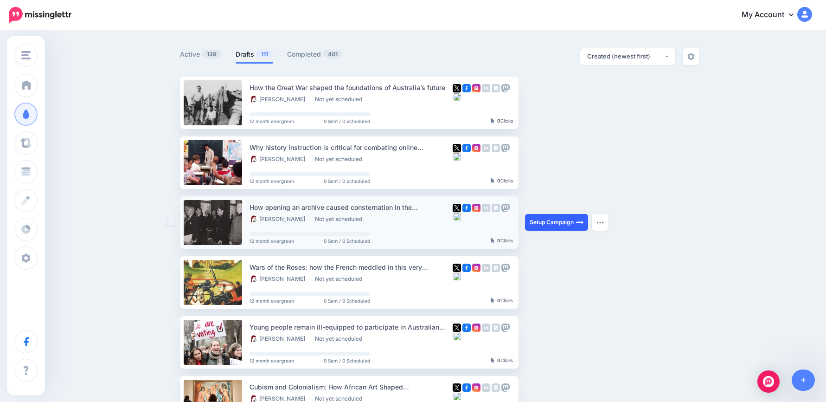
click at [559, 225] on link "Setup Campaign" at bounding box center [556, 222] width 63 height 17
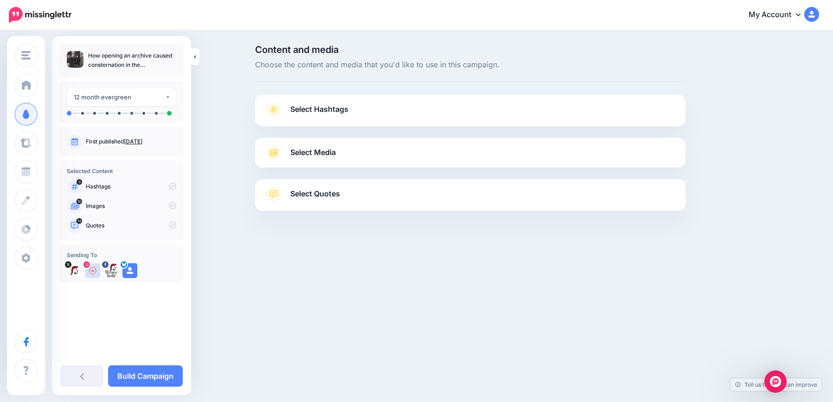
click at [329, 108] on span "Select Hashtags" at bounding box center [319, 109] width 58 height 13
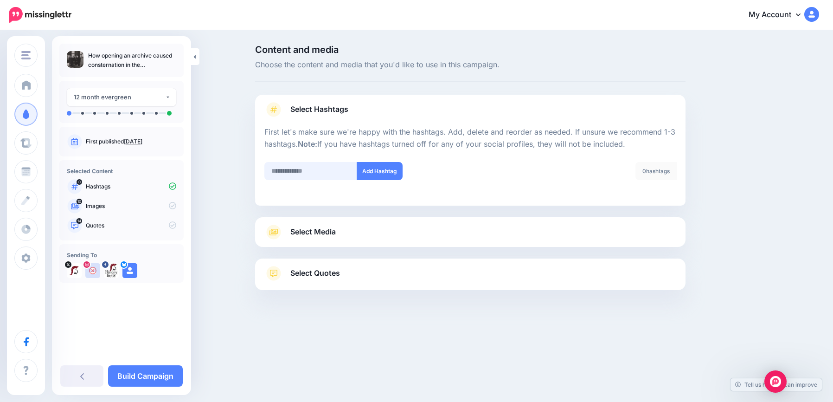
click at [322, 178] on input "text" at bounding box center [310, 171] width 93 height 18
type input "*******"
click at [395, 174] on button "Add Hashtag" at bounding box center [380, 171] width 46 height 18
click at [353, 225] on link "Select Media" at bounding box center [470, 232] width 412 height 15
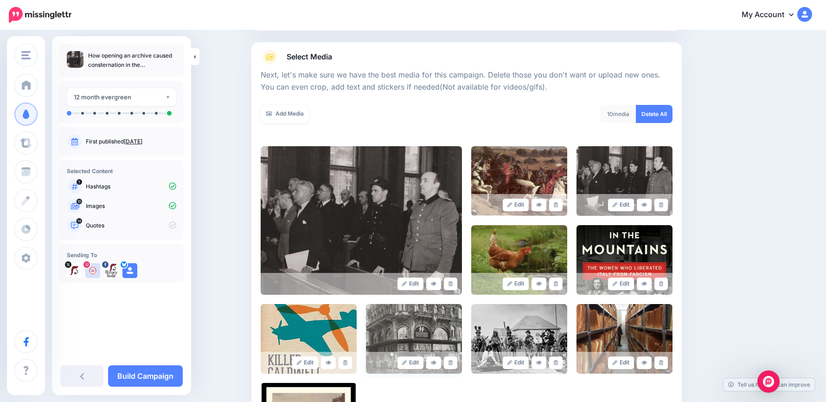
scroll to position [232, 0]
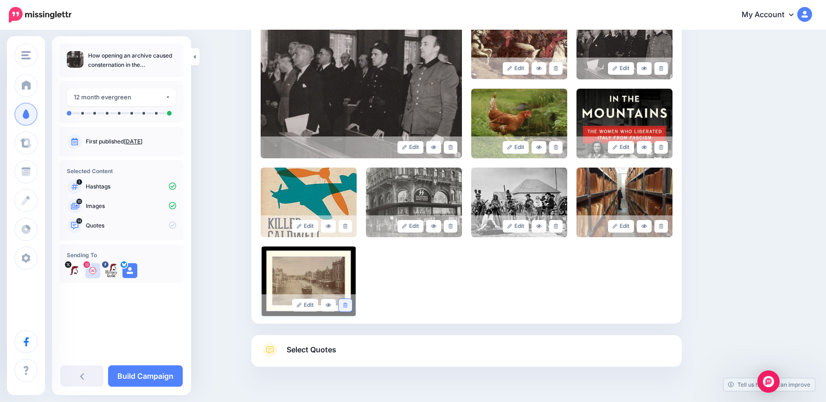
click at [347, 308] on link at bounding box center [345, 305] width 13 height 13
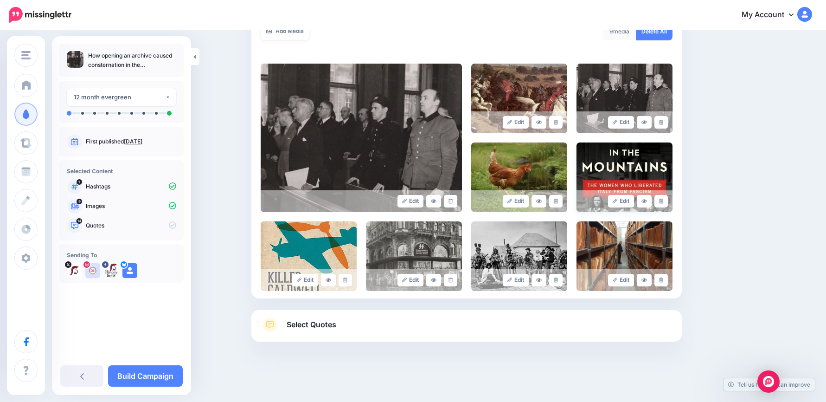
scroll to position [178, 0]
click at [663, 199] on icon at bounding box center [661, 201] width 4 height 5
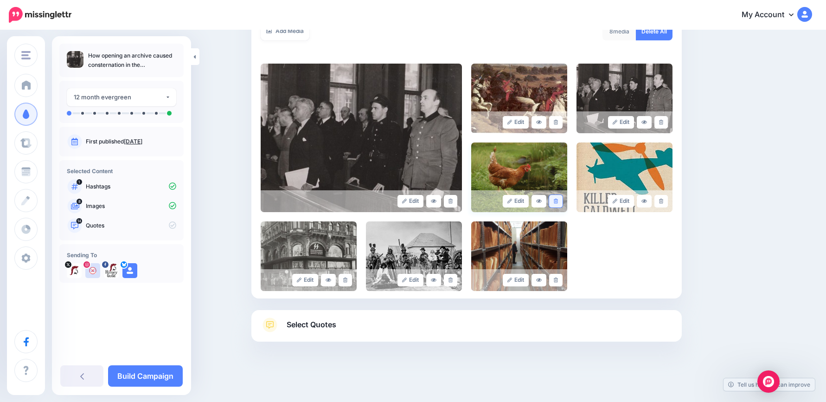
click at [558, 202] on icon at bounding box center [556, 201] width 4 height 5
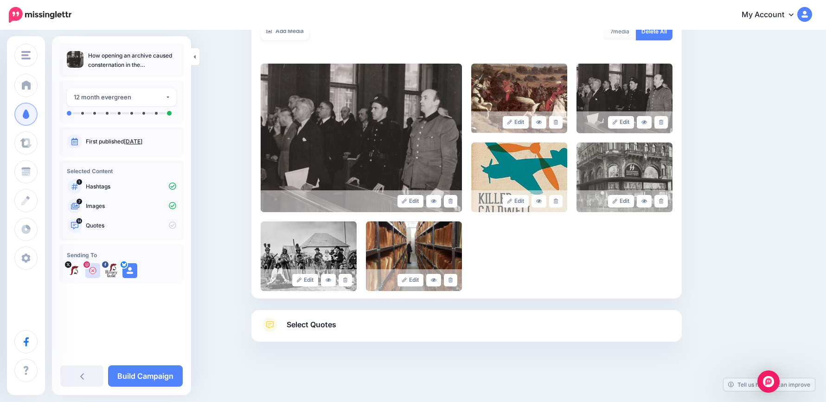
click at [452, 333] on link "Select Quotes" at bounding box center [467, 329] width 412 height 24
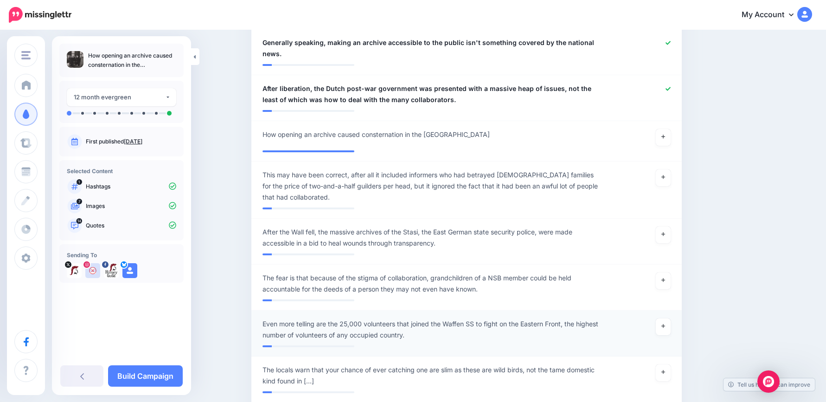
scroll to position [966, 0]
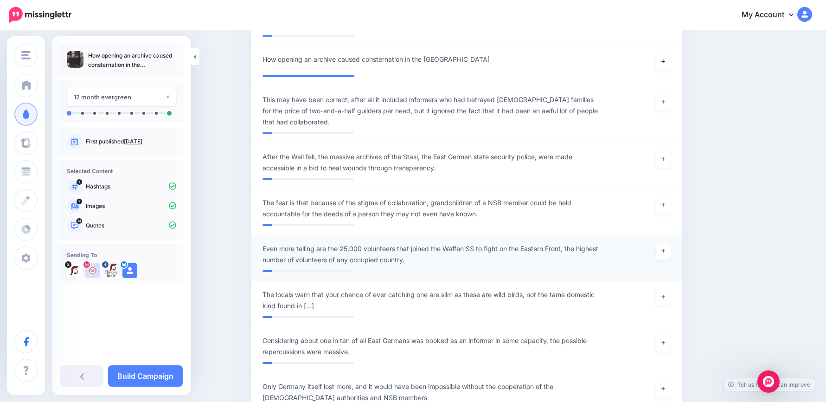
click at [664, 243] on link at bounding box center [663, 251] width 15 height 17
drag, startPoint x: 664, startPoint y: 184, endPoint x: 665, endPoint y: 146, distance: 38.5
click at [664, 197] on link at bounding box center [663, 205] width 15 height 17
click at [671, 94] on link at bounding box center [663, 102] width 15 height 17
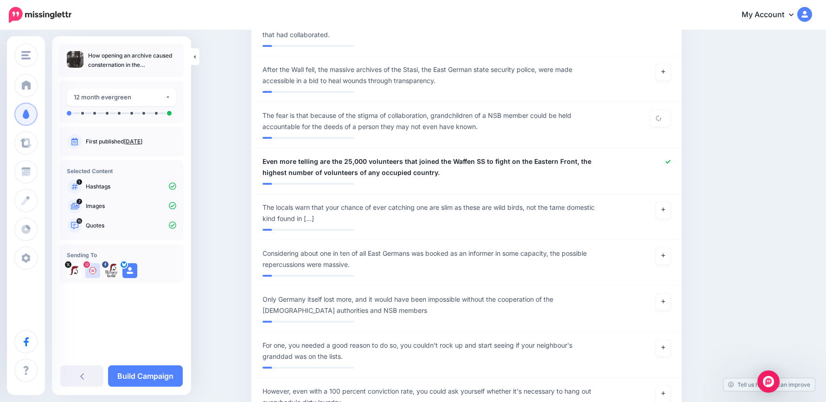
scroll to position [1245, 0]
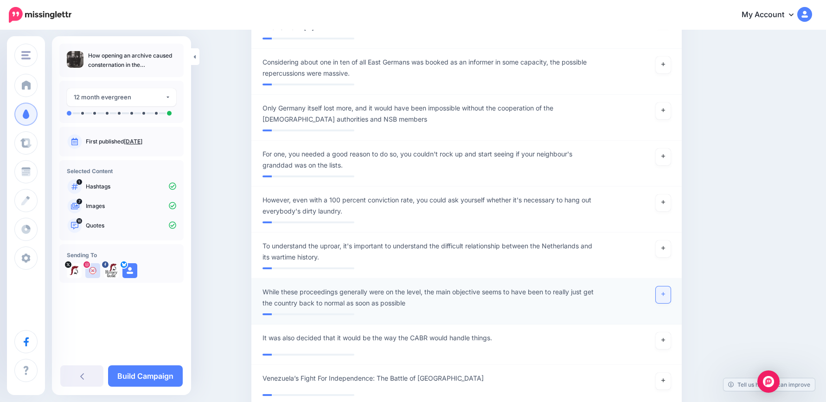
click at [671, 286] on link at bounding box center [663, 294] width 15 height 17
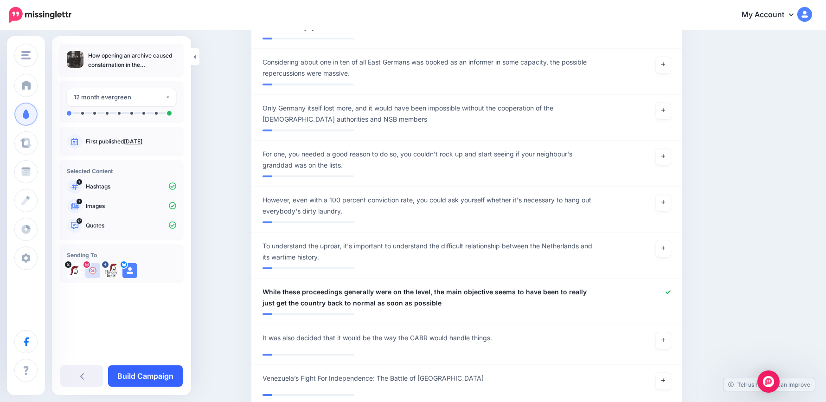
click at [158, 375] on link "Build Campaign" at bounding box center [145, 375] width 75 height 21
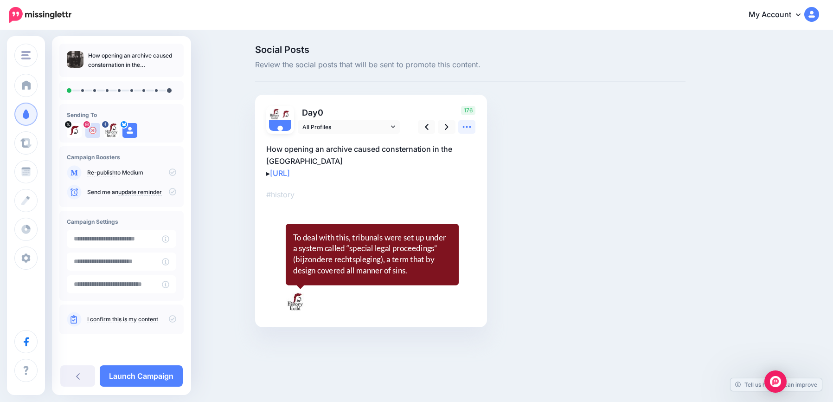
click at [470, 126] on icon at bounding box center [467, 127] width 10 height 10
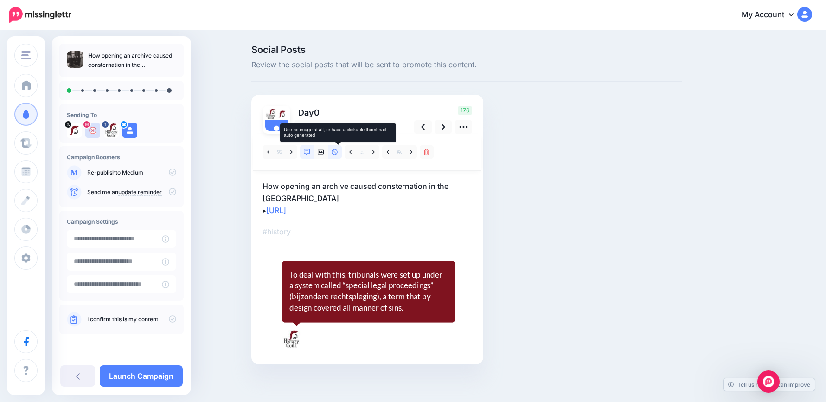
click at [334, 152] on link at bounding box center [335, 151] width 14 height 13
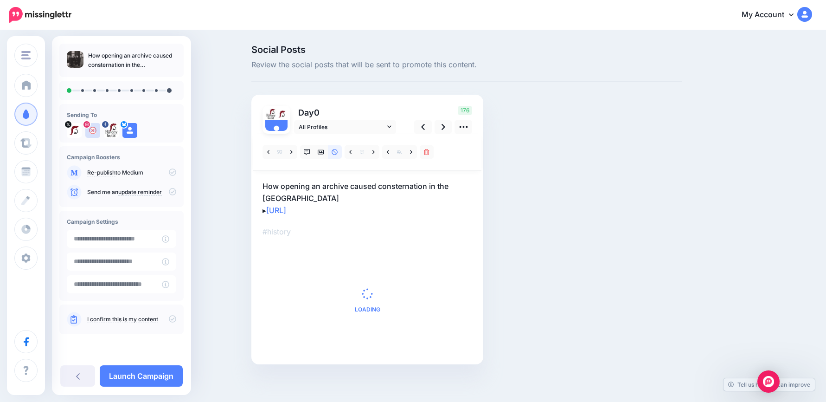
click at [383, 203] on p "How opening an archive caused consternation in the [GEOGRAPHIC_DATA] ▸ [URL]" at bounding box center [368, 198] width 210 height 36
drag, startPoint x: 401, startPoint y: 210, endPoint x: 228, endPoint y: 167, distance: 177.6
click at [228, 167] on div "Social Posts Review the social posts that will be sent to promote this content.…" at bounding box center [413, 218] width 826 height 375
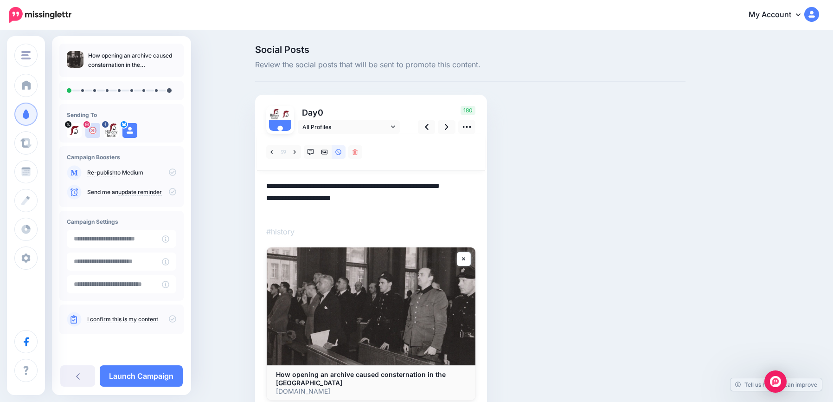
paste textarea "**********"
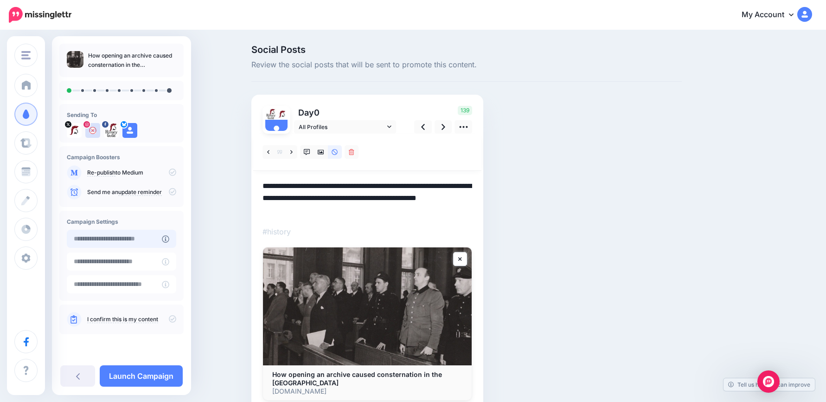
type textarea "**********"
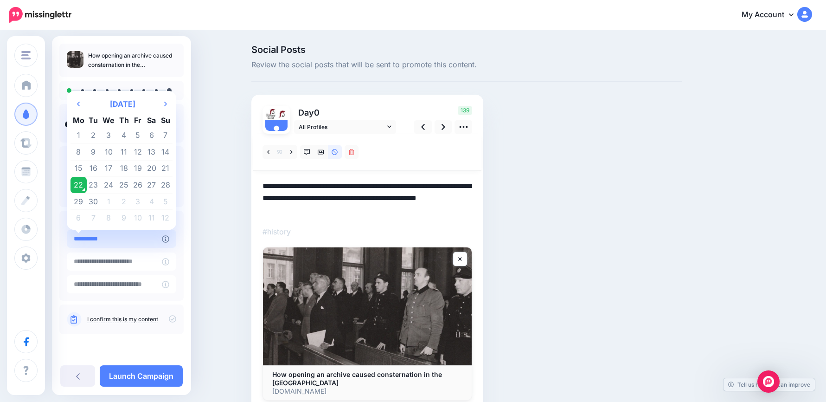
click at [122, 239] on input "**********" at bounding box center [114, 239] width 95 height 18
click at [124, 205] on td "2" at bounding box center [124, 201] width 14 height 17
type input "**********"
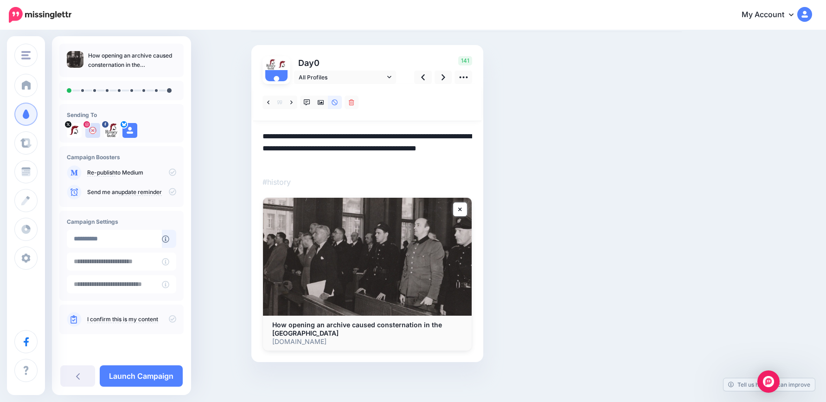
scroll to position [51, 0]
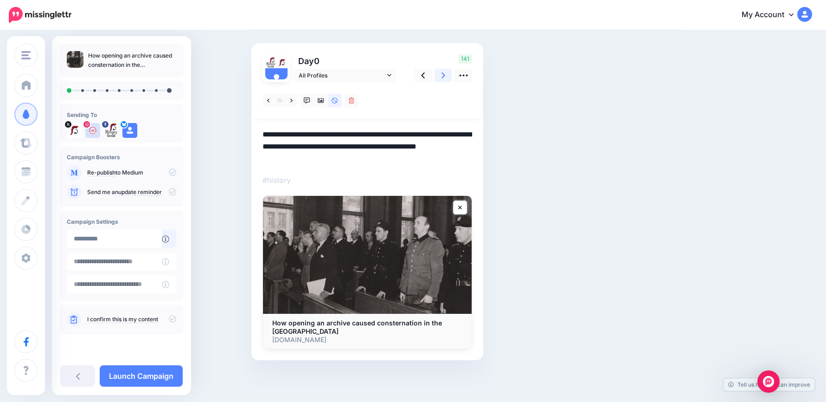
click at [443, 79] on link at bounding box center [444, 75] width 18 height 13
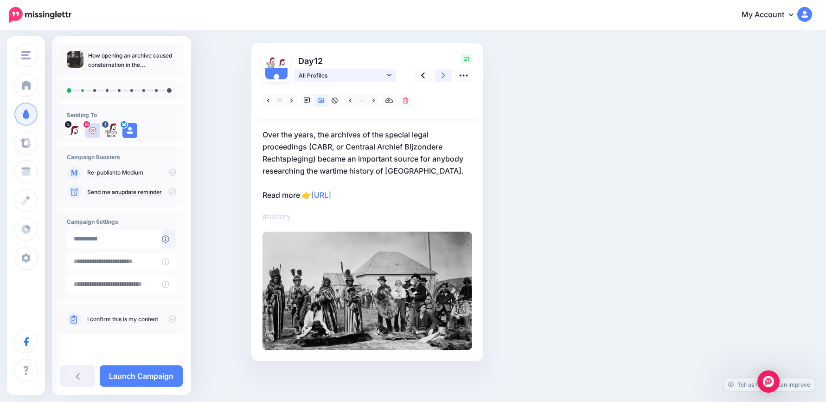
scroll to position [0, 0]
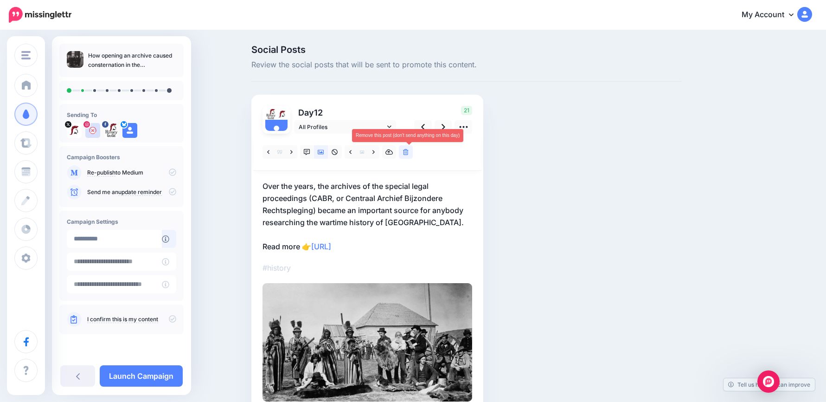
click at [409, 154] on icon at bounding box center [406, 152] width 6 height 6
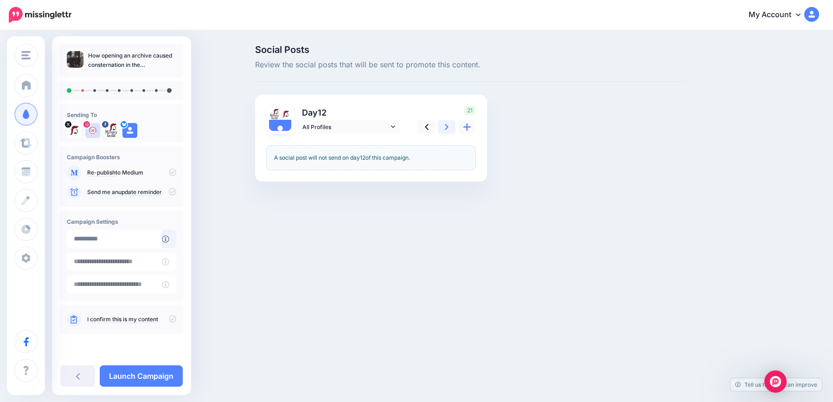
click at [444, 125] on link at bounding box center [447, 126] width 18 height 13
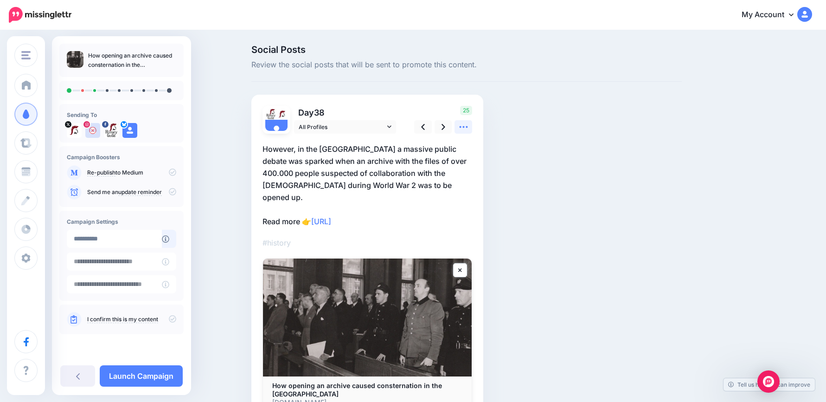
click at [468, 133] on link at bounding box center [464, 126] width 18 height 13
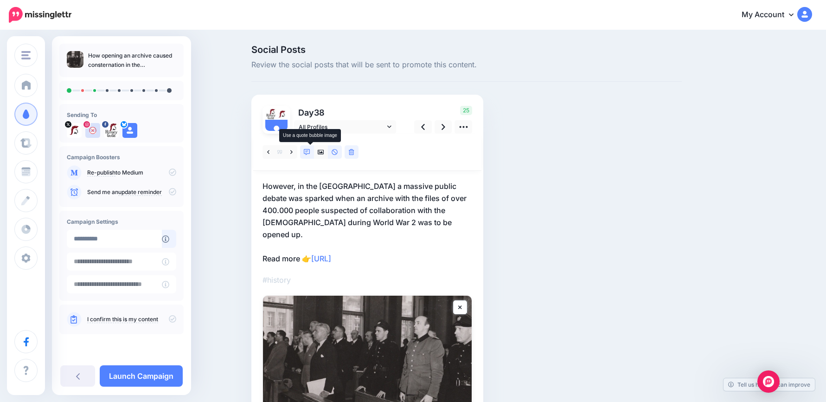
click at [309, 154] on icon at bounding box center [307, 152] width 6 height 6
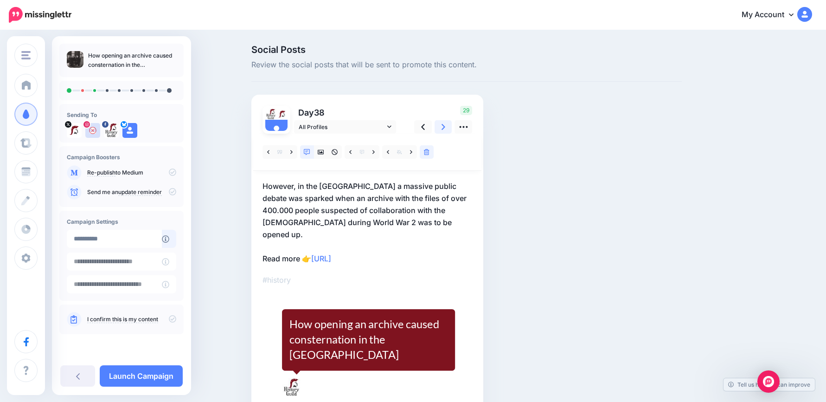
click at [445, 129] on icon at bounding box center [444, 127] width 4 height 10
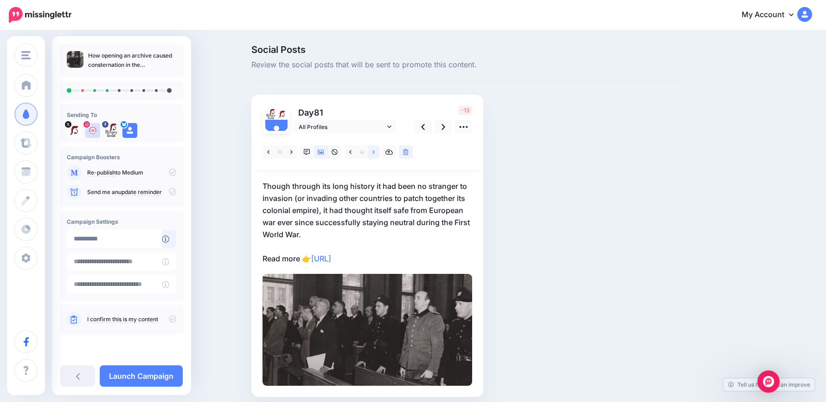
click at [375, 150] on link at bounding box center [374, 151] width 12 height 13
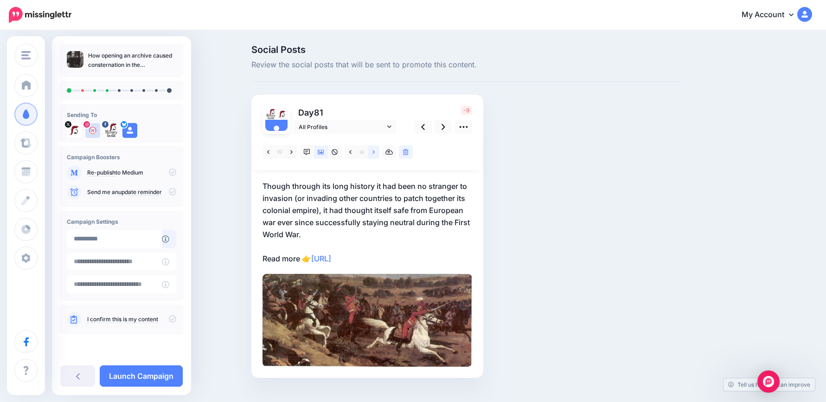
click at [375, 150] on link at bounding box center [374, 151] width 12 height 13
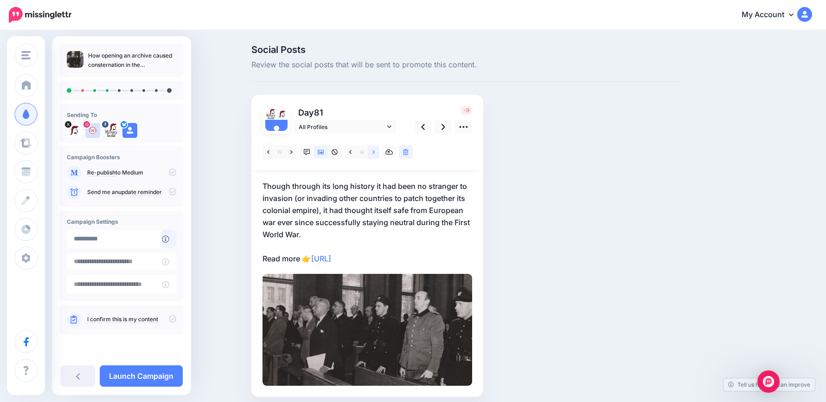
click at [375, 150] on link at bounding box center [374, 151] width 12 height 13
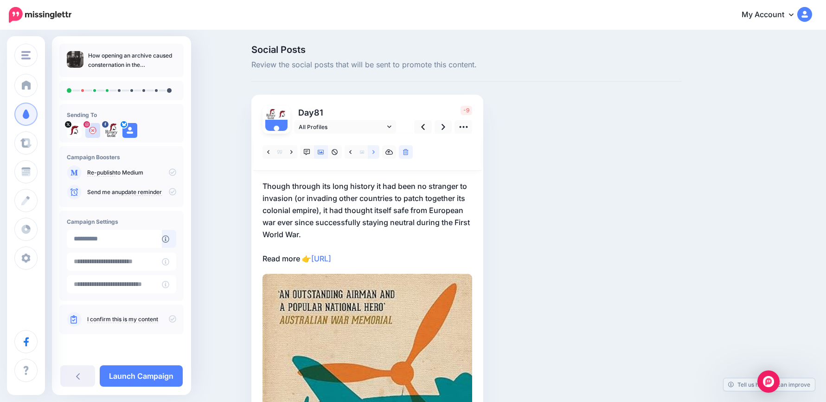
click at [375, 150] on link at bounding box center [374, 151] width 12 height 13
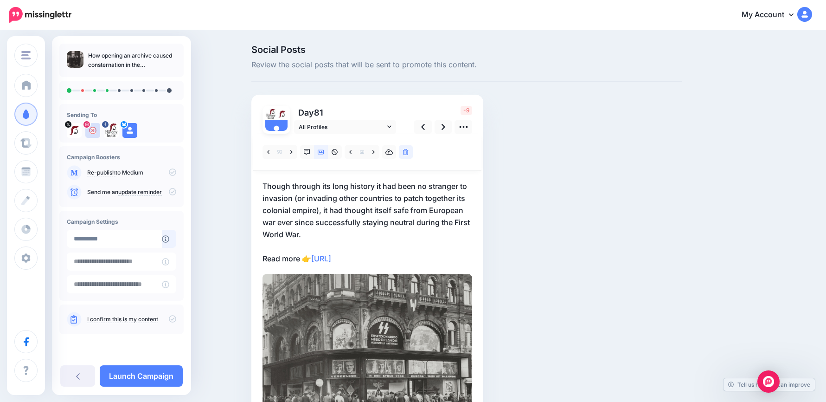
click at [312, 228] on p "Though through its long history it had been no stranger to invasion (or invadin…" at bounding box center [368, 222] width 210 height 84
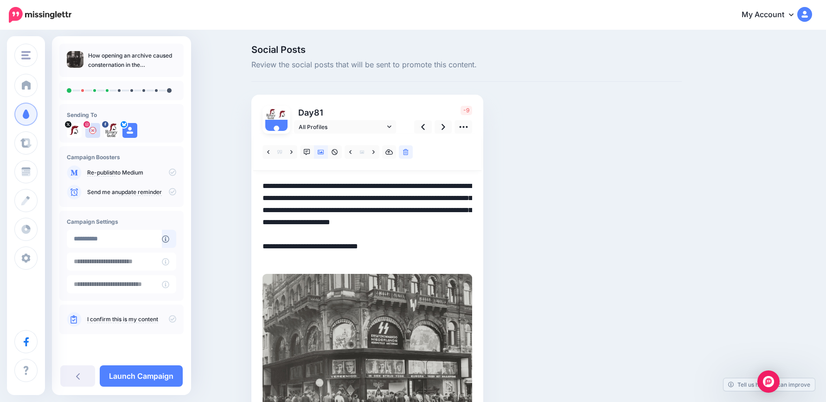
drag, startPoint x: 318, startPoint y: 234, endPoint x: 200, endPoint y: 121, distance: 163.7
click at [200, 122] on div "Social Posts Review the social posts that will be sent to promote this content.…" at bounding box center [413, 254] width 826 height 446
paste textarea
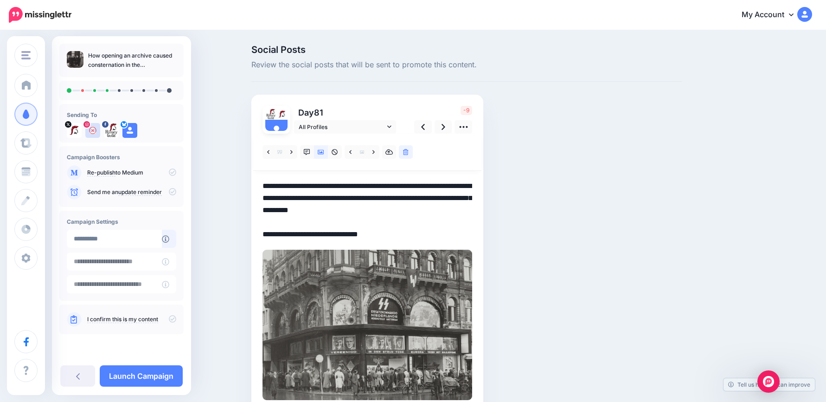
drag, startPoint x: 399, startPoint y: 232, endPoint x: 218, endPoint y: 158, distance: 196.0
click at [218, 157] on div "Social Posts Review the social posts that will be sent to promote this content.…" at bounding box center [413, 242] width 826 height 422
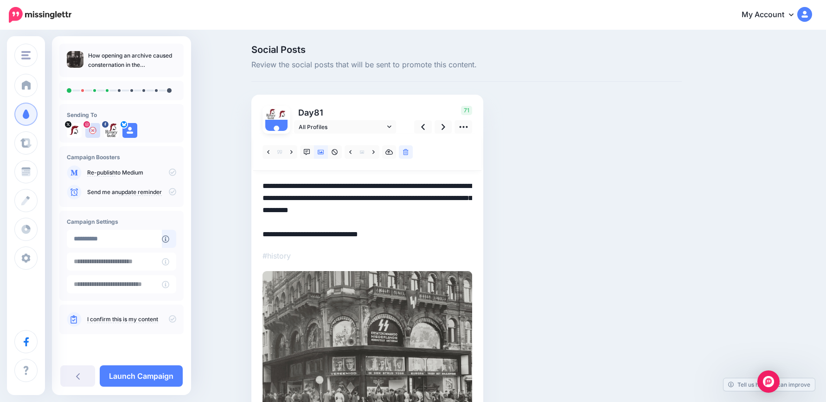
click at [446, 195] on textarea "**********" at bounding box center [368, 210] width 210 height 60
click at [448, 132] on link at bounding box center [444, 126] width 18 height 13
click at [445, 132] on icon at bounding box center [444, 127] width 4 height 10
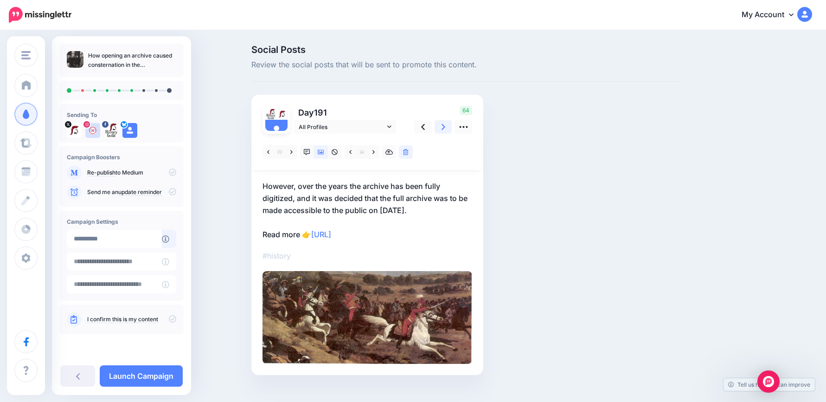
click at [445, 132] on icon at bounding box center [444, 127] width 4 height 10
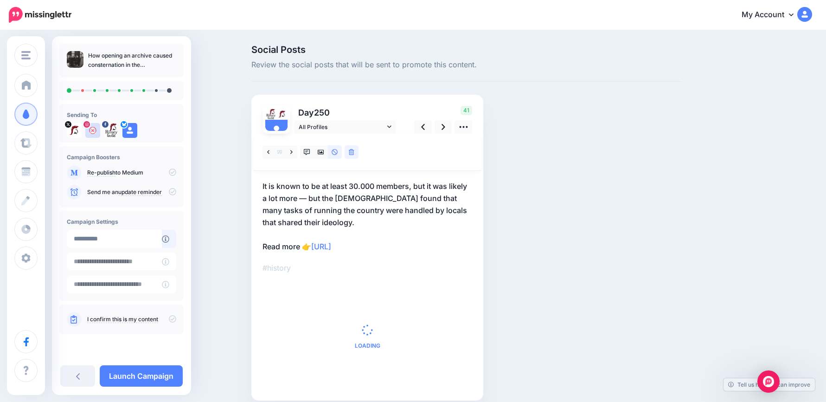
click at [426, 242] on p "It is known to be at least 30.000 members, but it was likely a lot more — but t…" at bounding box center [368, 216] width 210 height 72
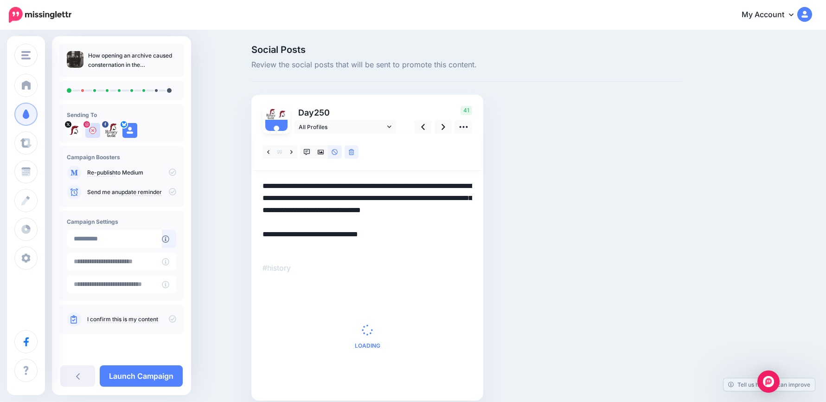
drag, startPoint x: 432, startPoint y: 243, endPoint x: 239, endPoint y: 177, distance: 203.9
click at [239, 177] on div "Social Posts Review the social posts that will be sent to promote this content.…" at bounding box center [413, 236] width 826 height 411
paste textarea
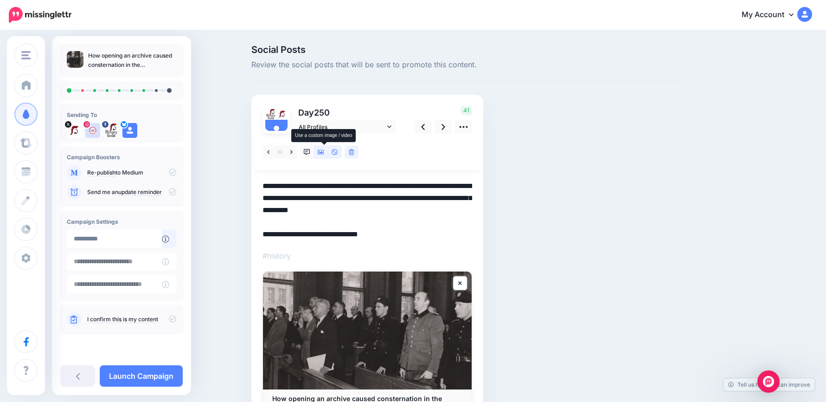
click at [322, 153] on icon at bounding box center [321, 152] width 6 height 5
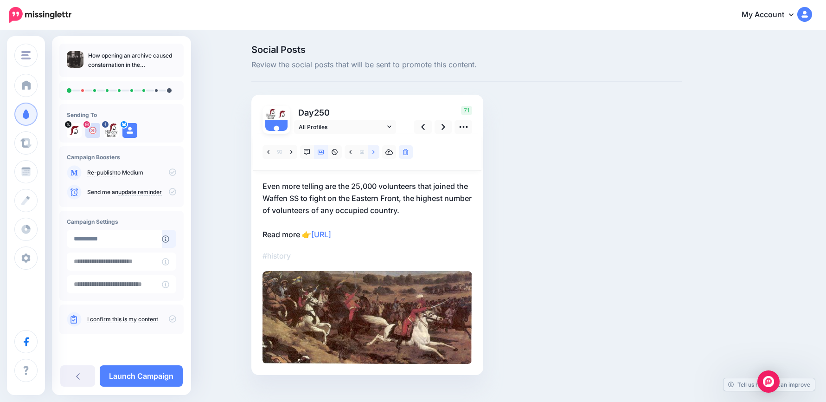
click at [375, 152] on icon at bounding box center [373, 152] width 2 height 6
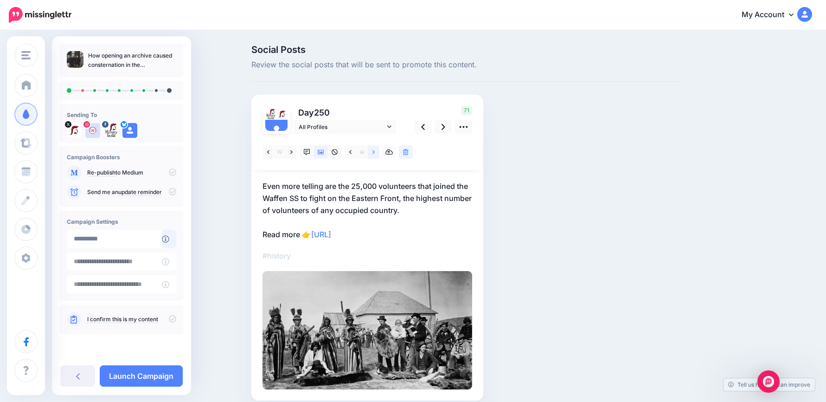
click at [375, 152] on icon at bounding box center [373, 152] width 2 height 4
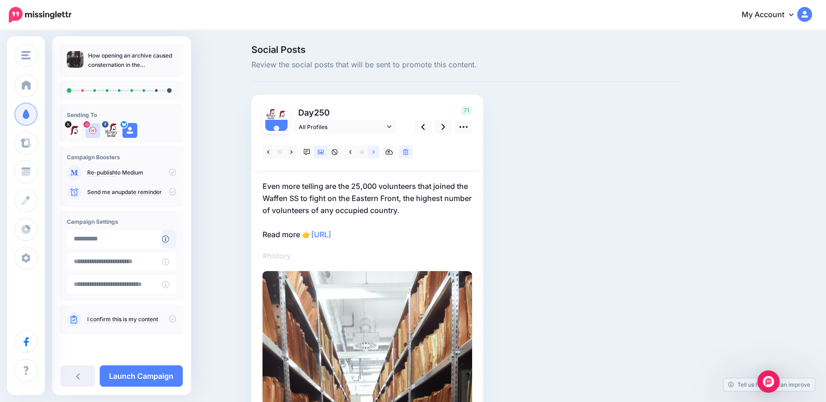
click at [375, 152] on icon at bounding box center [373, 152] width 2 height 4
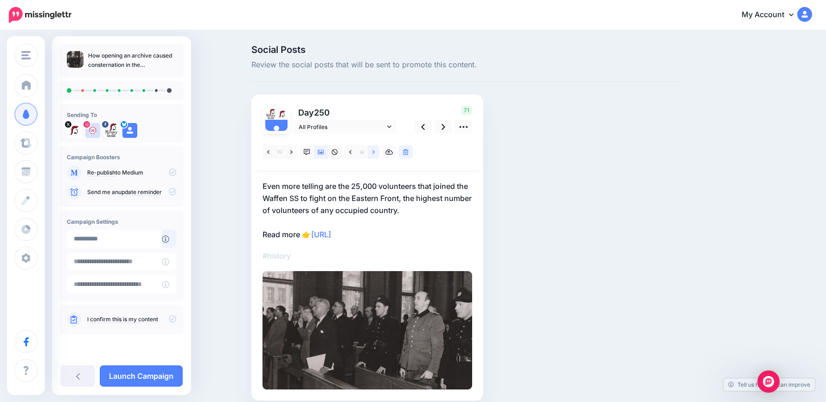
click at [375, 153] on icon at bounding box center [373, 152] width 2 height 4
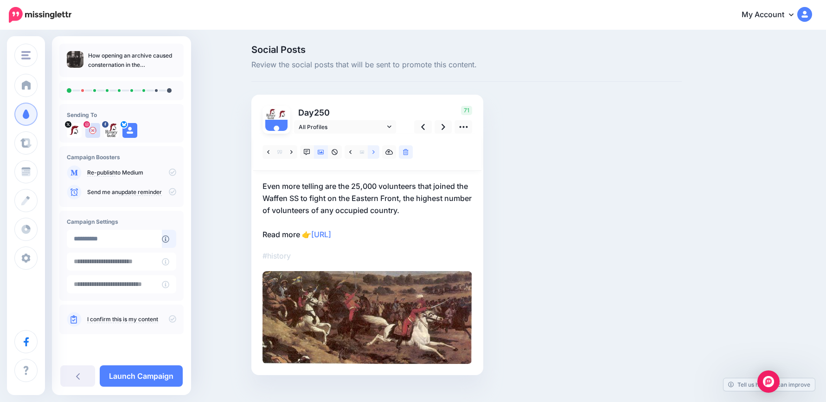
click at [375, 153] on icon at bounding box center [373, 152] width 2 height 6
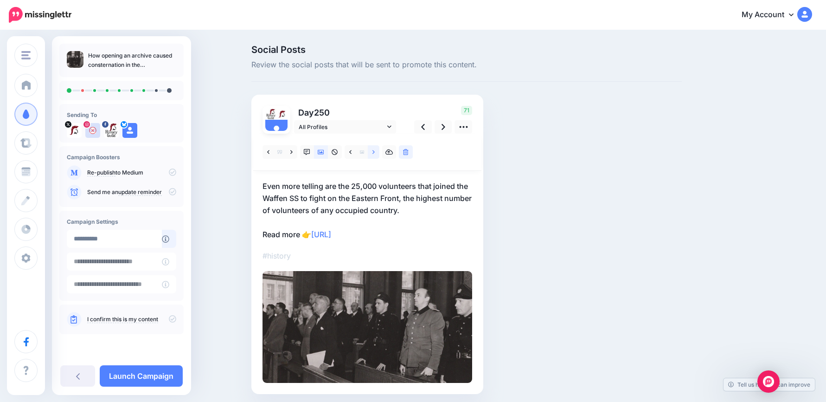
click at [375, 153] on icon at bounding box center [373, 152] width 2 height 6
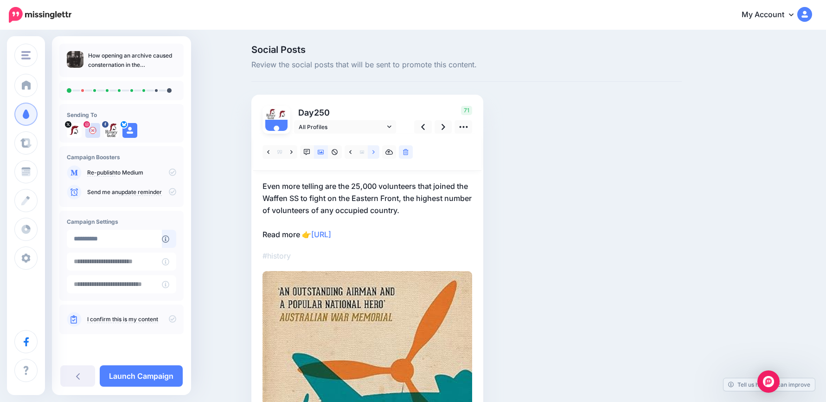
click at [375, 153] on icon at bounding box center [373, 152] width 2 height 4
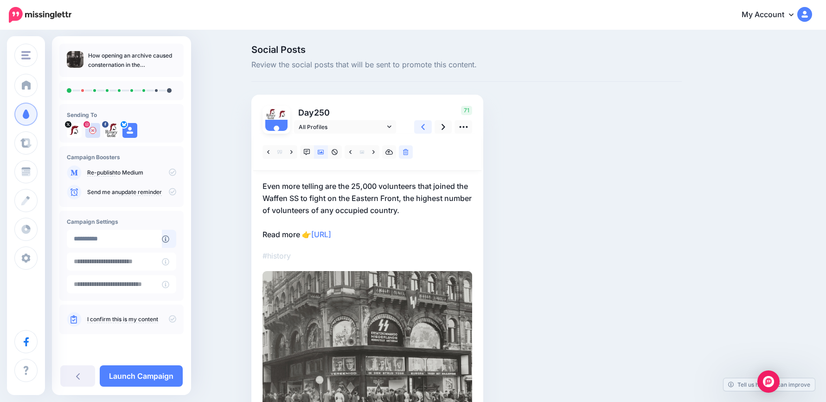
click at [425, 125] on icon at bounding box center [423, 127] width 4 height 10
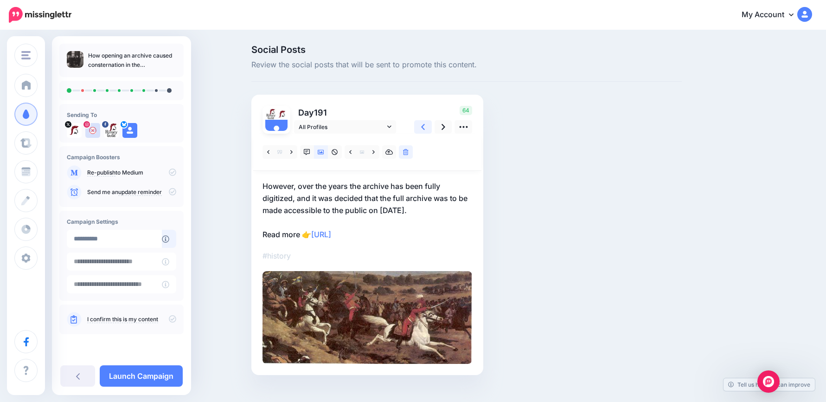
click at [425, 125] on icon at bounding box center [423, 127] width 4 height 10
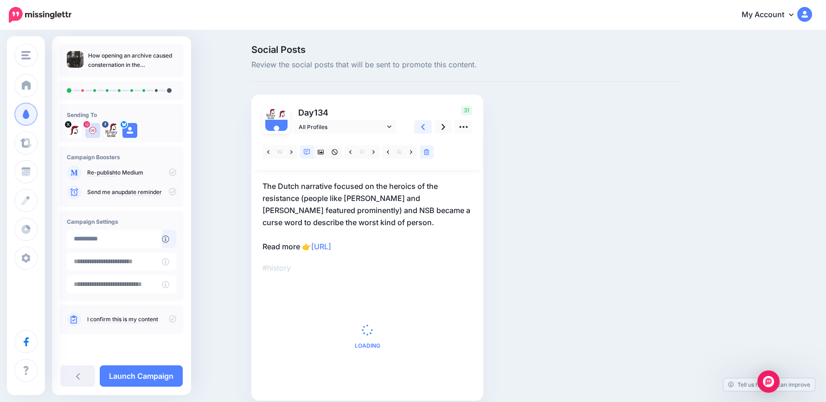
click at [425, 125] on icon at bounding box center [423, 127] width 4 height 10
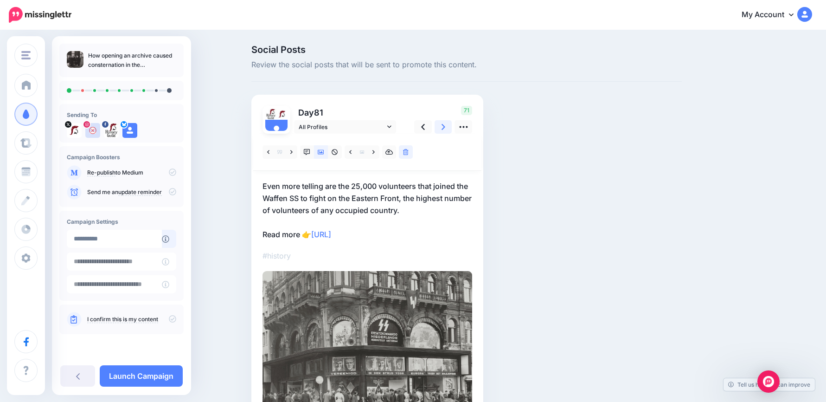
click at [445, 124] on icon at bounding box center [444, 127] width 4 height 6
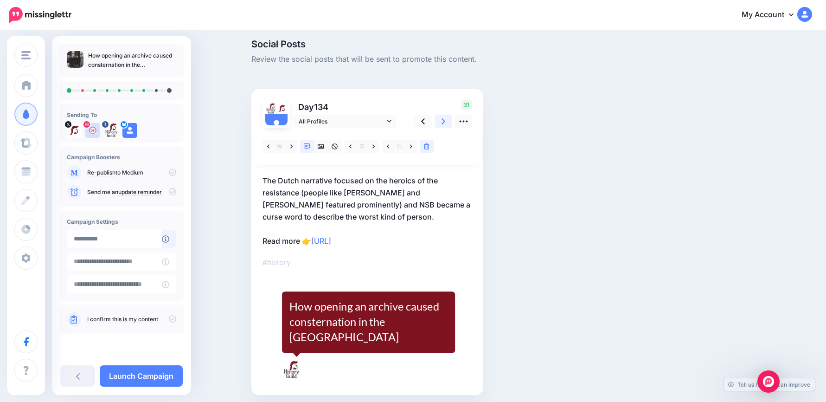
scroll to position [40, 0]
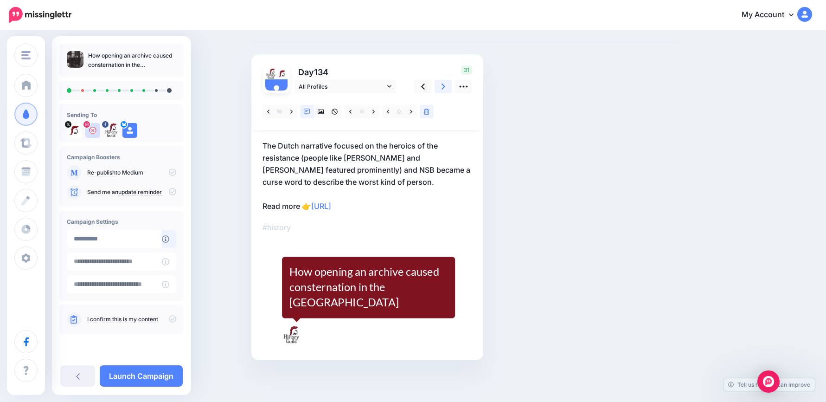
click at [452, 86] on link at bounding box center [444, 86] width 18 height 13
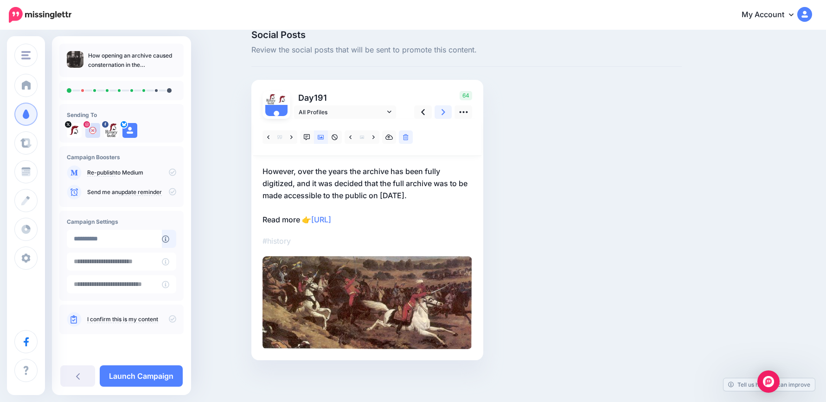
scroll to position [0, 0]
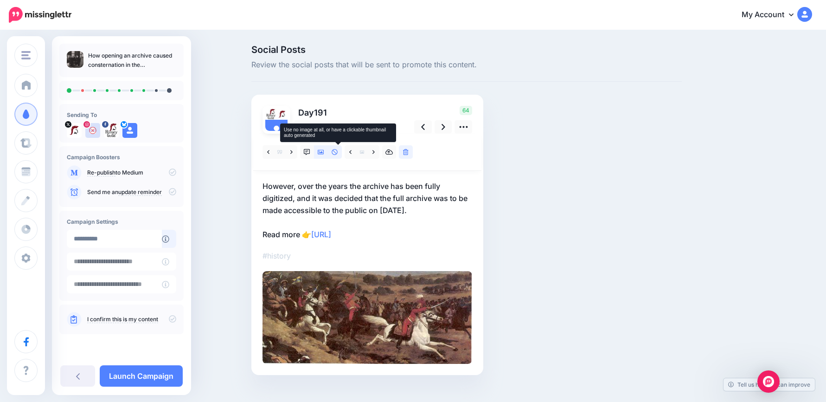
click at [338, 150] on icon at bounding box center [335, 152] width 6 height 6
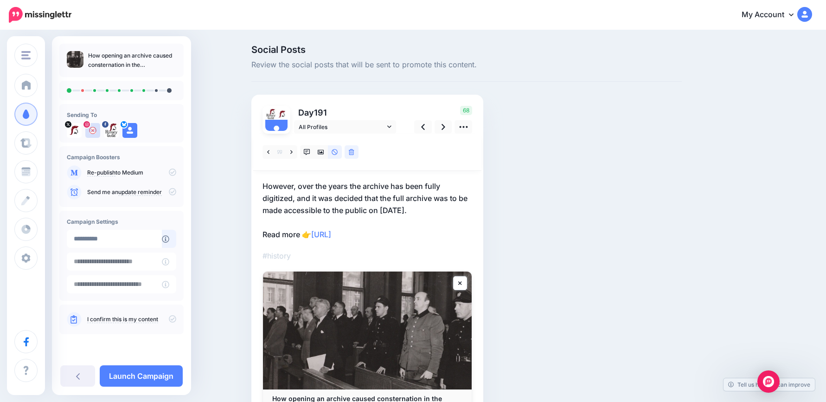
drag, startPoint x: 410, startPoint y: 229, endPoint x: 218, endPoint y: 223, distance: 192.1
click at [218, 223] on div "Social Posts Review the social posts that will be sent to promote this content.…" at bounding box center [413, 254] width 826 height 446
click at [432, 230] on p "However, over the years the archive has been fully digitized, and it was decide…" at bounding box center [368, 210] width 210 height 60
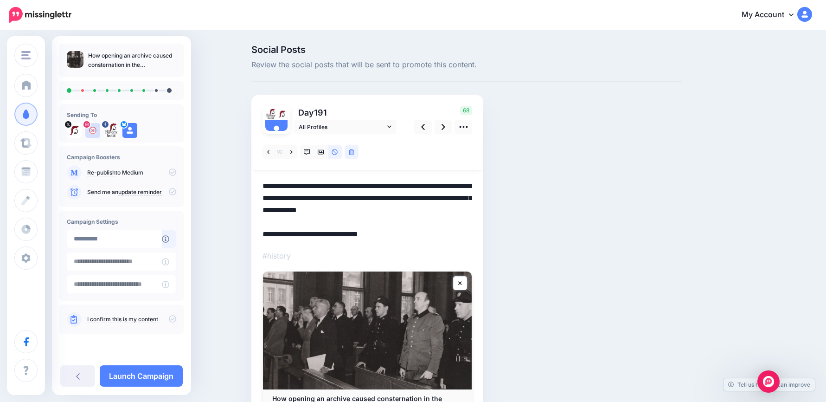
drag, startPoint x: 327, startPoint y: 225, endPoint x: 267, endPoint y: 233, distance: 60.9
click at [267, 233] on textarea "**********" at bounding box center [368, 210] width 210 height 60
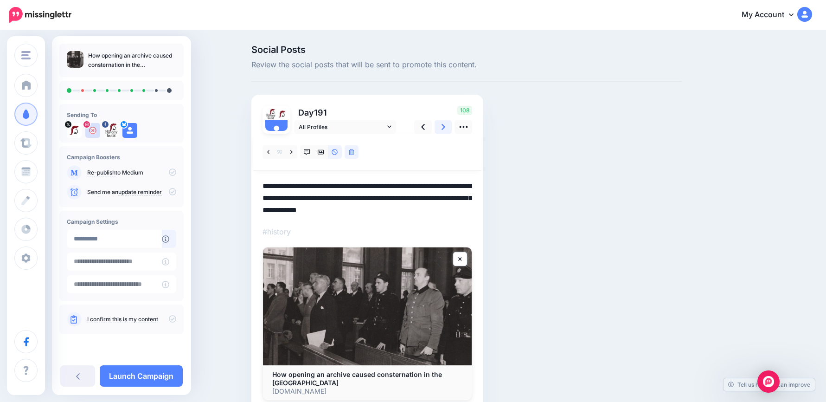
type textarea "**********"
click at [445, 130] on icon at bounding box center [444, 127] width 4 height 10
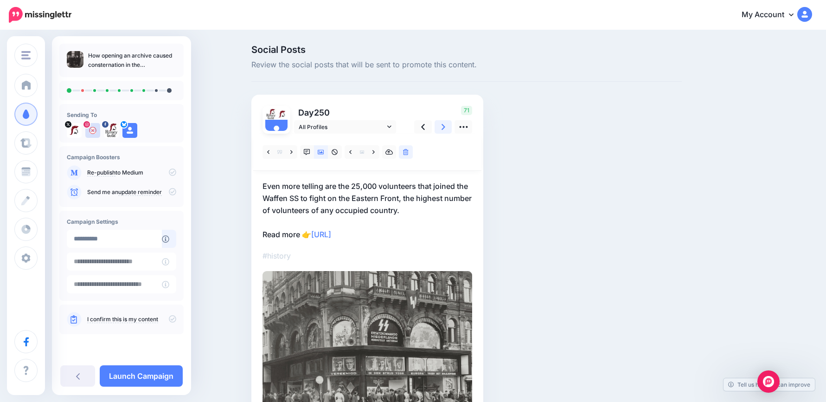
click at [450, 128] on link at bounding box center [444, 126] width 18 height 13
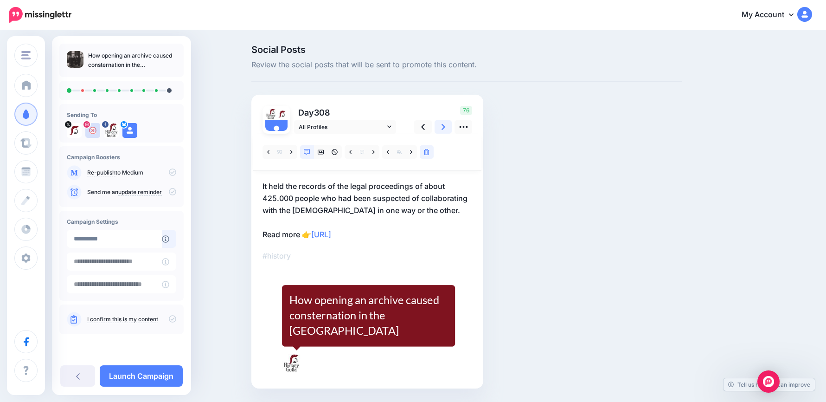
click at [445, 125] on icon at bounding box center [444, 127] width 4 height 10
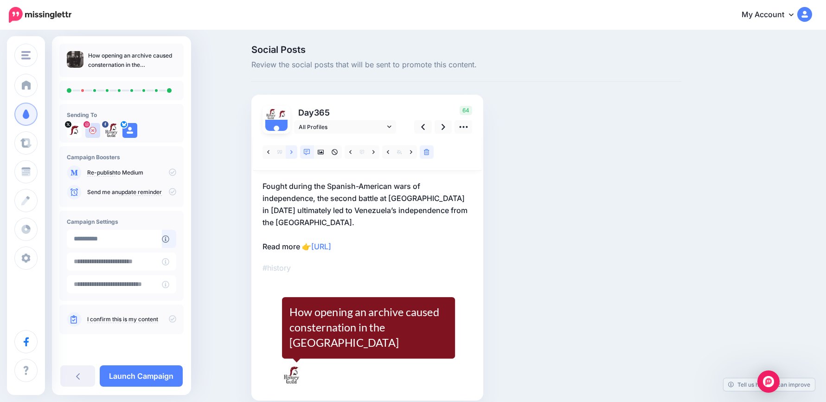
click at [293, 151] on link at bounding box center [292, 151] width 12 height 13
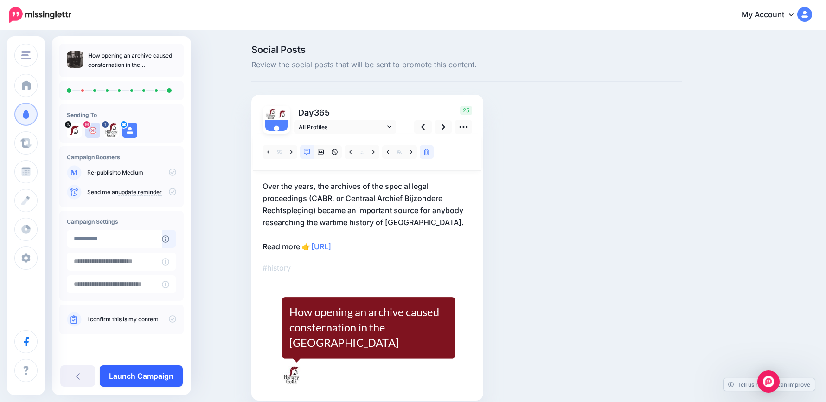
click at [150, 379] on link "Launch Campaign" at bounding box center [141, 375] width 83 height 21
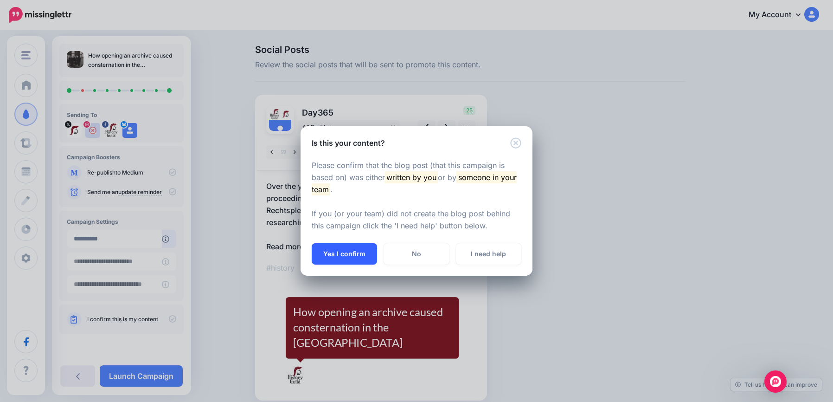
click at [352, 254] on button "Yes I confirm" at bounding box center [344, 253] width 65 height 21
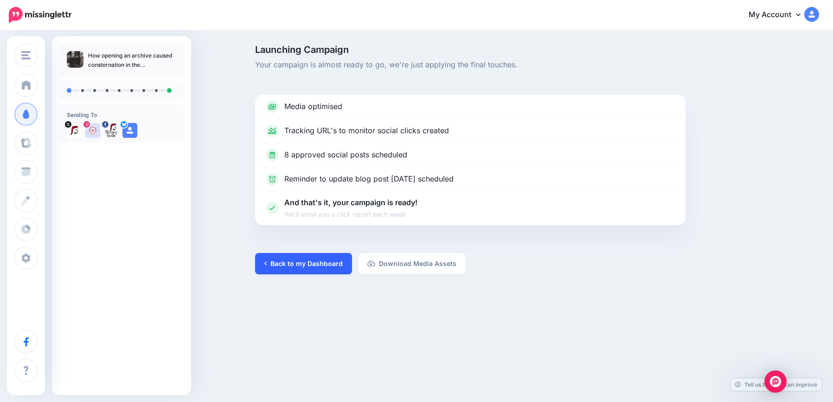
click at [305, 266] on link "Back to my Dashboard" at bounding box center [303, 263] width 97 height 21
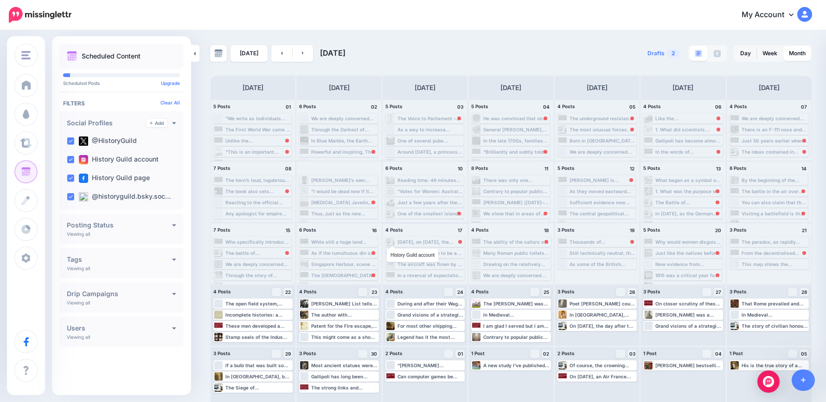
scroll to position [33, 0]
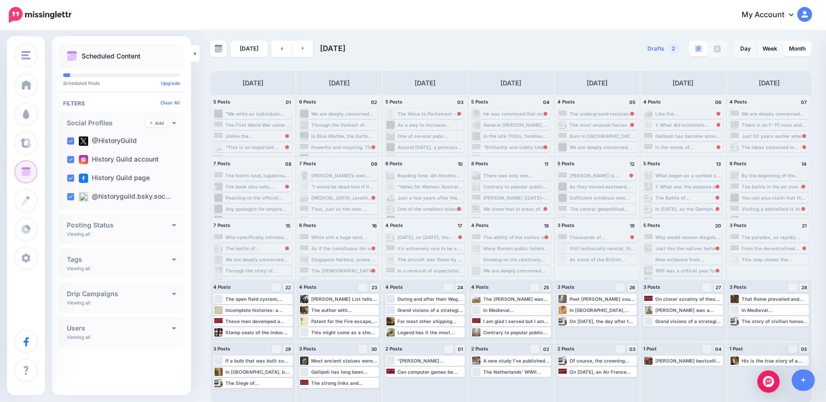
scroll to position [6, 0]
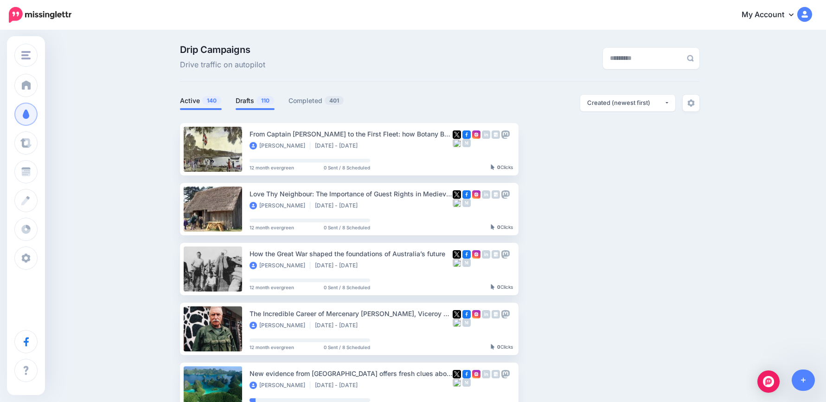
click at [254, 103] on link "Drafts 110" at bounding box center [255, 100] width 39 height 11
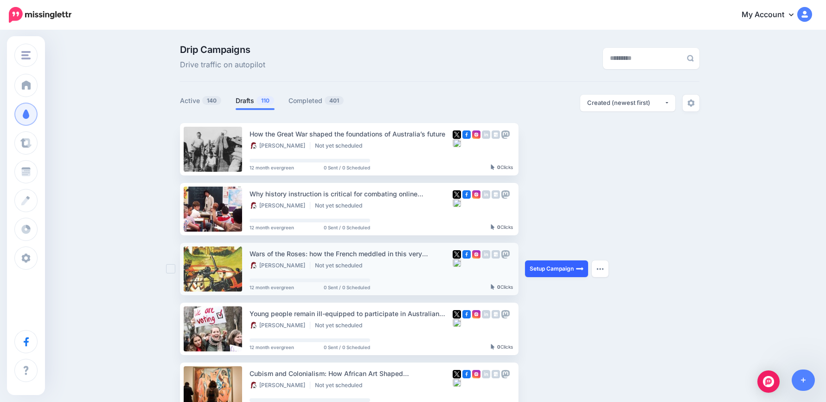
click at [554, 274] on link "Setup Campaign" at bounding box center [556, 268] width 63 height 17
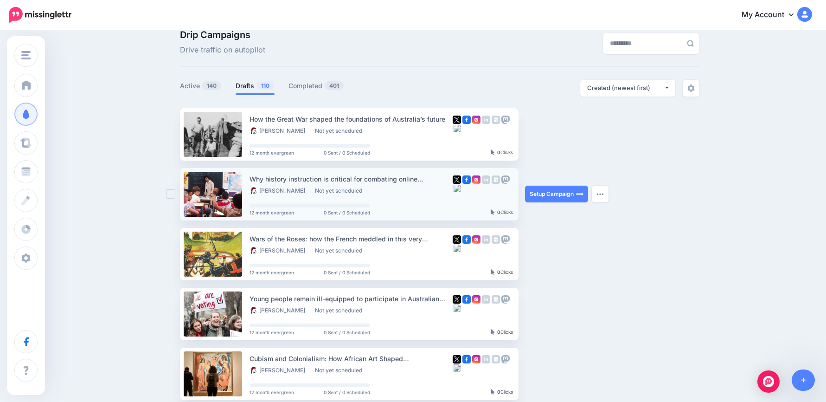
scroll to position [139, 0]
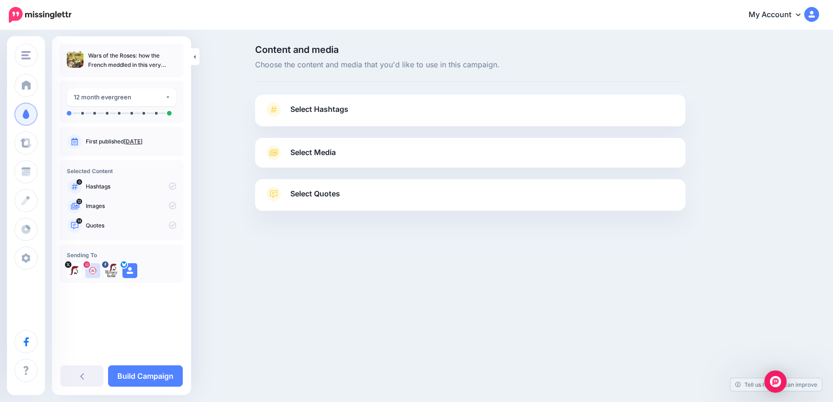
click at [332, 112] on span "Select Hashtags" at bounding box center [319, 109] width 58 height 13
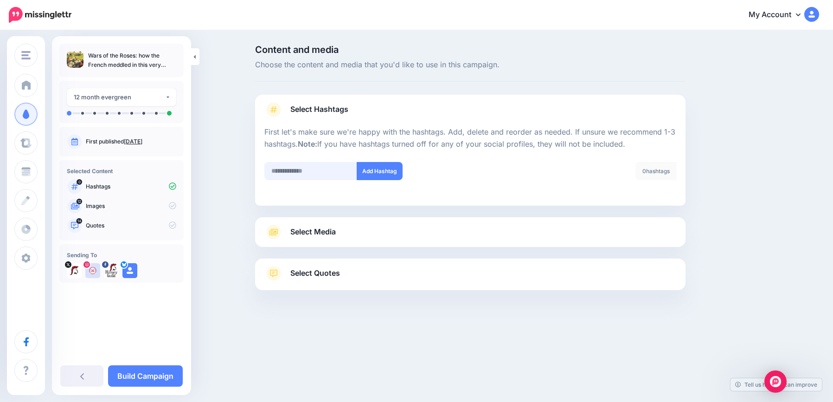
click at [325, 177] on input "text" at bounding box center [310, 171] width 93 height 18
type input "*******"
click at [377, 171] on button "Add Hashtag" at bounding box center [380, 171] width 46 height 18
click at [360, 236] on link "Select Media" at bounding box center [470, 232] width 412 height 15
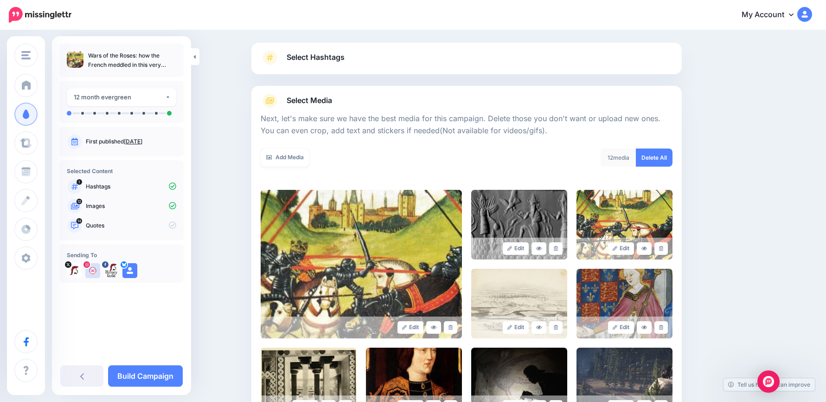
scroll to position [186, 0]
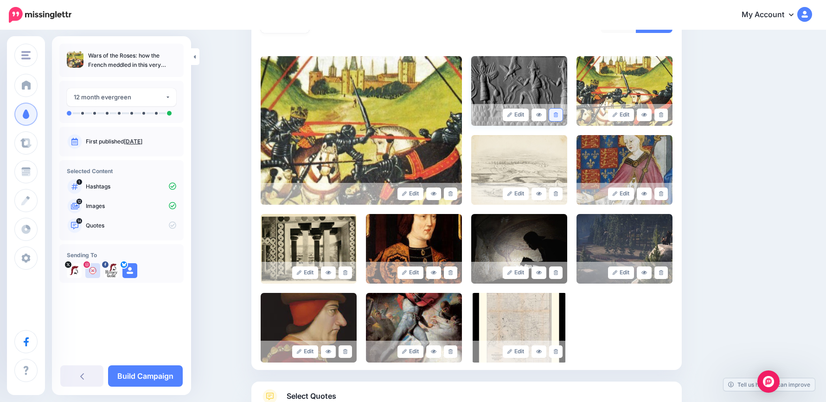
click at [558, 114] on icon at bounding box center [556, 114] width 4 height 5
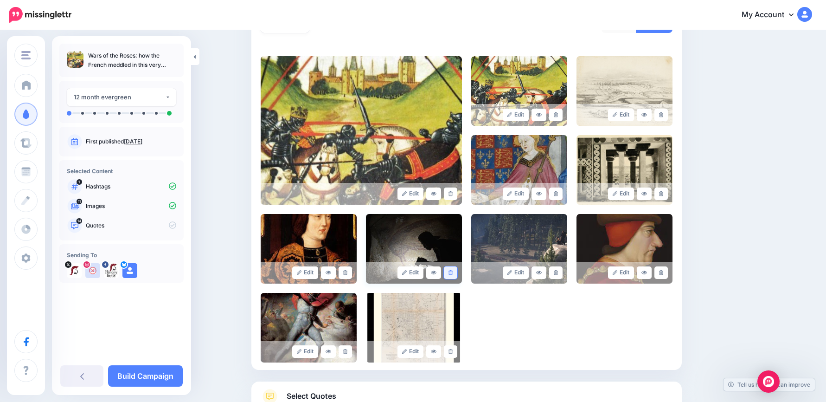
click at [453, 272] on icon at bounding box center [451, 272] width 4 height 5
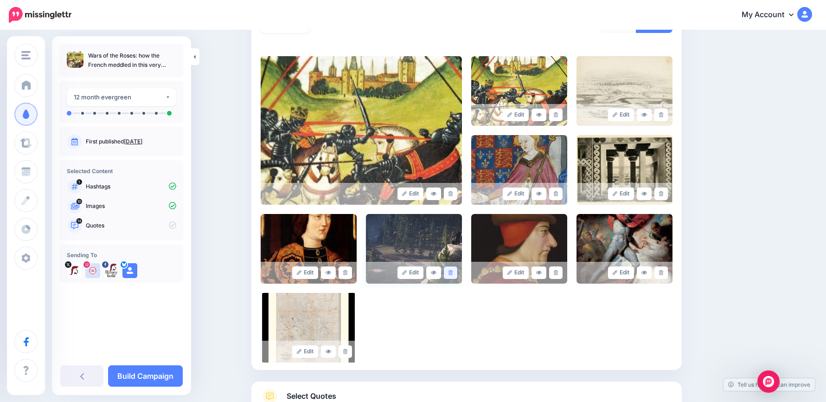
click at [453, 273] on icon at bounding box center [451, 272] width 4 height 5
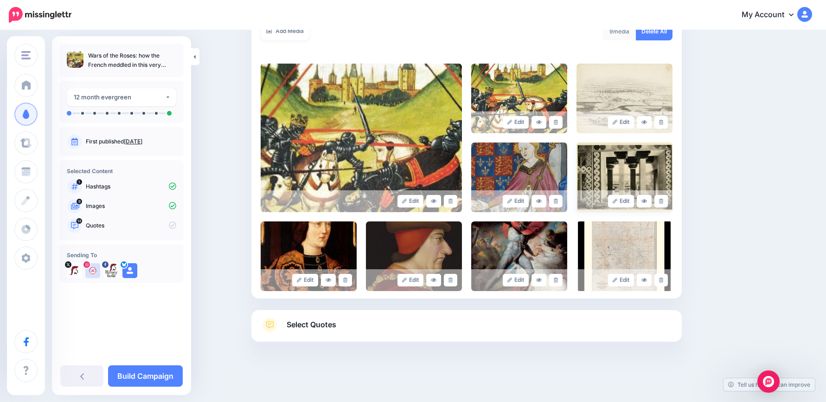
scroll to position [178, 0]
click at [667, 281] on link at bounding box center [660, 280] width 13 height 13
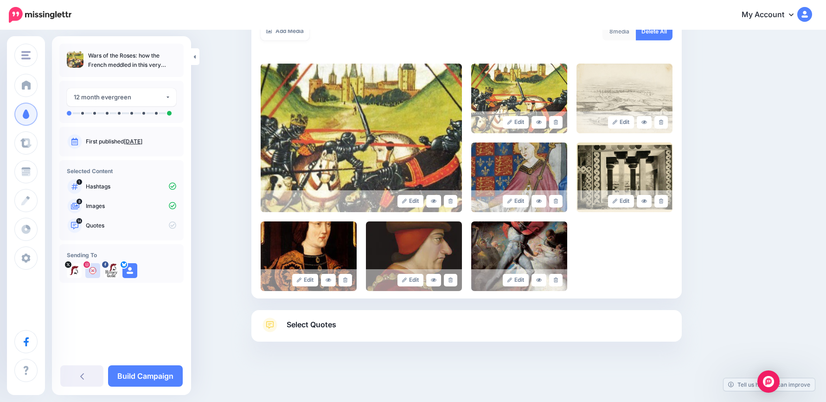
click at [389, 321] on link "Select Quotes" at bounding box center [467, 329] width 412 height 24
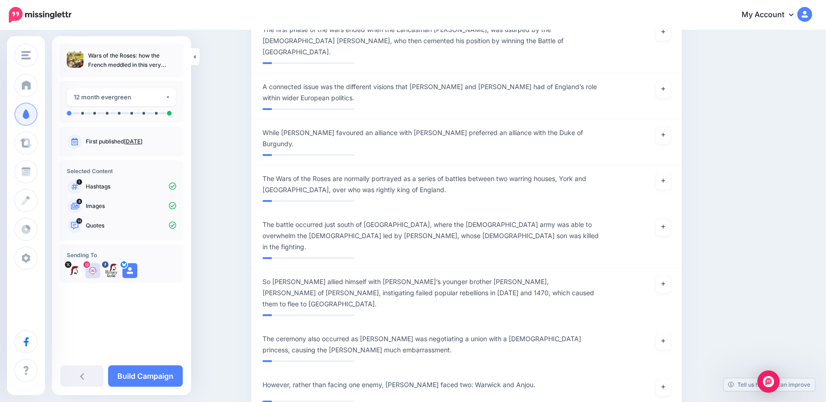
scroll to position [1198, 0]
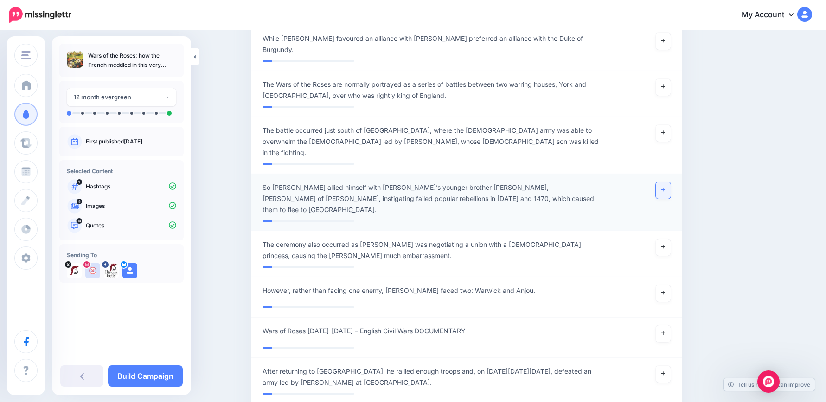
click at [667, 182] on link at bounding box center [663, 190] width 15 height 17
click at [167, 372] on link "Build Campaign" at bounding box center [145, 375] width 75 height 21
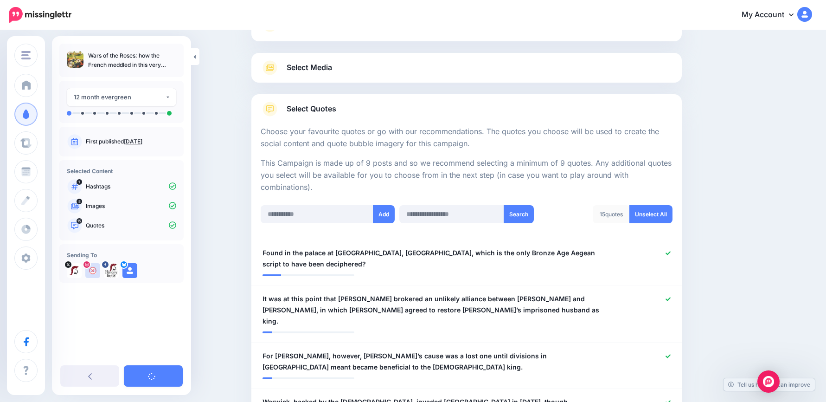
scroll to position [260, 0]
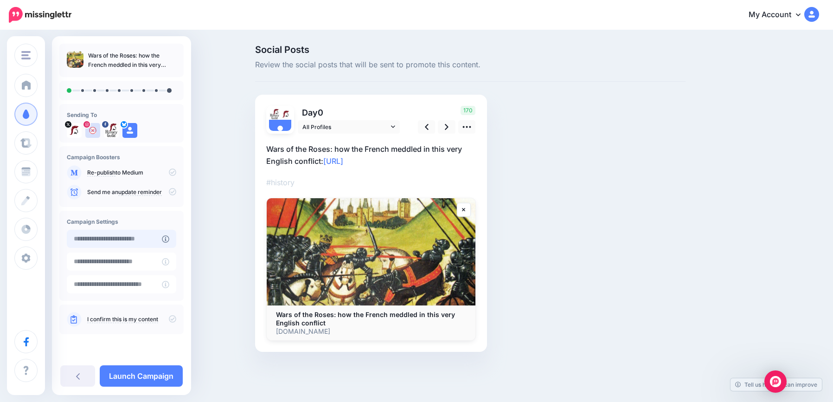
click at [118, 237] on input "text" at bounding box center [114, 239] width 95 height 18
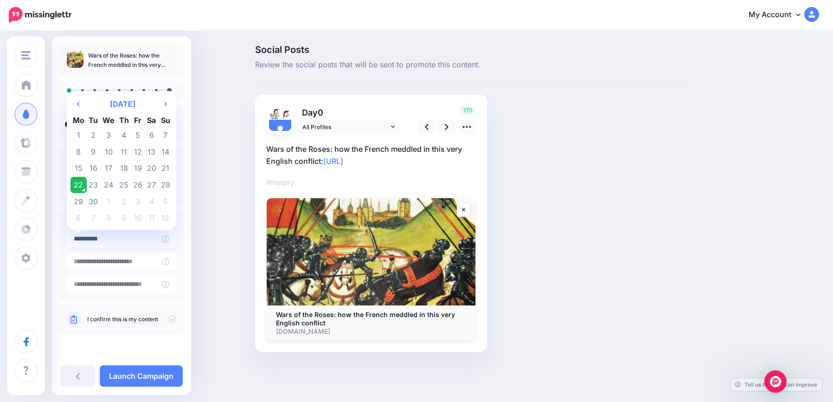
click at [109, 201] on td "1" at bounding box center [108, 201] width 17 height 17
type input "**********"
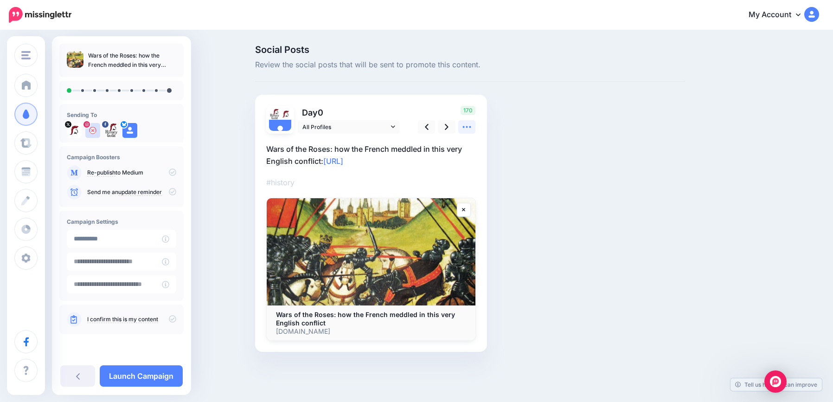
click at [468, 128] on icon at bounding box center [467, 127] width 10 height 10
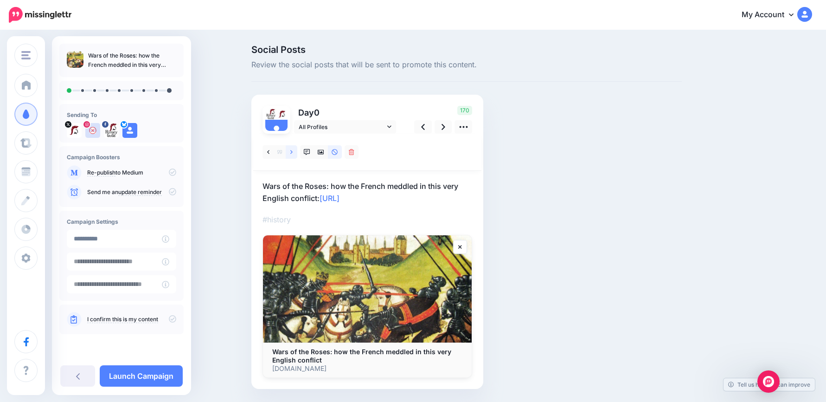
click at [293, 152] on link at bounding box center [292, 151] width 12 height 13
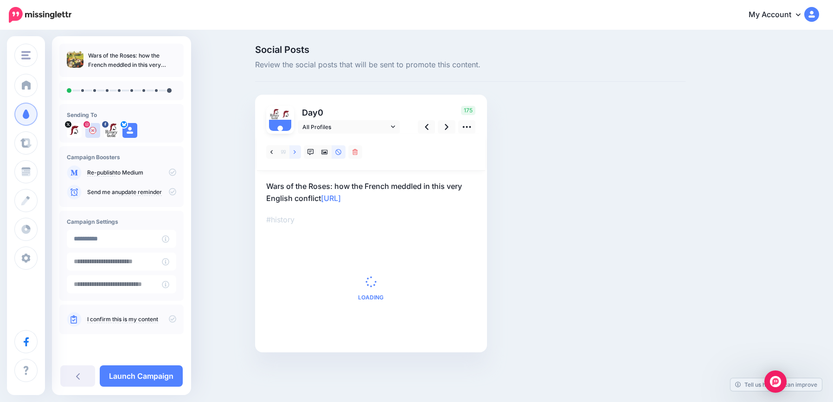
click at [293, 152] on link at bounding box center [295, 151] width 12 height 13
click at [270, 151] on icon at bounding box center [271, 152] width 2 height 6
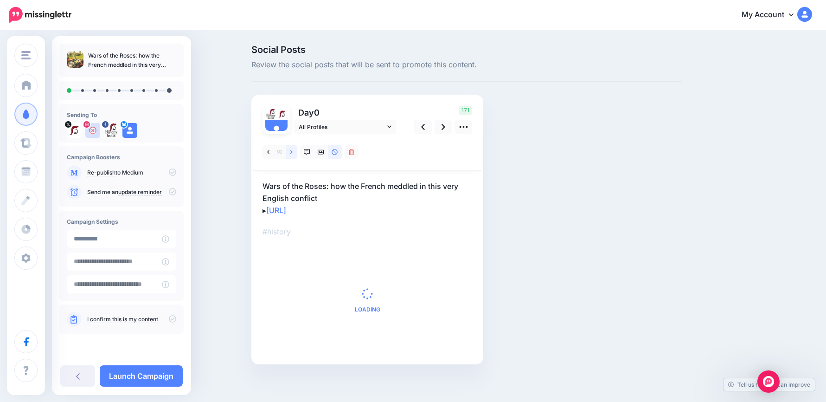
click at [293, 151] on icon at bounding box center [291, 152] width 2 height 6
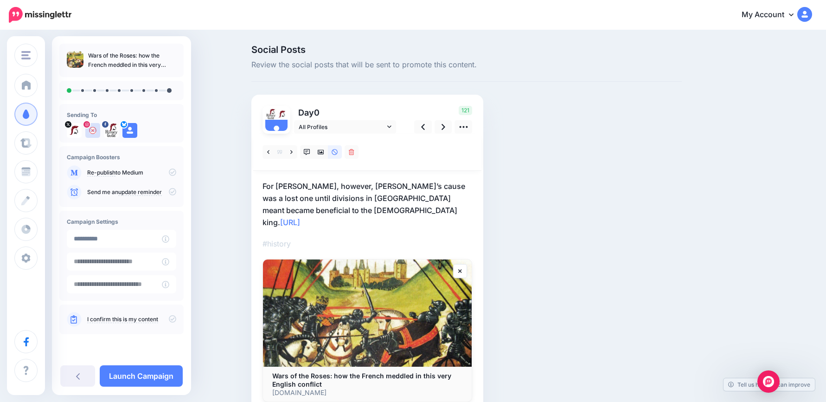
click at [409, 205] on p "For Louis XI, however, Margaret’s cause was a lost one until divisions in Engla…" at bounding box center [368, 204] width 210 height 48
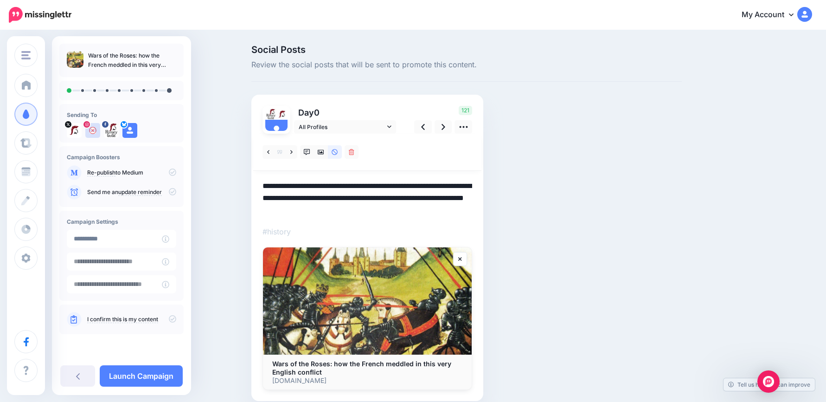
drag, startPoint x: 375, startPoint y: 209, endPoint x: 310, endPoint y: 206, distance: 65.0
click at [310, 206] on textarea "**********" at bounding box center [368, 198] width 210 height 36
click at [445, 127] on icon at bounding box center [444, 127] width 4 height 10
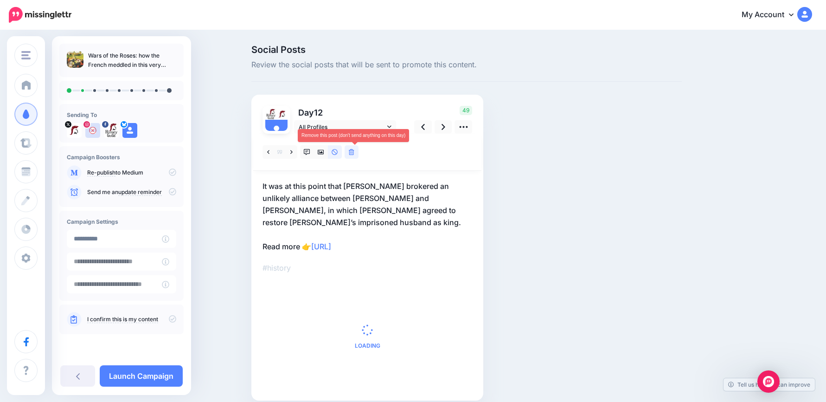
click at [354, 152] on icon at bounding box center [352, 152] width 6 height 6
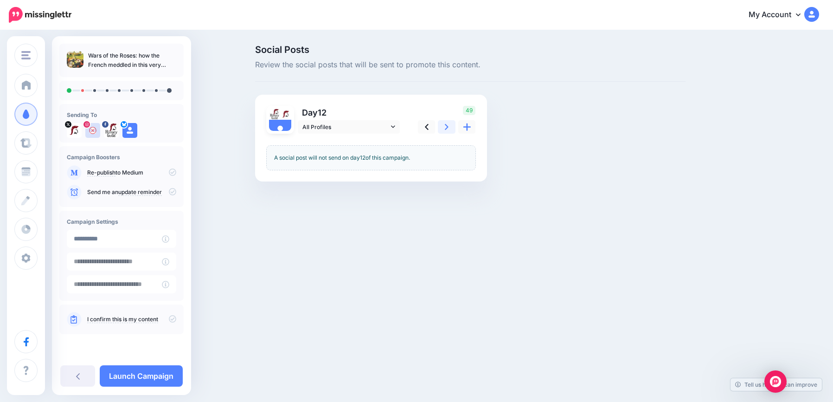
click at [443, 127] on link at bounding box center [447, 126] width 18 height 13
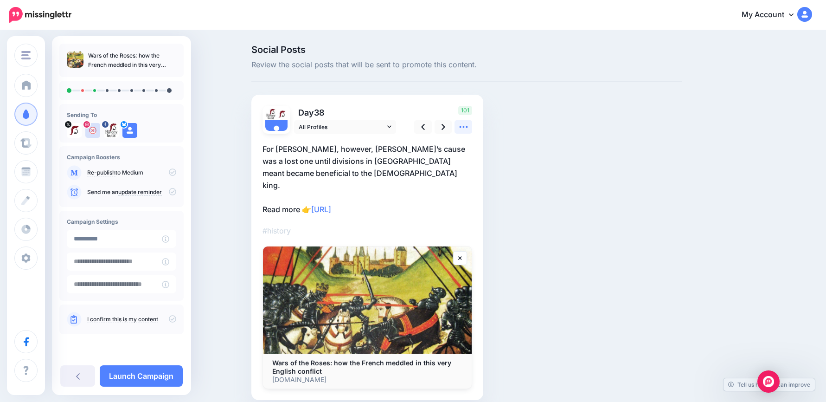
click at [463, 126] on icon at bounding box center [464, 127] width 10 height 10
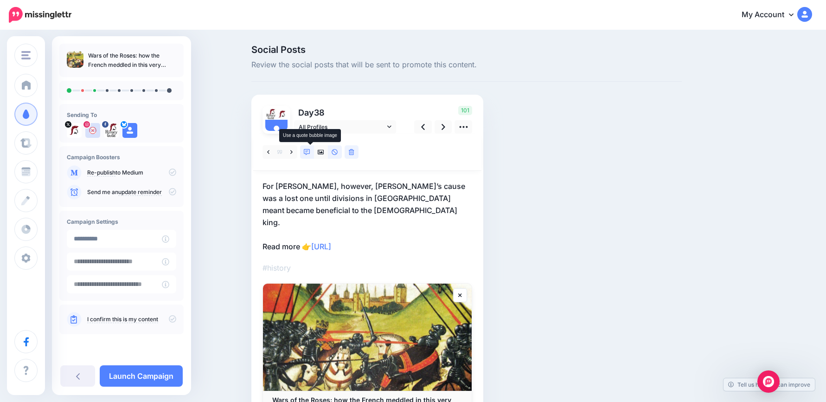
click at [310, 152] on icon at bounding box center [307, 152] width 6 height 6
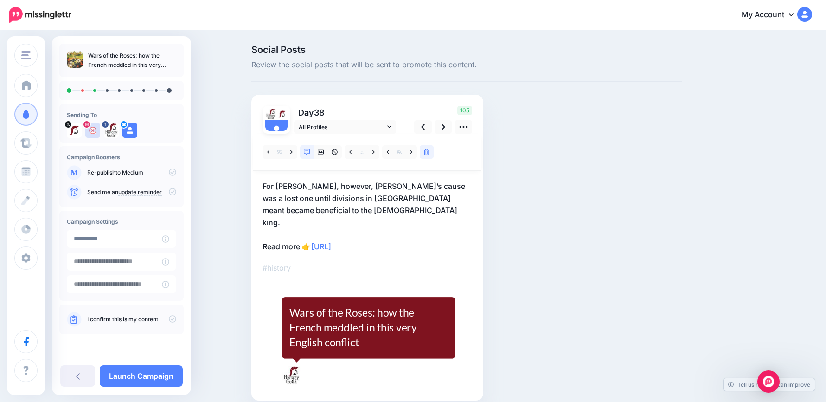
click at [324, 206] on p "For Louis XI, however, Margaret’s cause was a lost one until divisions in Engla…" at bounding box center [368, 216] width 210 height 72
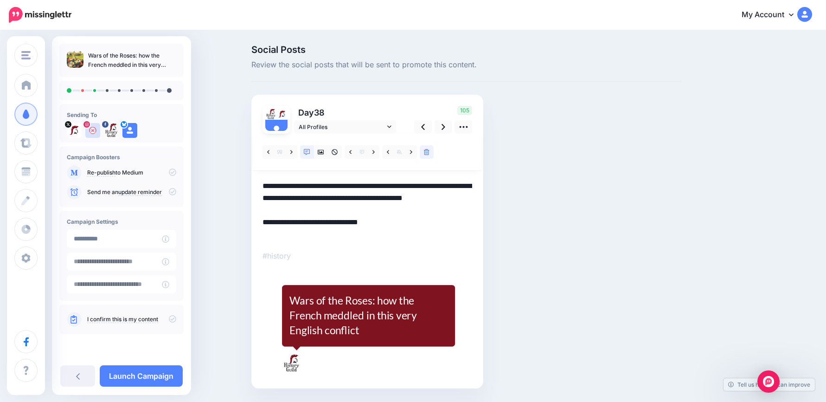
drag, startPoint x: 333, startPoint y: 212, endPoint x: 199, endPoint y: 166, distance: 141.7
click at [199, 166] on div "Social Posts Review the social posts that will be sent to promote this content.…" at bounding box center [413, 230] width 826 height 399
paste textarea "**********"
click at [451, 129] on link at bounding box center [444, 126] width 18 height 13
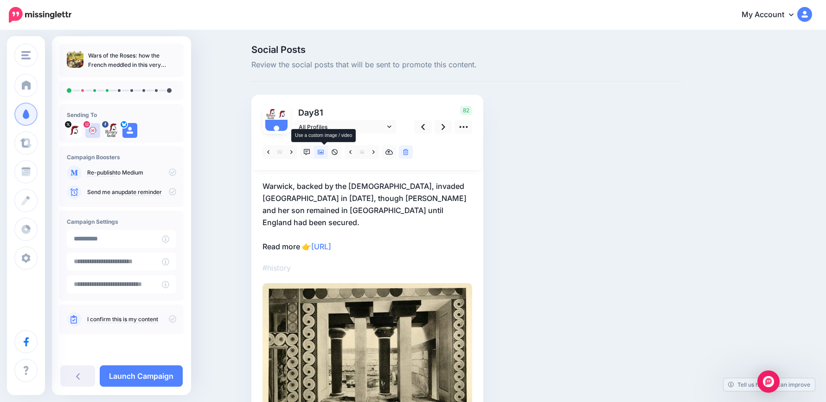
click at [328, 153] on link at bounding box center [321, 151] width 14 height 13
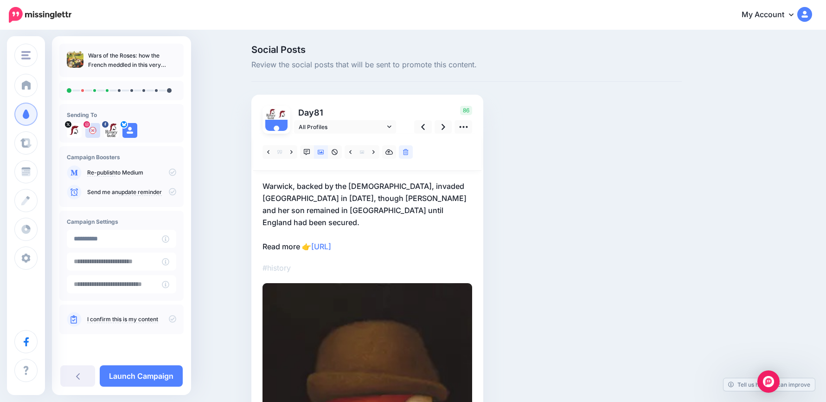
click at [397, 200] on p "Warwick, backed by the French, invaded England in September 1470, though Margar…" at bounding box center [368, 216] width 210 height 72
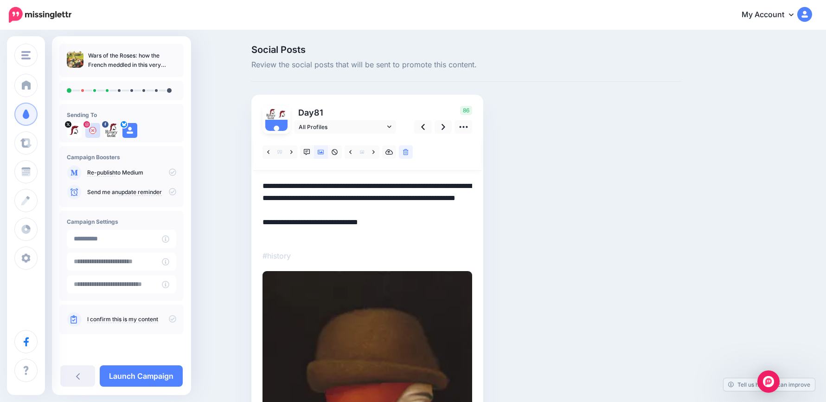
drag, startPoint x: 430, startPoint y: 208, endPoint x: 186, endPoint y: 148, distance: 251.4
click at [186, 148] on div "History Guild History Guild Add Workspace Dashboard Campaigns Curate Schedule C…" at bounding box center [413, 349] width 826 height 637
paste textarea "**********"
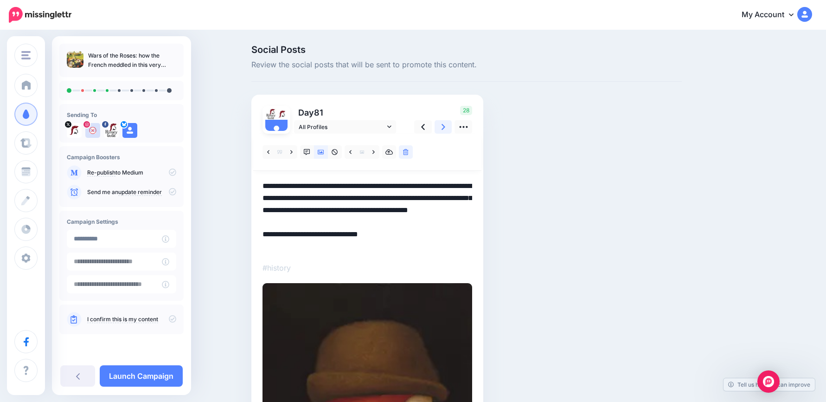
click at [444, 126] on link at bounding box center [444, 126] width 18 height 13
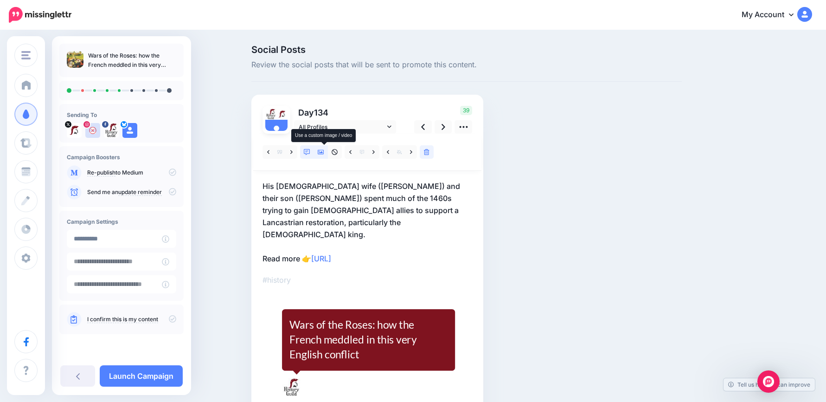
click at [323, 152] on icon at bounding box center [321, 152] width 6 height 6
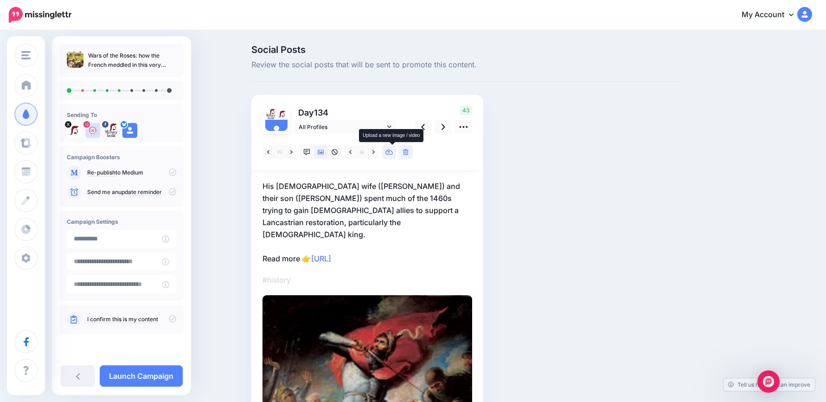
click at [393, 153] on icon at bounding box center [389, 152] width 8 height 6
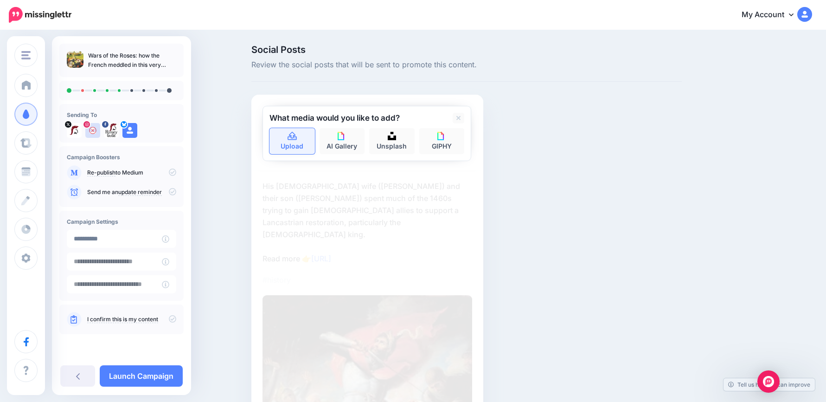
click at [297, 144] on link "Upload" at bounding box center [291, 141] width 45 height 26
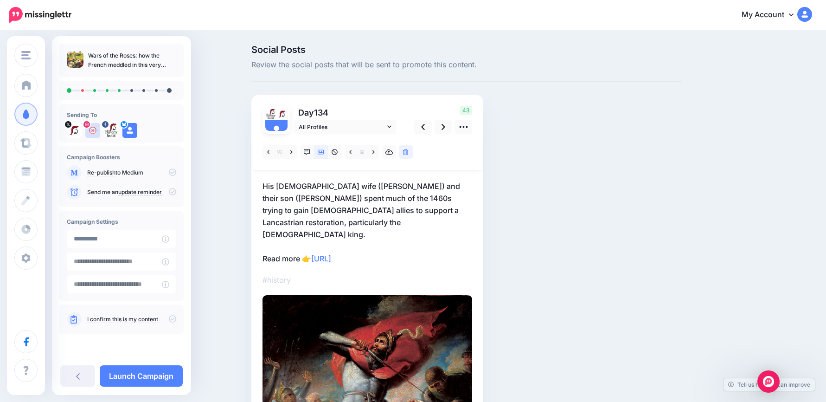
click at [314, 212] on p "His French wife (Margaret of Anjou) and their son (Prince Edward) spent much of…" at bounding box center [368, 222] width 210 height 84
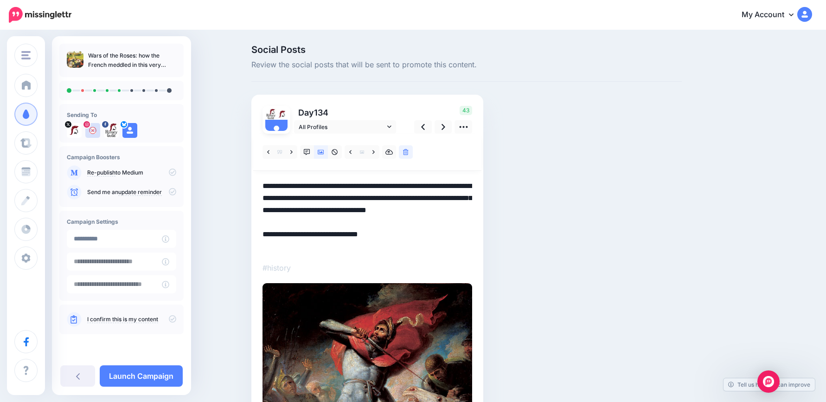
drag, startPoint x: 321, startPoint y: 222, endPoint x: 243, endPoint y: 162, distance: 98.6
click at [201, 139] on div "Social Posts Review the social posts that will be sent to promote this content.…" at bounding box center [413, 313] width 826 height 565
paste textarea
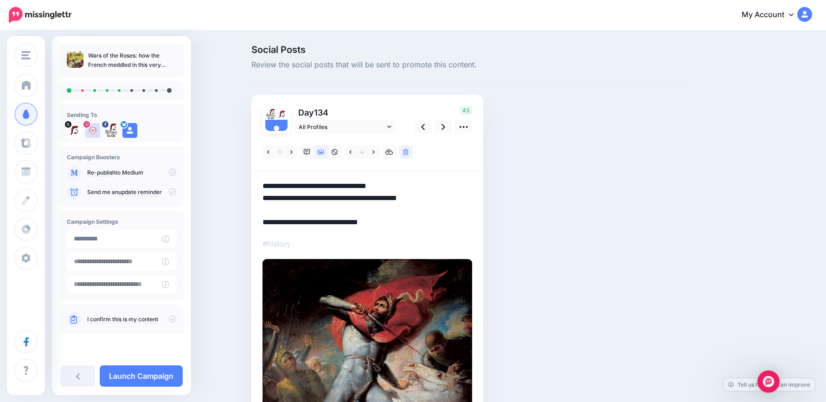
drag, startPoint x: 401, startPoint y: 188, endPoint x: 194, endPoint y: 180, distance: 207.0
click at [171, 176] on div "History Guild History Guild Add Workspace Dashboard Campaigns Curate Schedule C…" at bounding box center [413, 301] width 826 height 540
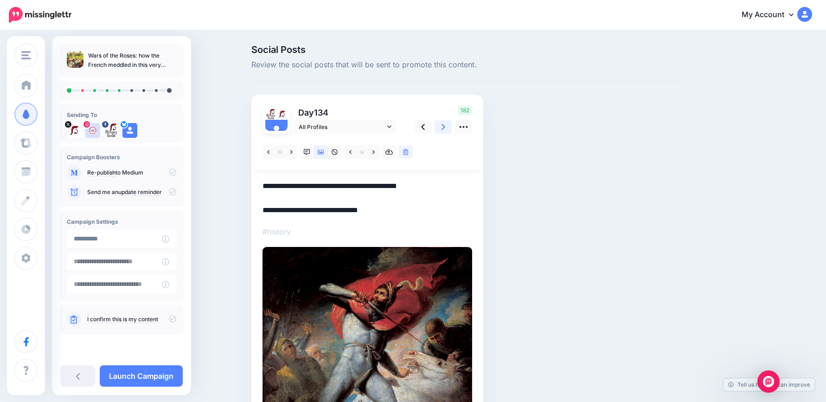
click at [451, 126] on link at bounding box center [444, 126] width 18 height 13
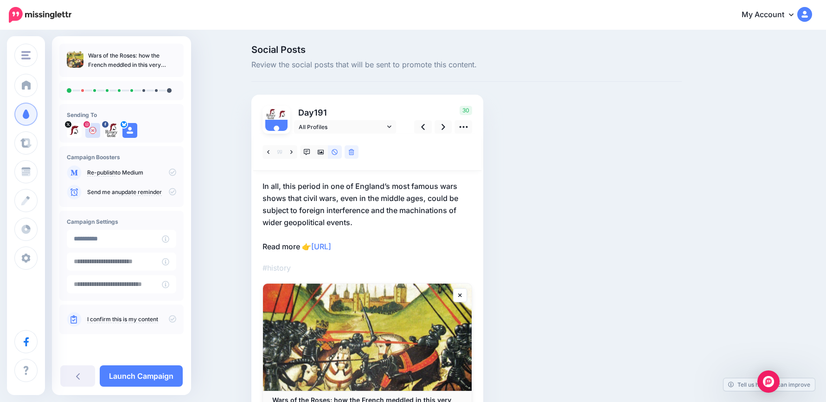
click at [289, 182] on p "In all, this period in one of England’s most famous wars shows that civil wars,…" at bounding box center [368, 216] width 210 height 72
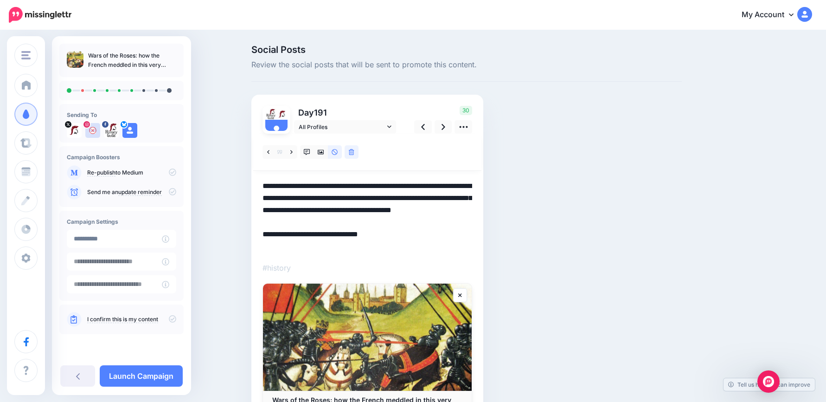
drag, startPoint x: 289, startPoint y: 184, endPoint x: 192, endPoint y: 174, distance: 96.9
click at [194, 174] on div "Social Posts Review the social posts that will be sent to promote this content.…" at bounding box center [413, 255] width 826 height 448
click at [445, 125] on icon at bounding box center [444, 127] width 4 height 6
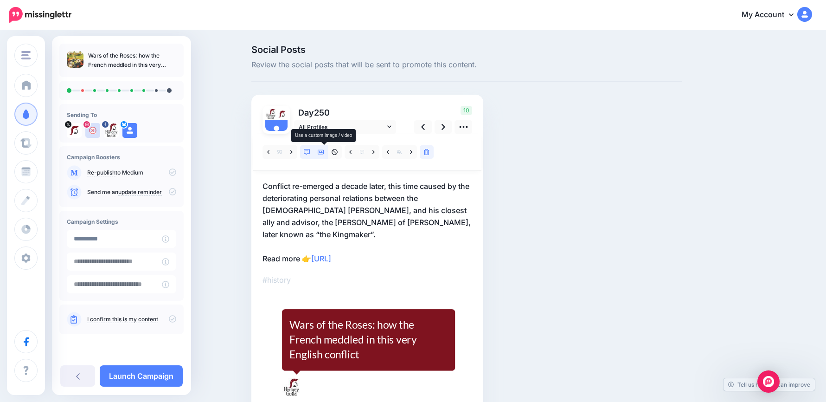
click at [322, 152] on icon at bounding box center [321, 152] width 6 height 5
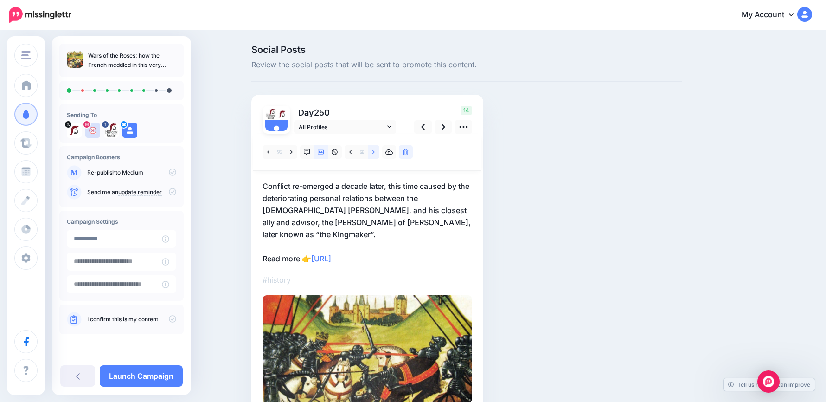
click at [375, 152] on icon at bounding box center [373, 152] width 2 height 6
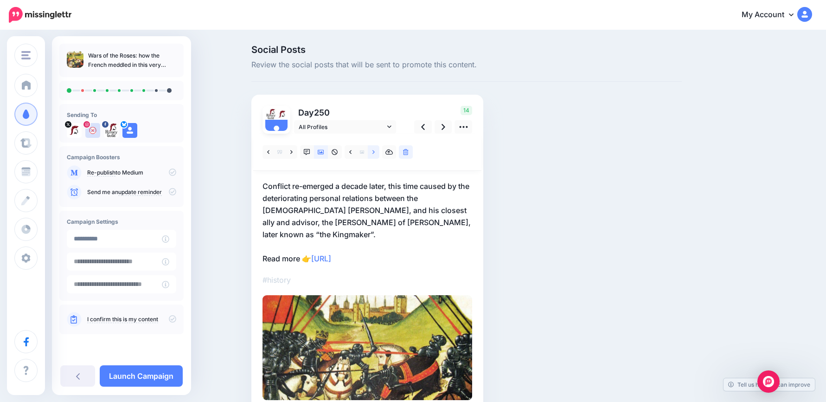
click at [375, 152] on icon at bounding box center [373, 152] width 2 height 6
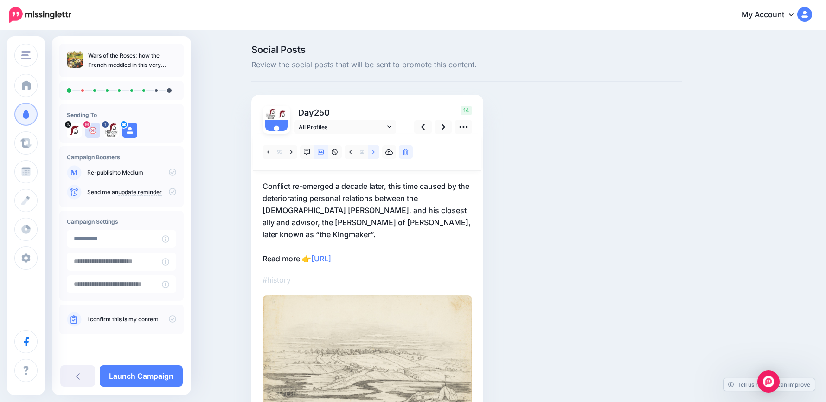
click at [375, 152] on icon at bounding box center [373, 152] width 2 height 6
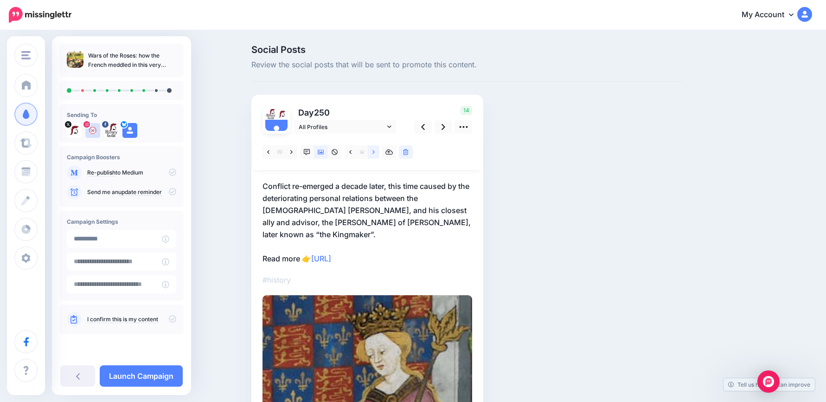
click at [375, 152] on icon at bounding box center [373, 152] width 2 height 6
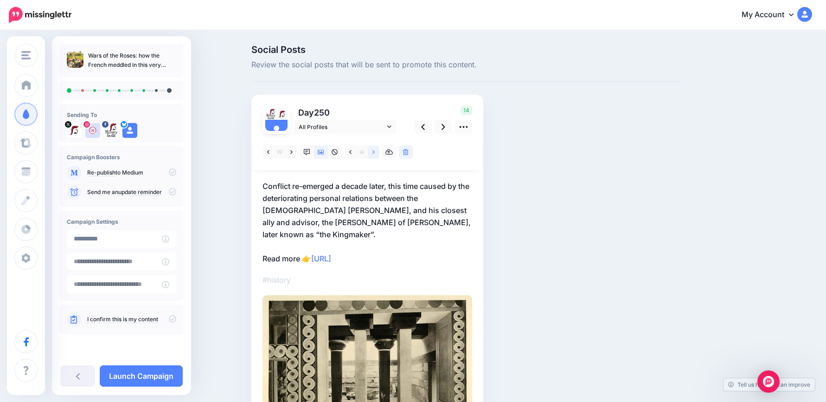
click at [375, 152] on icon at bounding box center [373, 152] width 2 height 6
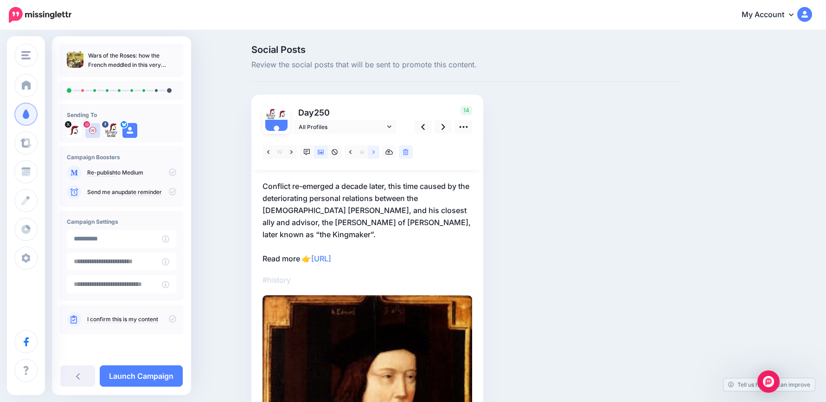
click at [375, 152] on icon at bounding box center [373, 152] width 2 height 6
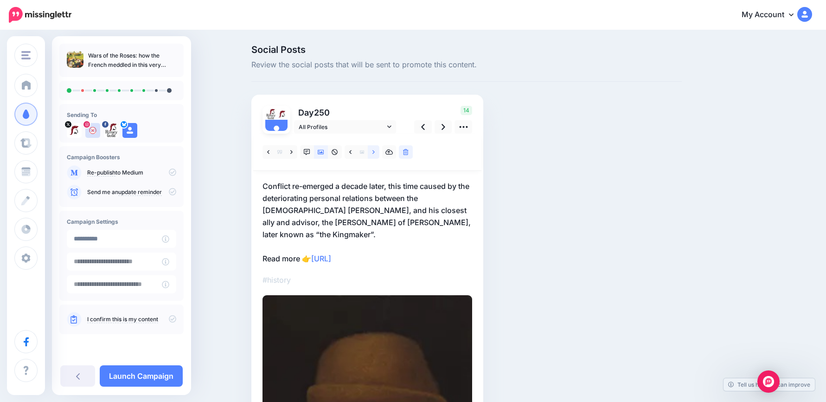
click at [375, 152] on icon at bounding box center [373, 152] width 2 height 6
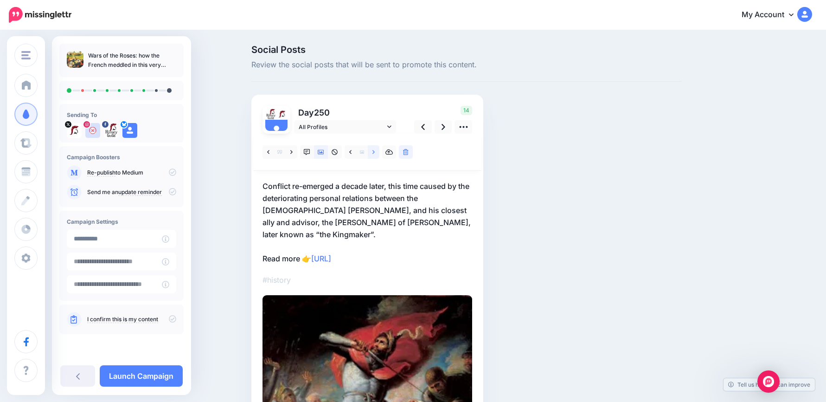
click at [375, 152] on icon at bounding box center [373, 152] width 2 height 6
click at [445, 132] on icon at bounding box center [444, 127] width 4 height 10
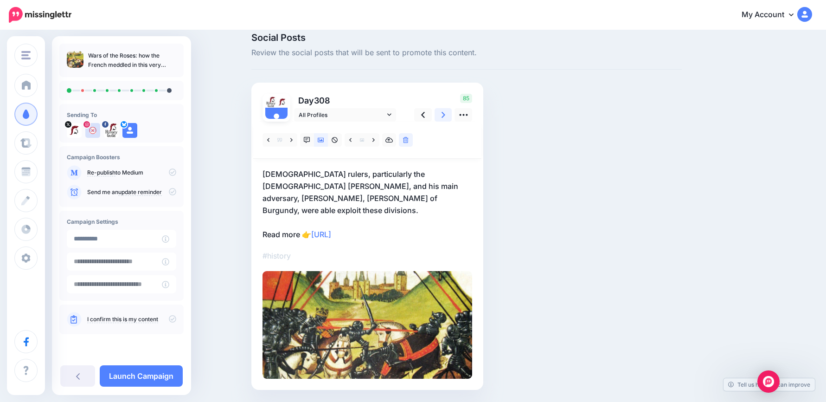
scroll to position [30, 0]
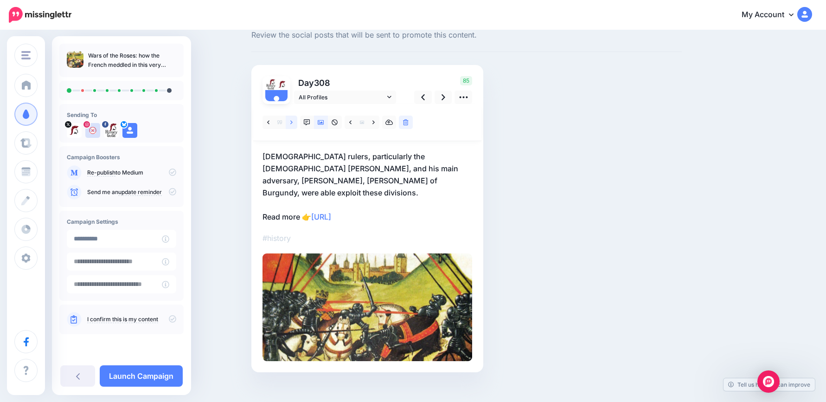
click at [293, 119] on icon at bounding box center [291, 122] width 2 height 6
click at [310, 123] on icon at bounding box center [307, 122] width 6 height 6
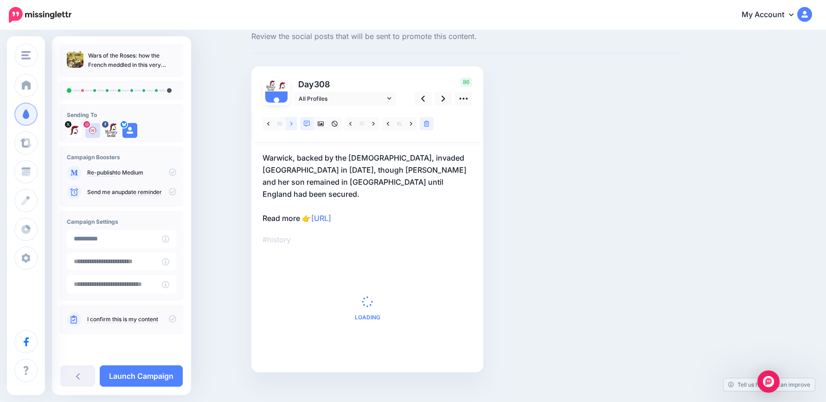
click at [293, 123] on icon at bounding box center [291, 124] width 2 height 6
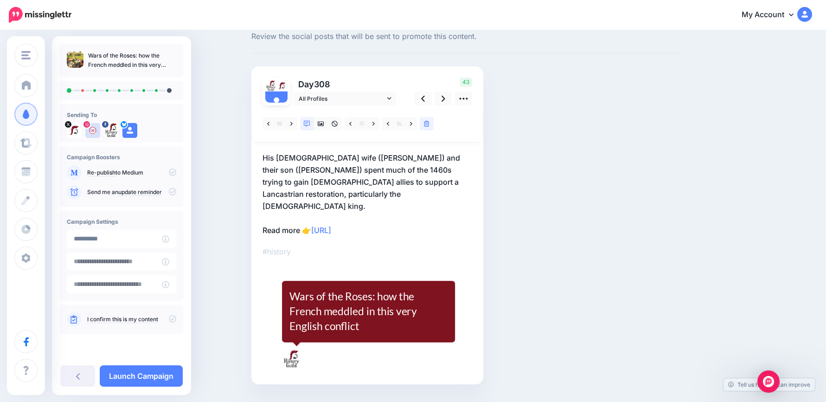
click at [309, 185] on p "His French wife (Margaret of Anjou) and their son (Prince Edward) spent much of…" at bounding box center [368, 194] width 210 height 84
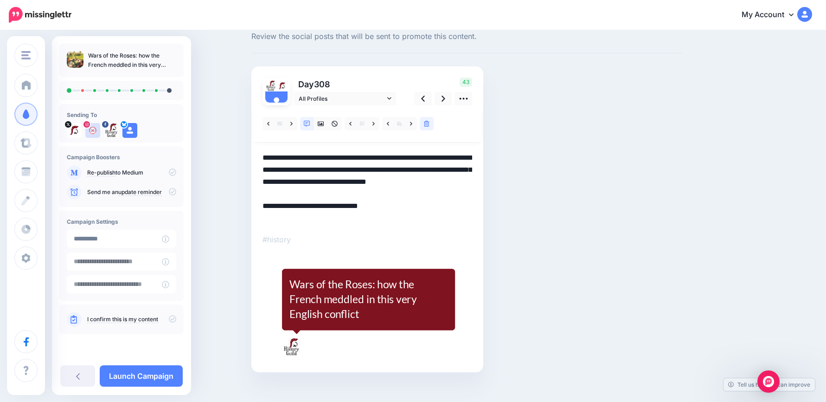
drag, startPoint x: 319, startPoint y: 192, endPoint x: 218, endPoint y: 109, distance: 130.5
click at [218, 109] on div "Social Posts Review the social posts that will be sent to promote this content.…" at bounding box center [413, 208] width 826 height 411
paste textarea
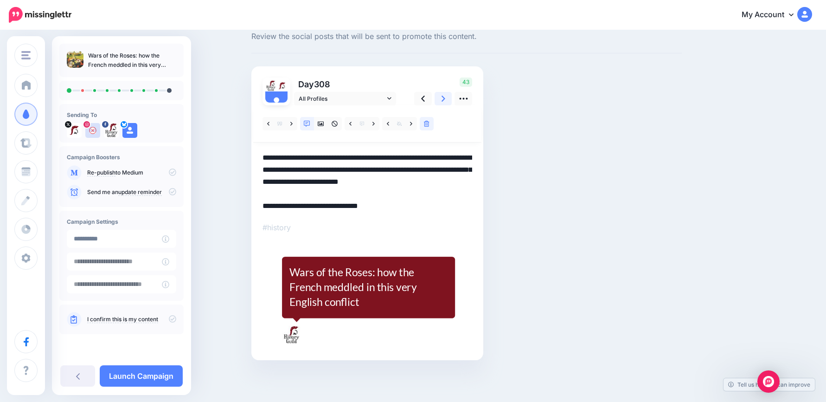
click at [442, 100] on link at bounding box center [444, 98] width 18 height 13
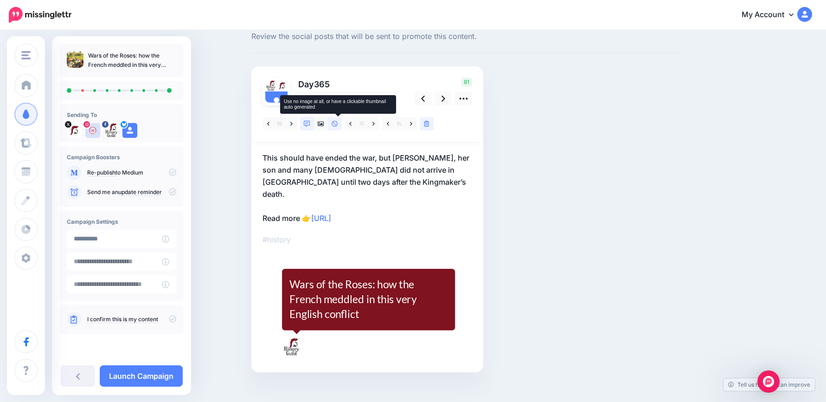
click at [338, 122] on icon at bounding box center [335, 124] width 6 height 6
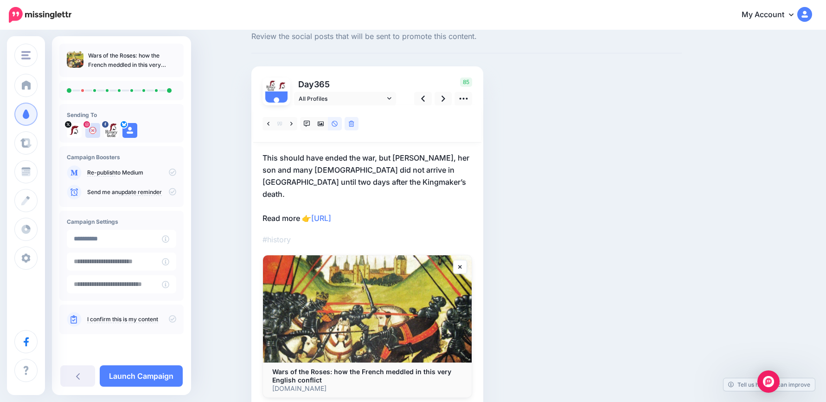
click at [368, 179] on p "This should have ended the war, but Margaret, her son and many Lancastrians did…" at bounding box center [368, 188] width 210 height 72
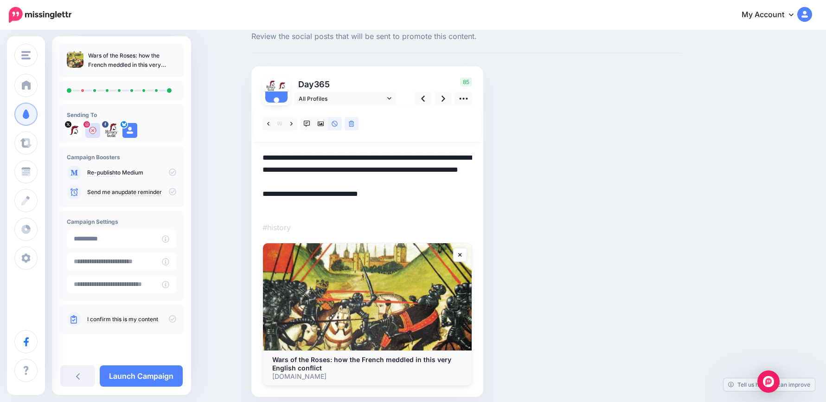
drag, startPoint x: 277, startPoint y: 146, endPoint x: 251, endPoint y: 145, distance: 25.5
click at [213, 130] on div "Social Posts Review the social posts that will be sent to promote this content.…" at bounding box center [413, 221] width 826 height 436
paste textarea
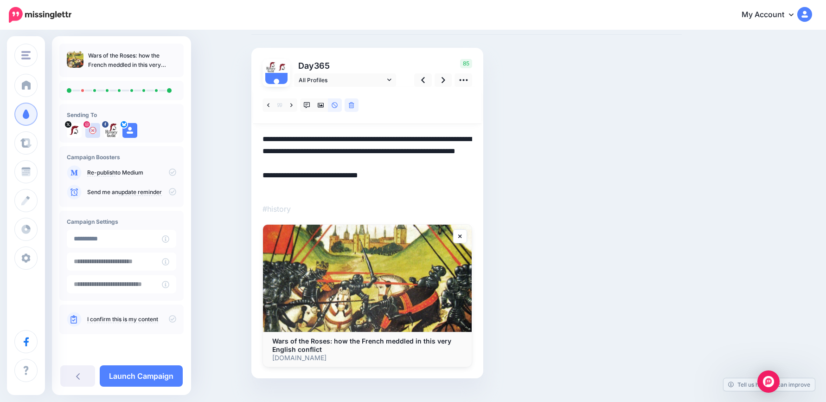
scroll to position [65, 0]
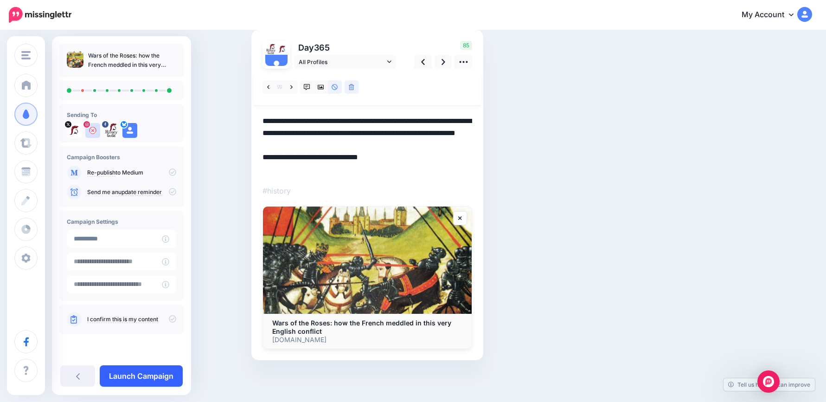
type textarea "**********"
click at [171, 374] on link "Launch Campaign" at bounding box center [141, 375] width 83 height 21
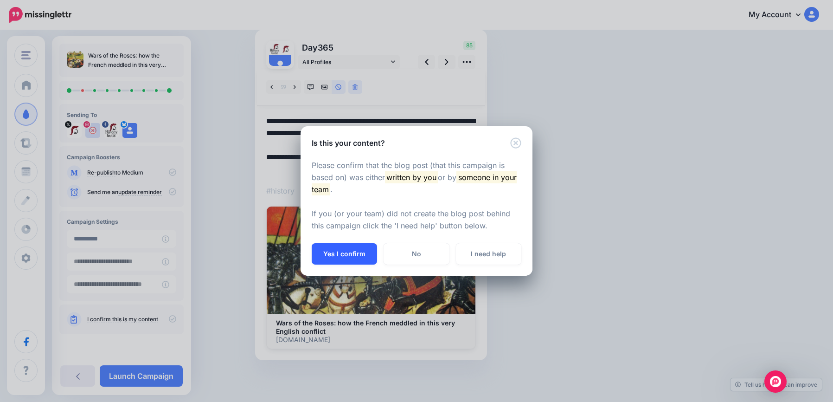
click at [355, 259] on button "Yes I confirm" at bounding box center [344, 253] width 65 height 21
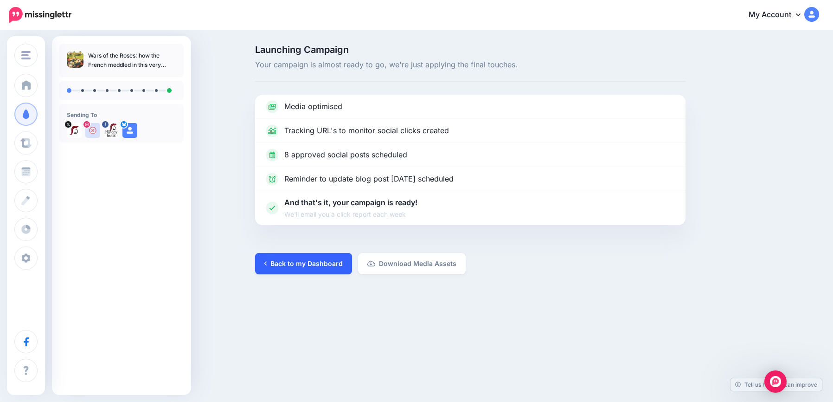
click at [317, 266] on link "Back to my Dashboard" at bounding box center [303, 263] width 97 height 21
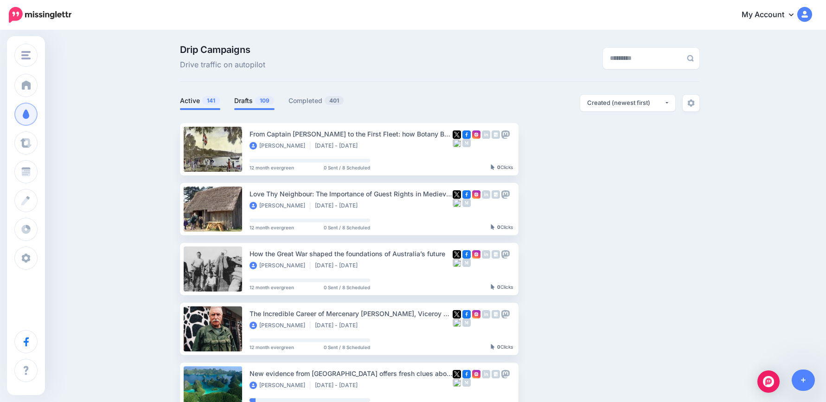
click at [254, 97] on link "Drafts 109" at bounding box center [254, 100] width 40 height 11
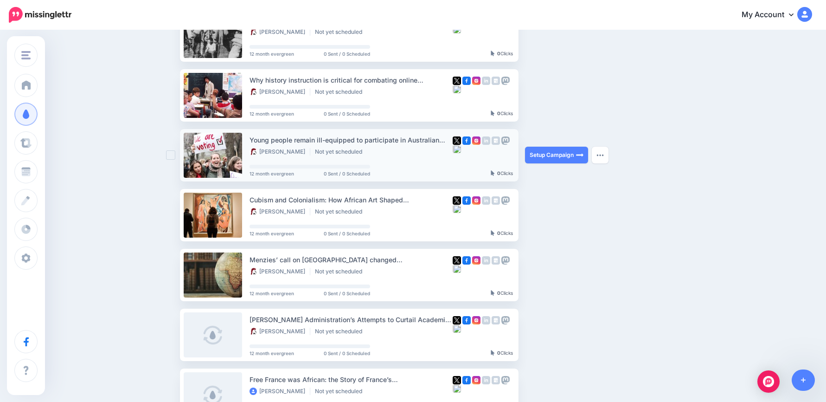
scroll to position [46, 0]
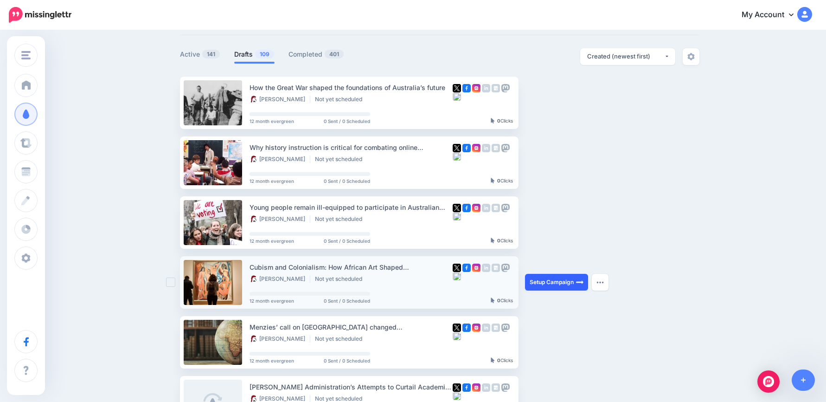
click at [562, 286] on link "Setup Campaign" at bounding box center [556, 282] width 63 height 17
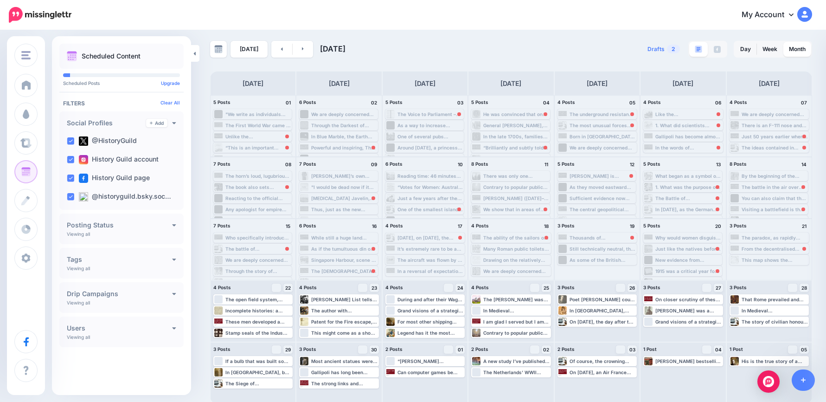
scroll to position [6, 0]
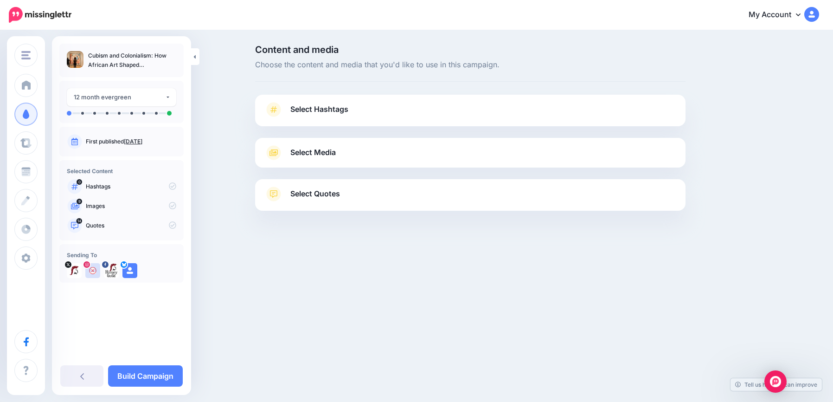
drag, startPoint x: 411, startPoint y: 111, endPoint x: 407, endPoint y: 133, distance: 22.7
click at [411, 111] on link "Select Hashtags" at bounding box center [470, 114] width 412 height 24
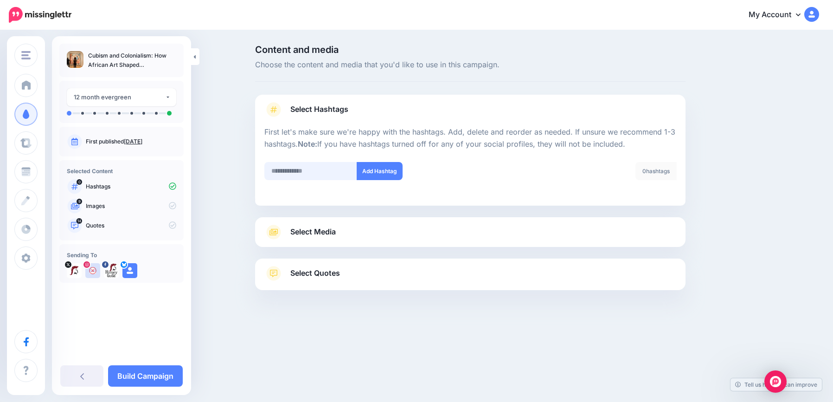
click at [320, 166] on input "text" at bounding box center [310, 171] width 93 height 18
type input "*******"
click at [379, 215] on div at bounding box center [470, 211] width 430 height 12
click at [377, 228] on link "Select Media" at bounding box center [470, 232] width 412 height 15
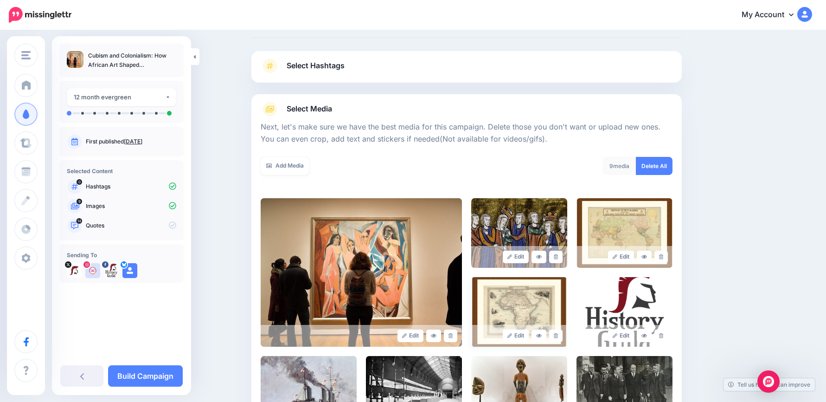
scroll to position [178, 0]
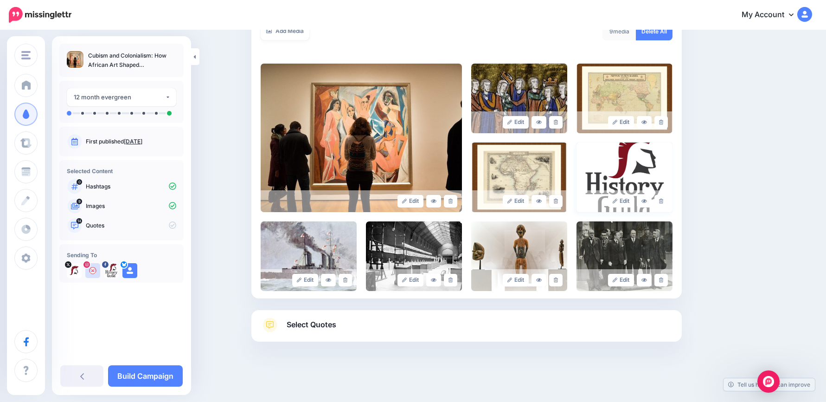
drag, startPoint x: 560, startPoint y: 200, endPoint x: 590, endPoint y: 185, distance: 33.0
click at [558, 200] on icon at bounding box center [556, 201] width 4 height 5
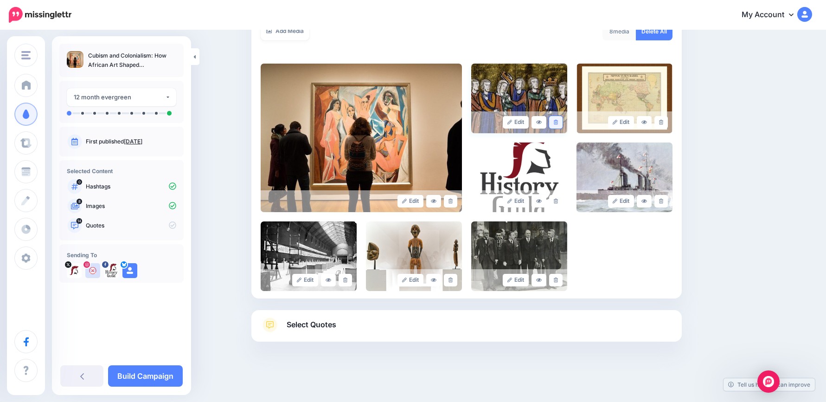
click at [558, 122] on icon at bounding box center [556, 122] width 4 height 5
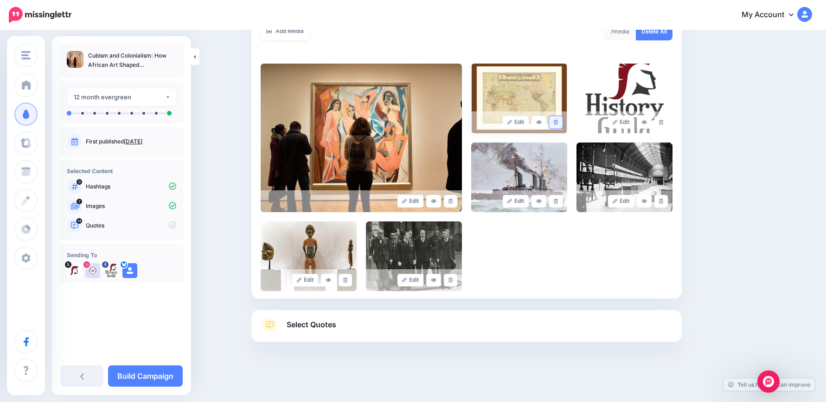
click at [558, 122] on icon at bounding box center [556, 122] width 4 height 5
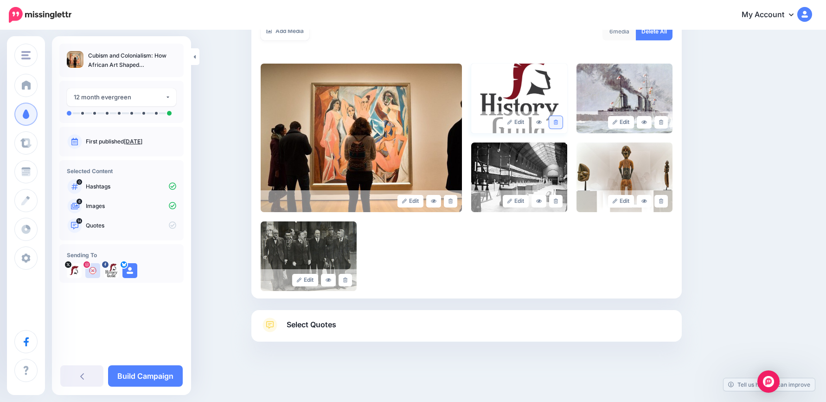
click at [558, 124] on icon at bounding box center [556, 122] width 4 height 5
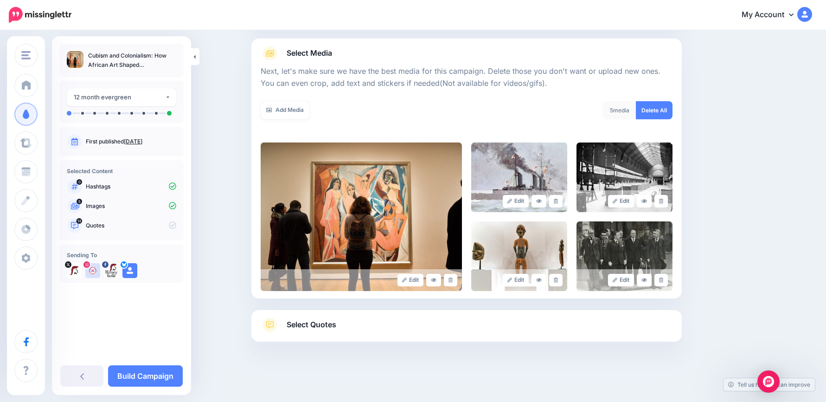
scroll to position [99, 0]
click at [371, 322] on link "Select Quotes" at bounding box center [467, 329] width 412 height 24
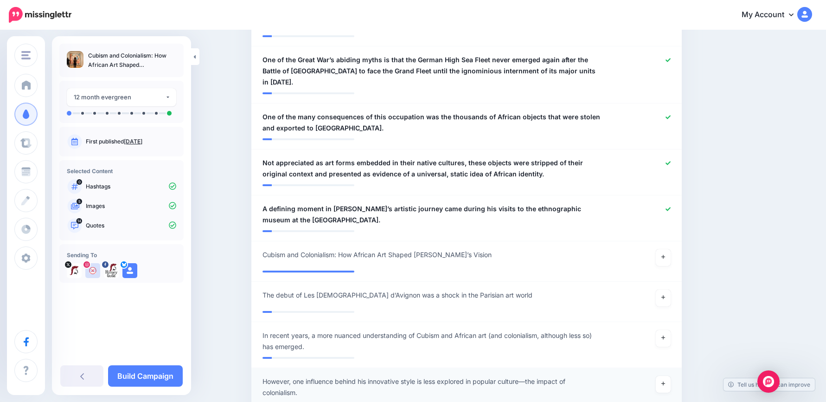
scroll to position [795, 0]
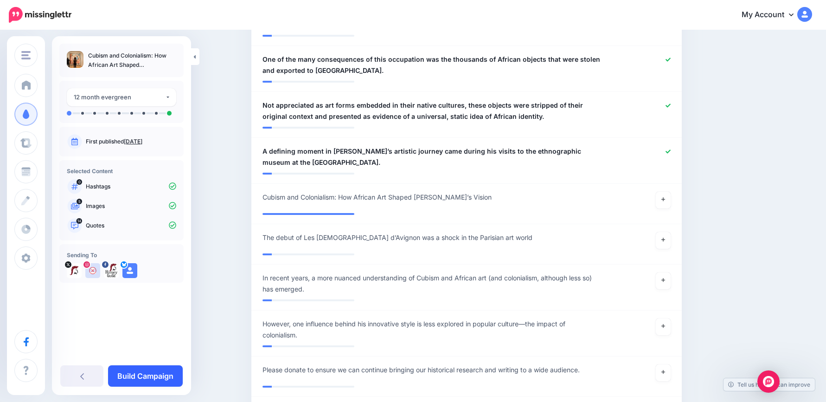
click at [166, 374] on link "Build Campaign" at bounding box center [145, 375] width 75 height 21
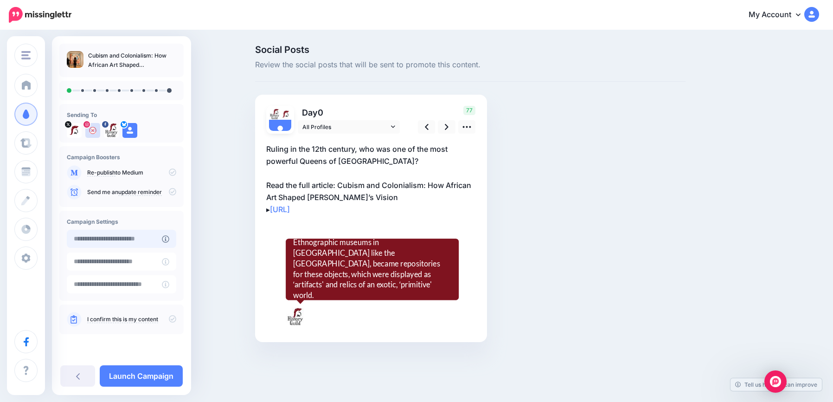
click at [130, 241] on input "text" at bounding box center [114, 239] width 95 height 18
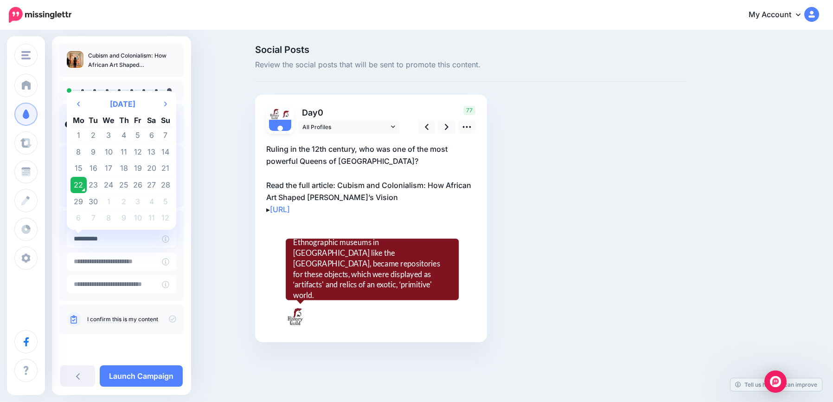
click at [122, 204] on td "2" at bounding box center [124, 201] width 14 height 17
type input "**********"
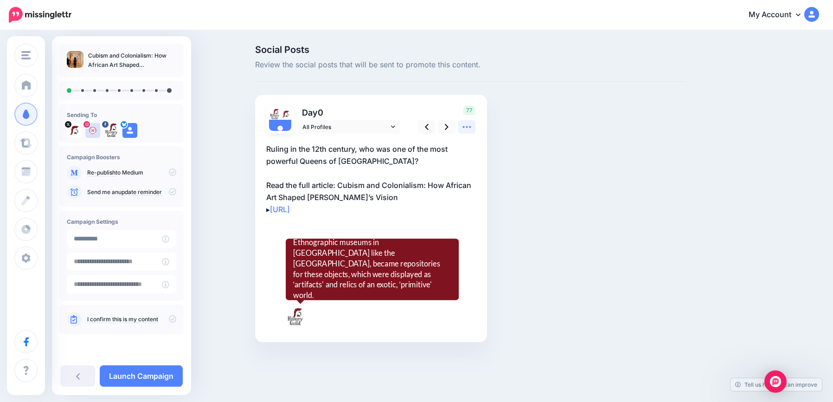
click at [469, 129] on icon at bounding box center [467, 127] width 10 height 10
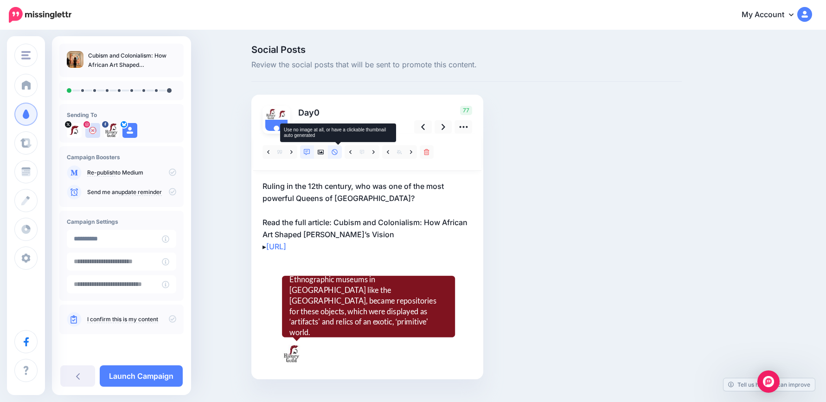
click at [336, 152] on icon at bounding box center [335, 152] width 6 height 6
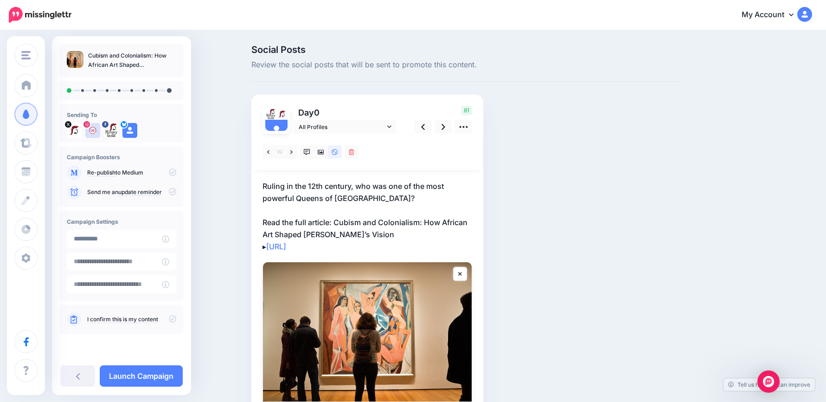
drag, startPoint x: 371, startPoint y: 245, endPoint x: 236, endPoint y: 155, distance: 162.2
click at [236, 155] on div "Social Posts Review the social posts that will be sent to promote this content.…" at bounding box center [413, 260] width 826 height 458
click at [332, 216] on p "Ruling in the 12th century, who was one of the most powerful Queens of [GEOGRAP…" at bounding box center [368, 216] width 210 height 72
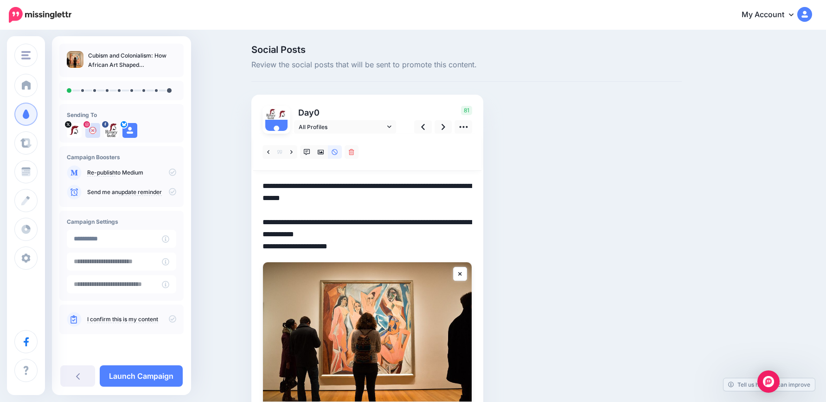
drag, startPoint x: 318, startPoint y: 227, endPoint x: 198, endPoint y: 134, distance: 152.4
click at [198, 134] on div "Social Posts Review the social posts that will be sent to promote this content.…" at bounding box center [413, 260] width 826 height 458
paste textarea "**********"
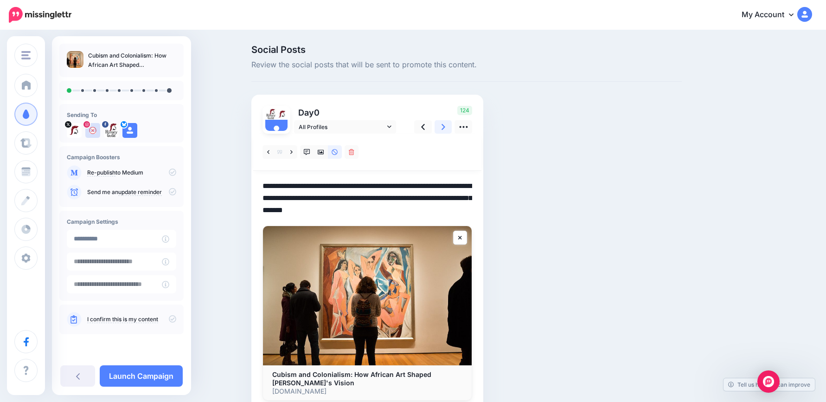
click at [449, 127] on link at bounding box center [444, 126] width 18 height 13
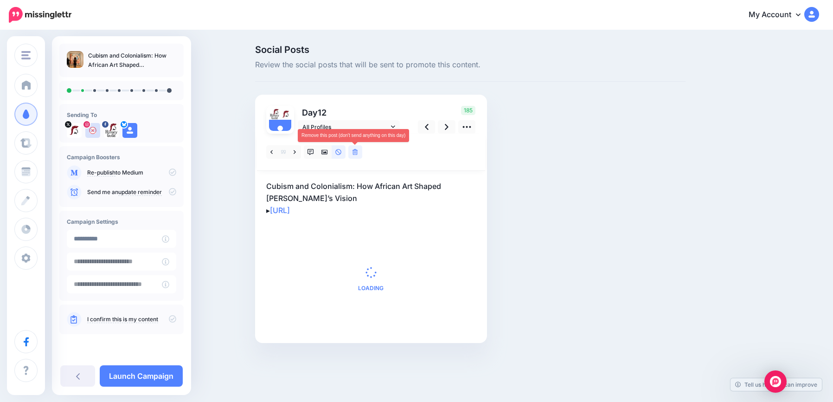
click at [359, 156] on link at bounding box center [355, 151] width 14 height 13
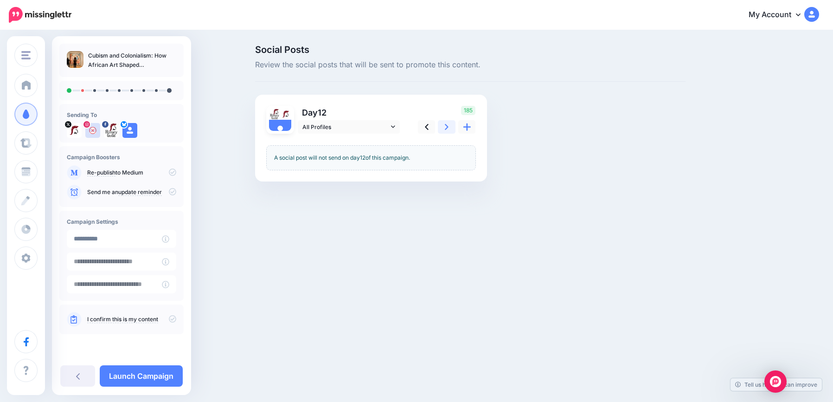
click at [447, 126] on icon at bounding box center [447, 127] width 4 height 6
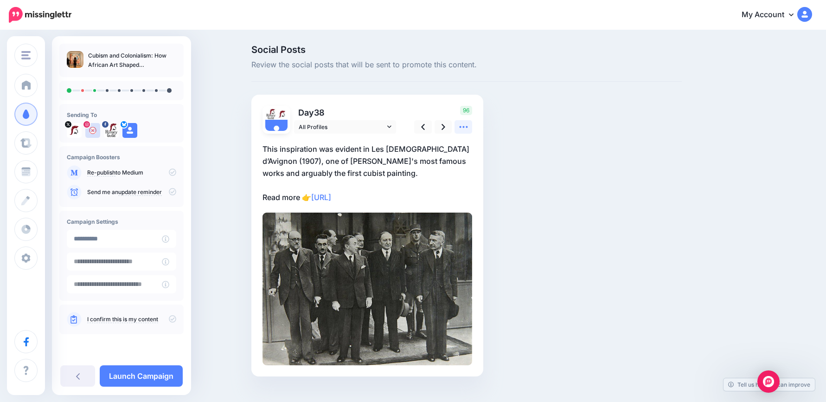
click at [465, 125] on icon at bounding box center [464, 127] width 10 height 10
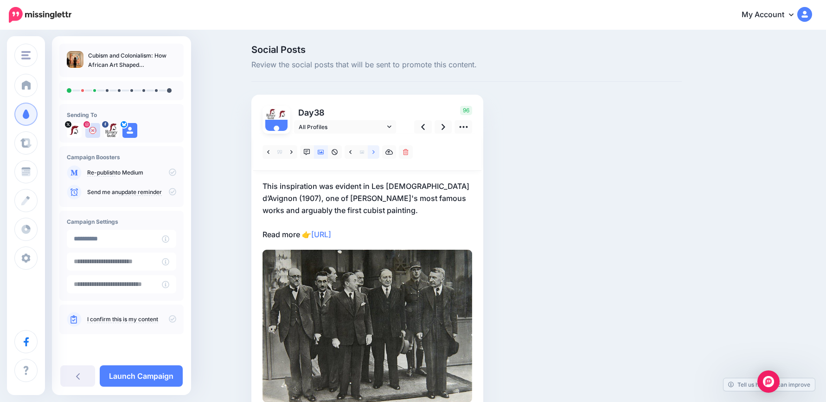
click at [375, 153] on icon at bounding box center [373, 152] width 2 height 4
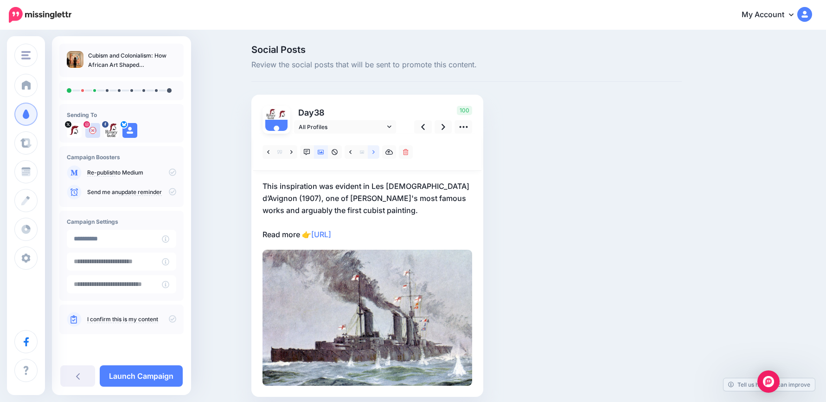
click at [375, 153] on icon at bounding box center [373, 152] width 2 height 4
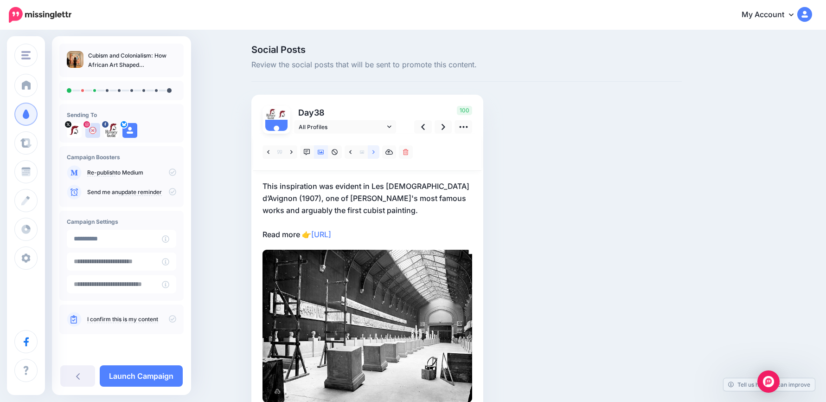
click at [375, 153] on icon at bounding box center [373, 152] width 2 height 4
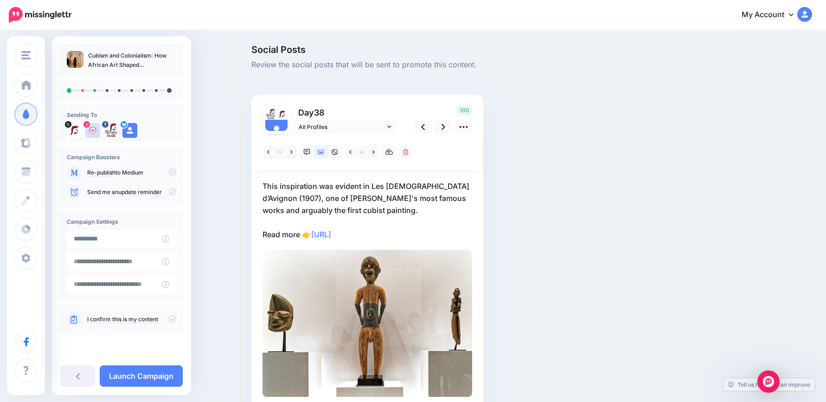
click at [354, 201] on p "This inspiration was evident in Les Demoiselles d’Avignon (1907), one of Picass…" at bounding box center [368, 210] width 210 height 60
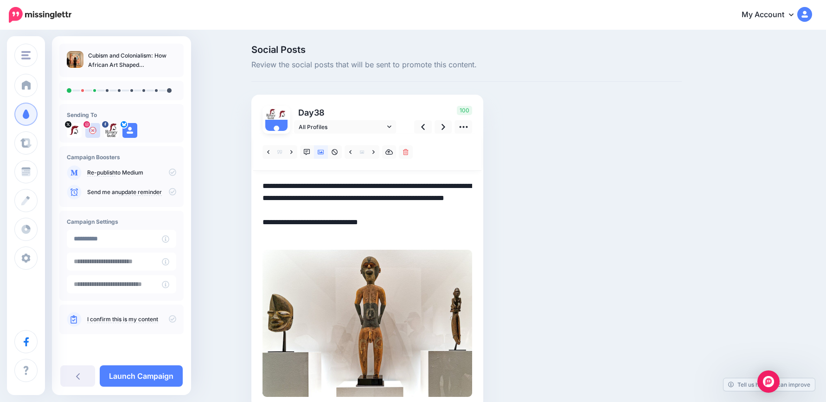
drag, startPoint x: 372, startPoint y: 211, endPoint x: 196, endPoint y: 160, distance: 183.8
click at [196, 160] on div "Social Posts Review the social posts that will be sent to promote this content.…" at bounding box center [413, 240] width 826 height 418
paste textarea "**********"
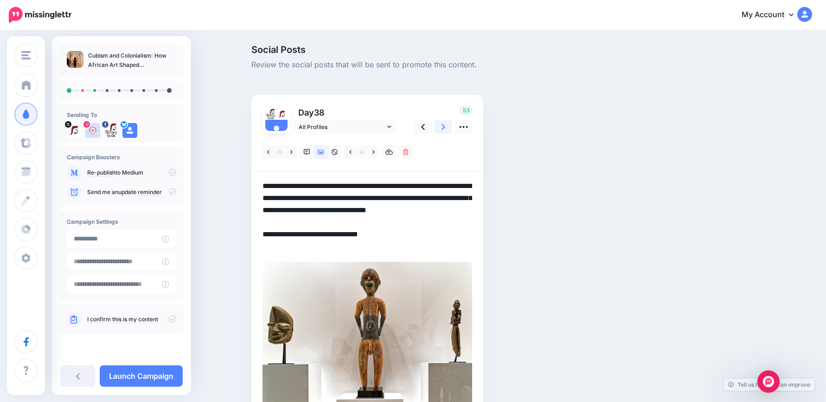
click at [449, 128] on link at bounding box center [444, 126] width 18 height 13
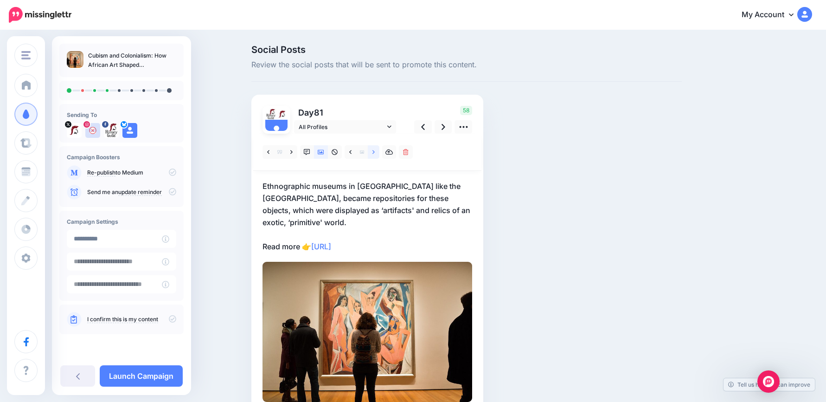
click at [375, 154] on icon at bounding box center [373, 152] width 2 height 6
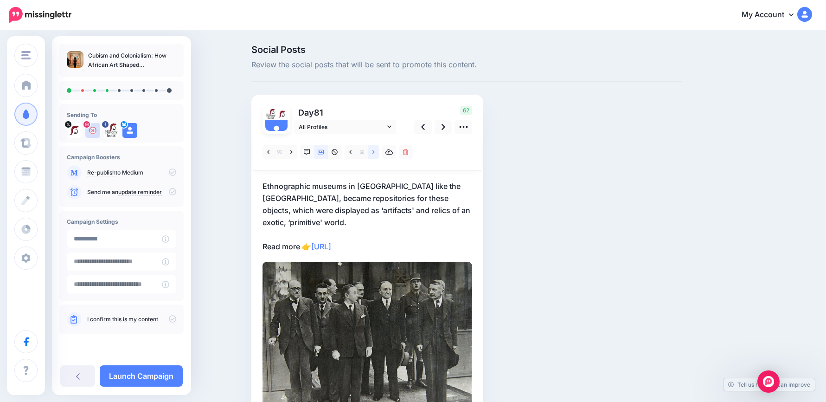
click at [375, 154] on icon at bounding box center [373, 152] width 2 height 6
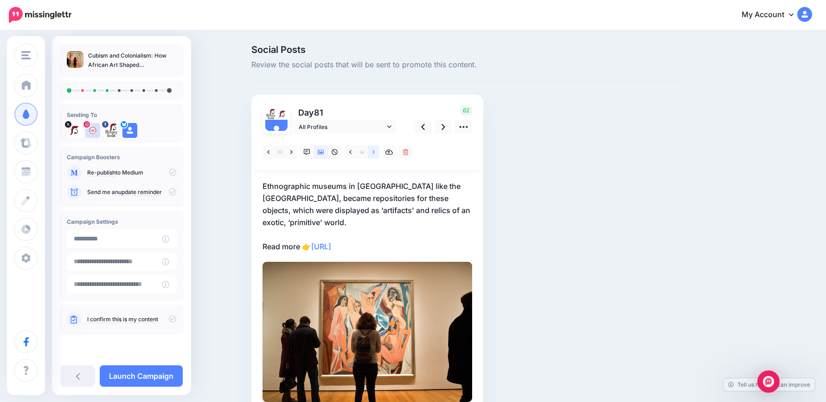
click at [375, 154] on icon at bounding box center [373, 152] width 2 height 6
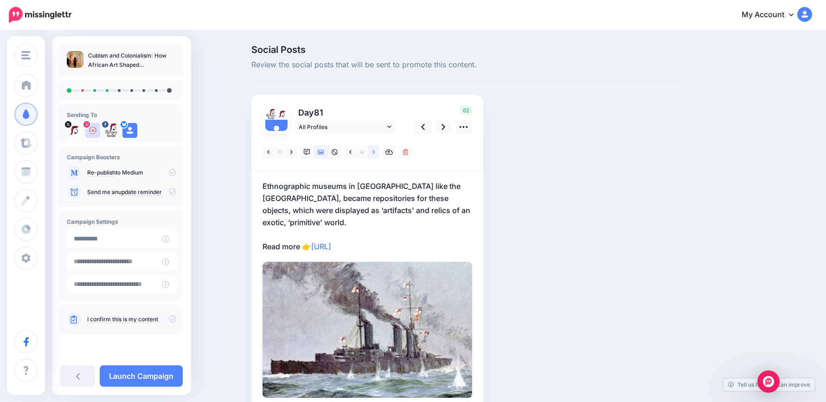
click at [375, 154] on icon at bounding box center [373, 152] width 2 height 6
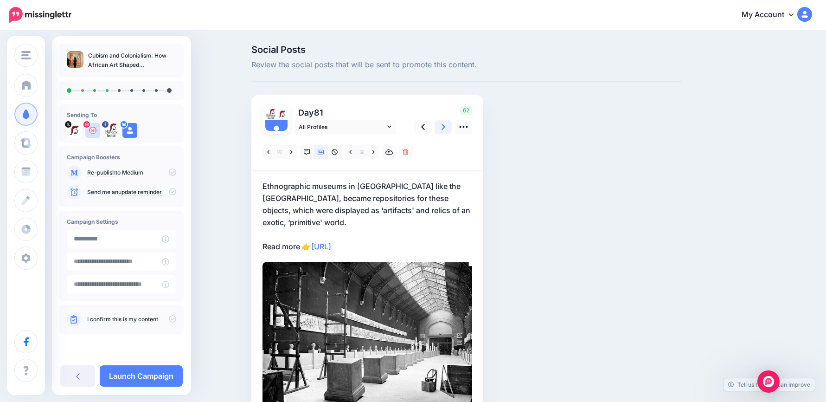
click at [445, 128] on icon at bounding box center [444, 127] width 4 height 10
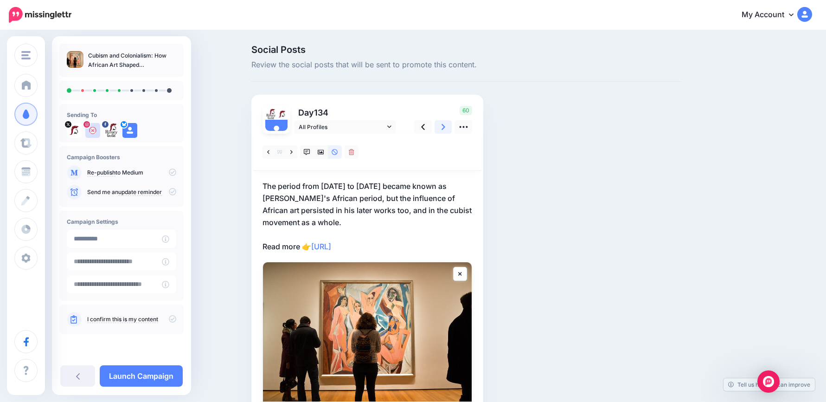
click at [445, 130] on icon at bounding box center [444, 127] width 4 height 10
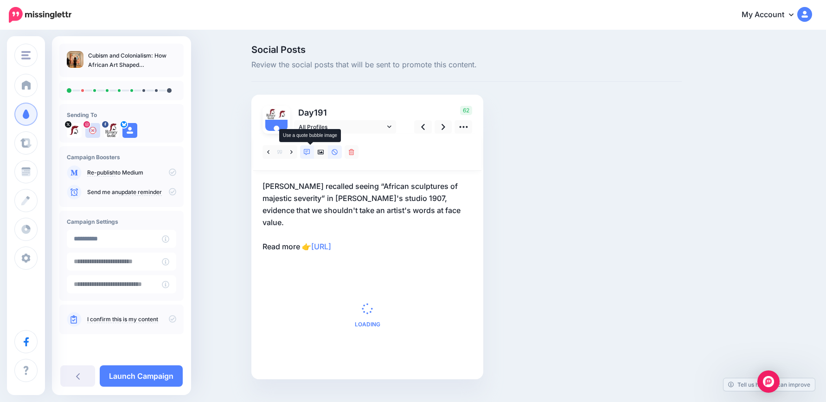
click at [310, 151] on icon at bounding box center [307, 152] width 6 height 6
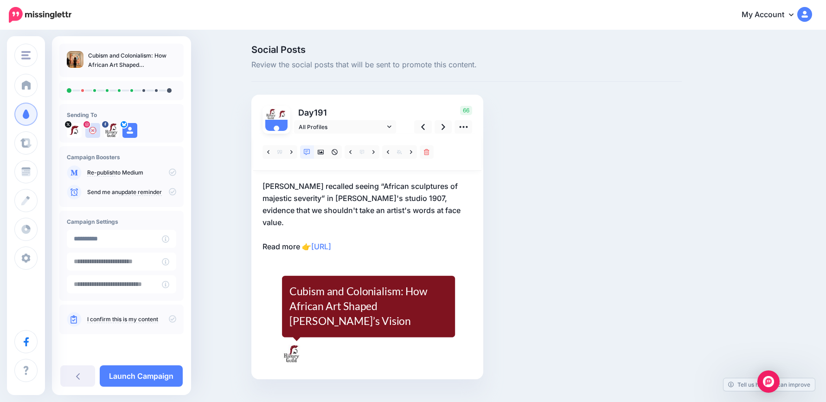
click at [308, 213] on p "Daniel-Henry Kahnweiler's recalled seeing “African sculptures of majestic sever…" at bounding box center [368, 216] width 210 height 72
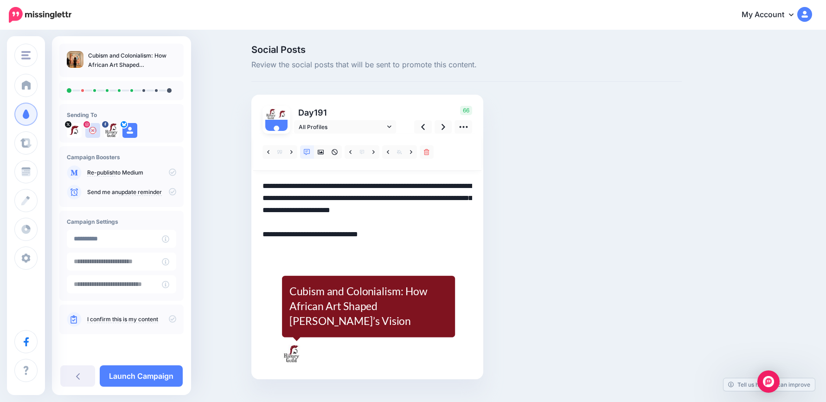
drag, startPoint x: 306, startPoint y: 225, endPoint x: 245, endPoint y: 168, distance: 84.0
click at [245, 168] on div "Social Posts Review the social posts that will be sent to promote this content.…" at bounding box center [413, 226] width 826 height 390
paste textarea
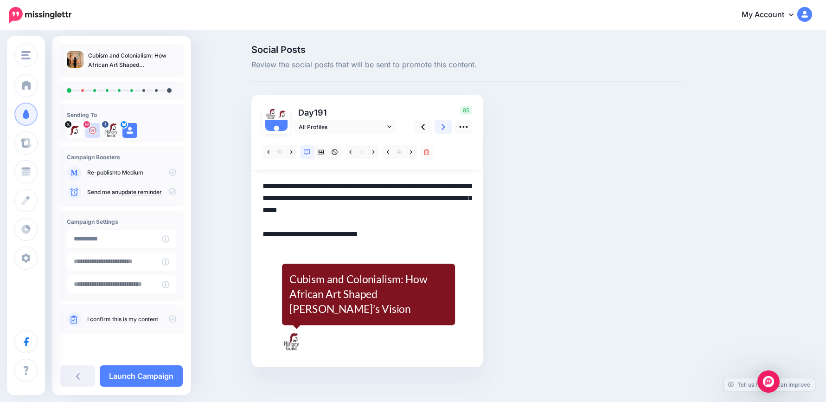
click at [445, 128] on icon at bounding box center [444, 127] width 4 height 10
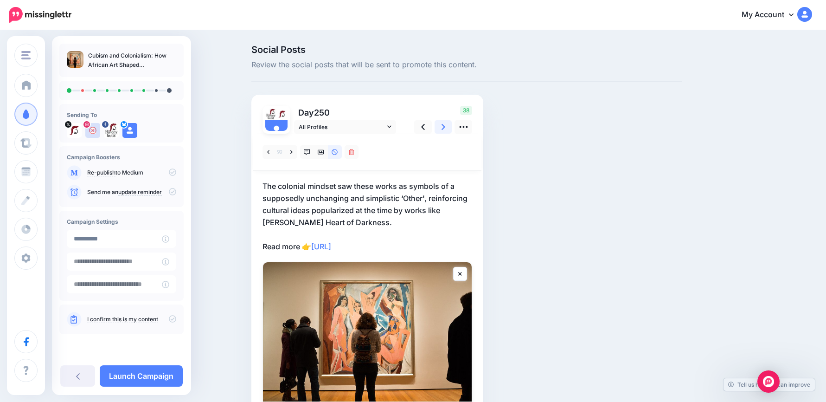
click at [445, 125] on icon at bounding box center [444, 127] width 4 height 10
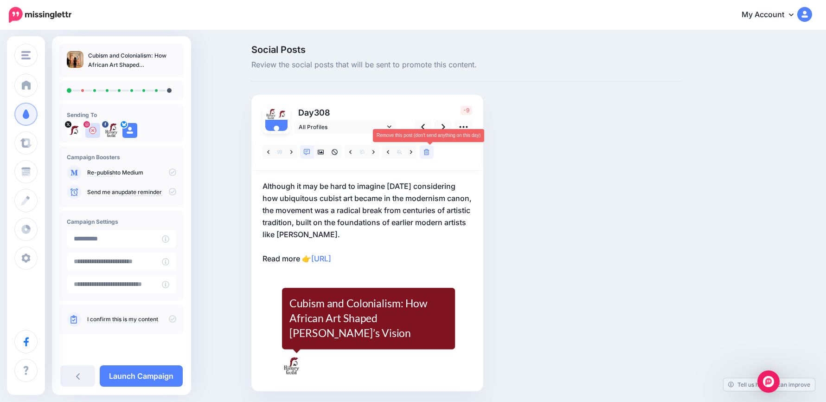
click at [430, 154] on icon at bounding box center [427, 152] width 6 height 6
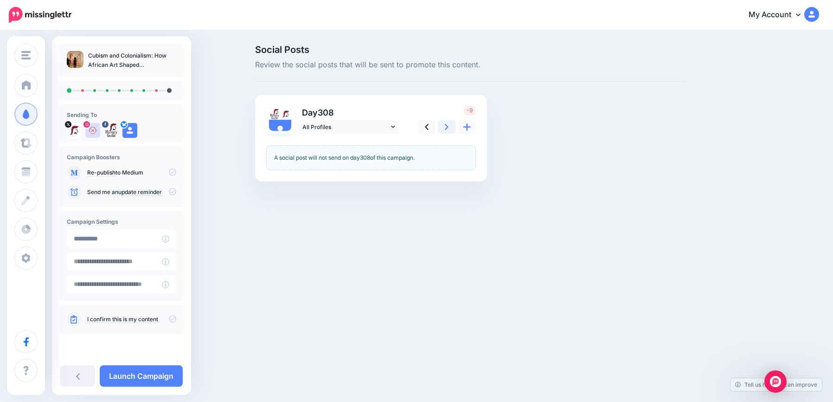
click at [446, 129] on icon at bounding box center [447, 127] width 4 height 6
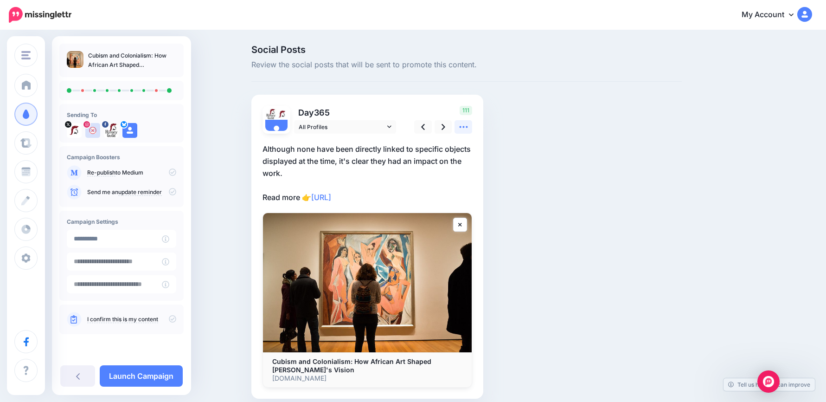
click at [467, 129] on icon at bounding box center [464, 127] width 10 height 10
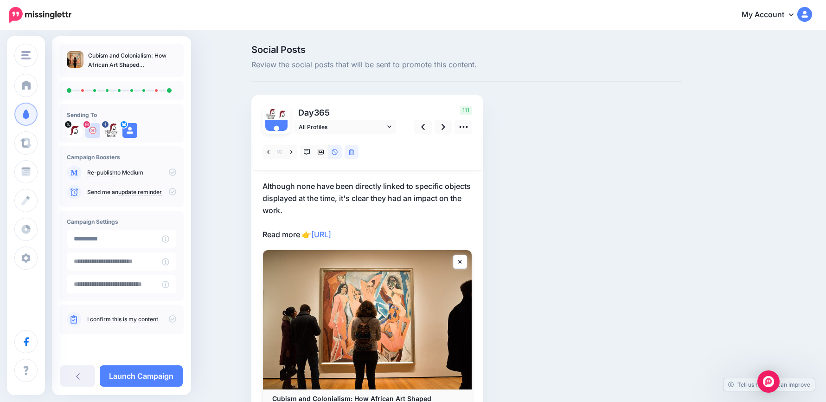
click at [408, 230] on p "Although none have been directly linked to specific objects displayed at the ti…" at bounding box center [368, 210] width 210 height 60
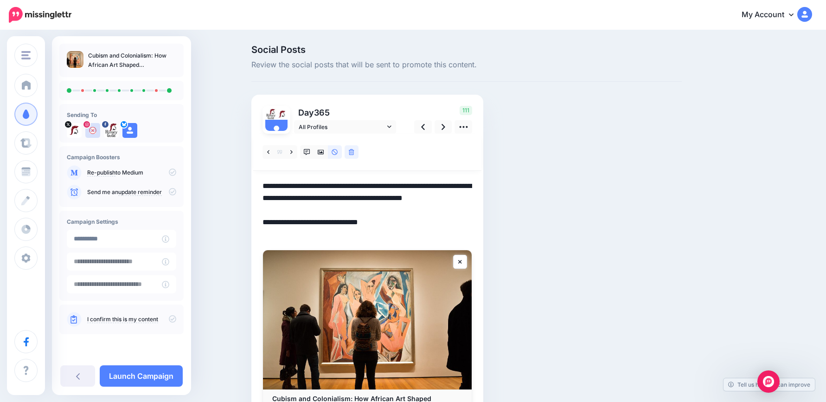
drag, startPoint x: 419, startPoint y: 233, endPoint x: 205, endPoint y: 171, distance: 223.7
click at [205, 171] on div "Social Posts Review the social posts that will be sent to promote this content.…" at bounding box center [413, 254] width 826 height 446
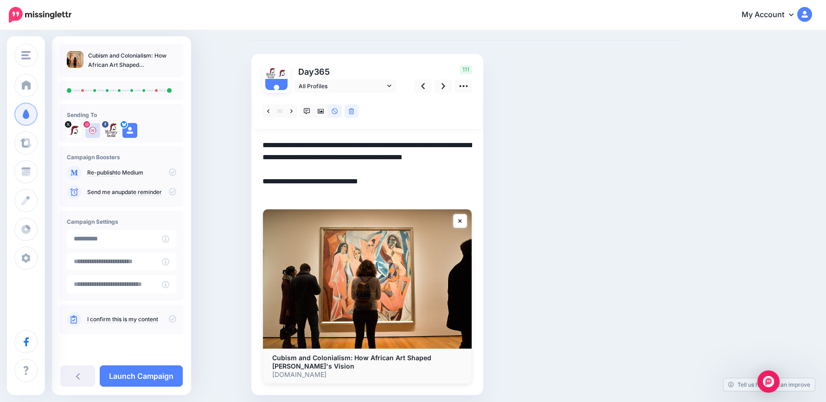
scroll to position [76, 0]
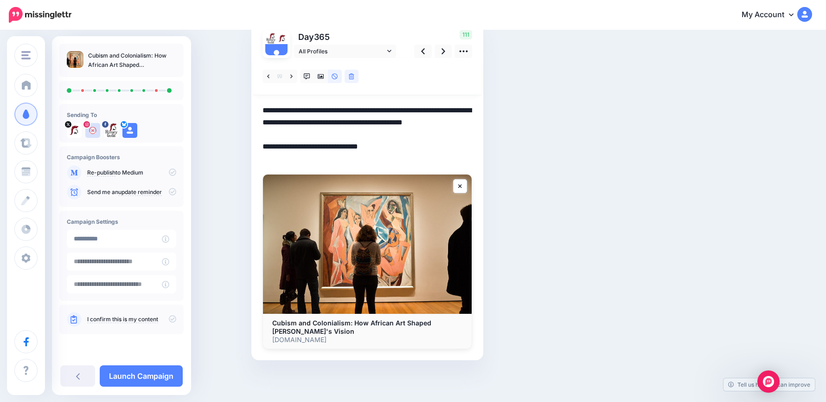
paste textarea
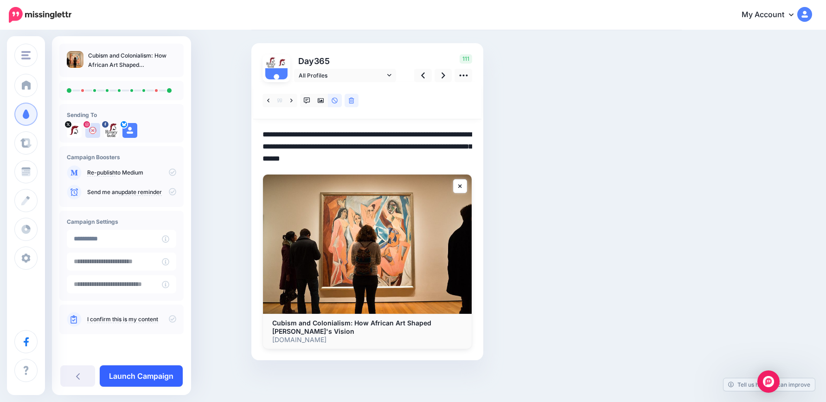
type textarea "**********"
click at [165, 376] on link "Launch Campaign" at bounding box center [141, 375] width 83 height 21
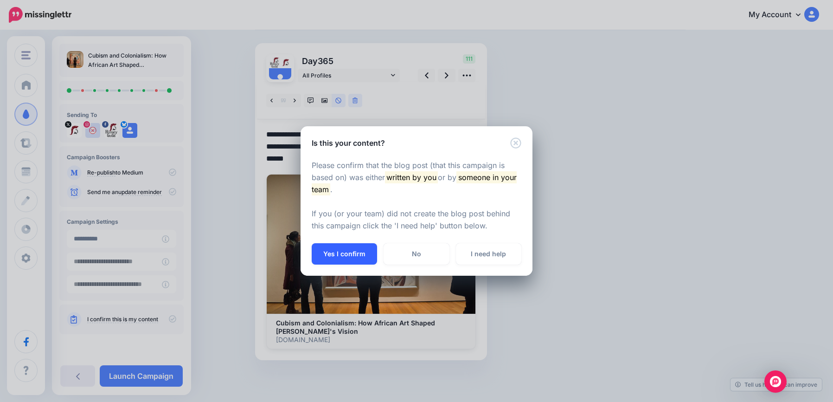
click at [346, 253] on button "Yes I confirm" at bounding box center [344, 253] width 65 height 21
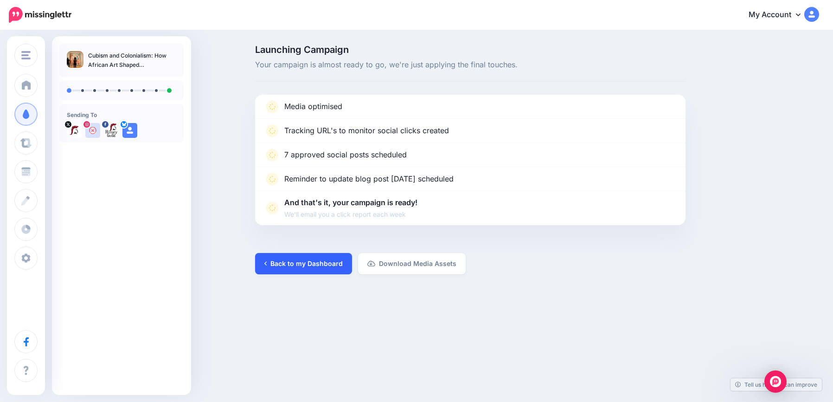
click at [314, 262] on link "Back to my Dashboard" at bounding box center [303, 263] width 97 height 21
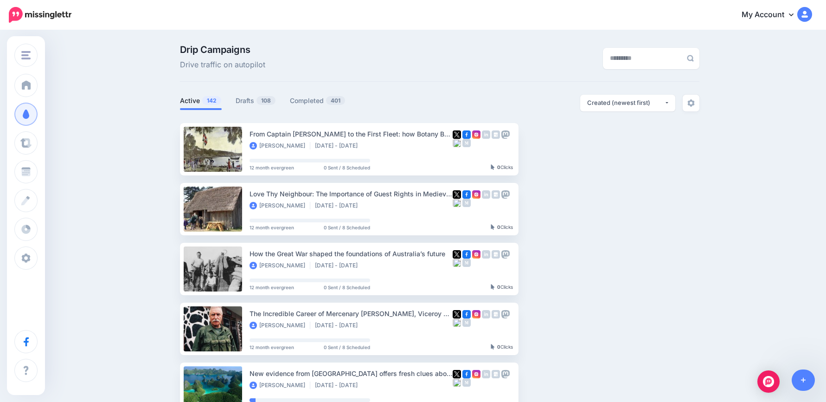
click at [248, 91] on div "Drip Campaigns Drive traffic on autopilot Active 142 108 401" at bounding box center [439, 401] width 533 height 713
click at [248, 102] on link "Drafts 108" at bounding box center [256, 100] width 40 height 11
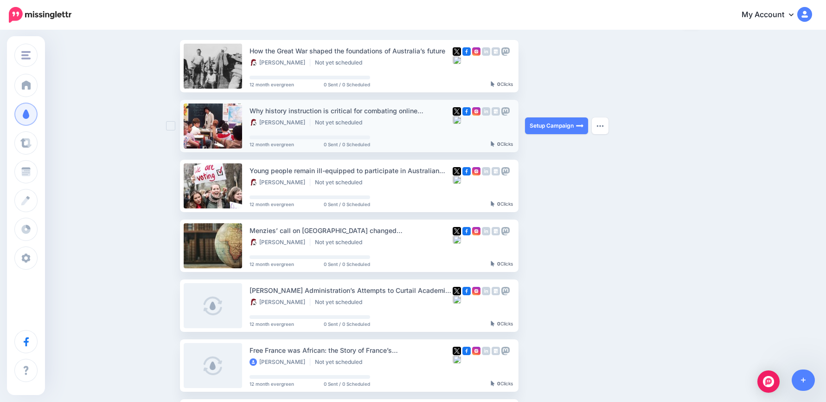
scroll to position [93, 0]
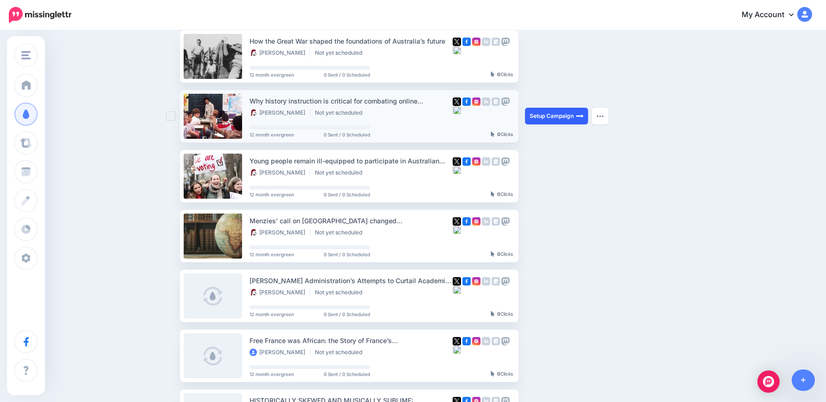
click at [562, 117] on link "Setup Campaign" at bounding box center [556, 116] width 63 height 17
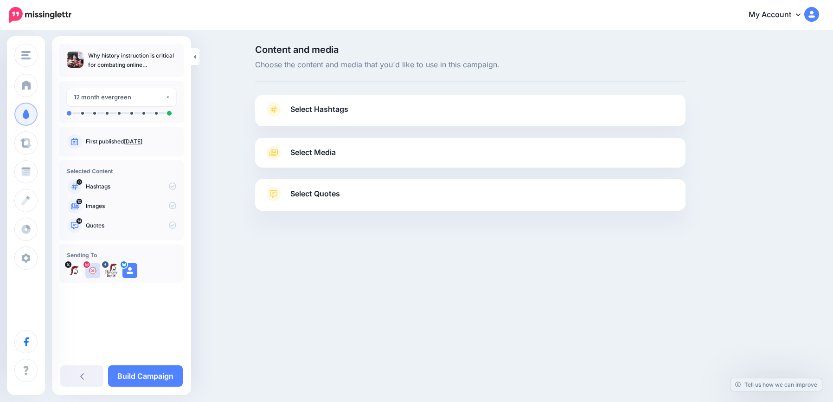
click at [321, 111] on span "Select Hashtags" at bounding box center [319, 109] width 58 height 13
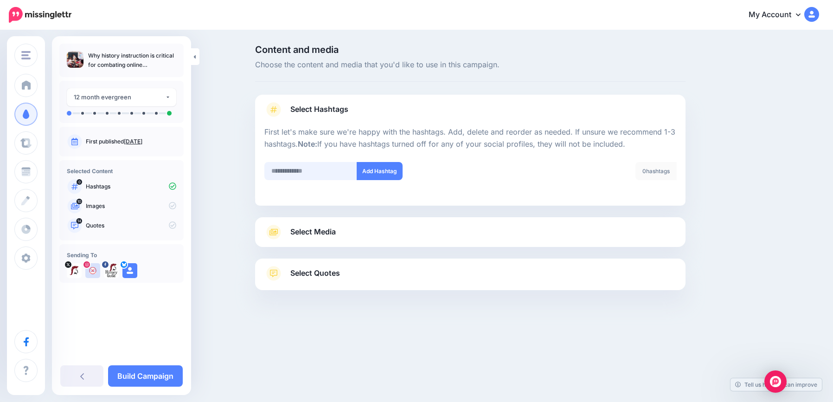
click at [311, 177] on input "text" at bounding box center [310, 171] width 93 height 18
type input "*******"
click at [373, 169] on button "Add Hashtag" at bounding box center [380, 171] width 46 height 18
drag, startPoint x: 338, startPoint y: 237, endPoint x: 347, endPoint y: 212, distance: 26.0
click at [338, 236] on link "Select Media" at bounding box center [470, 232] width 412 height 15
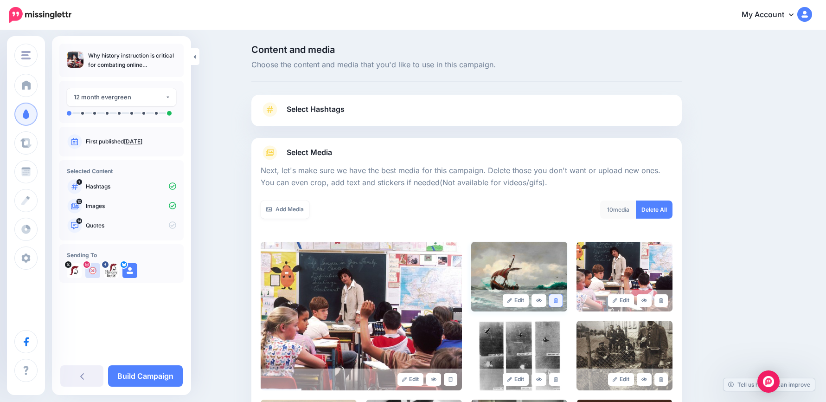
click at [558, 298] on icon at bounding box center [556, 300] width 4 height 5
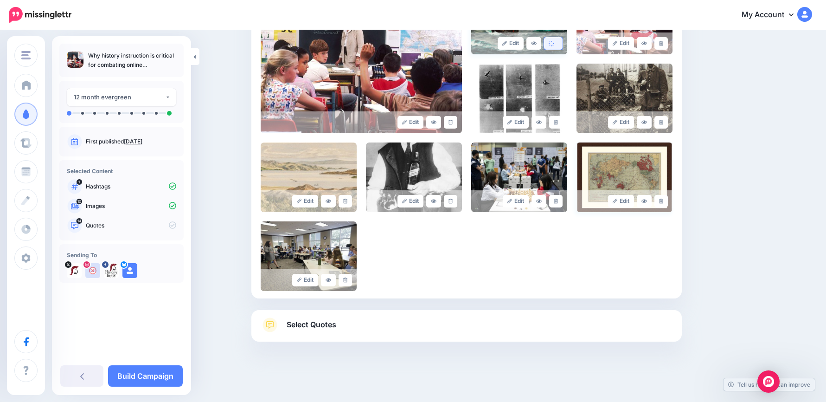
scroll to position [178, 0]
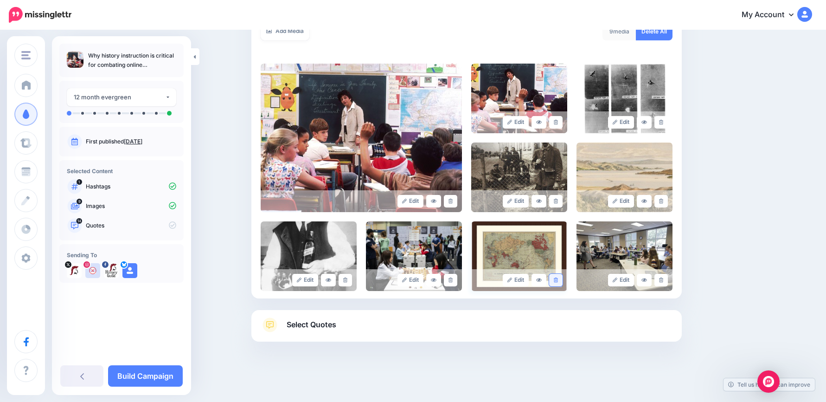
click at [558, 280] on icon at bounding box center [556, 279] width 4 height 5
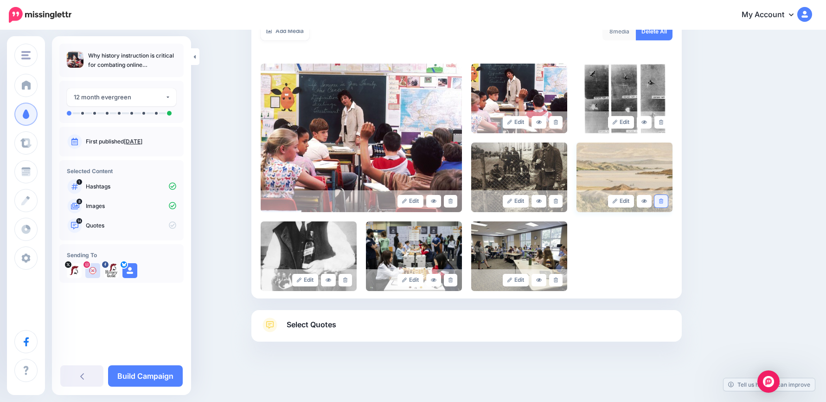
click at [663, 202] on icon at bounding box center [661, 201] width 4 height 5
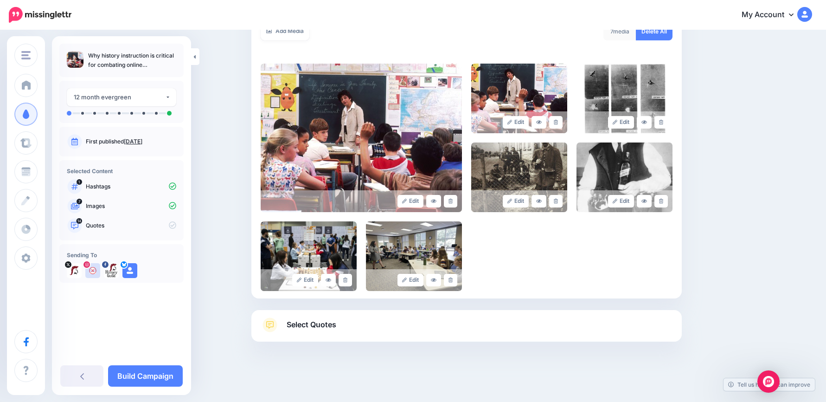
click at [439, 326] on link "Select Quotes" at bounding box center [467, 329] width 412 height 24
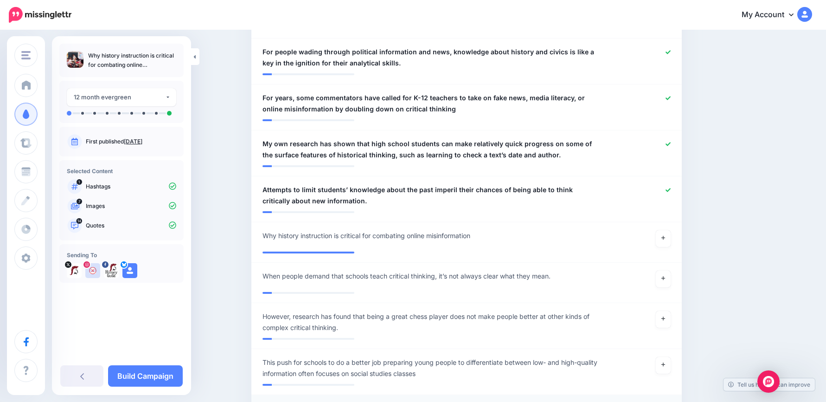
scroll to position [865, 0]
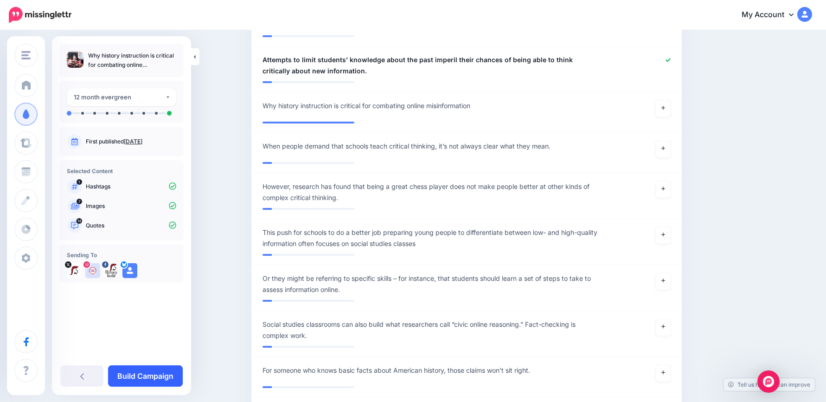
click at [164, 375] on link "Build Campaign" at bounding box center [145, 375] width 75 height 21
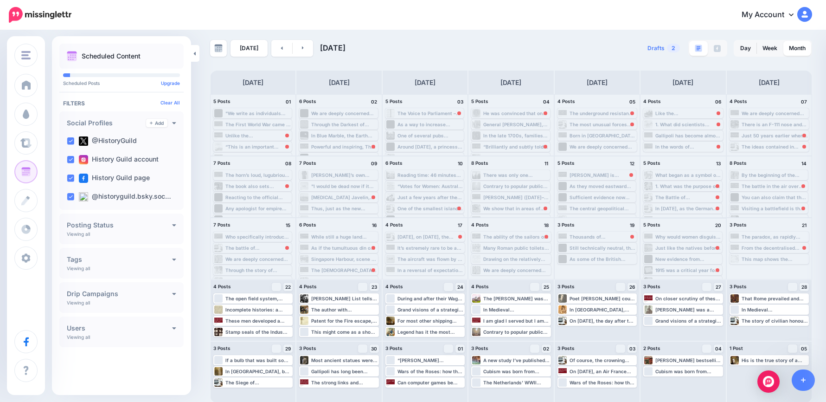
scroll to position [6, 0]
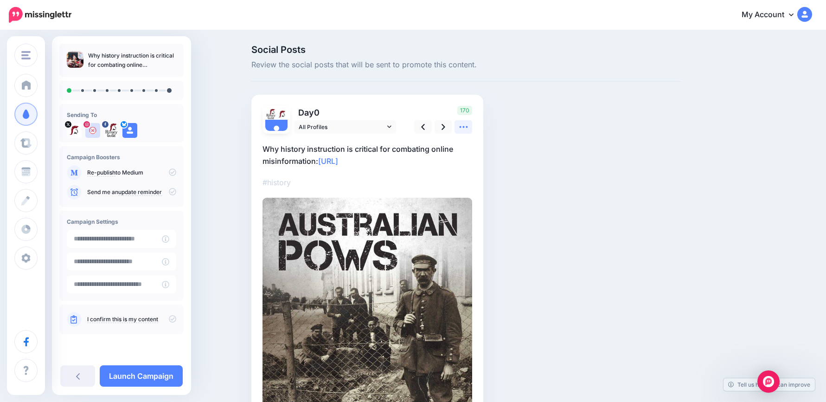
drag, startPoint x: 469, startPoint y: 125, endPoint x: 466, endPoint y: 129, distance: 5.0
click at [468, 125] on icon at bounding box center [464, 127] width 10 height 10
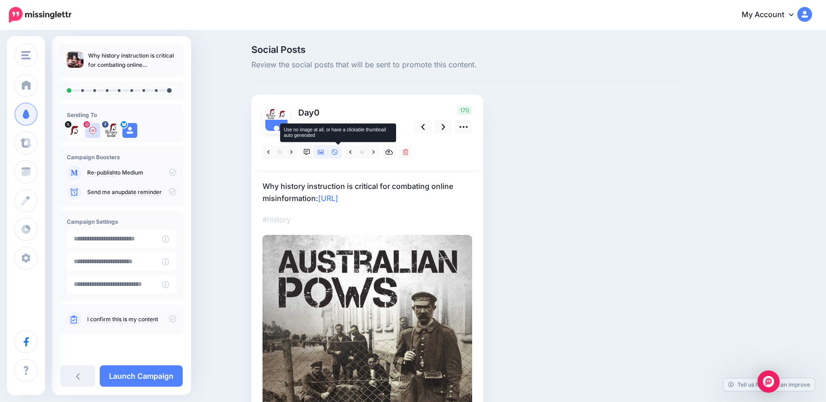
click at [338, 152] on icon at bounding box center [335, 152] width 6 height 6
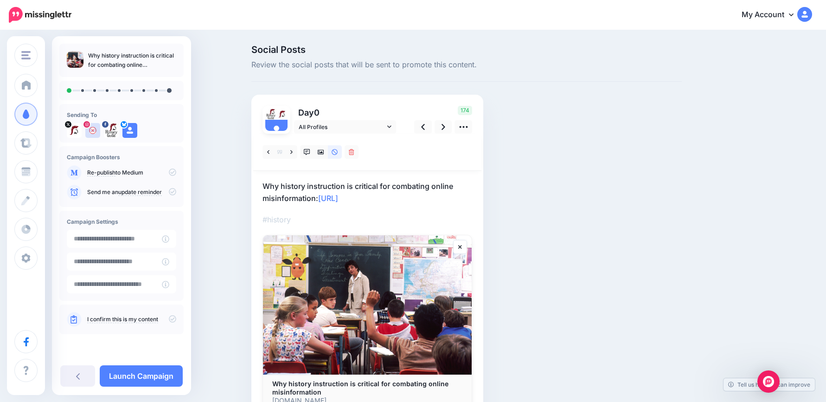
click at [416, 203] on p "Why history instruction is critical for combating online misinformation: [URL]" at bounding box center [368, 192] width 210 height 24
drag, startPoint x: 405, startPoint y: 196, endPoint x: 170, endPoint y: 160, distance: 238.3
click at [166, 160] on div "History Guild History Guild Add Workspace Dashboard Campaigns Curate Schedule C…" at bounding box center [413, 246] width 826 height 431
paste textarea "**********"
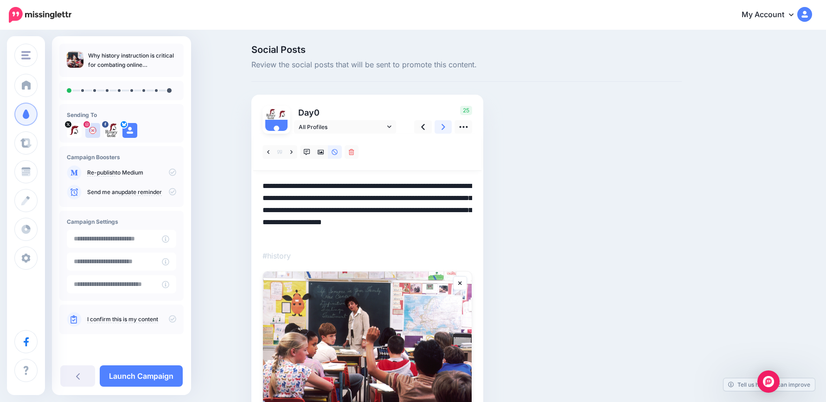
type textarea "**********"
click at [445, 127] on icon at bounding box center [444, 127] width 4 height 10
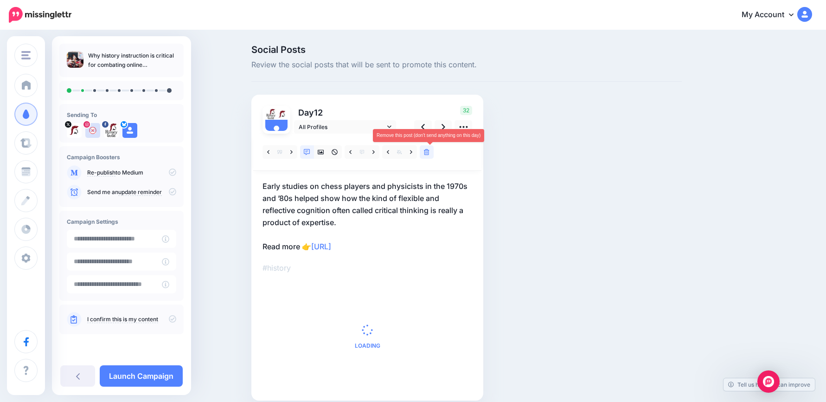
click at [433, 150] on link at bounding box center [427, 151] width 14 height 13
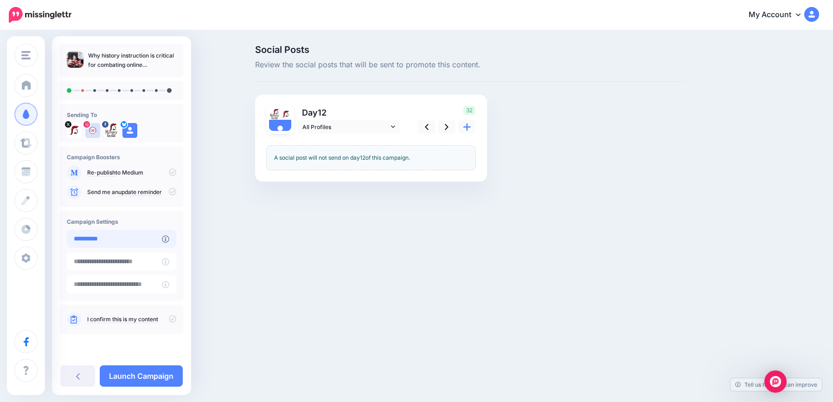
click at [150, 237] on input "**********" at bounding box center [114, 239] width 95 height 18
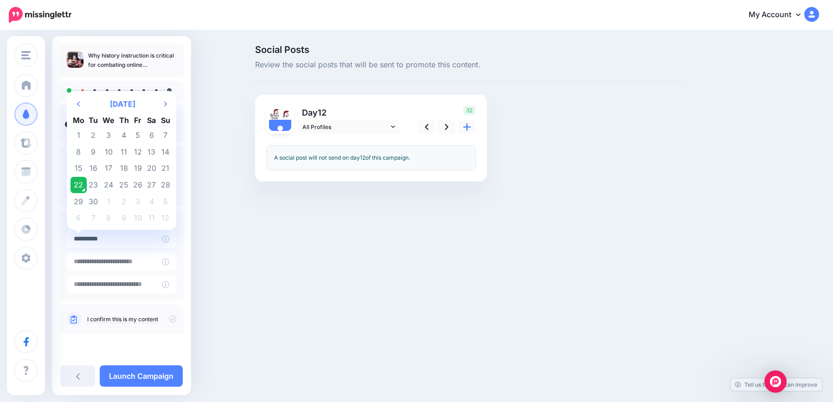
click at [152, 204] on td "4" at bounding box center [152, 201] width 14 height 17
type input "**********"
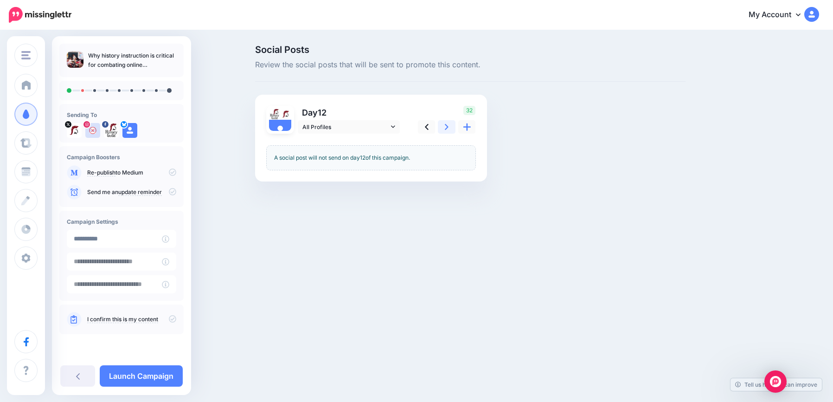
drag, startPoint x: 449, startPoint y: 127, endPoint x: 440, endPoint y: 134, distance: 10.9
click at [449, 127] on link at bounding box center [447, 126] width 18 height 13
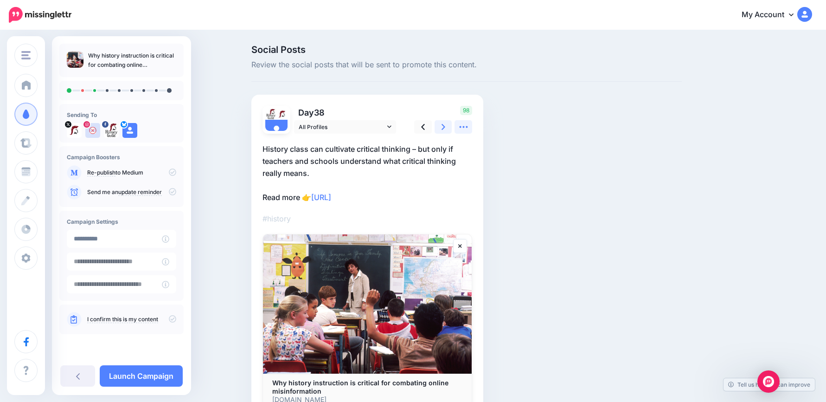
drag, startPoint x: 468, startPoint y: 130, endPoint x: 454, endPoint y: 133, distance: 14.2
click at [468, 130] on icon at bounding box center [464, 127] width 10 height 10
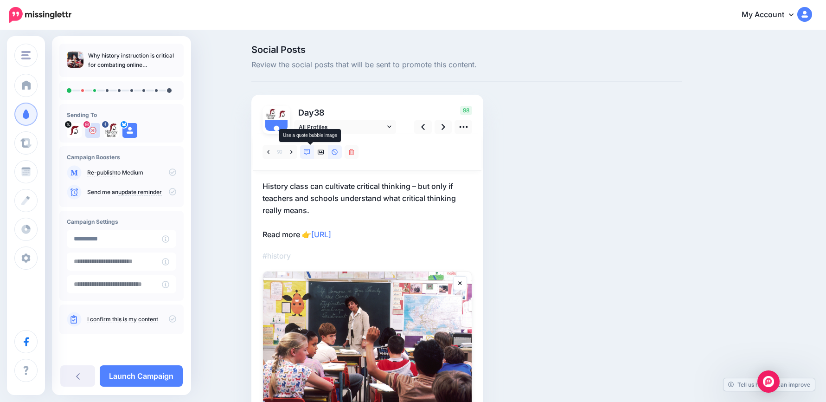
click at [310, 153] on icon at bounding box center [307, 152] width 6 height 6
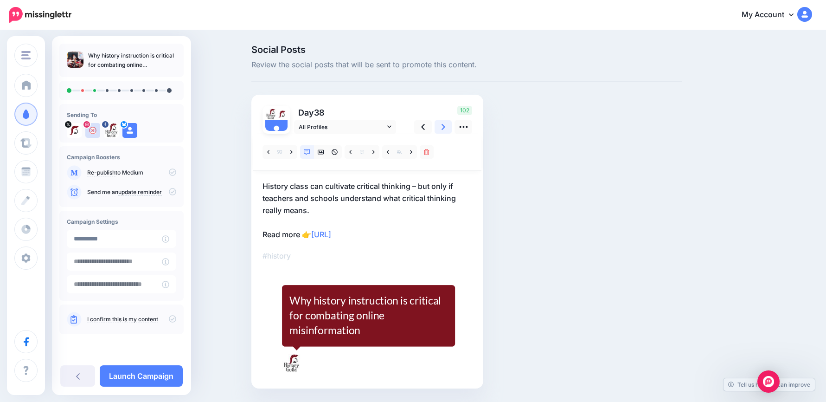
click at [443, 128] on link at bounding box center [444, 126] width 18 height 13
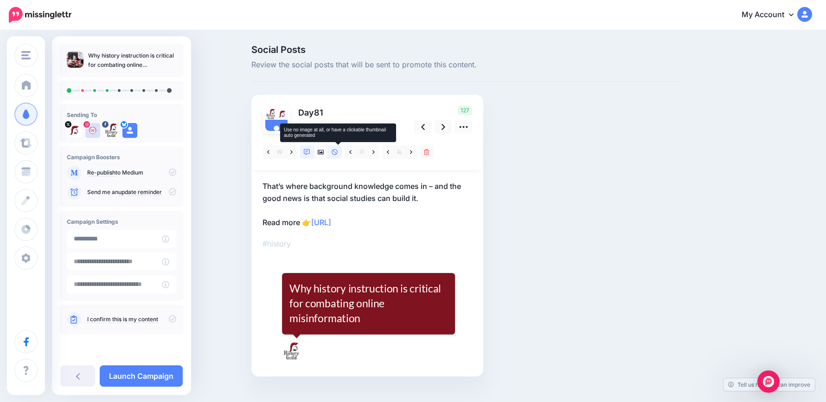
click at [338, 154] on icon at bounding box center [335, 152] width 6 height 6
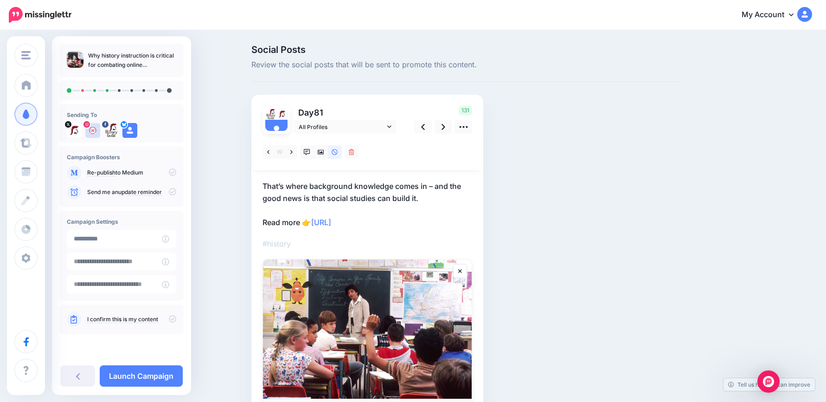
click at [411, 195] on p "That’s where background knowledge comes in – and the good news is that social s…" at bounding box center [368, 204] width 210 height 48
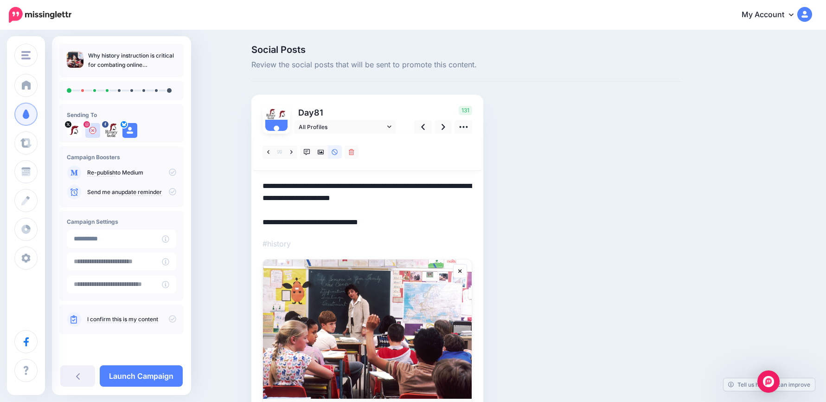
drag, startPoint x: 414, startPoint y: 224, endPoint x: 208, endPoint y: 163, distance: 215.2
click at [206, 161] on div "Social Posts Review the social posts that will be sent to promote this content.…" at bounding box center [413, 259] width 826 height 456
paste textarea "**********"
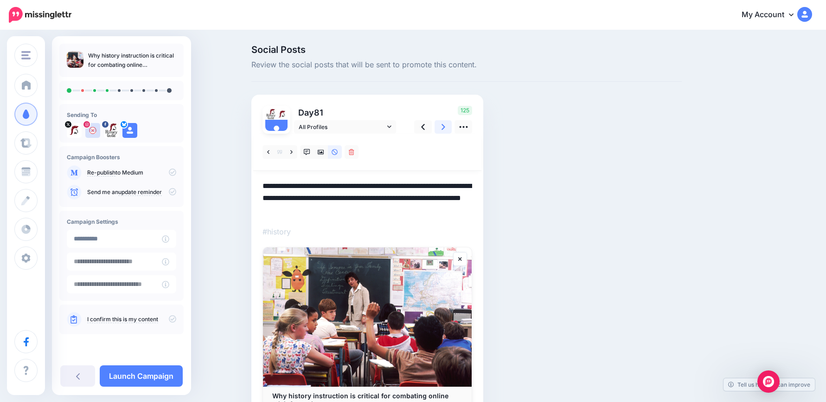
type textarea "**********"
click at [445, 127] on icon at bounding box center [444, 127] width 4 height 6
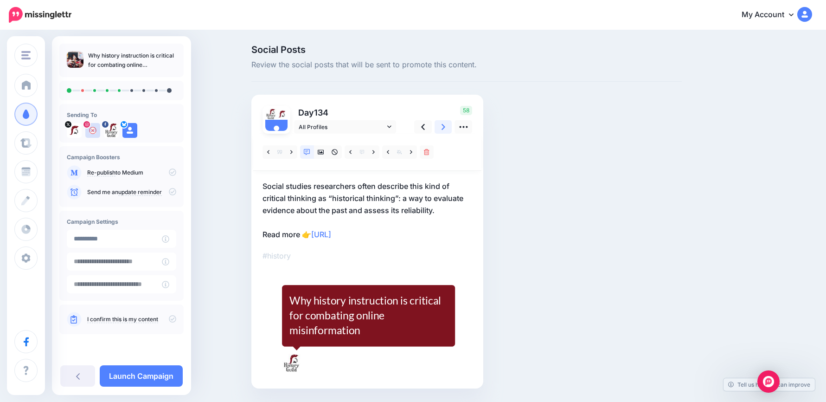
click at [450, 125] on link at bounding box center [444, 126] width 18 height 13
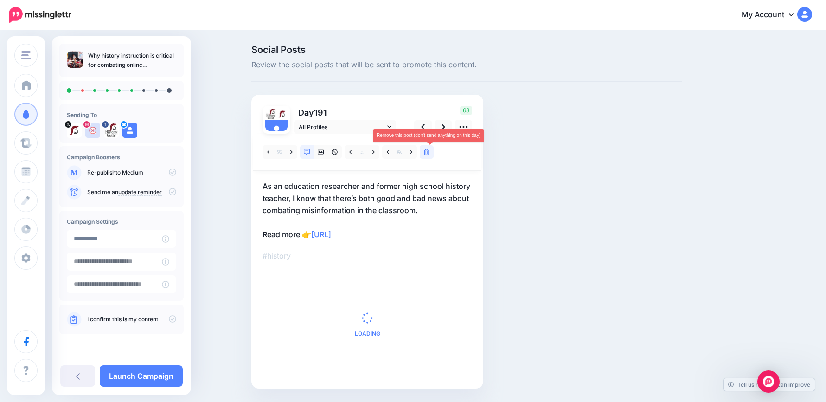
click at [430, 152] on icon at bounding box center [427, 152] width 6 height 6
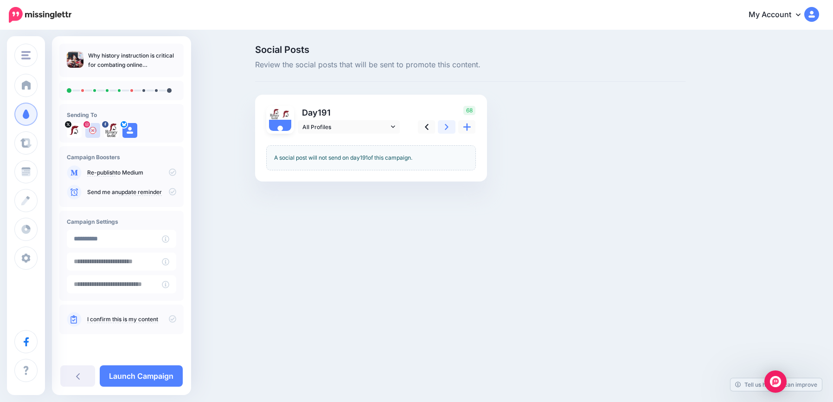
click at [449, 127] on link at bounding box center [447, 126] width 18 height 13
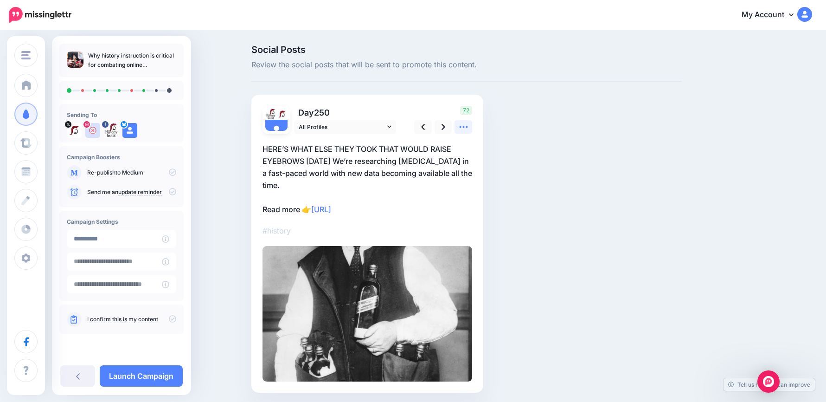
click at [463, 132] on link at bounding box center [464, 126] width 18 height 13
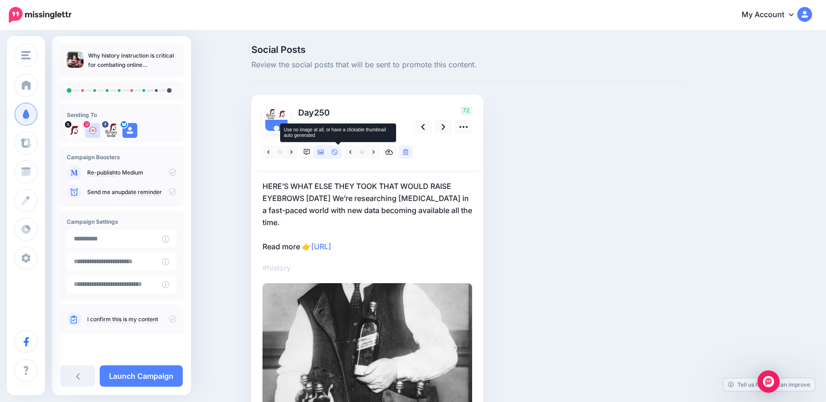
click at [336, 151] on icon at bounding box center [335, 152] width 6 height 6
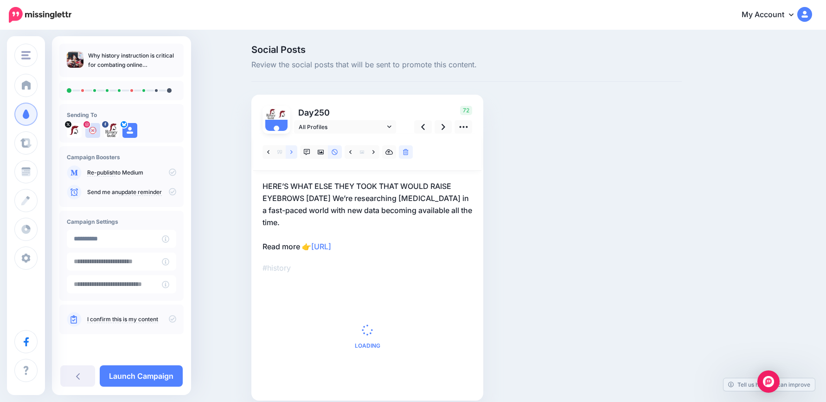
click at [297, 151] on link at bounding box center [292, 151] width 12 height 13
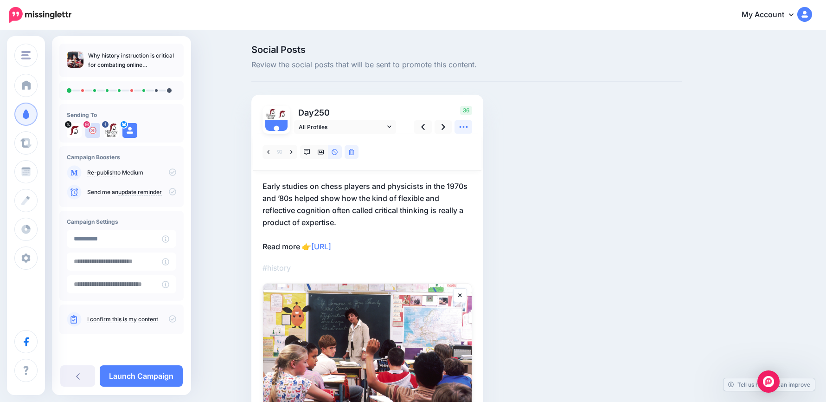
click at [467, 130] on icon at bounding box center [464, 127] width 10 height 10
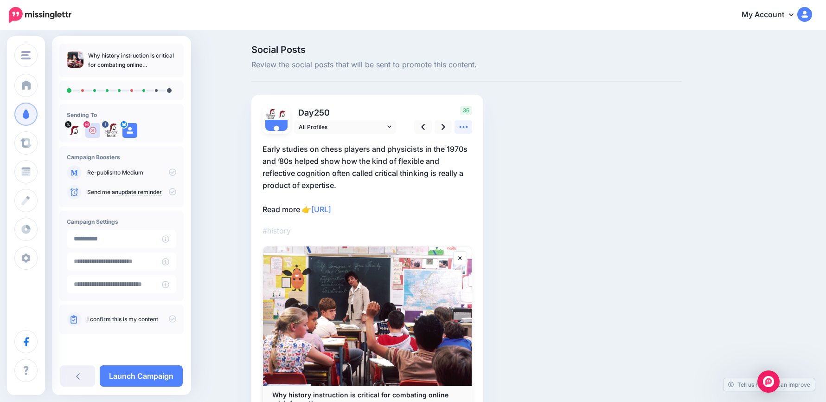
click at [467, 132] on link at bounding box center [464, 126] width 18 height 13
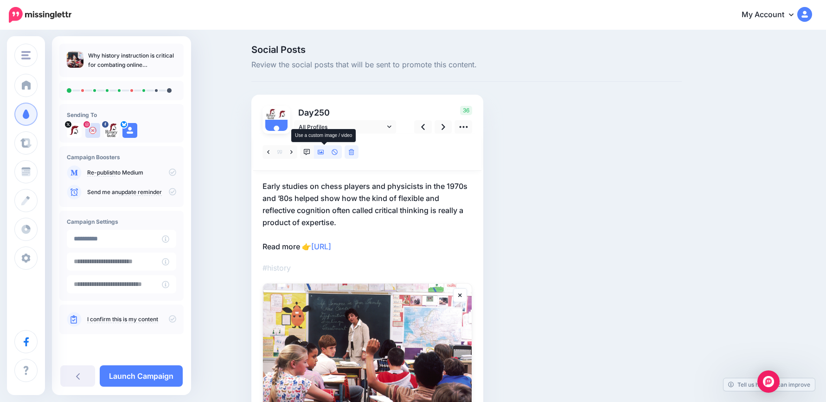
click at [324, 152] on icon at bounding box center [321, 152] width 6 height 5
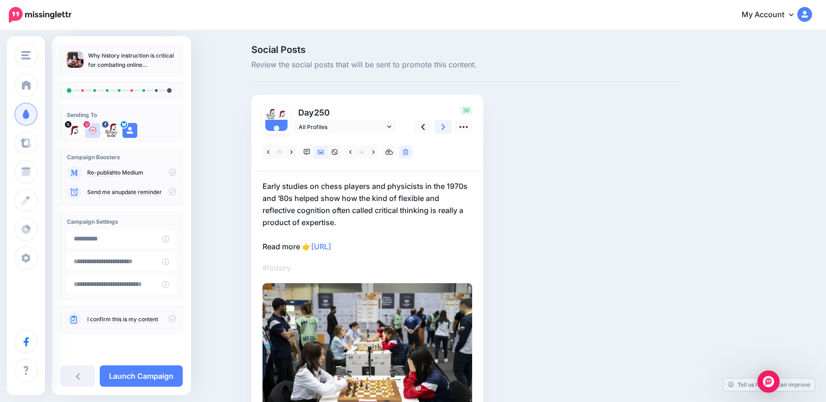
click at [445, 128] on icon at bounding box center [444, 127] width 4 height 6
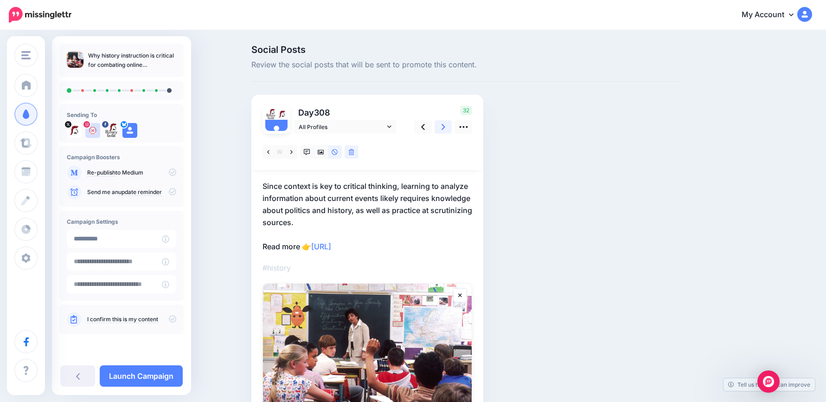
click at [449, 130] on link at bounding box center [444, 126] width 18 height 13
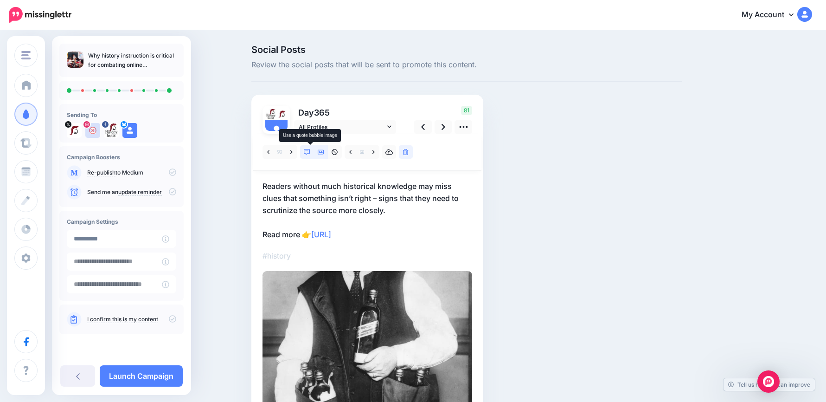
click at [310, 153] on icon at bounding box center [307, 152] width 6 height 6
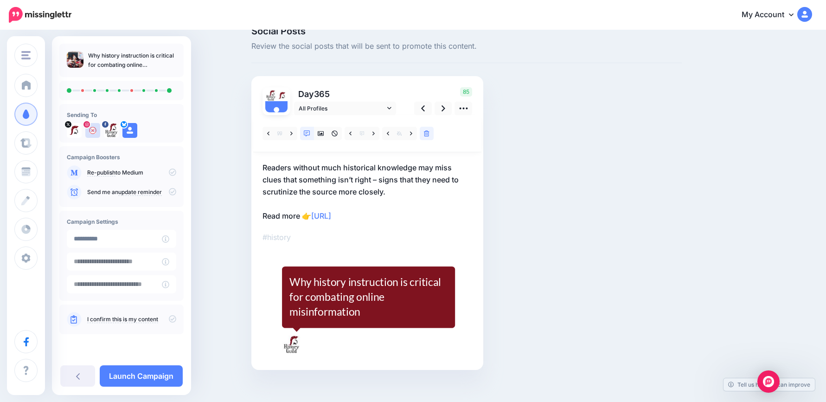
scroll to position [28, 0]
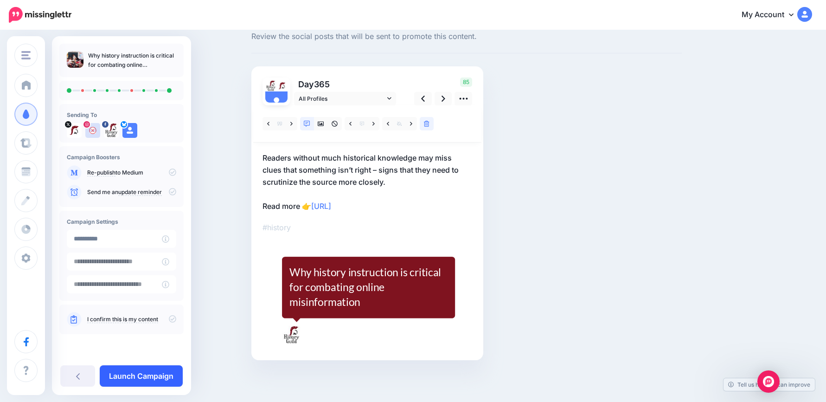
click at [148, 378] on link "Launch Campaign" at bounding box center [141, 375] width 83 height 21
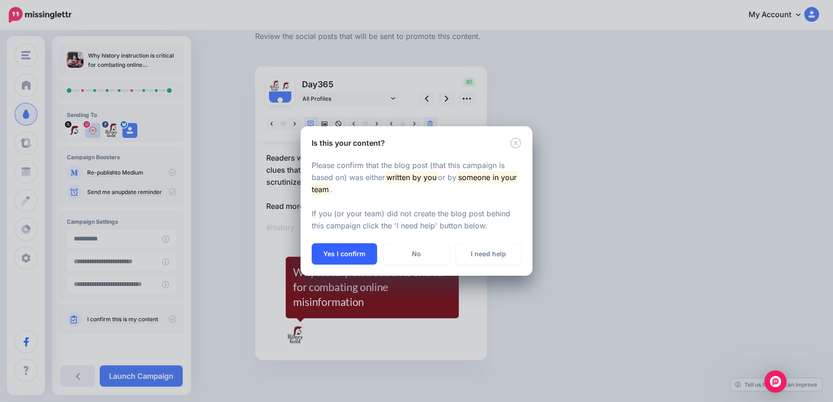
click at [340, 257] on button "Yes I confirm" at bounding box center [344, 253] width 65 height 21
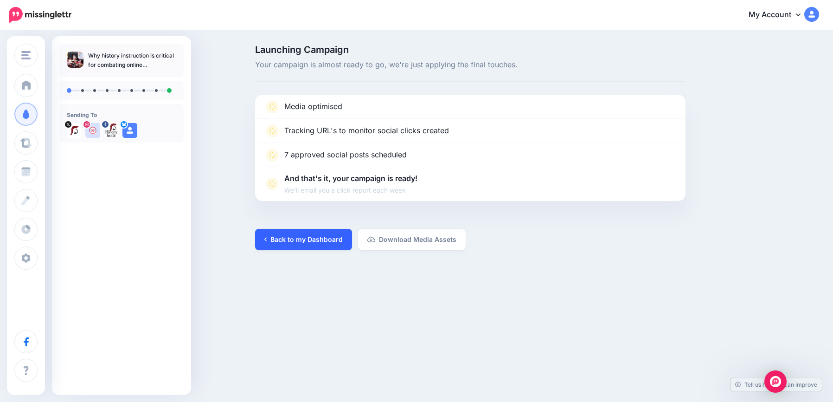
click at [305, 240] on link "Back to my Dashboard" at bounding box center [303, 239] width 97 height 21
